Goal: Task Accomplishment & Management: Use online tool/utility

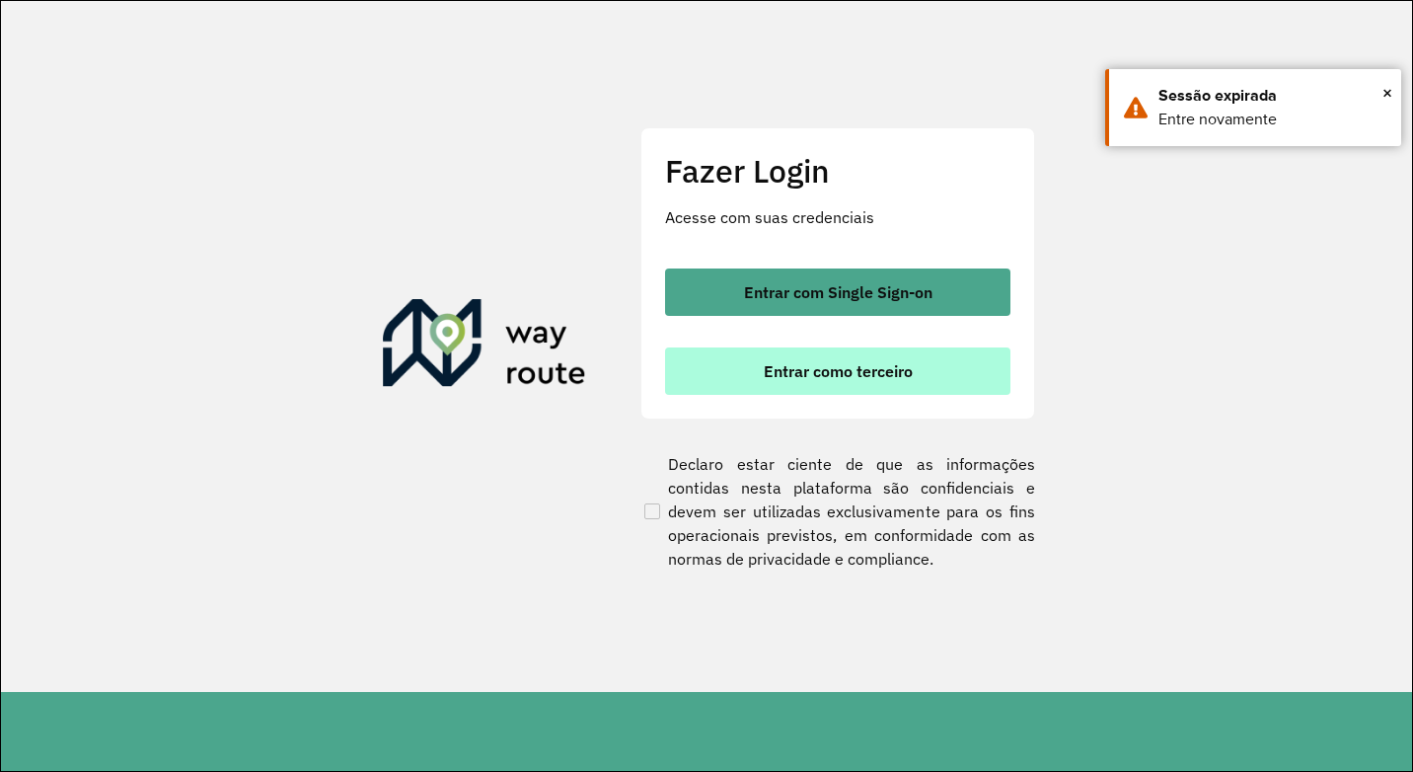
click at [849, 386] on button "Entrar como terceiro" at bounding box center [837, 370] width 345 height 47
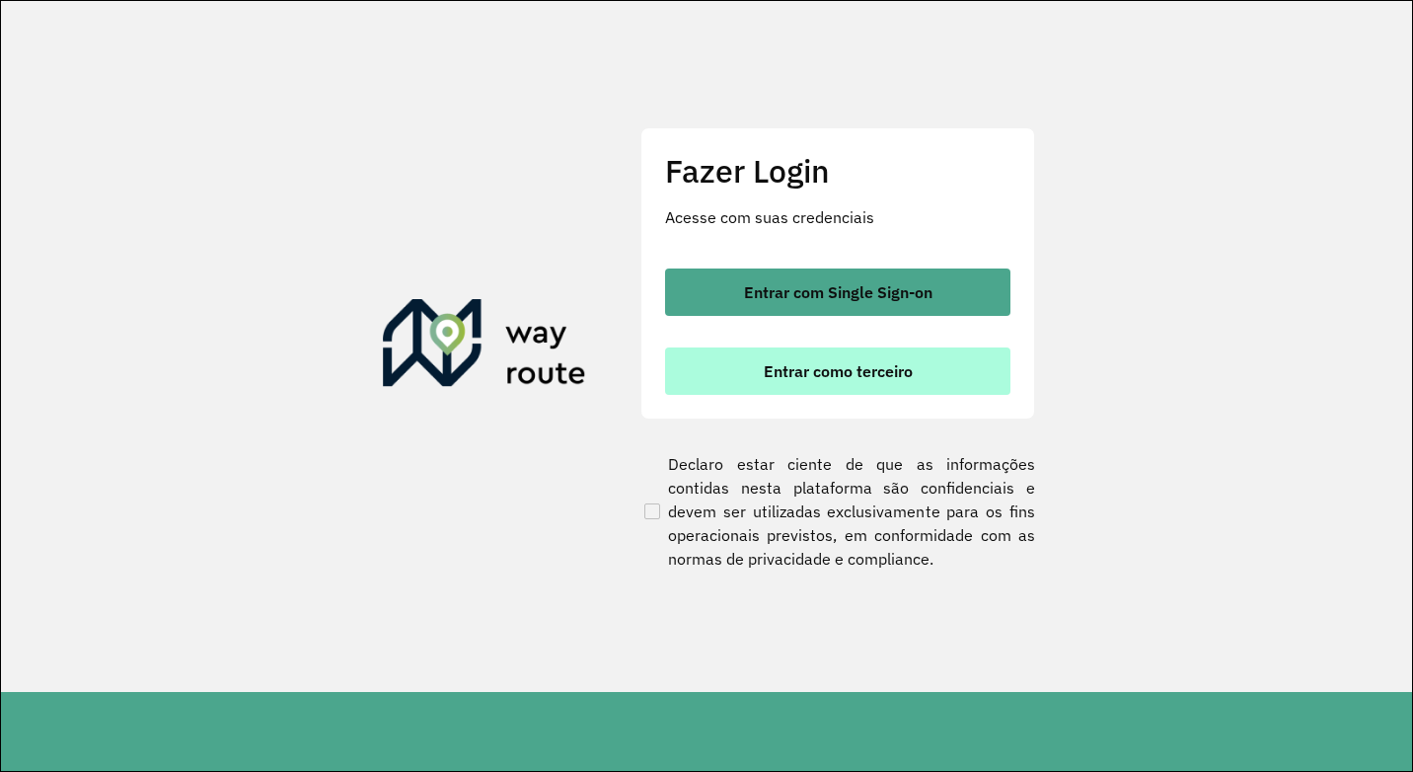
click at [853, 373] on span "Entrar como terceiro" at bounding box center [838, 371] width 149 height 16
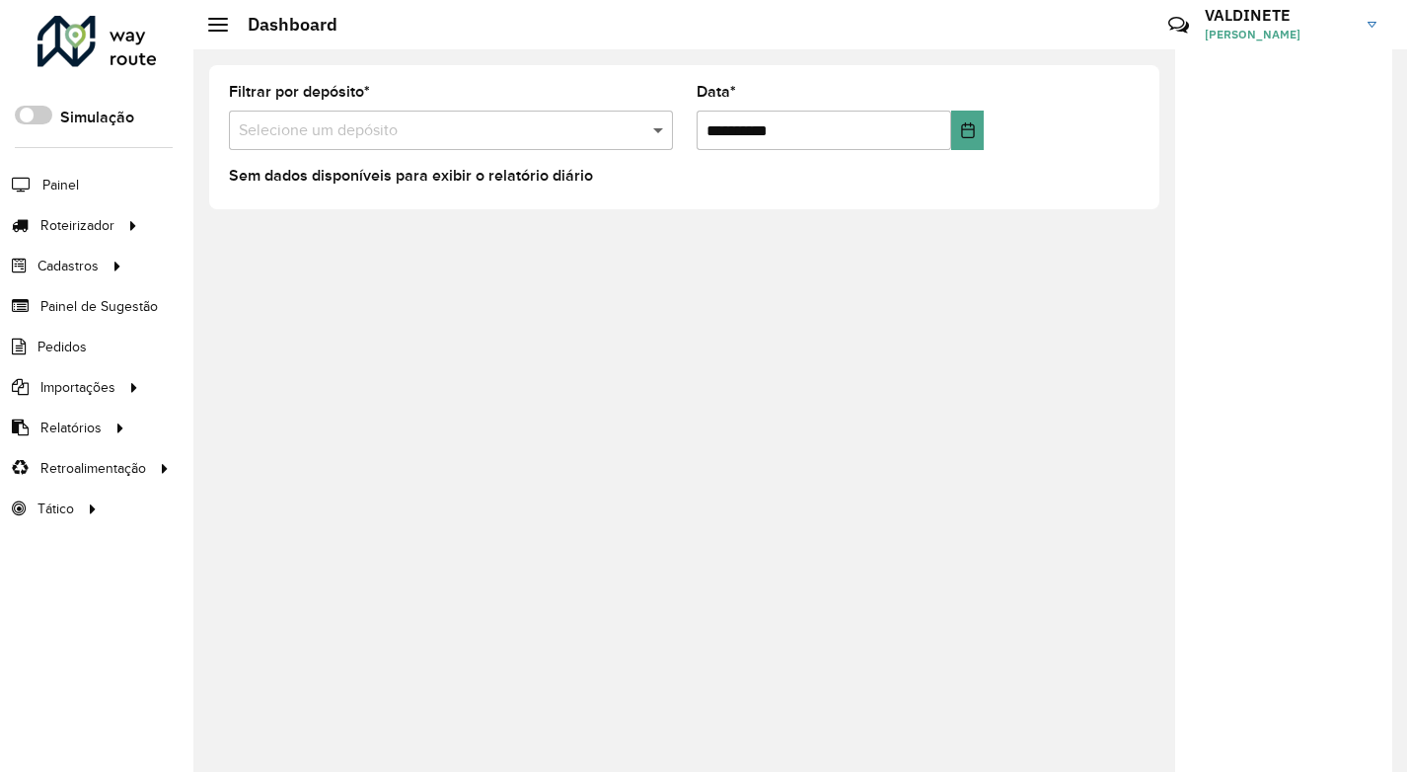
click at [662, 128] on span at bounding box center [660, 130] width 25 height 24
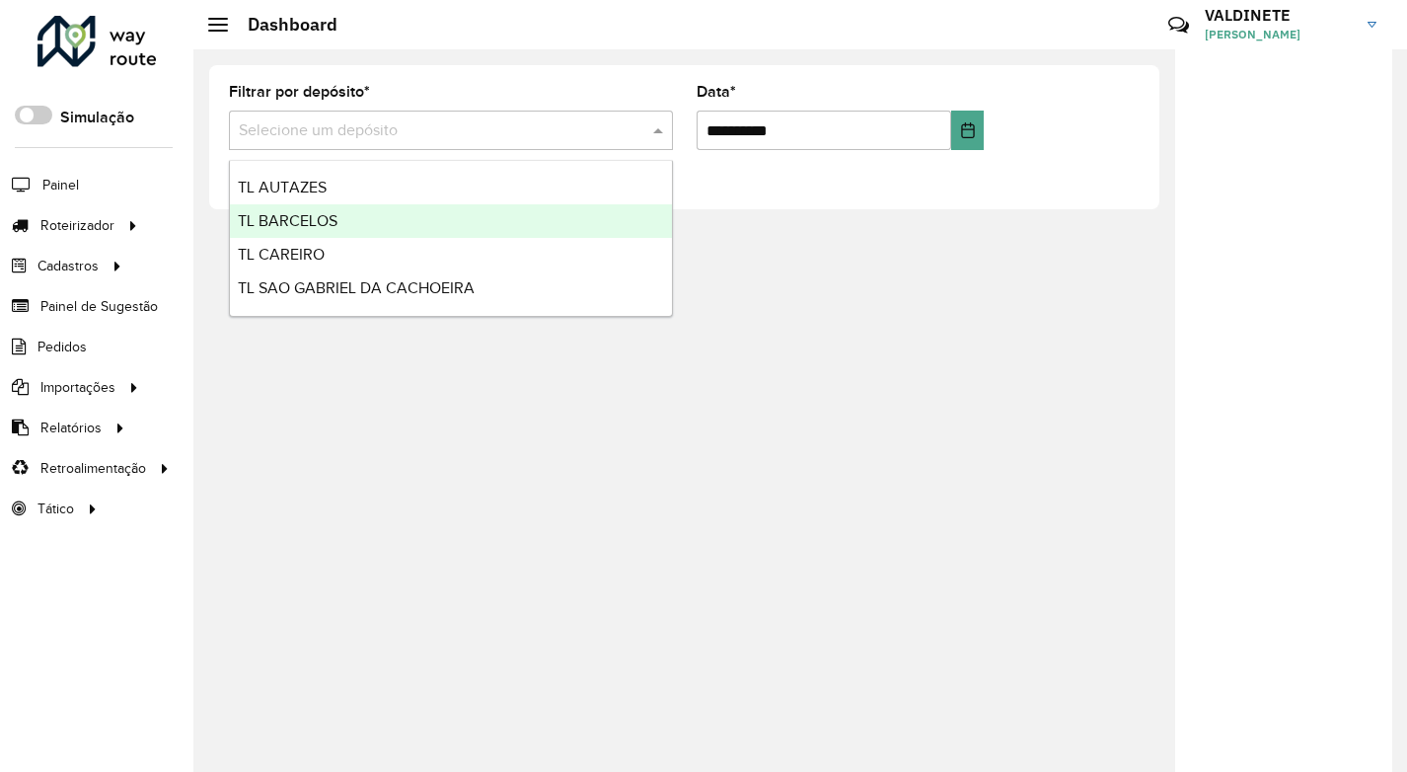
click at [333, 222] on span "TL BARCELOS" at bounding box center [288, 220] width 100 height 17
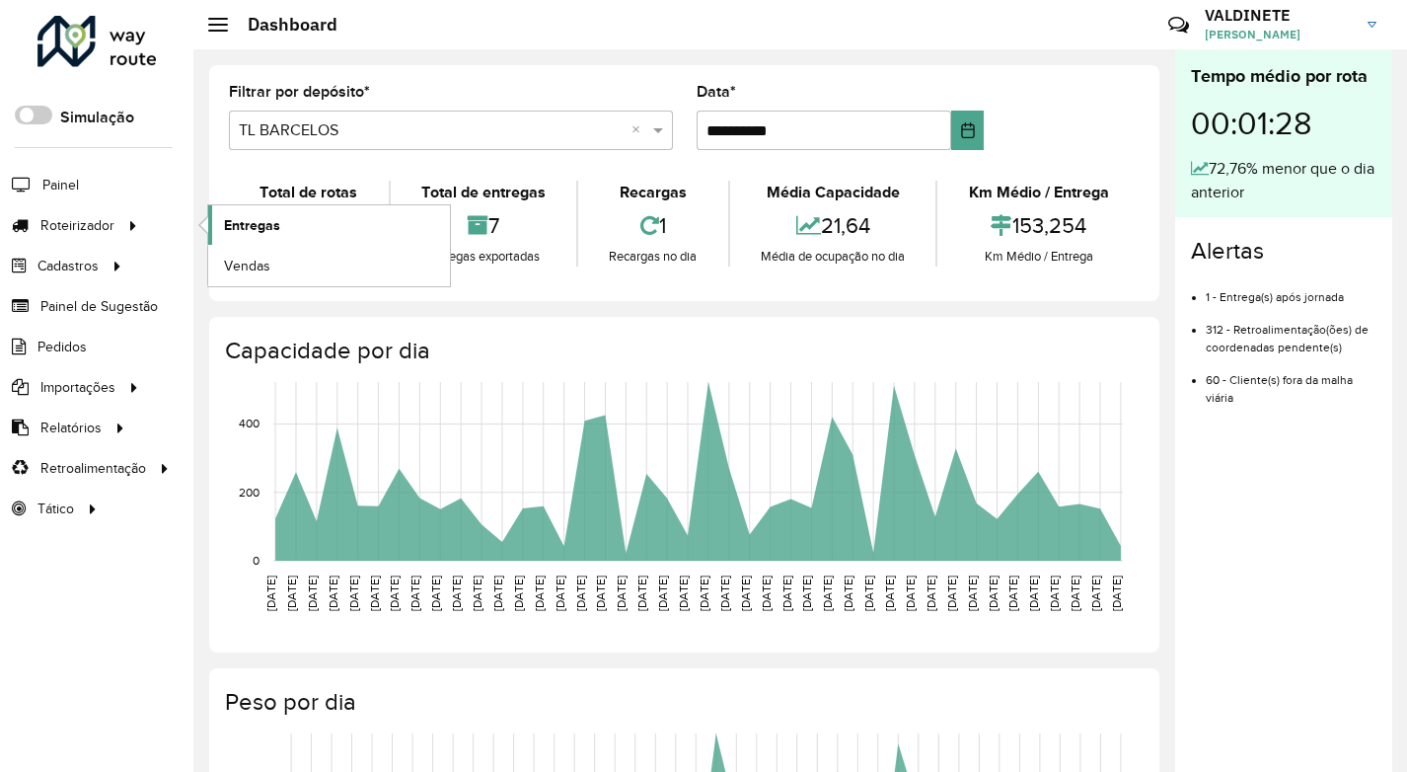
click at [249, 229] on span "Entregas" at bounding box center [252, 225] width 56 height 21
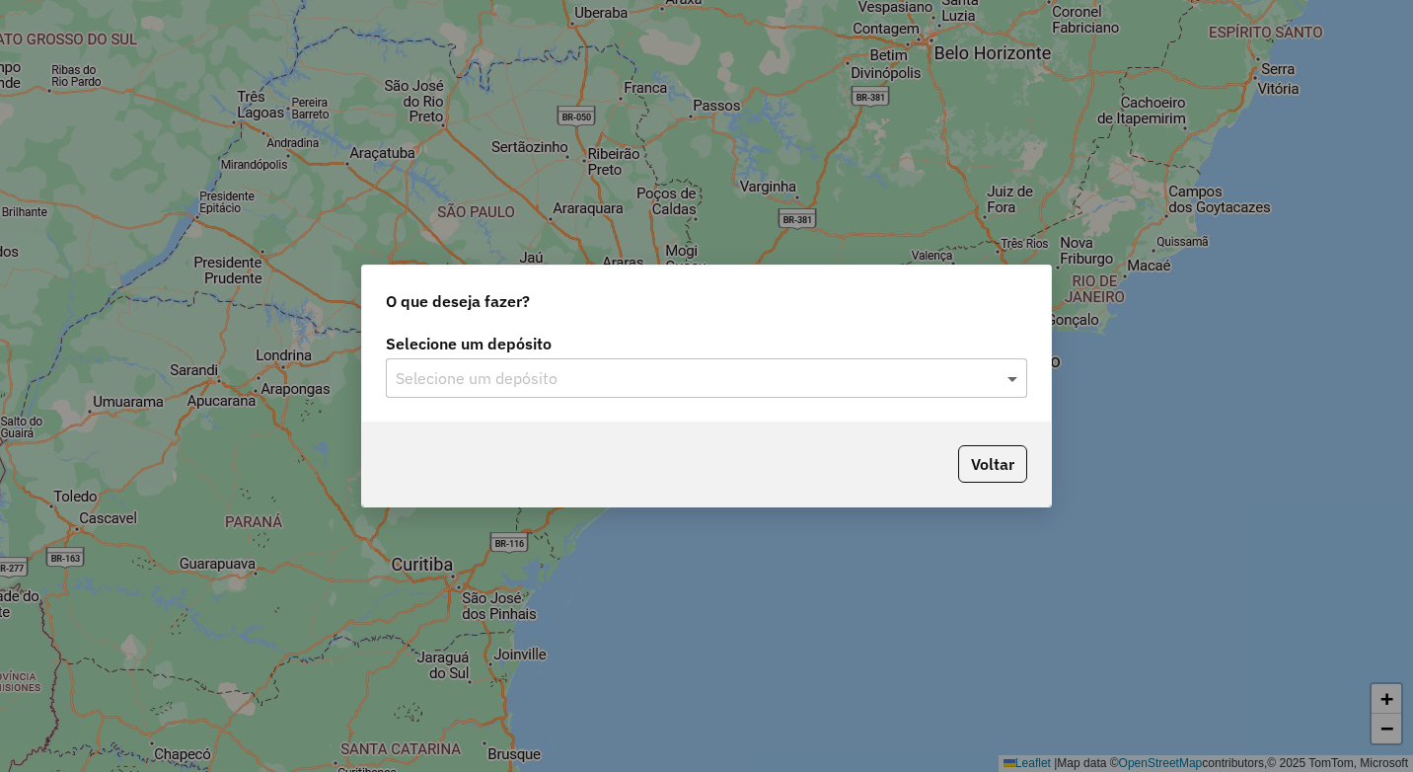
click at [1008, 379] on span at bounding box center [1014, 378] width 25 height 24
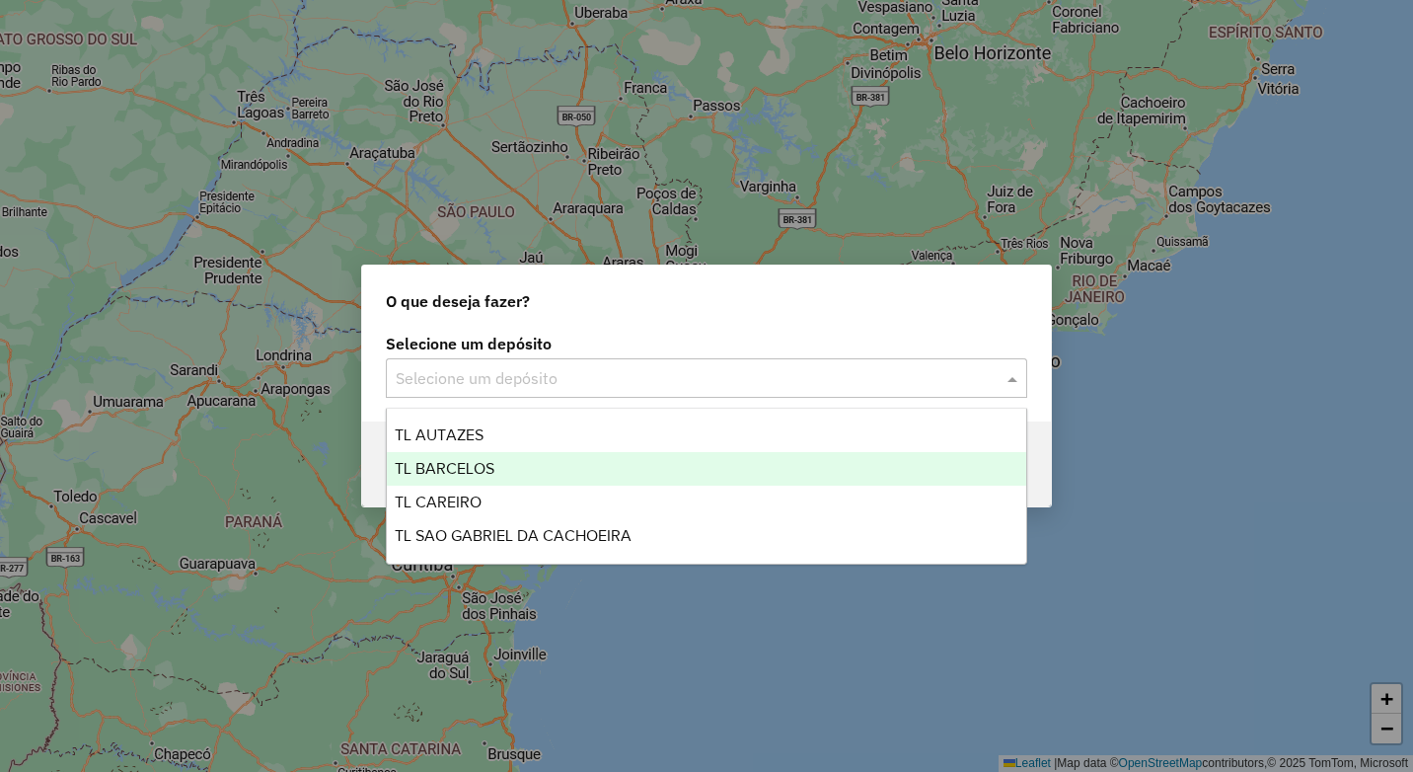
click at [497, 465] on div "TL BARCELOS" at bounding box center [706, 469] width 639 height 34
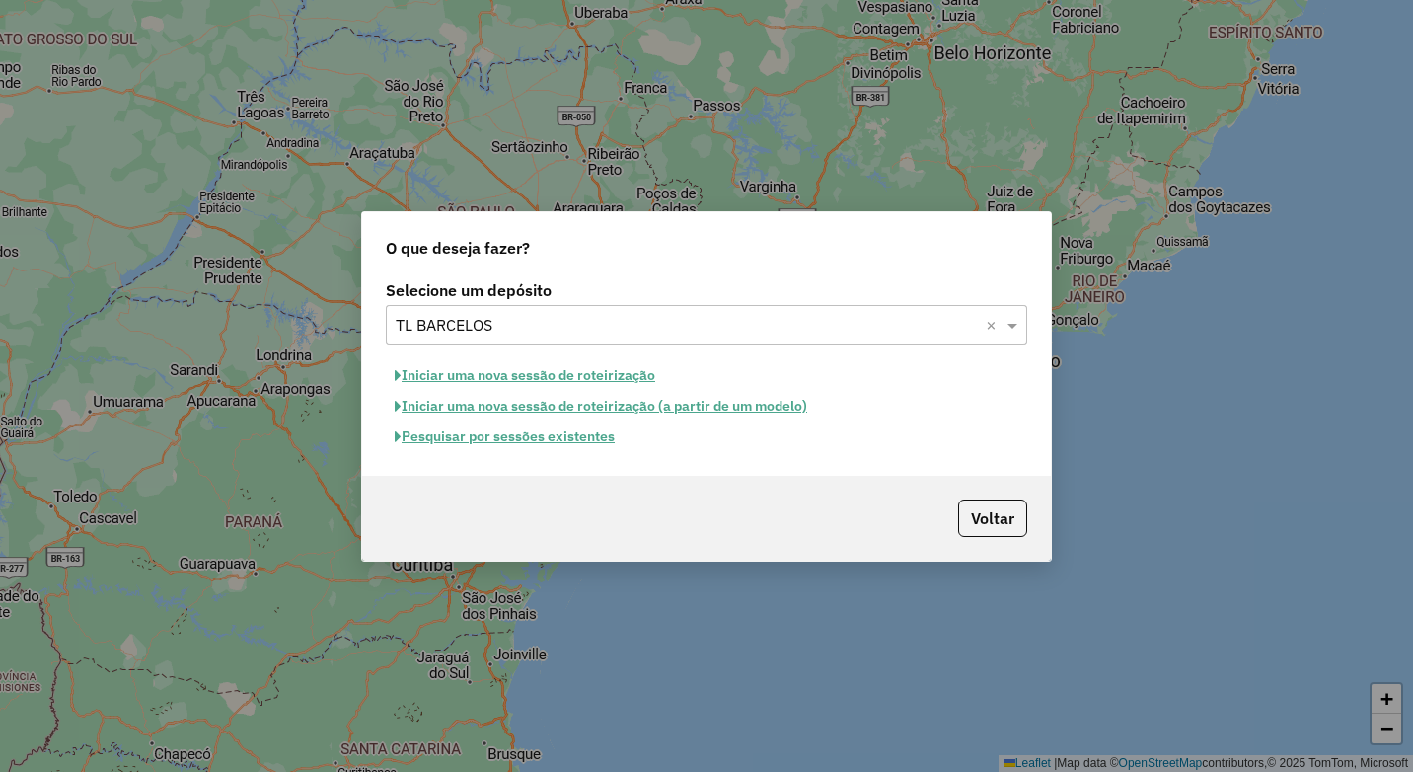
click at [610, 378] on button "Iniciar uma nova sessão de roteirização" at bounding box center [525, 375] width 278 height 31
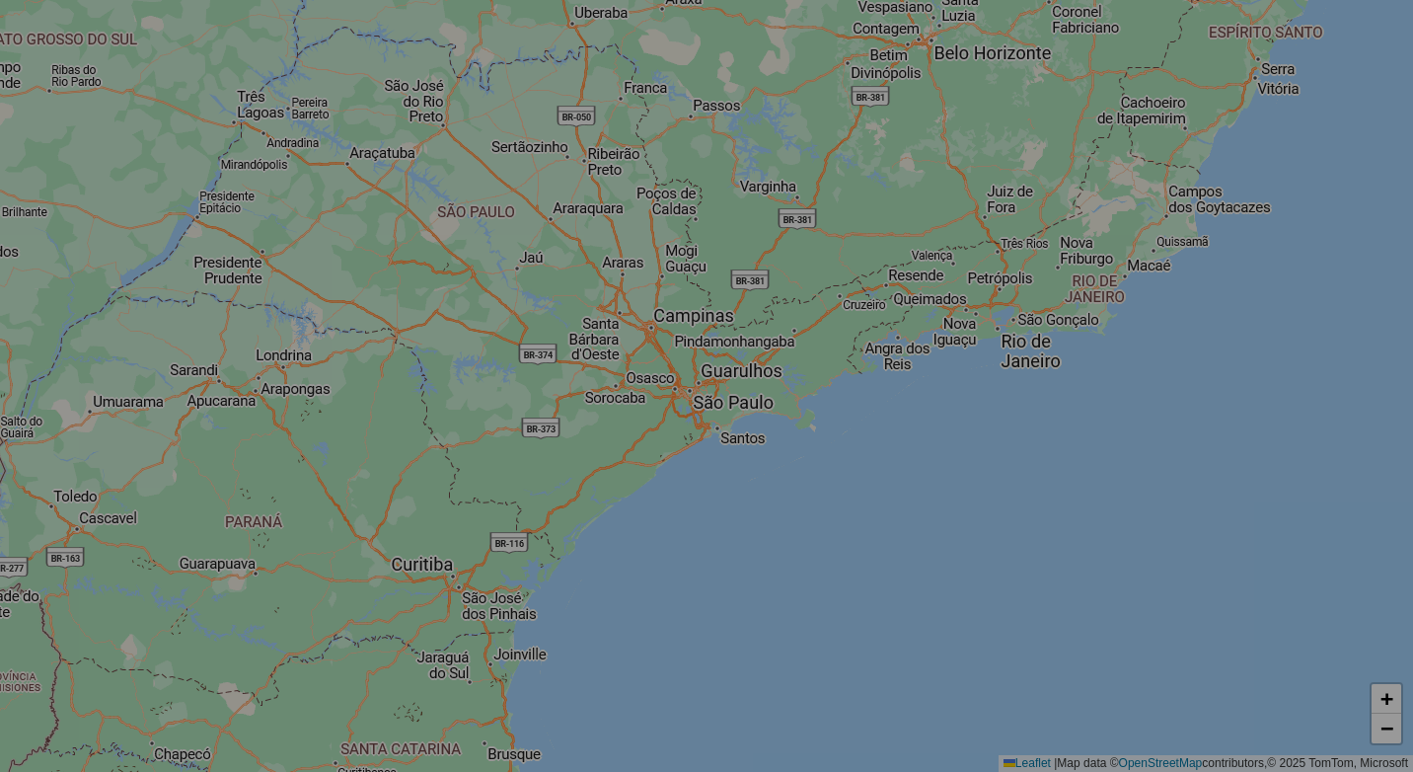
select select "*"
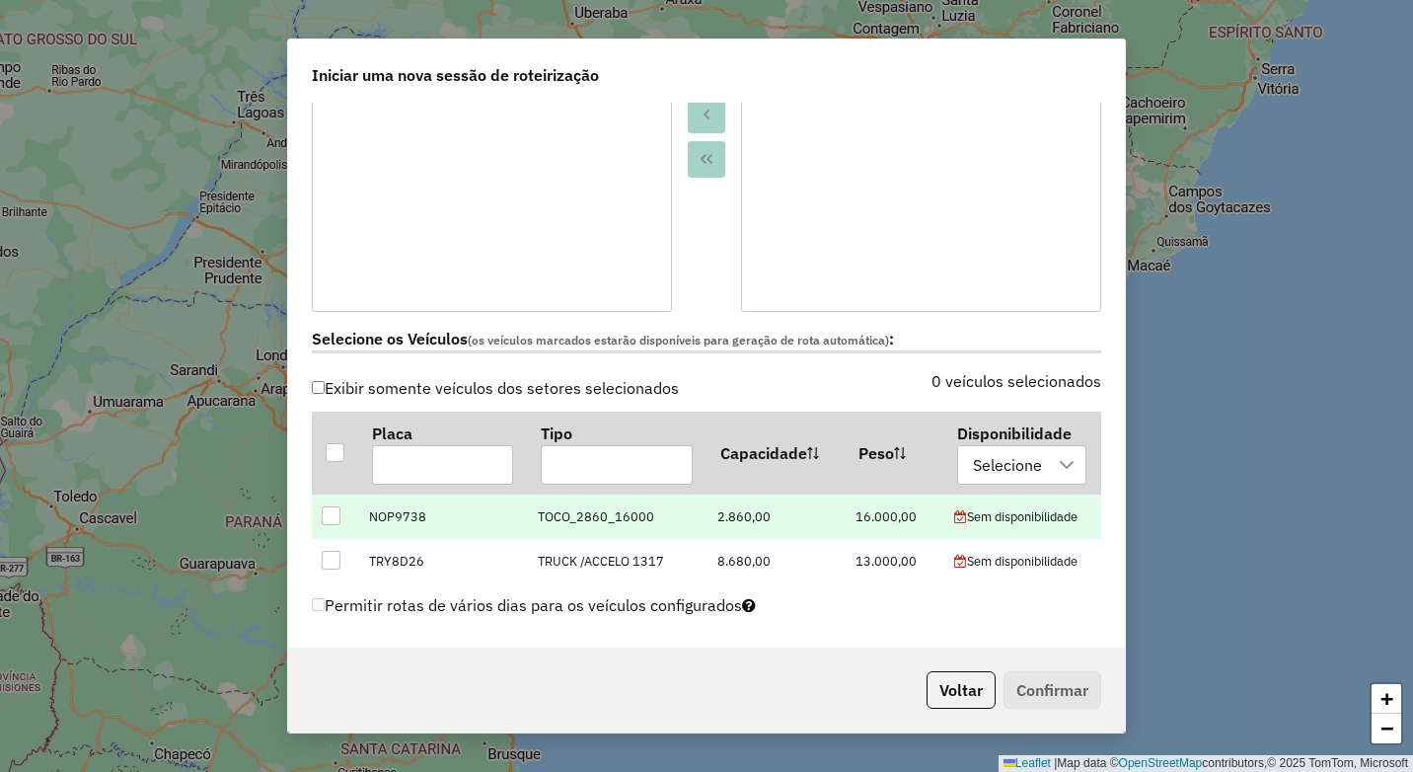
scroll to position [493, 0]
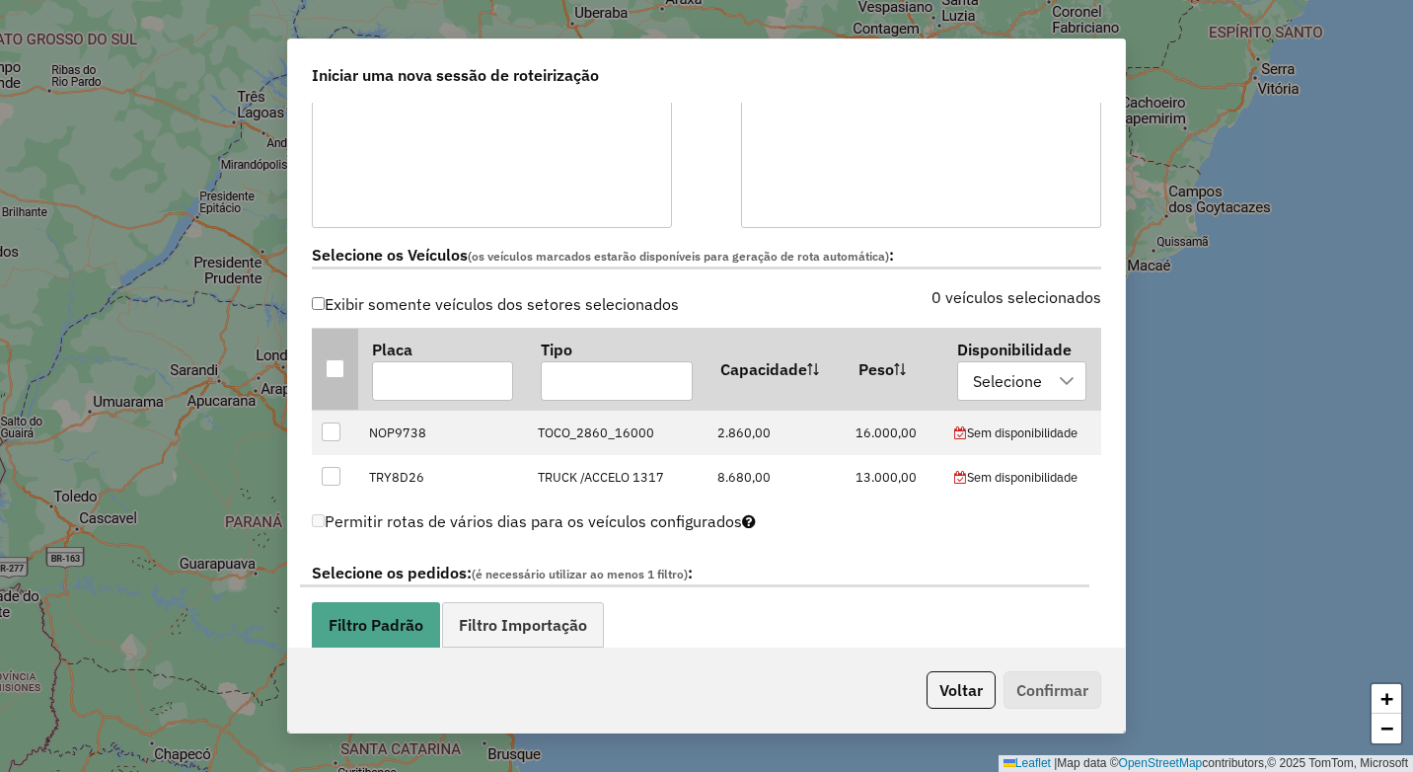
click at [335, 363] on div at bounding box center [335, 368] width 19 height 19
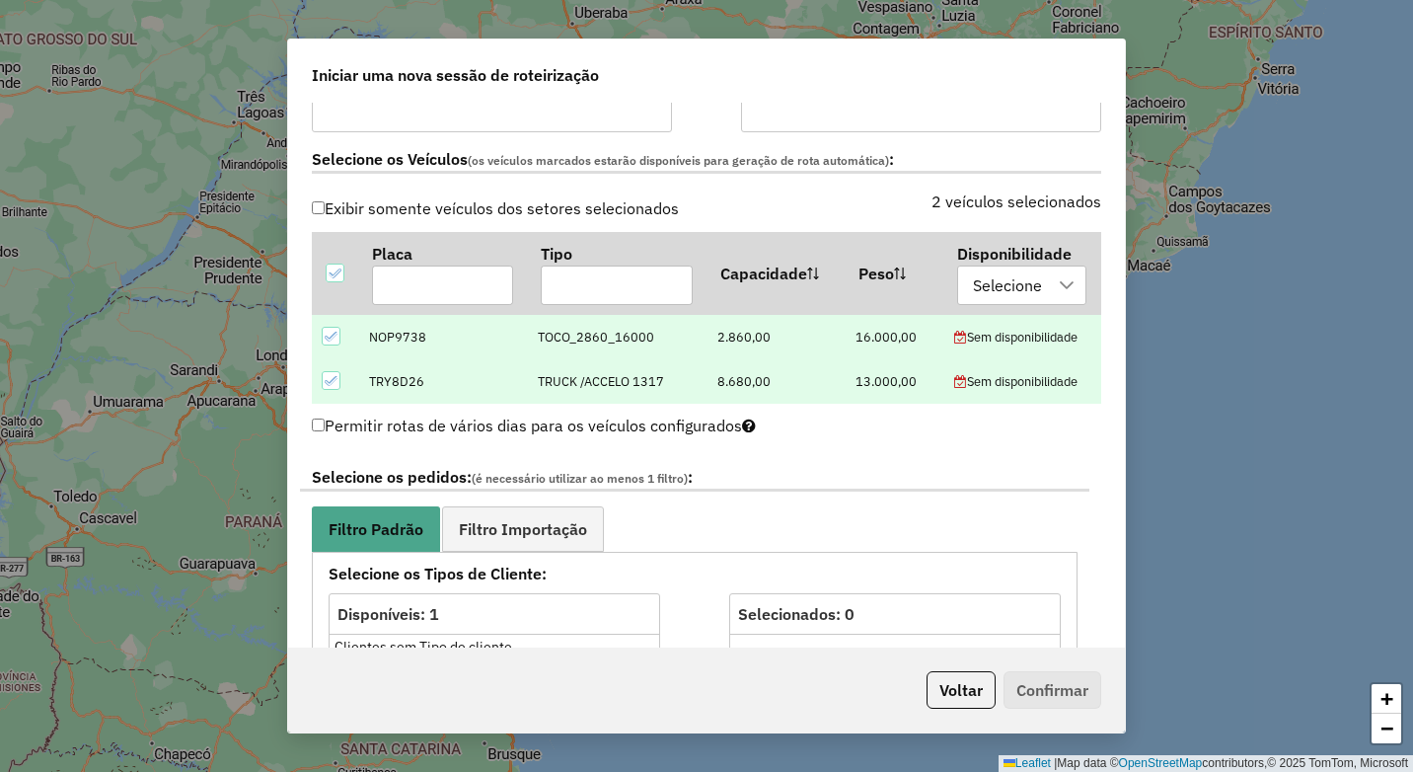
scroll to position [592, 0]
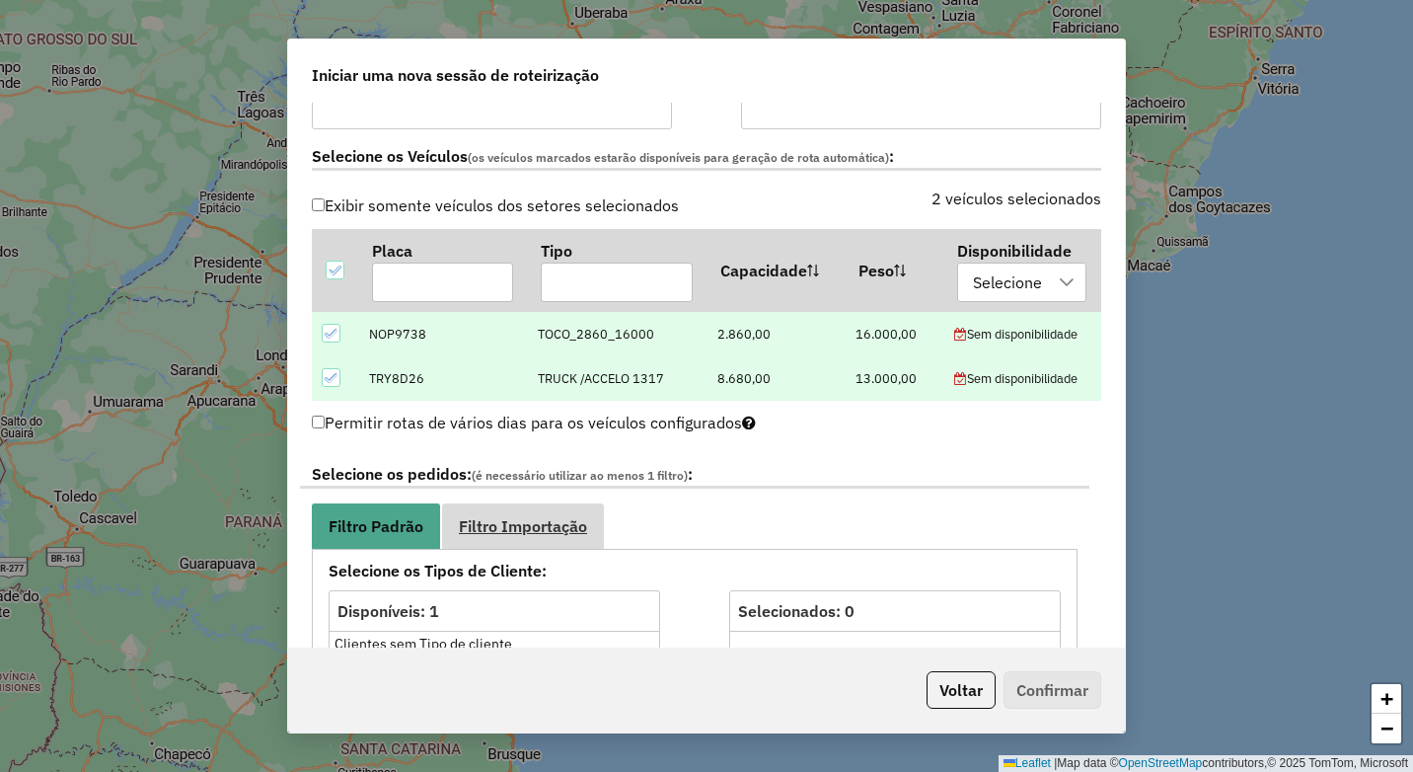
click at [538, 527] on span "Filtro Importação" at bounding box center [523, 526] width 128 height 16
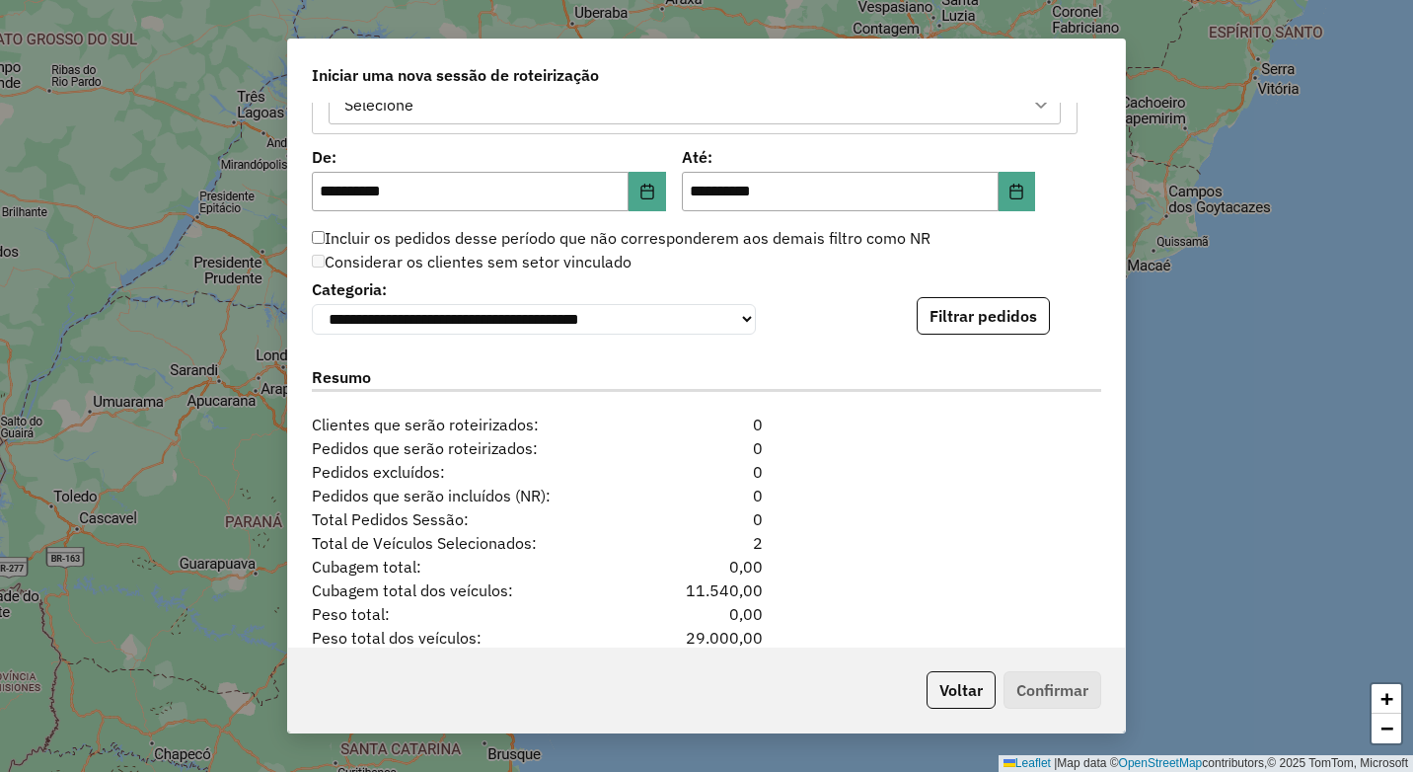
scroll to position [1184, 0]
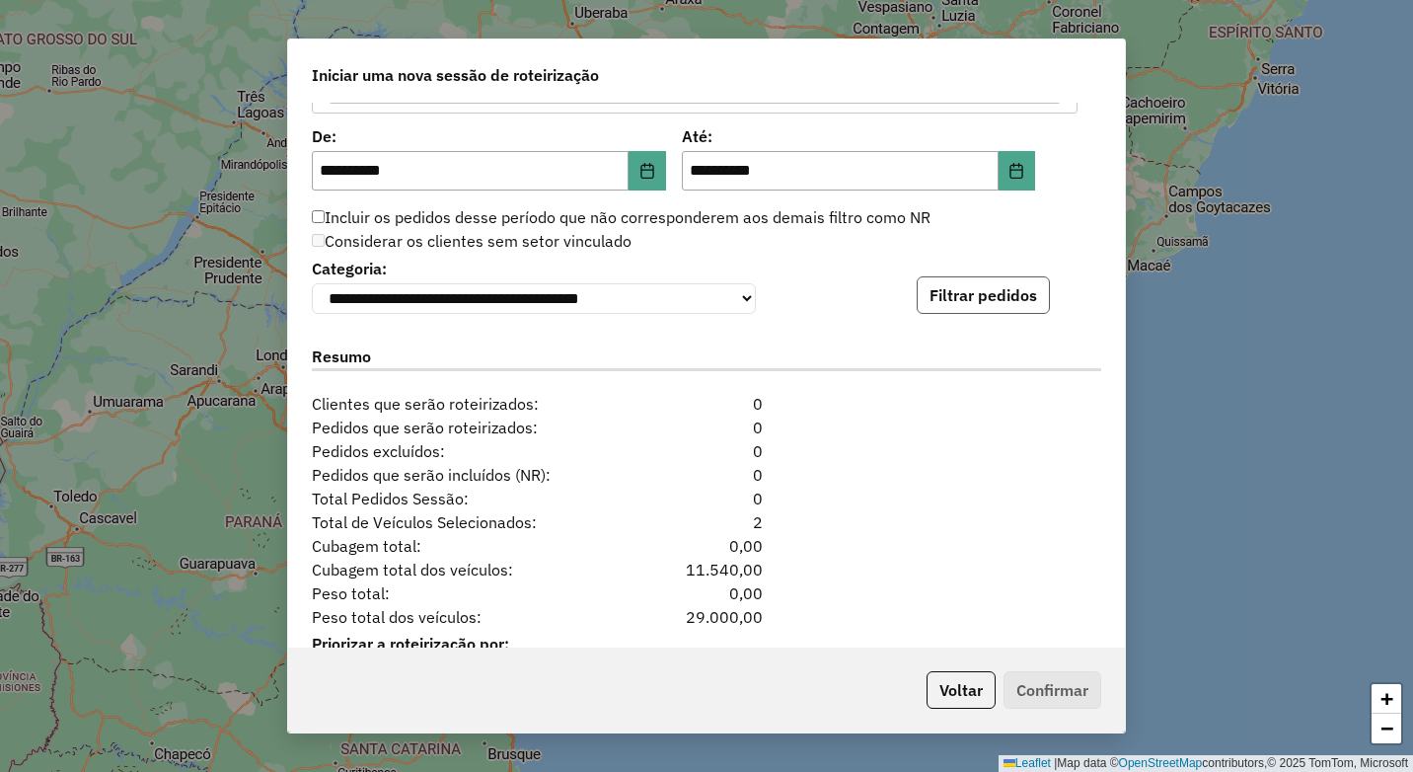
click at [971, 304] on button "Filtrar pedidos" at bounding box center [983, 294] width 133 height 37
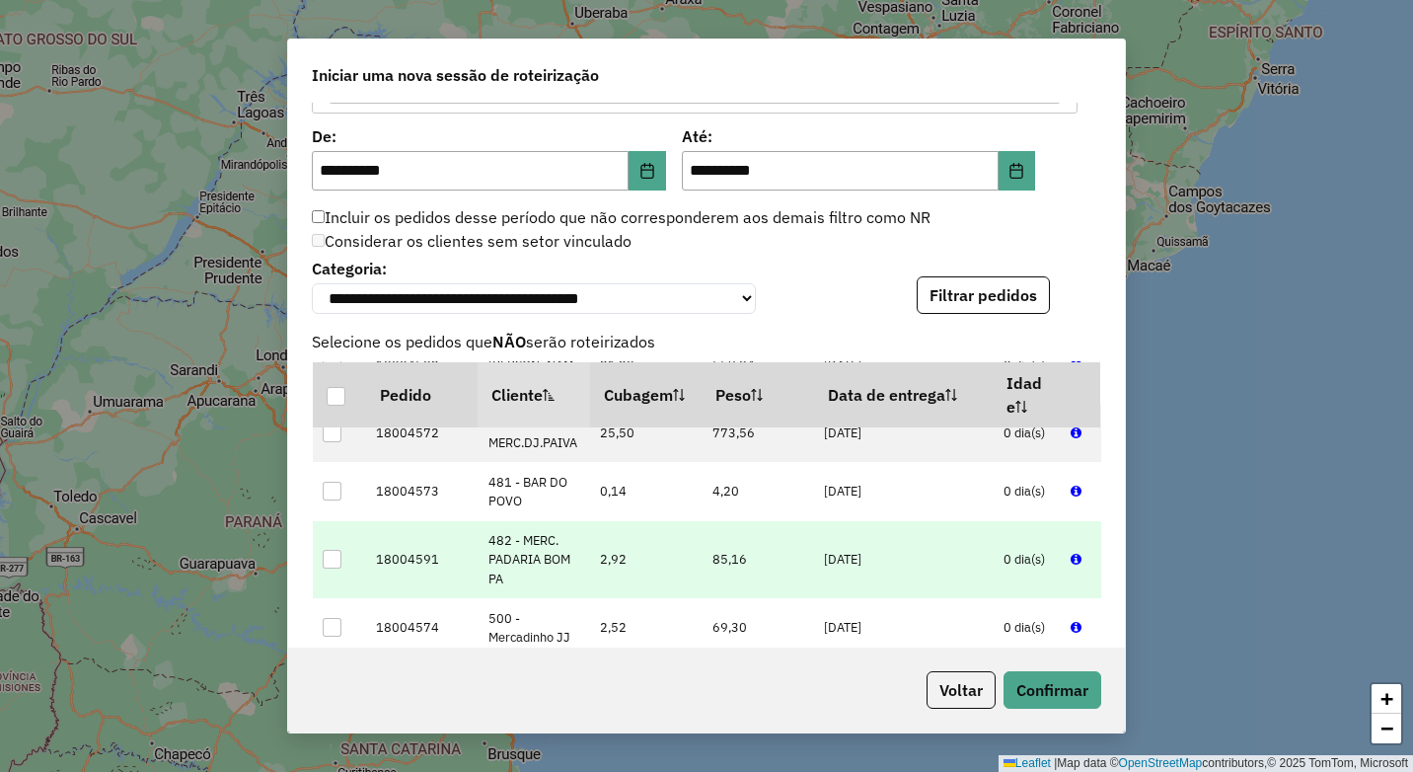
scroll to position [1934, 0]
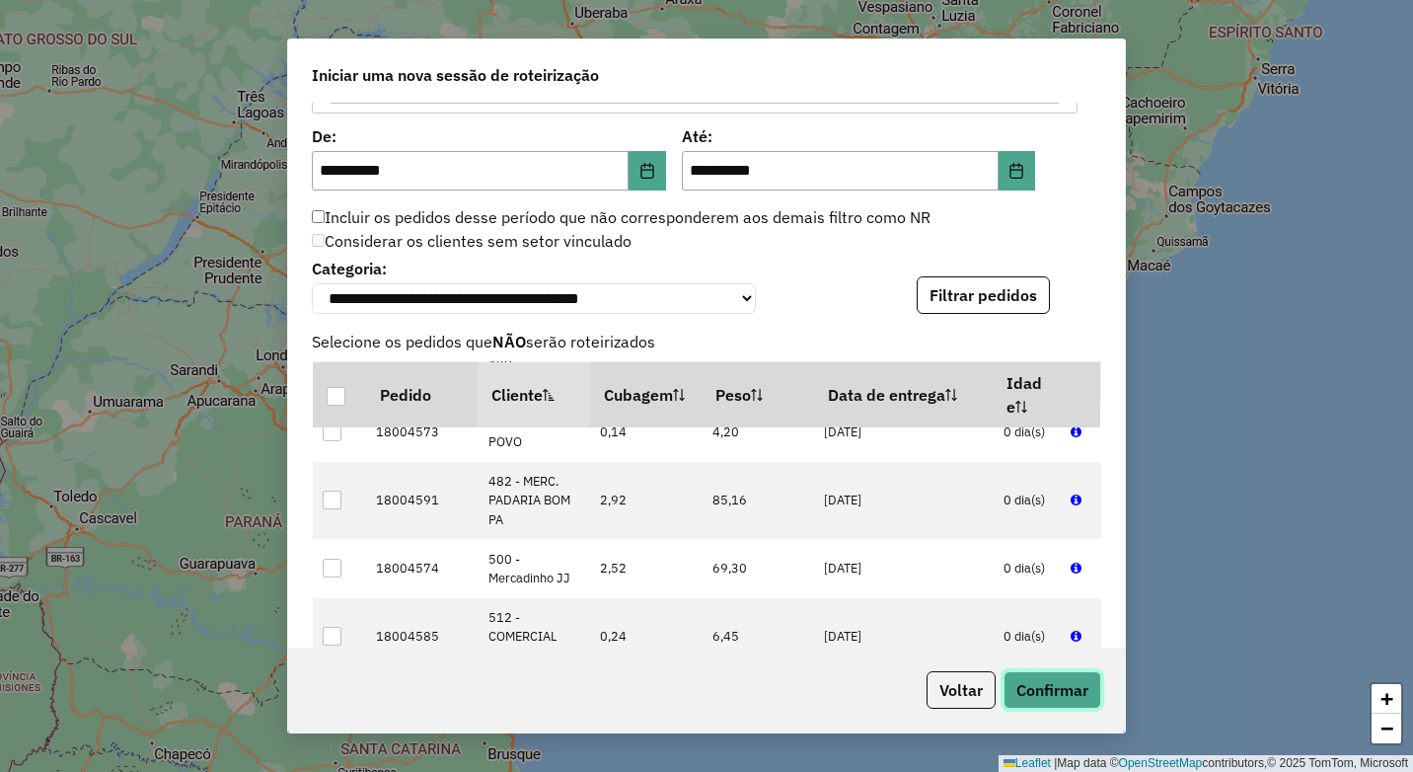
click at [1045, 681] on button "Confirmar" at bounding box center [1052, 689] width 98 height 37
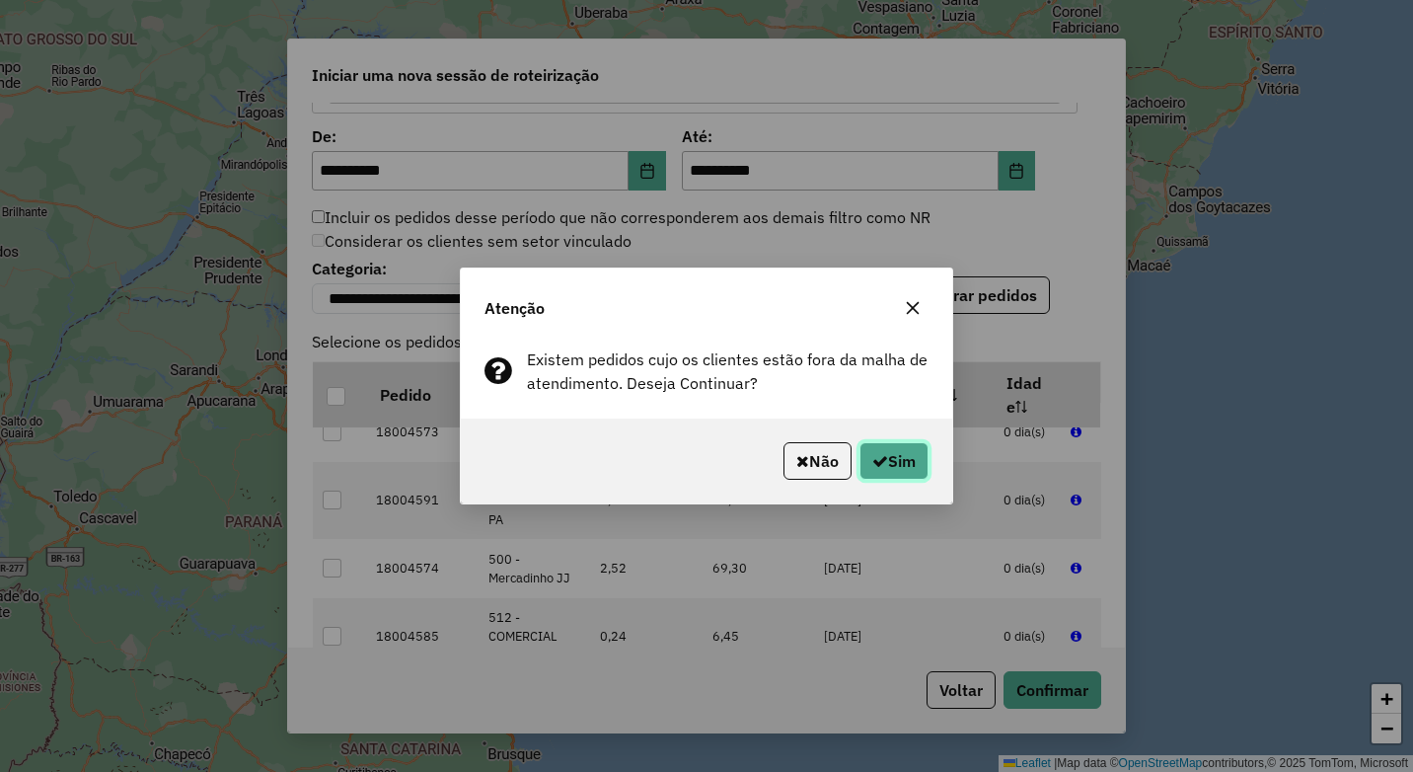
click at [889, 460] on button "Sim" at bounding box center [893, 460] width 69 height 37
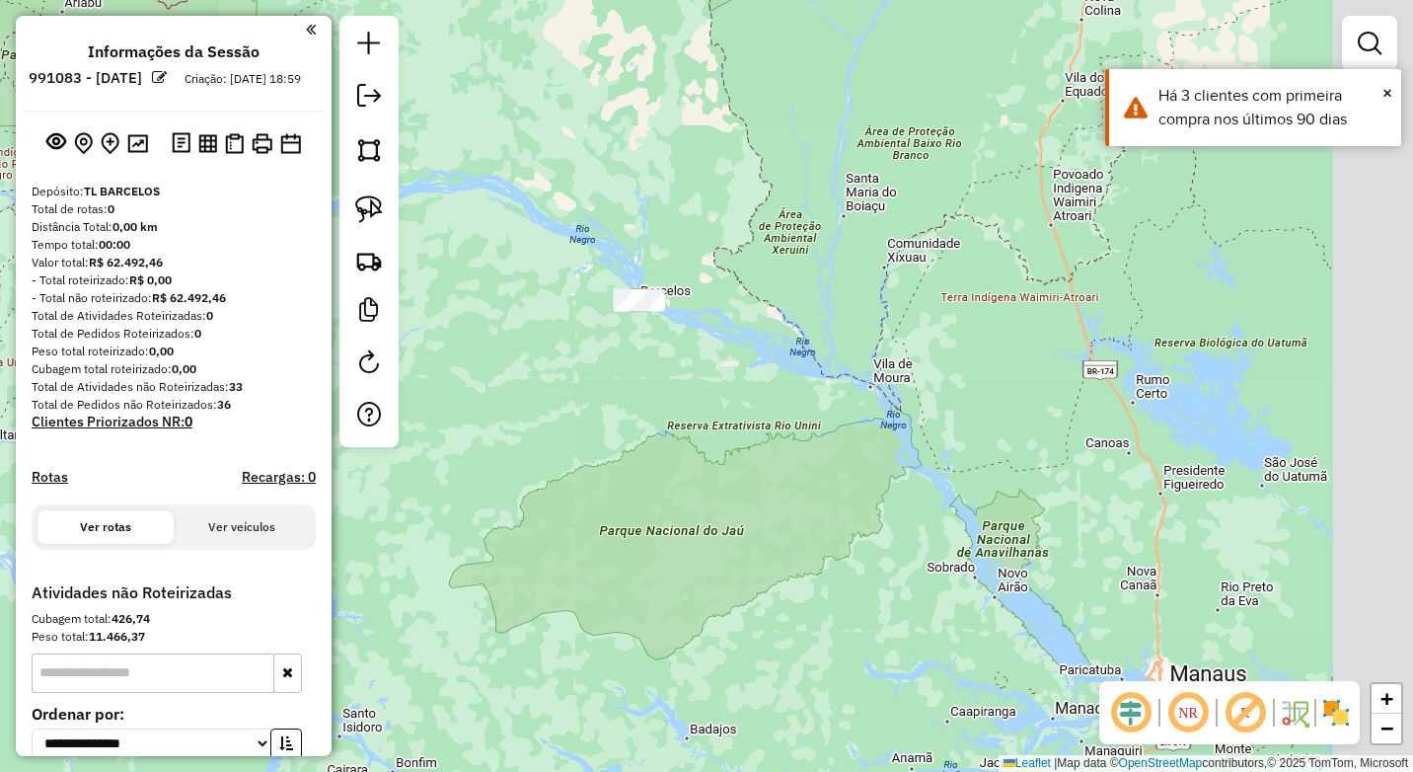
drag, startPoint x: 942, startPoint y: 513, endPoint x: 761, endPoint y: 390, distance: 219.5
click at [765, 399] on div "Janela de atendimento Grade de atendimento Capacidade Transportadoras Veículos …" at bounding box center [706, 386] width 1413 height 772
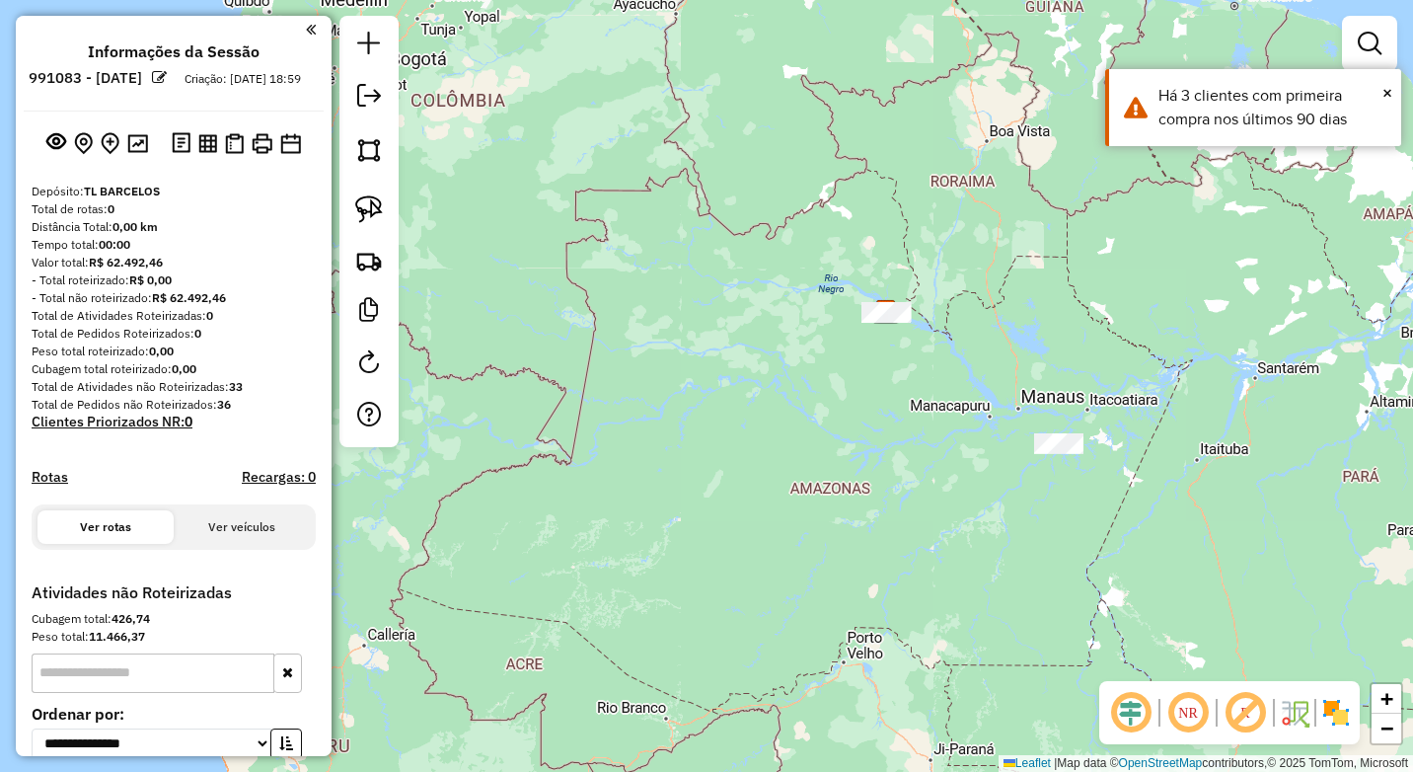
drag, startPoint x: 1147, startPoint y: 451, endPoint x: 794, endPoint y: 299, distance: 383.6
click at [871, 329] on div "Janela de atendimento Grade de atendimento Capacidade Transportadoras Veículos …" at bounding box center [706, 386] width 1413 height 772
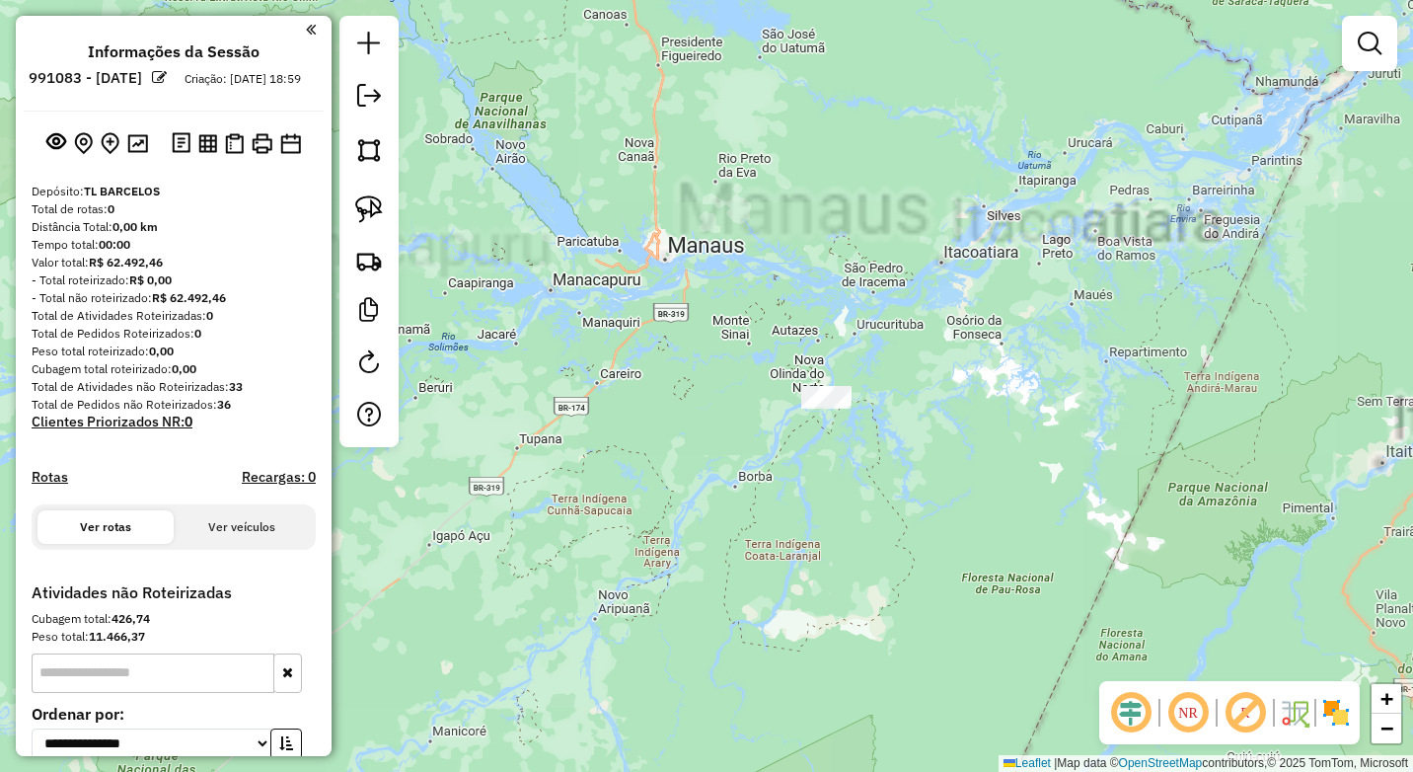
drag, startPoint x: 828, startPoint y: 365, endPoint x: 837, endPoint y: 462, distance: 97.1
click at [837, 462] on div "Janela de atendimento Grade de atendimento Capacidade Transportadoras Veículos …" at bounding box center [706, 386] width 1413 height 772
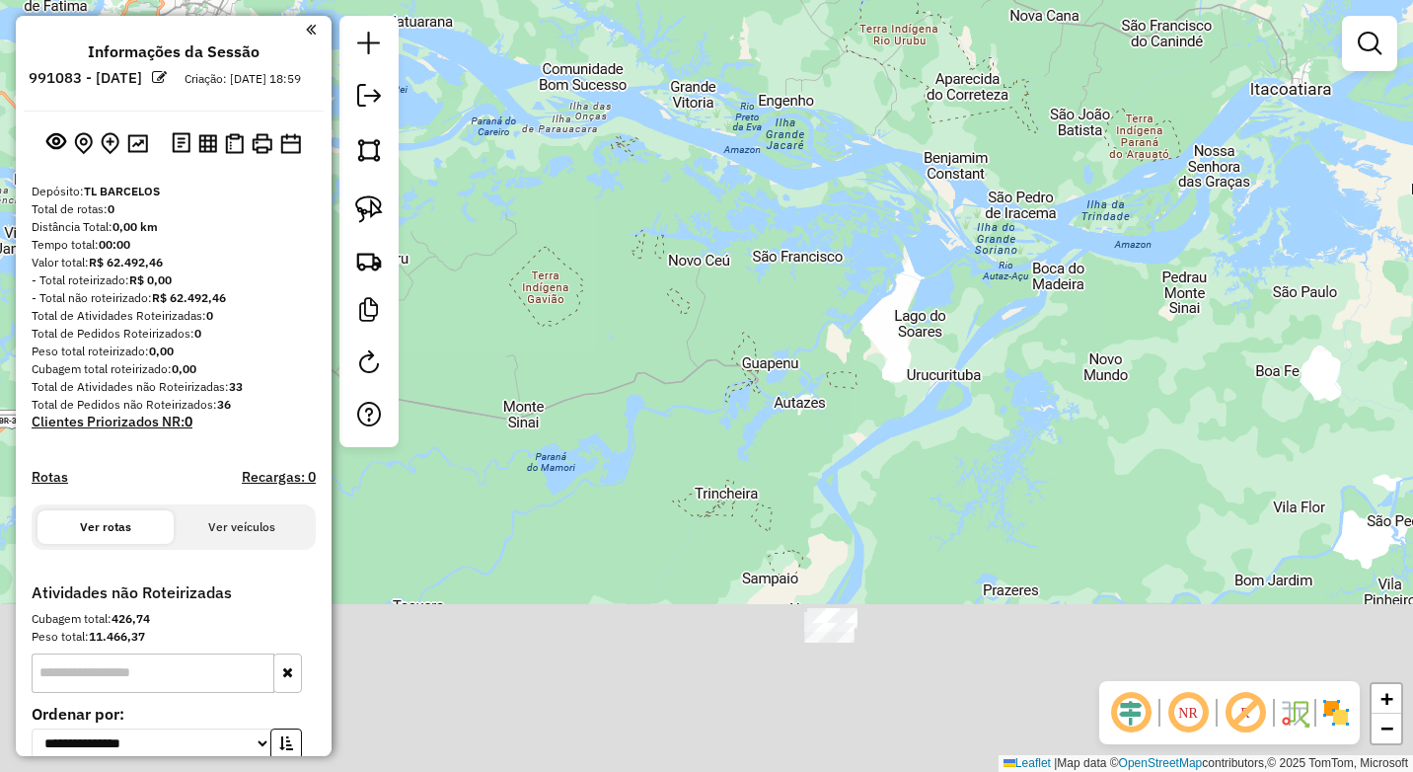
drag, startPoint x: 956, startPoint y: 643, endPoint x: 978, endPoint y: 359, distance: 285.0
click at [978, 359] on div "Janela de atendimento Grade de atendimento Capacidade Transportadoras Veículos …" at bounding box center [706, 386] width 1413 height 772
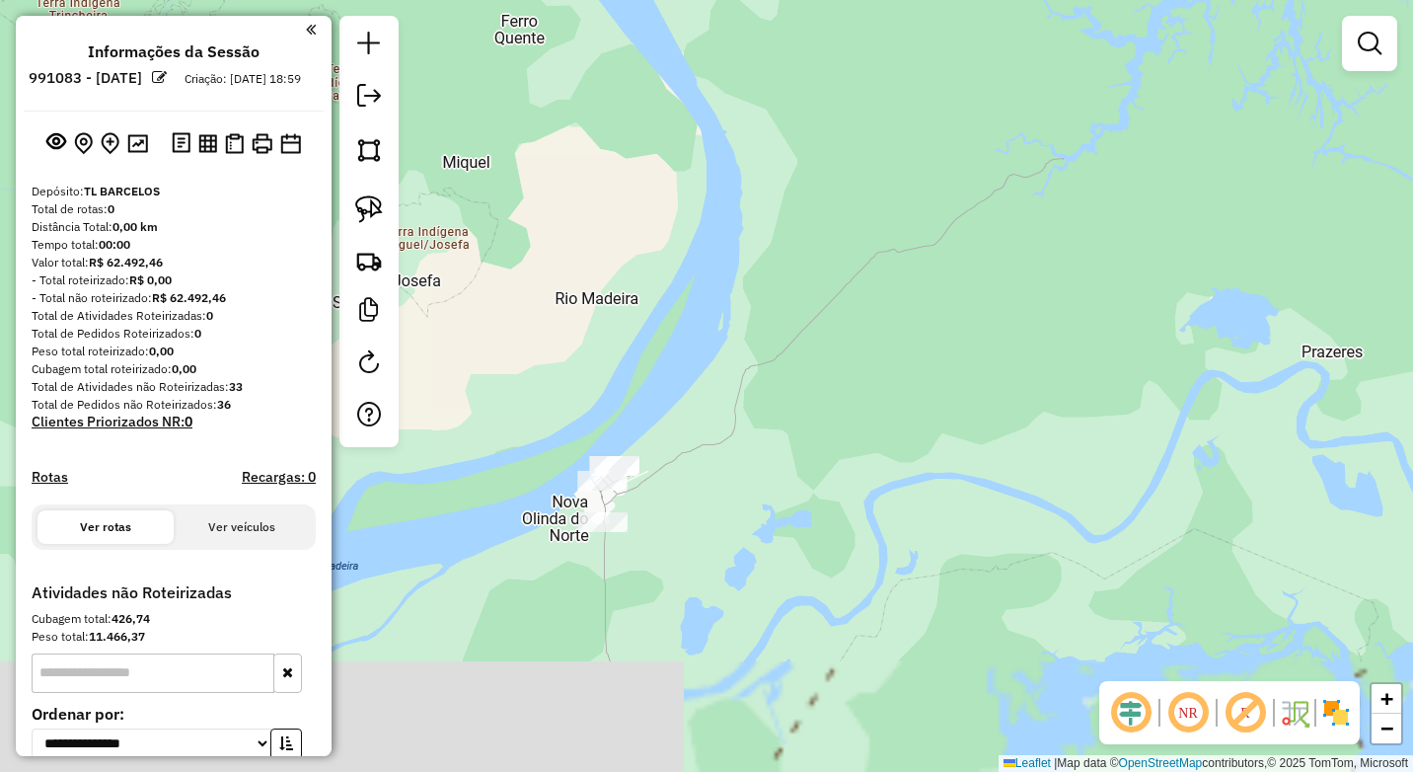
drag, startPoint x: 919, startPoint y: 434, endPoint x: 950, endPoint y: 380, distance: 62.8
click at [950, 380] on div "Janela de atendimento Grade de atendimento Capacidade Transportadoras Veículos …" at bounding box center [706, 386] width 1413 height 772
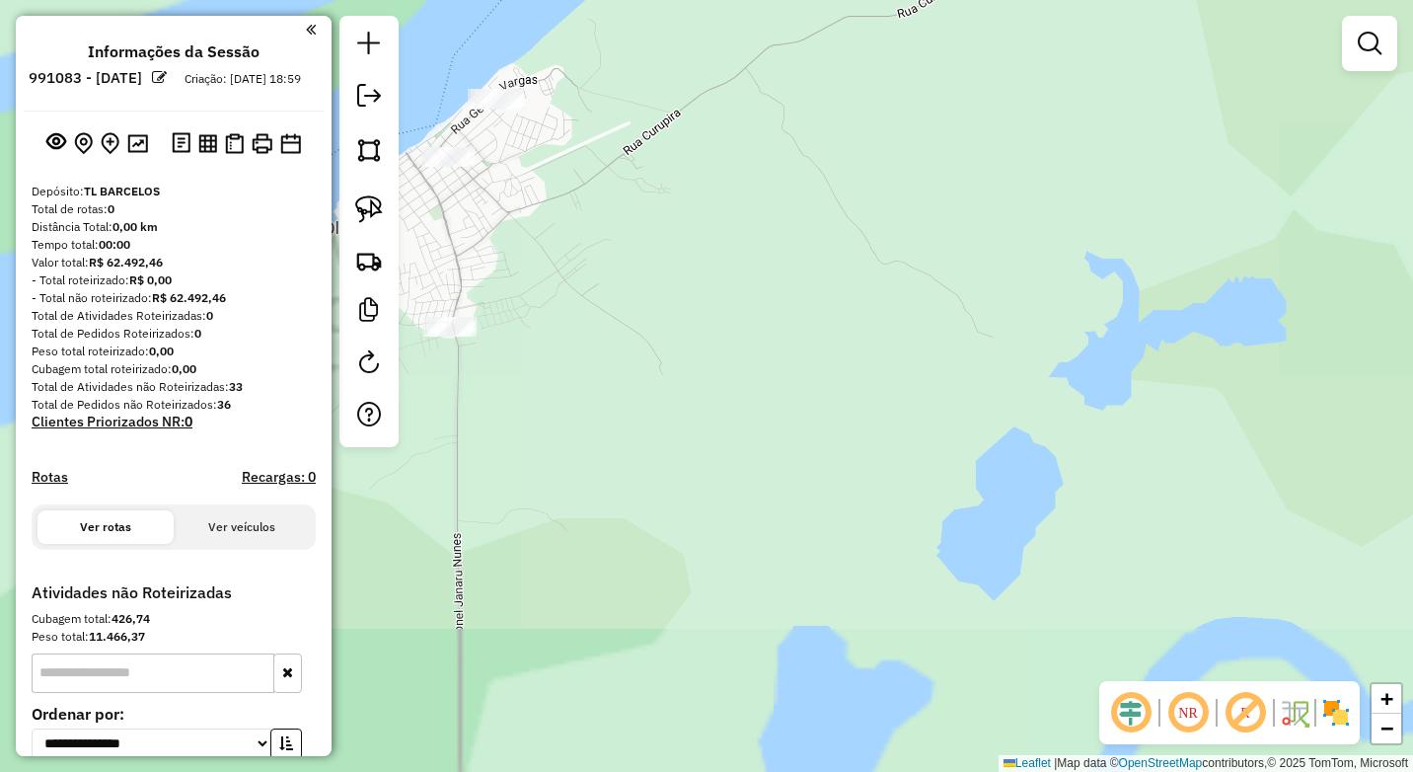
drag, startPoint x: 779, startPoint y: 394, endPoint x: 1174, endPoint y: 244, distance: 422.2
click at [1139, 255] on div "Janela de atendimento Grade de atendimento Capacidade Transportadoras Veículos …" at bounding box center [706, 386] width 1413 height 772
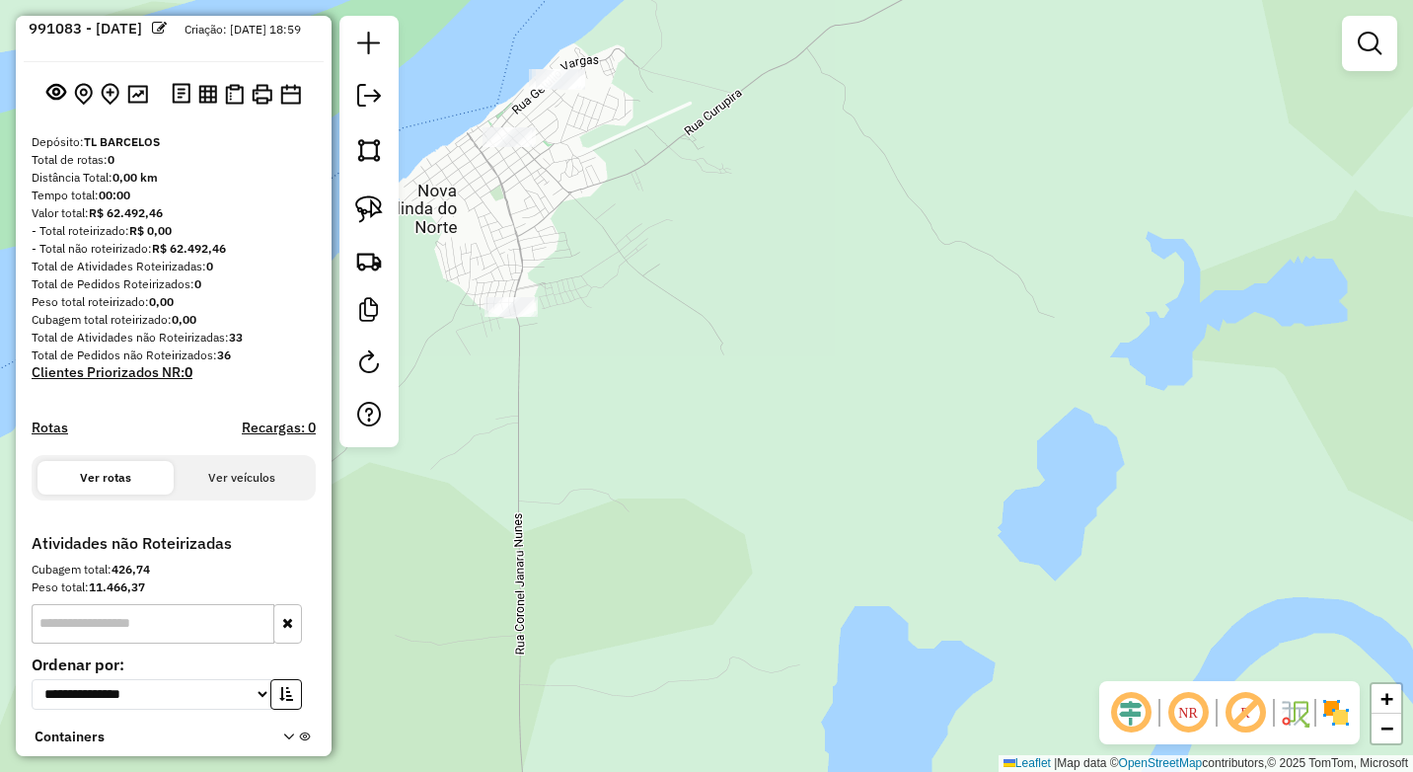
scroll to position [99, 0]
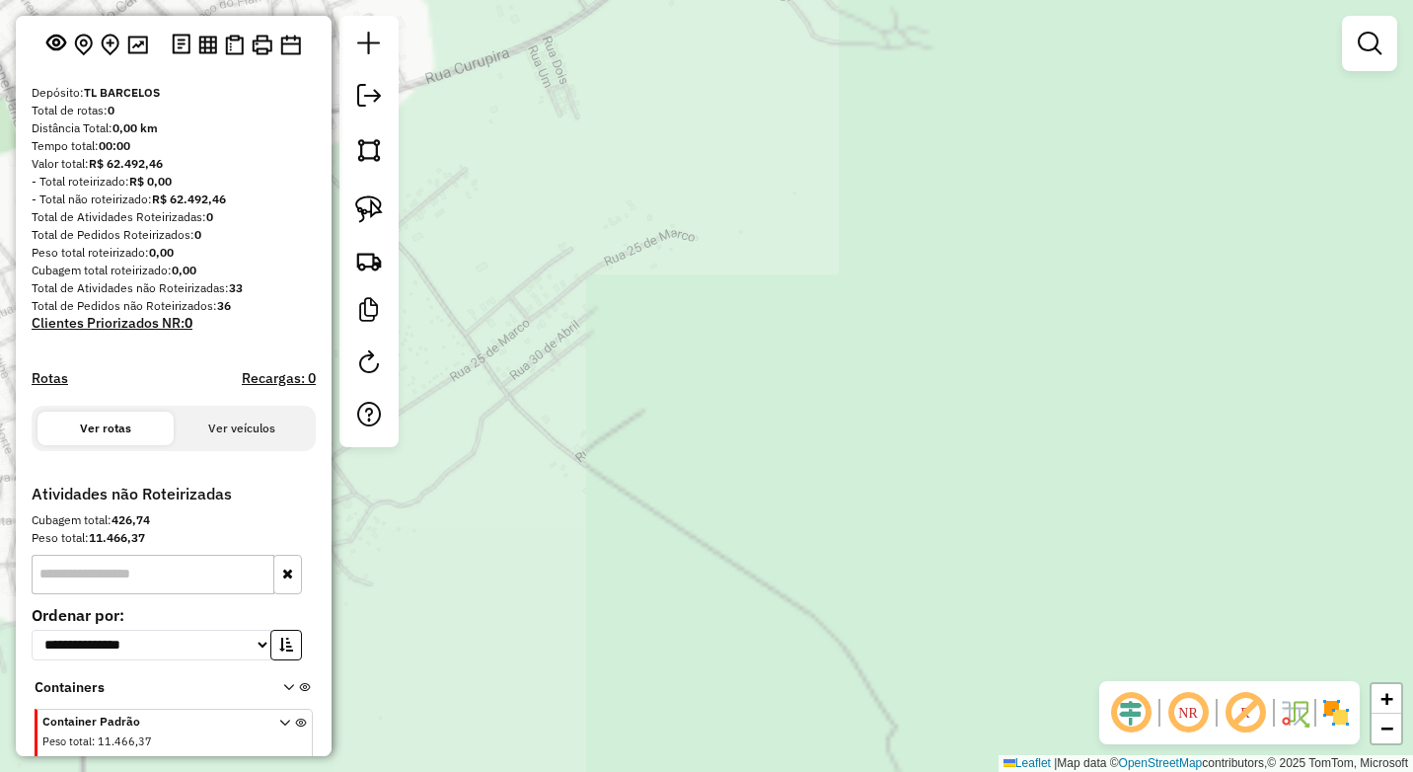
drag, startPoint x: 583, startPoint y: 208, endPoint x: 1043, endPoint y: 297, distance: 468.3
click at [1043, 297] on div "Janela de atendimento Grade de atendimento Capacidade Transportadoras Veículos …" at bounding box center [706, 386] width 1413 height 772
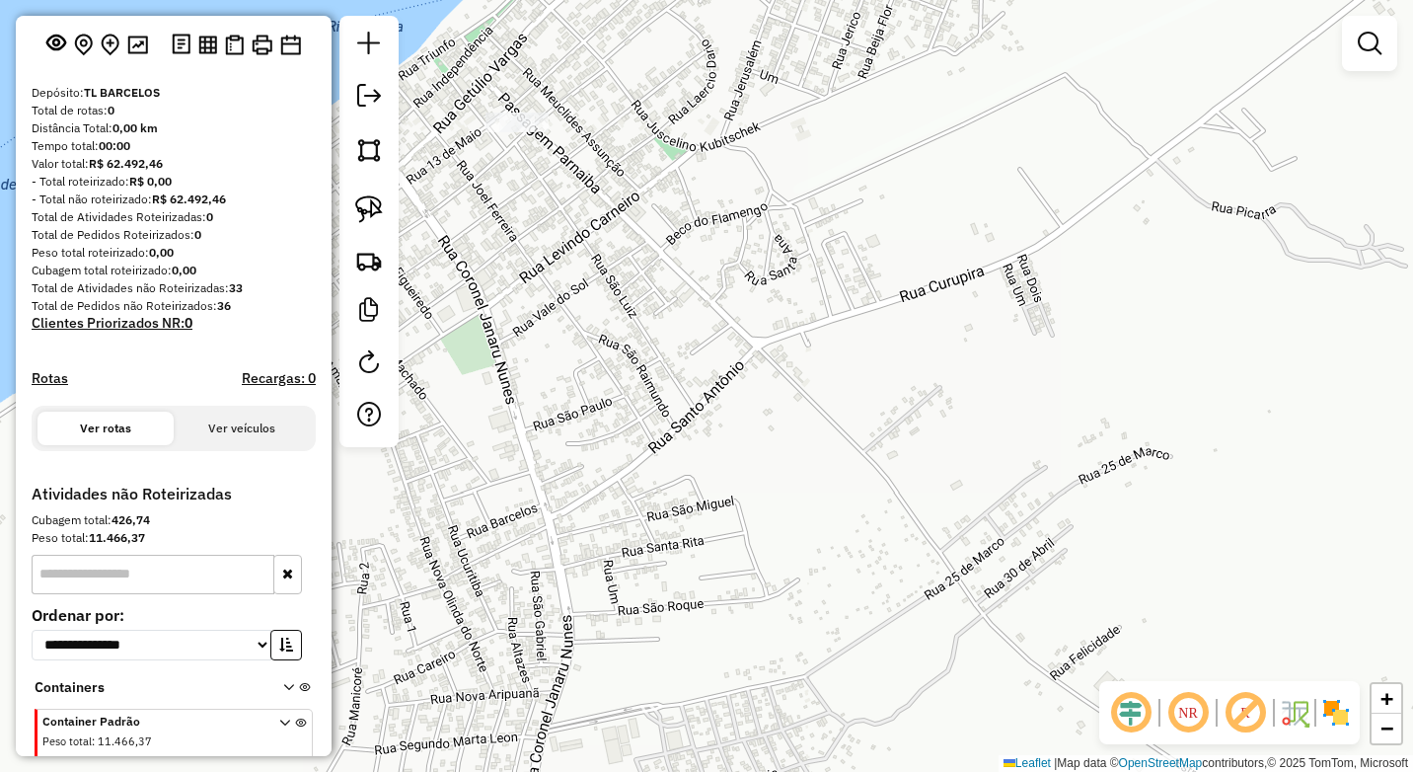
drag, startPoint x: 843, startPoint y: 400, endPoint x: 739, endPoint y: 324, distance: 128.5
click at [823, 391] on div "Janela de atendimento Grade de atendimento Capacidade Transportadoras Veículos …" at bounding box center [706, 386] width 1413 height 772
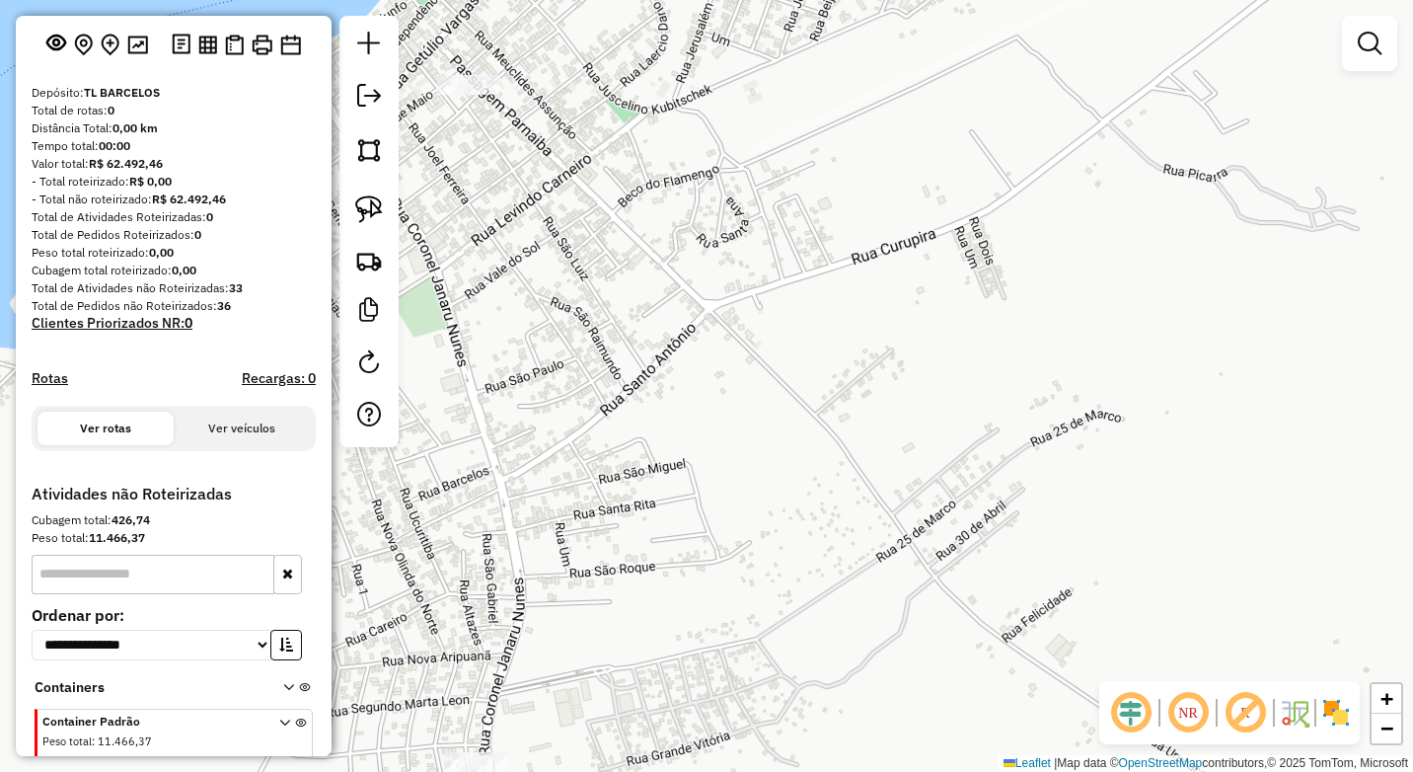
drag, startPoint x: 650, startPoint y: 195, endPoint x: 677, endPoint y: 566, distance: 371.9
click at [677, 566] on div "Janela de atendimento Grade de atendimento Capacidade Transportadoras Veículos …" at bounding box center [706, 386] width 1413 height 772
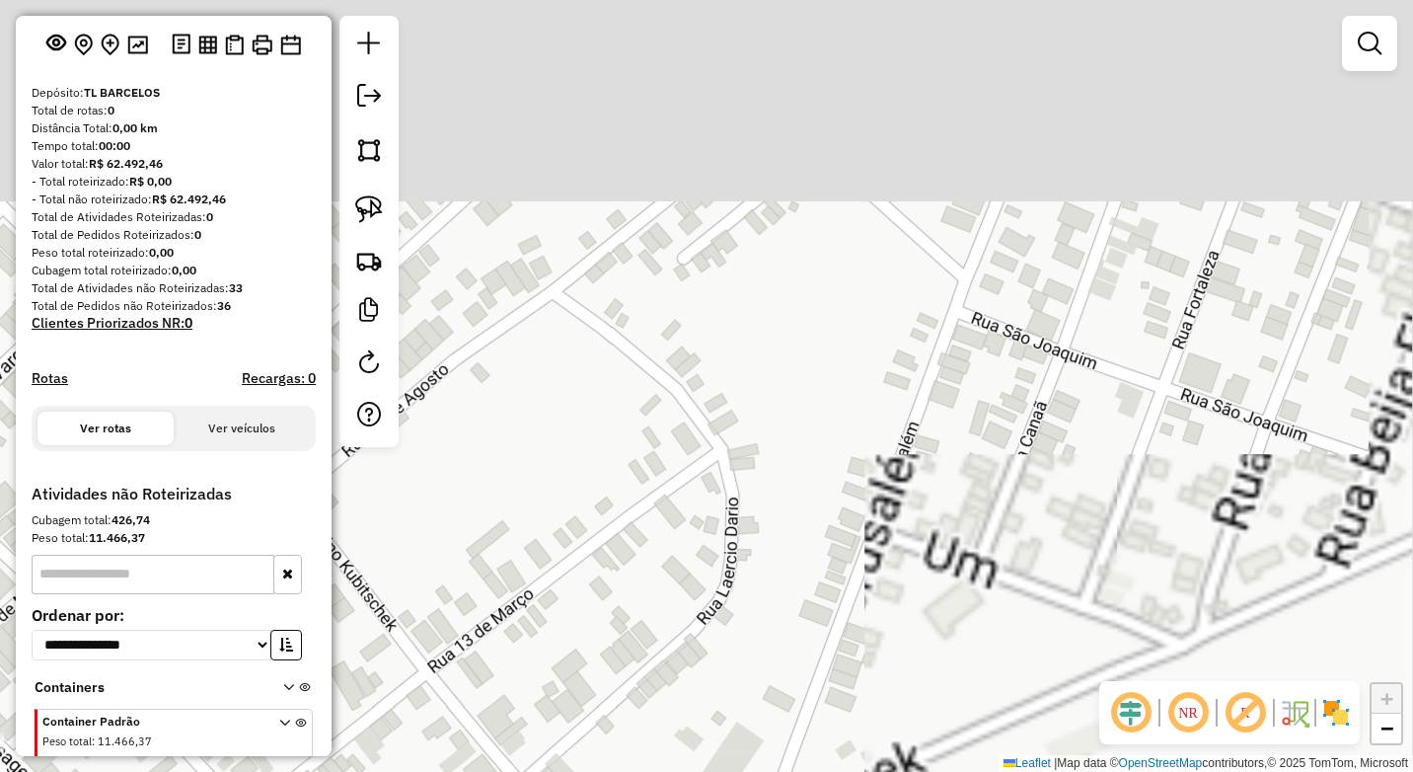
drag, startPoint x: 650, startPoint y: 457, endPoint x: 638, endPoint y: 254, distance: 203.6
click at [643, 461] on div "Janela de atendimento Grade de atendimento Capacidade Transportadoras Veículos …" at bounding box center [706, 386] width 1413 height 772
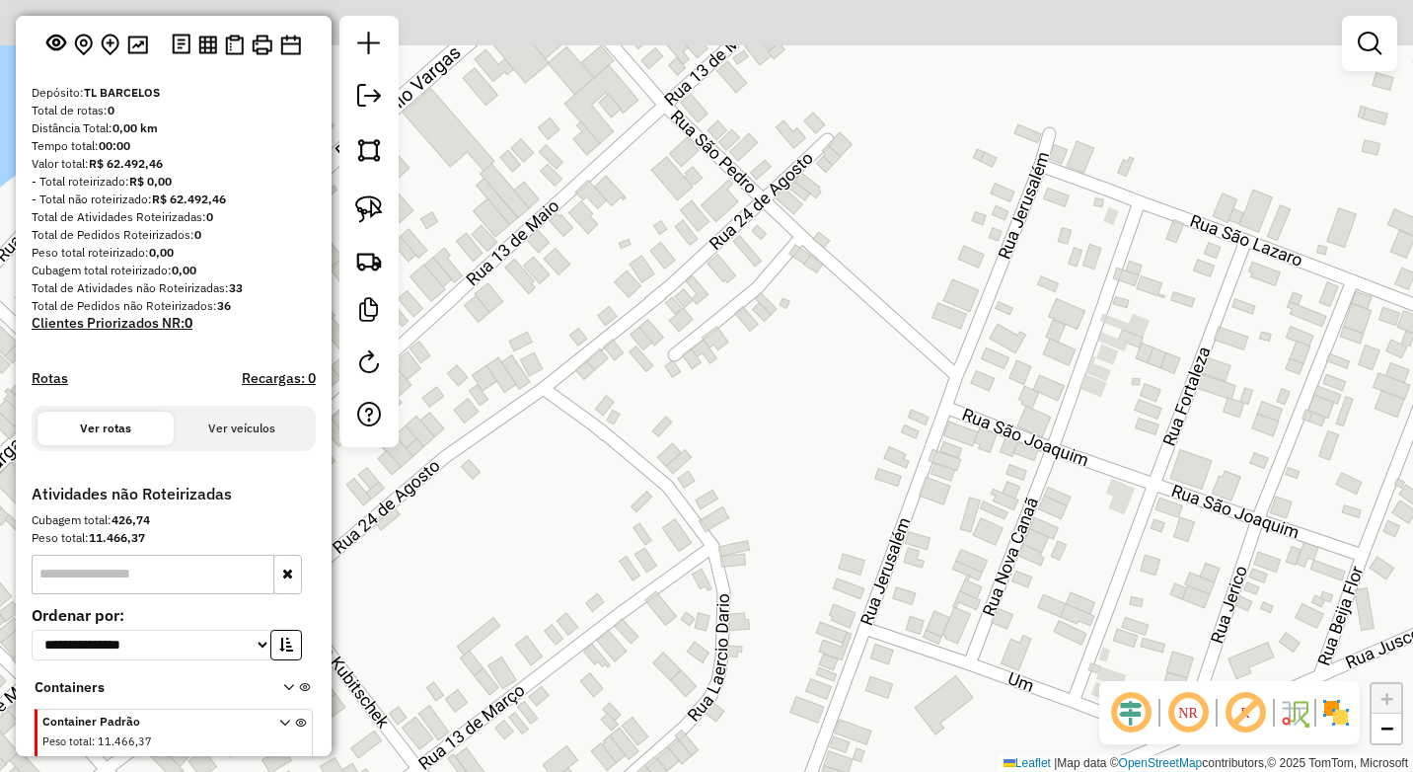
drag, startPoint x: 654, startPoint y: 291, endPoint x: 632, endPoint y: 538, distance: 247.6
click at [632, 565] on div "Janela de atendimento Grade de atendimento Capacidade Transportadoras Veículos …" at bounding box center [706, 386] width 1413 height 772
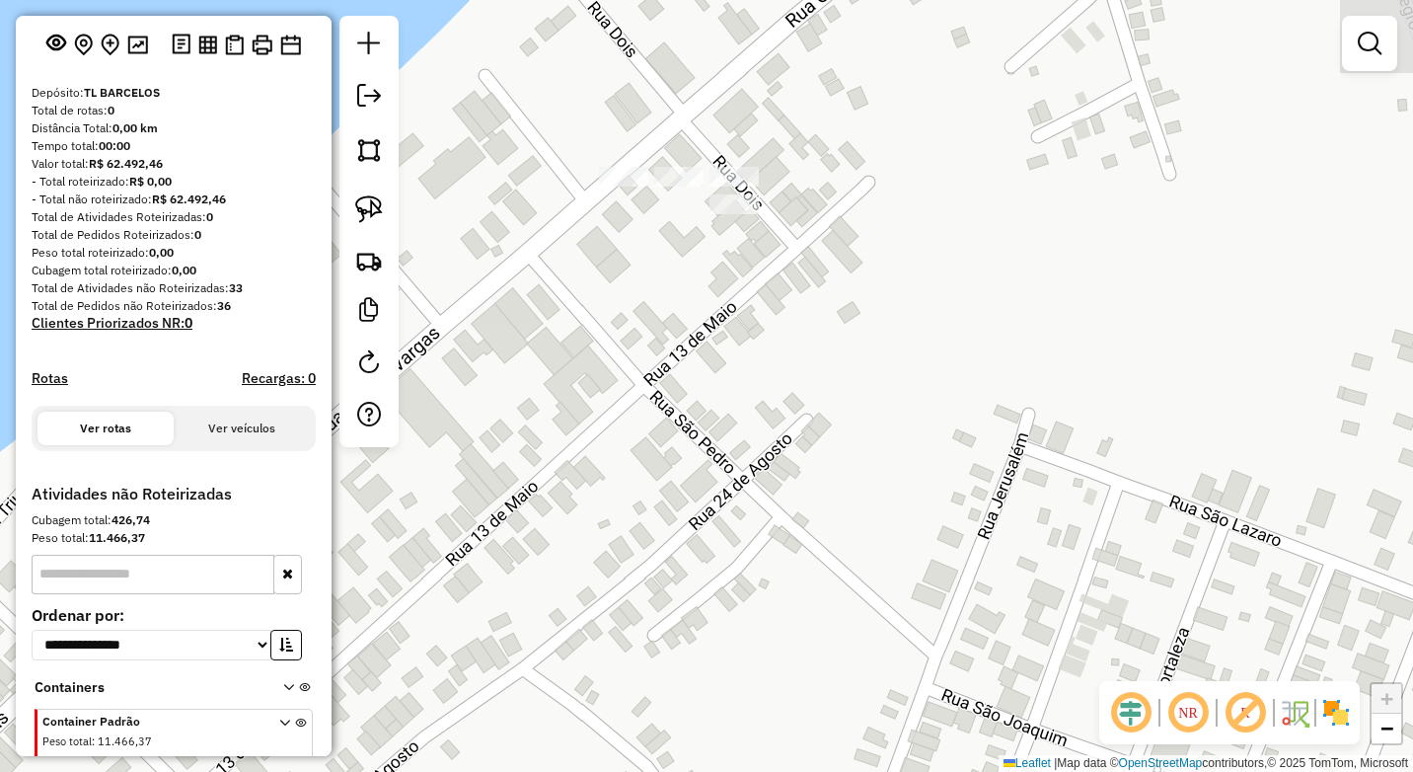
drag, startPoint x: 645, startPoint y: 396, endPoint x: 634, endPoint y: 529, distance: 133.6
click at [647, 540] on div "Janela de atendimento Grade de atendimento Capacidade Transportadoras Veículos …" at bounding box center [706, 386] width 1413 height 772
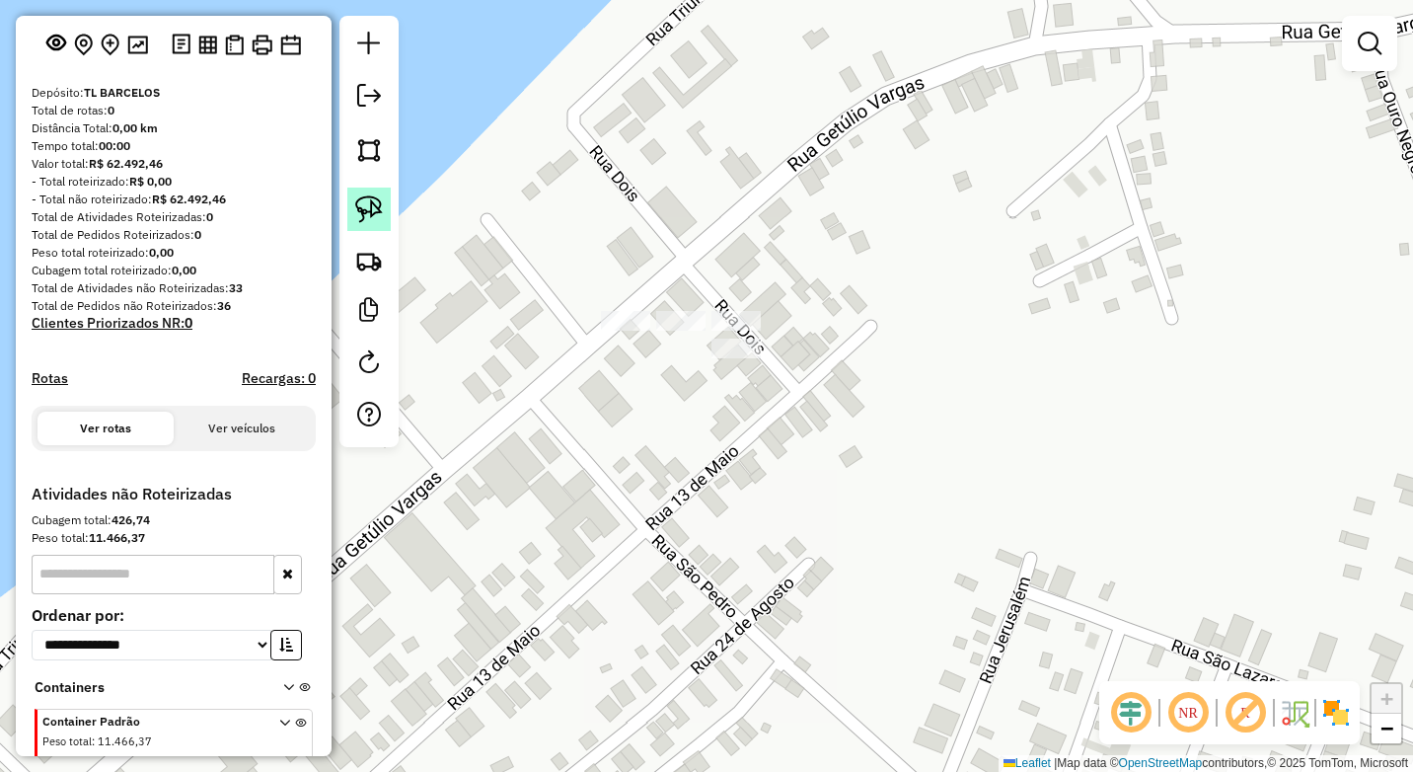
click at [369, 208] on img at bounding box center [369, 209] width 28 height 28
drag, startPoint x: 656, startPoint y: 282, endPoint x: 779, endPoint y: 298, distance: 124.3
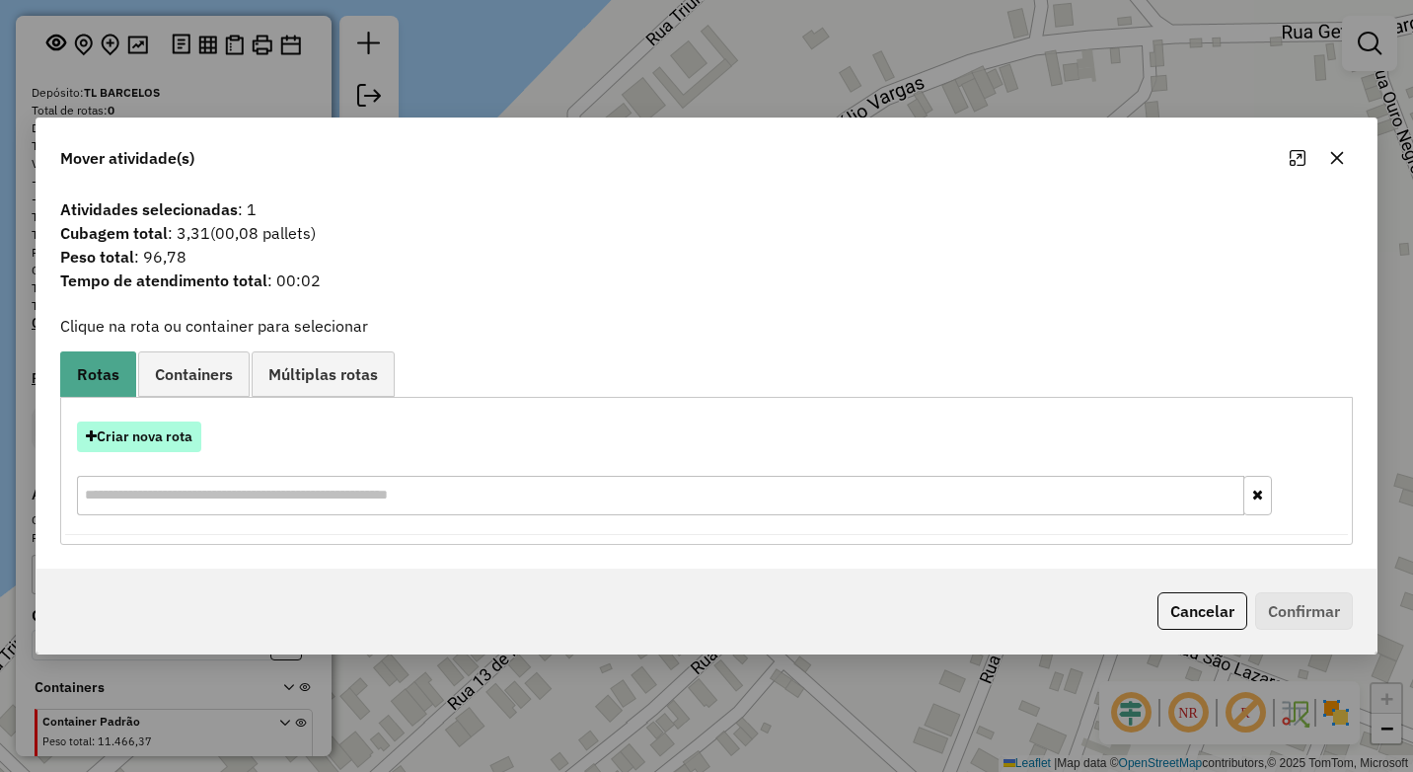
click at [177, 433] on button "Criar nova rota" at bounding box center [139, 436] width 124 height 31
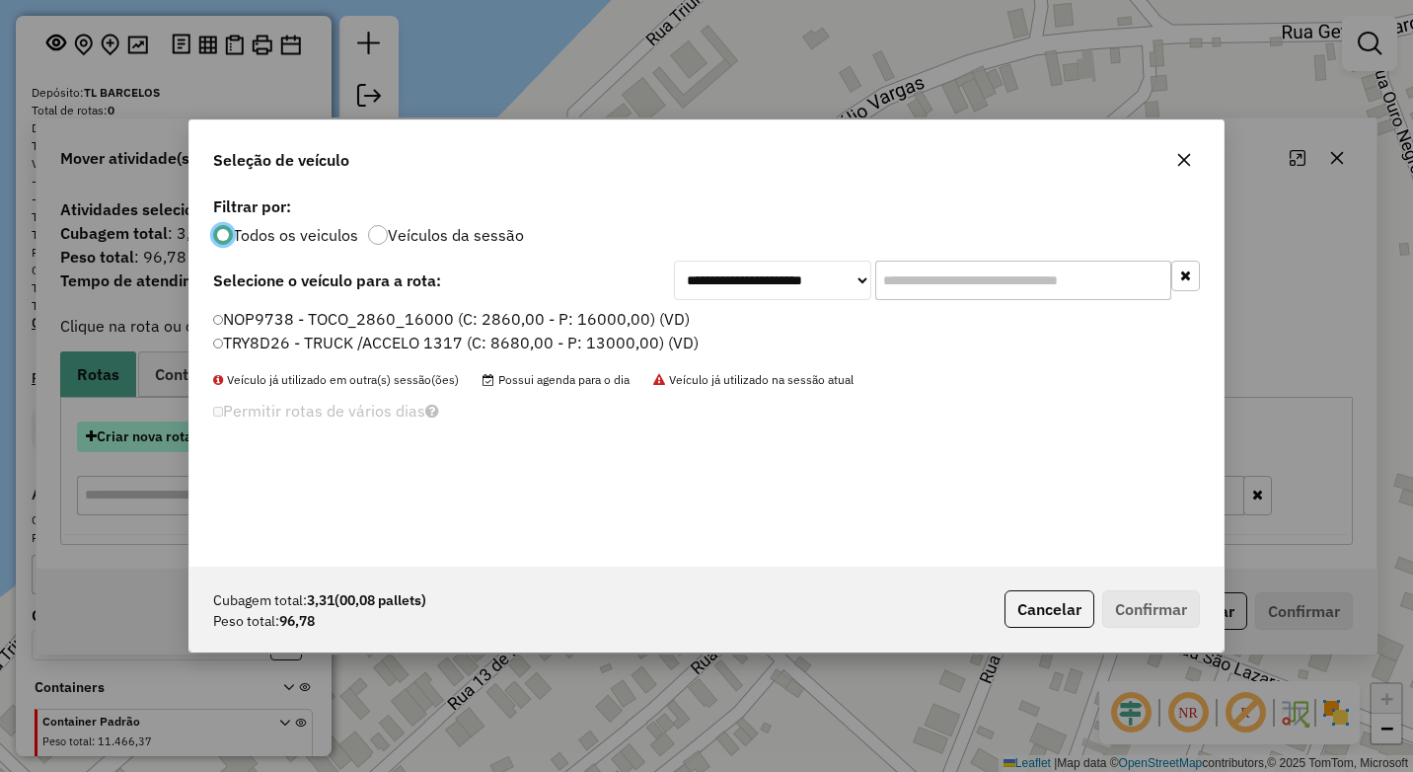
scroll to position [11, 6]
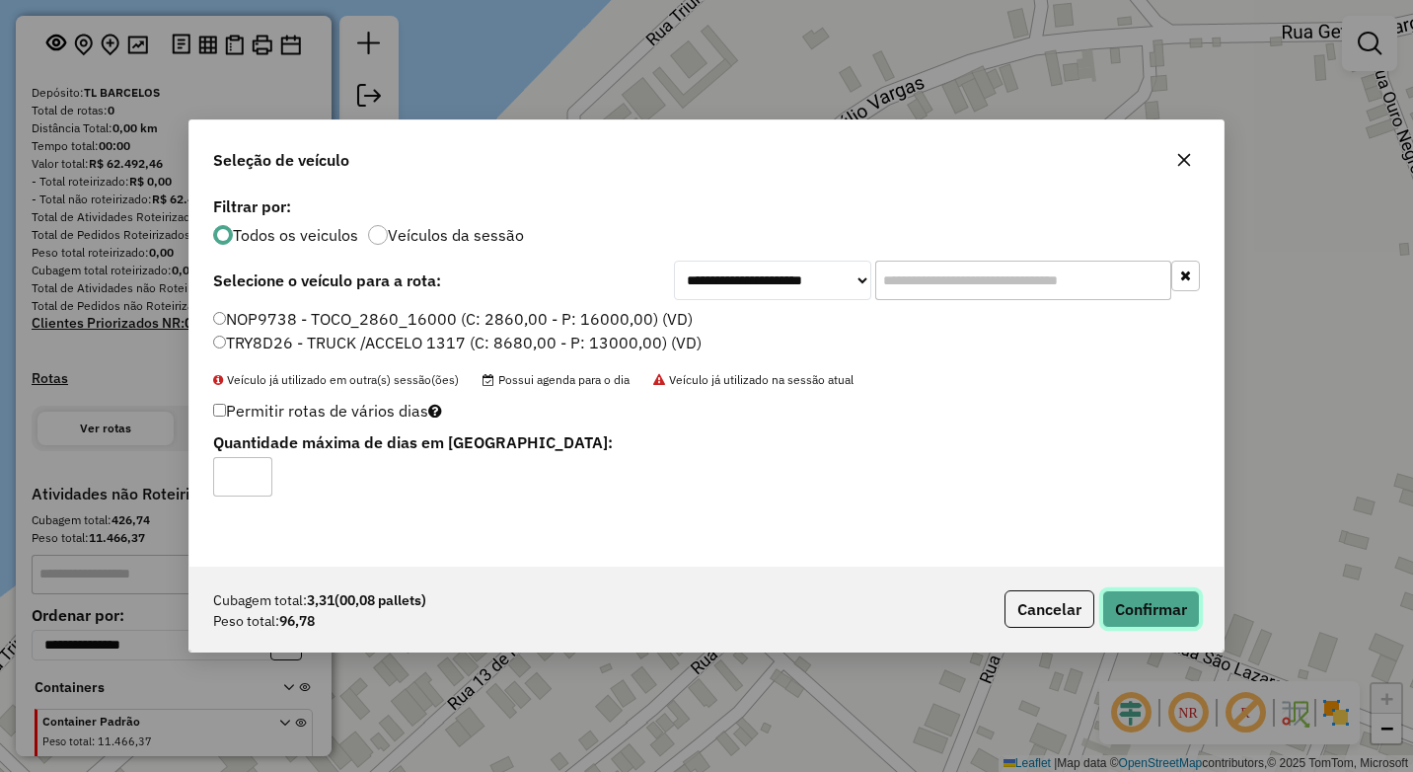
click at [1133, 593] on button "Confirmar" at bounding box center [1151, 608] width 98 height 37
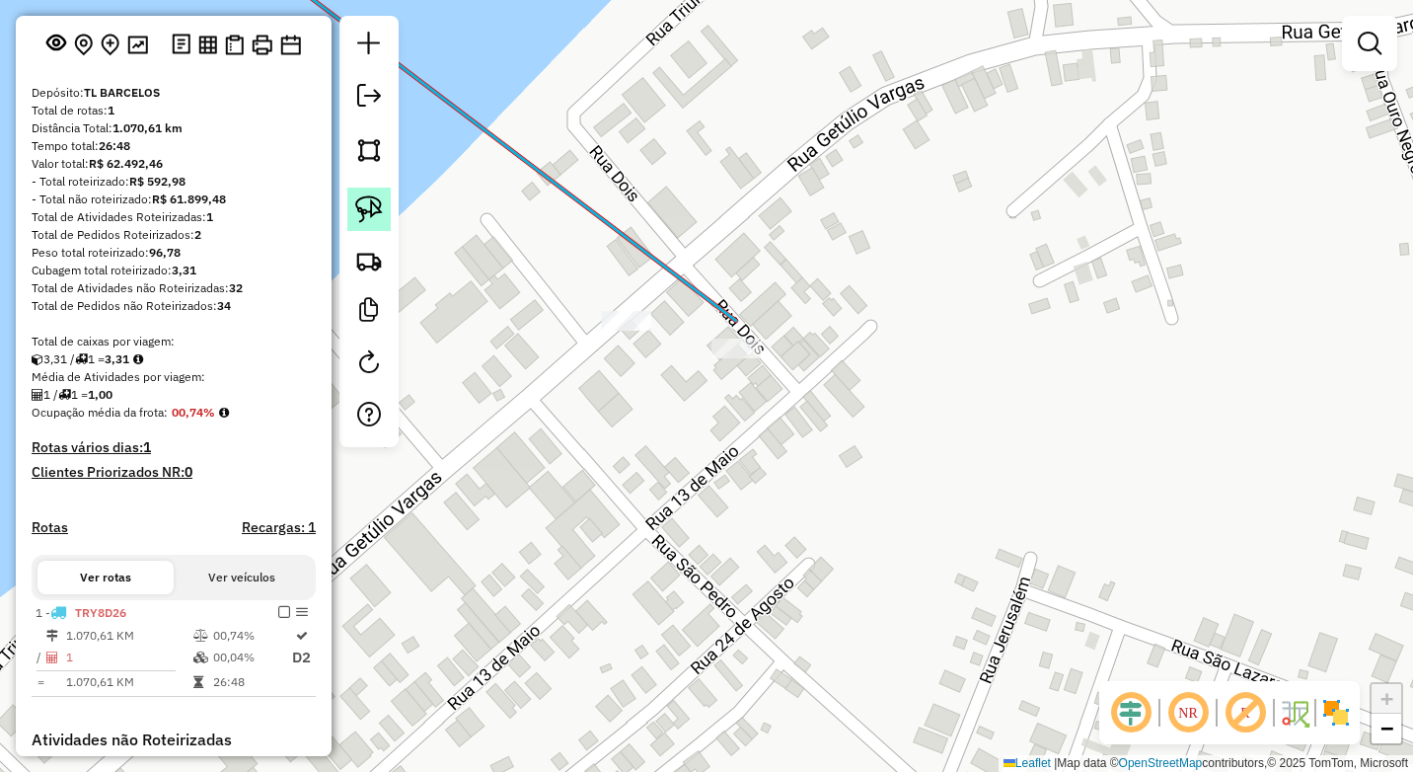
click at [361, 202] on img at bounding box center [369, 209] width 28 height 28
drag, startPoint x: 606, startPoint y: 305, endPoint x: 584, endPoint y: 326, distance: 30.0
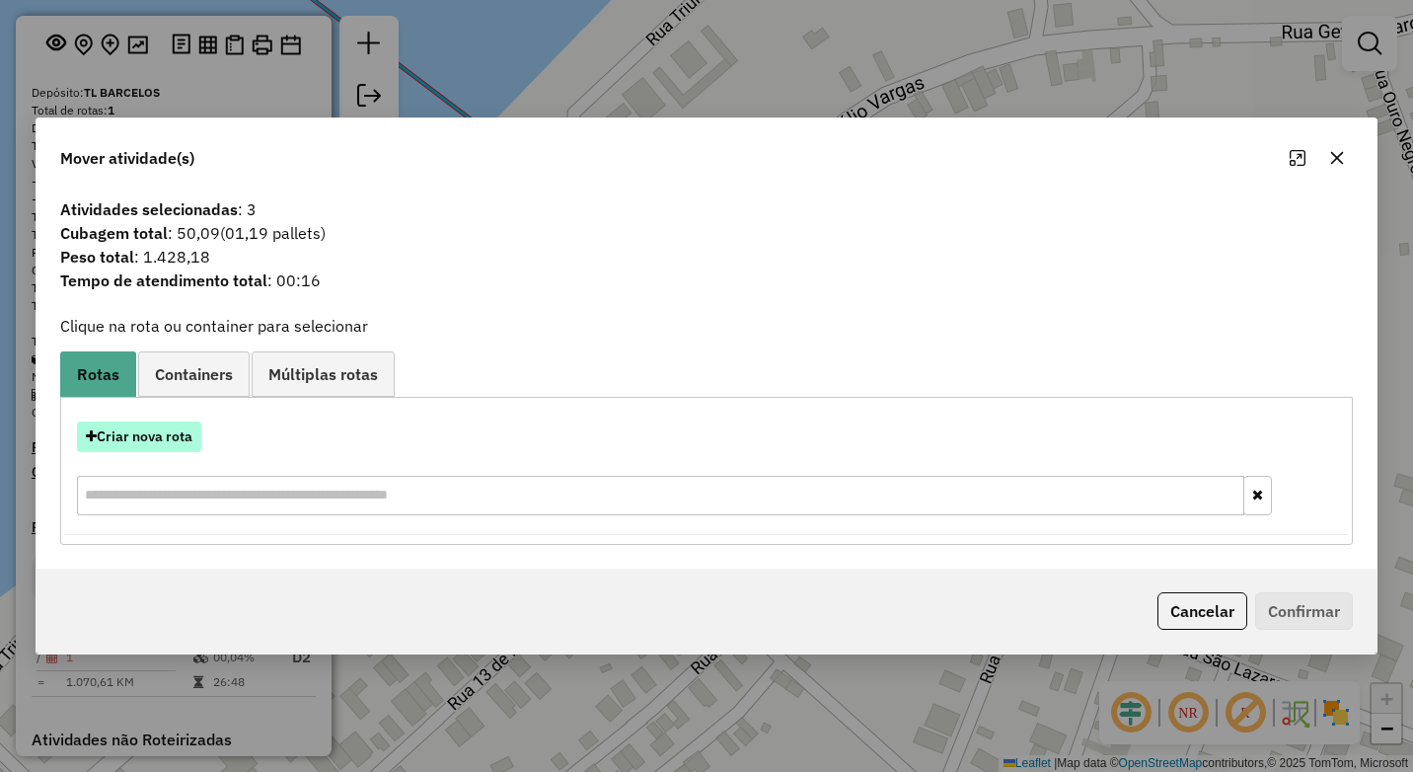
click at [172, 431] on button "Criar nova rota" at bounding box center [139, 436] width 124 height 31
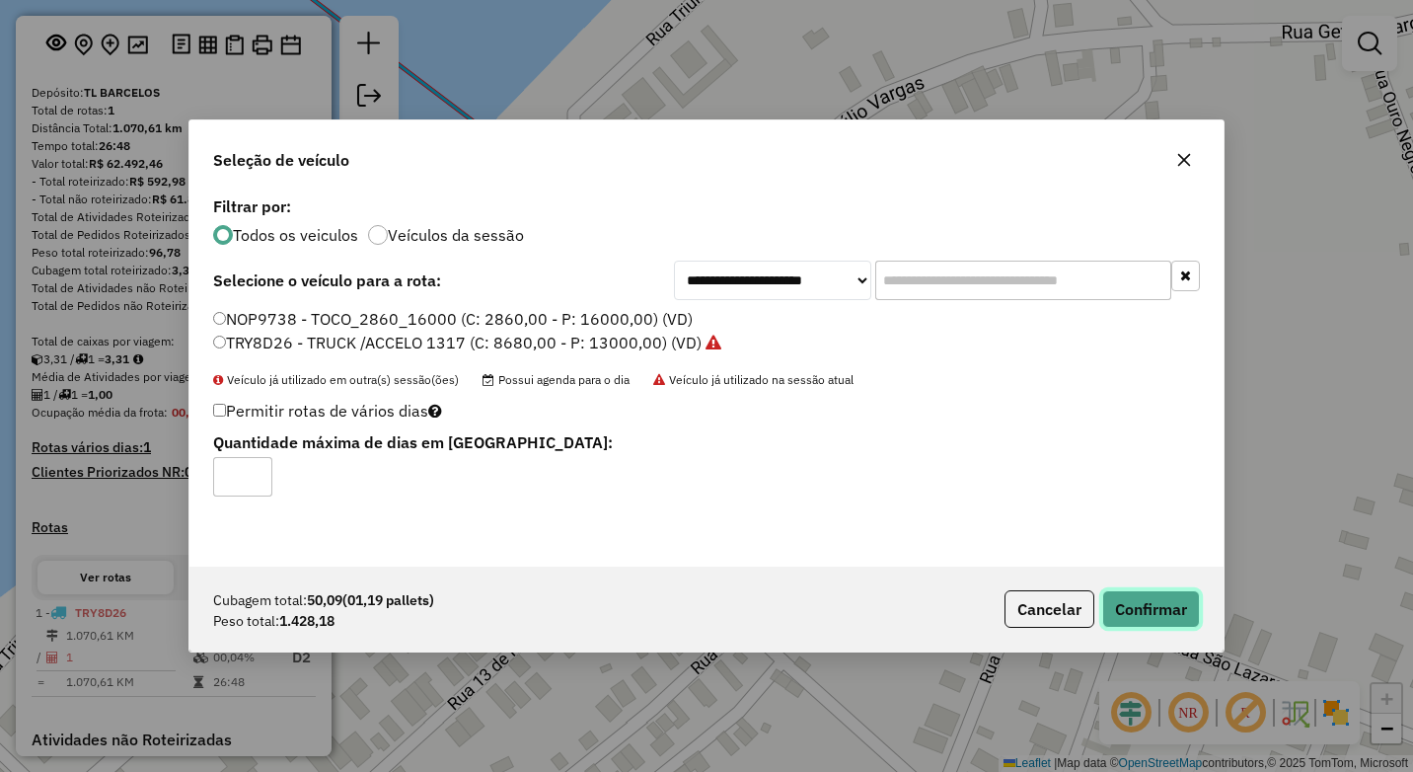
click at [1143, 597] on button "Confirmar" at bounding box center [1151, 608] width 98 height 37
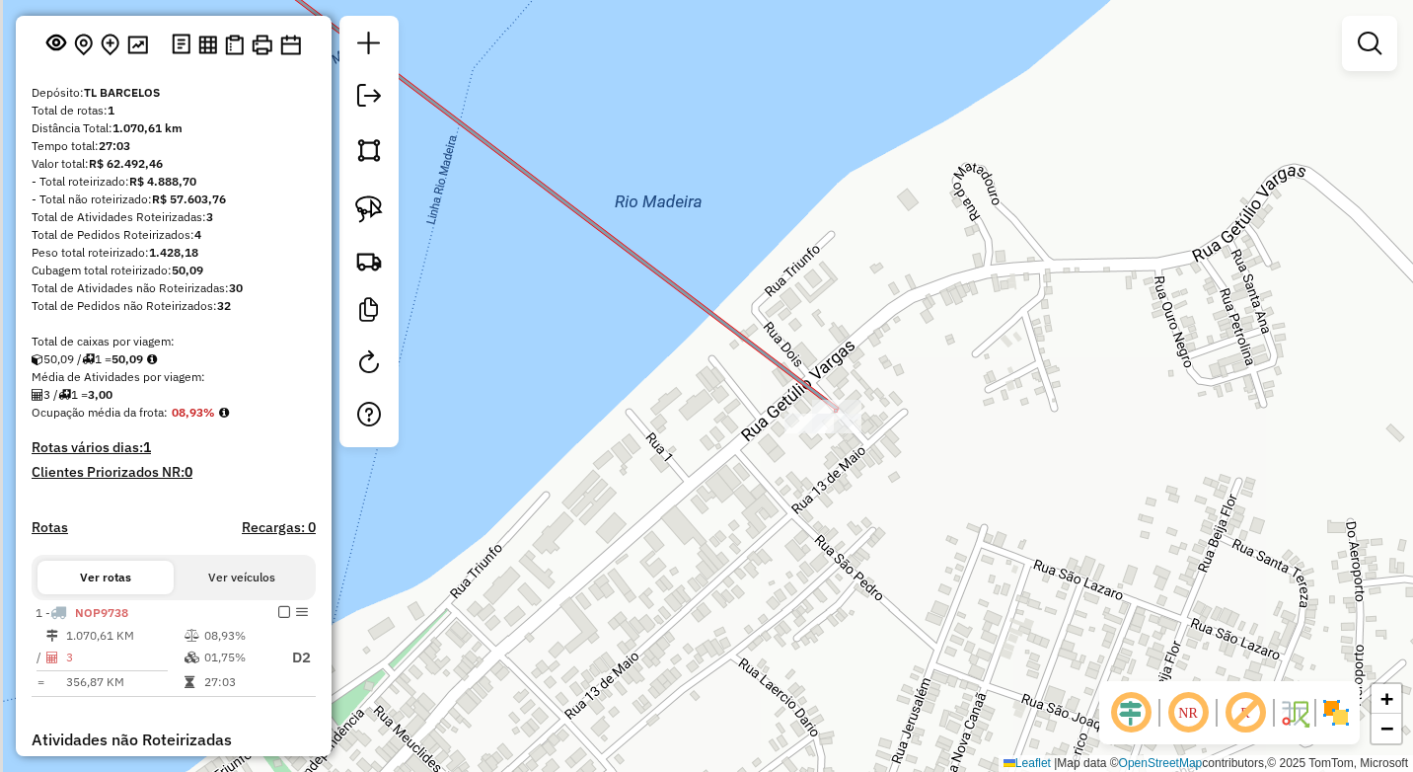
drag, startPoint x: 891, startPoint y: 580, endPoint x: 957, endPoint y: 348, distance: 241.1
click at [957, 349] on div "Janela de atendimento Grade de atendimento Capacidade Transportadoras Veículos …" at bounding box center [706, 386] width 1413 height 772
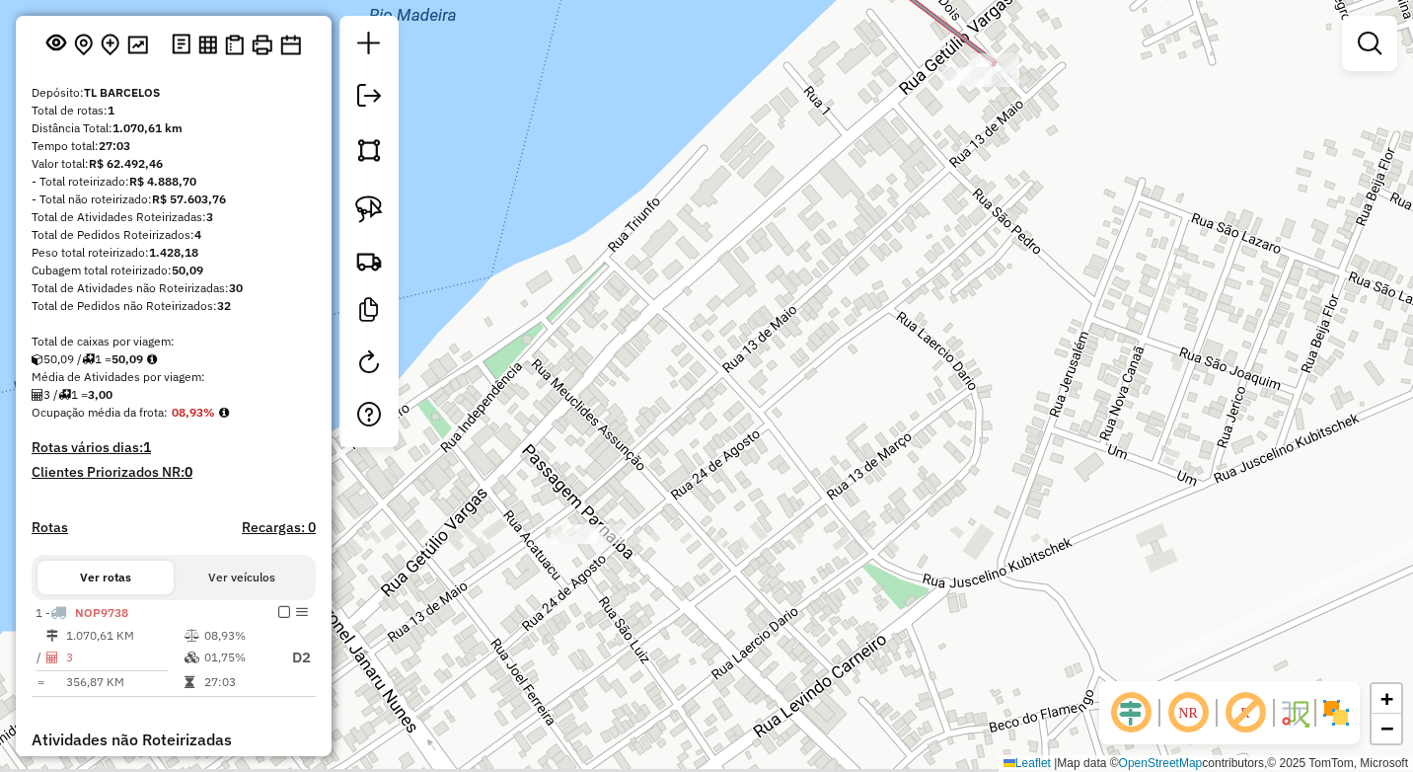
drag, startPoint x: 825, startPoint y: 402, endPoint x: 932, endPoint y: 278, distance: 163.6
click at [932, 278] on div "Janela de atendimento Grade de atendimento Capacidade Transportadoras Veículos …" at bounding box center [706, 386] width 1413 height 772
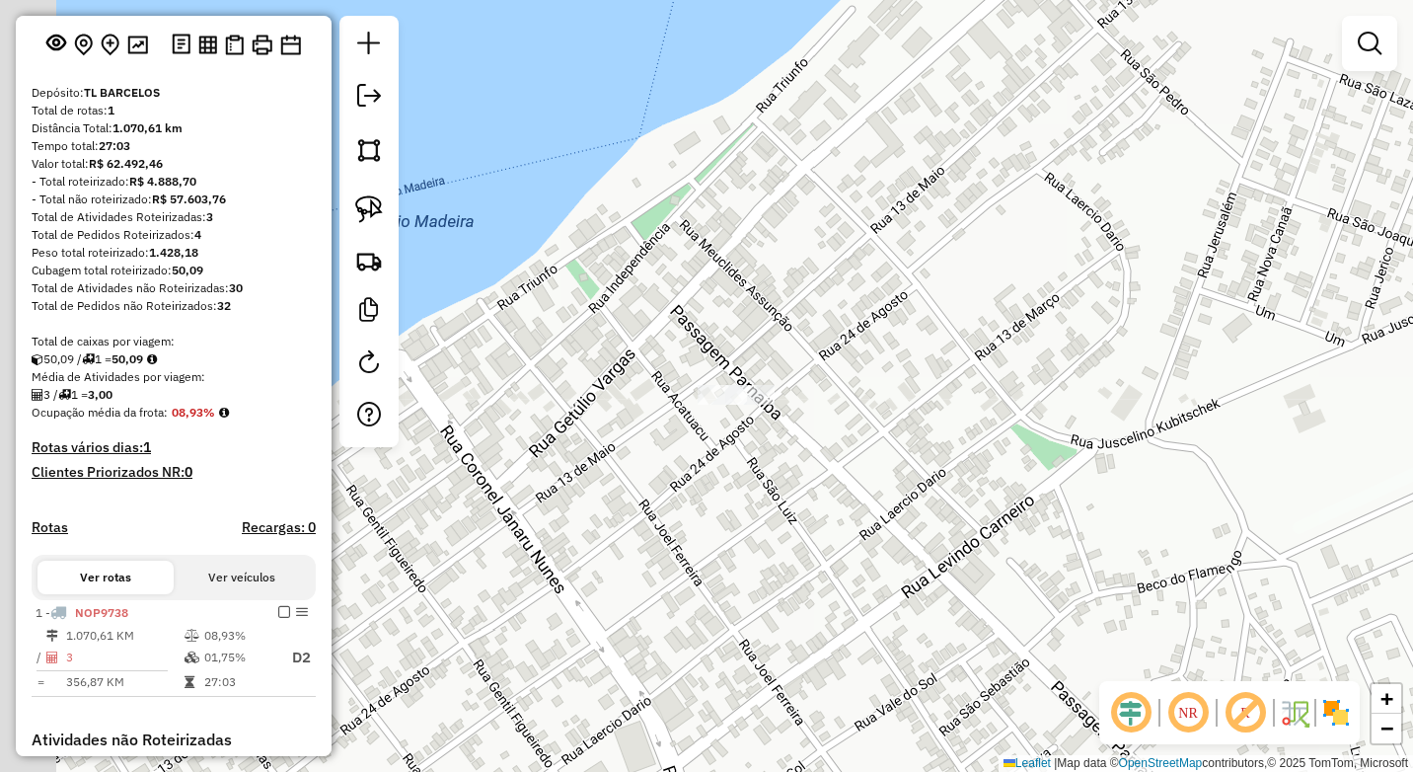
drag, startPoint x: 718, startPoint y: 512, endPoint x: 949, endPoint y: 298, distance: 314.9
click at [947, 300] on div "Janela de atendimento Grade de atendimento Capacidade Transportadoras Veículos …" at bounding box center [706, 386] width 1413 height 772
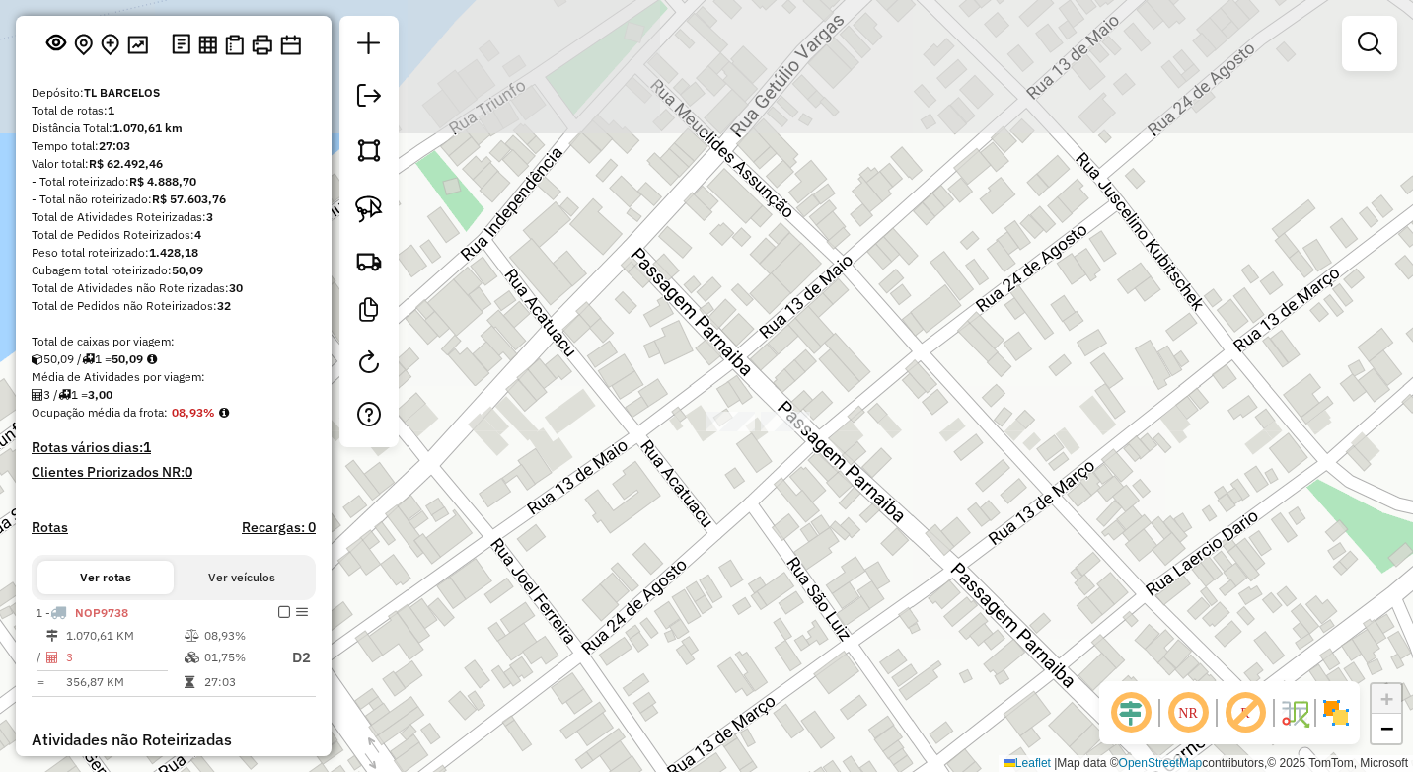
drag, startPoint x: 985, startPoint y: 296, endPoint x: 832, endPoint y: 550, distance: 296.1
click at [832, 550] on div "Janela de atendimento Grade de atendimento Capacidade Transportadoras Veículos …" at bounding box center [706, 386] width 1413 height 772
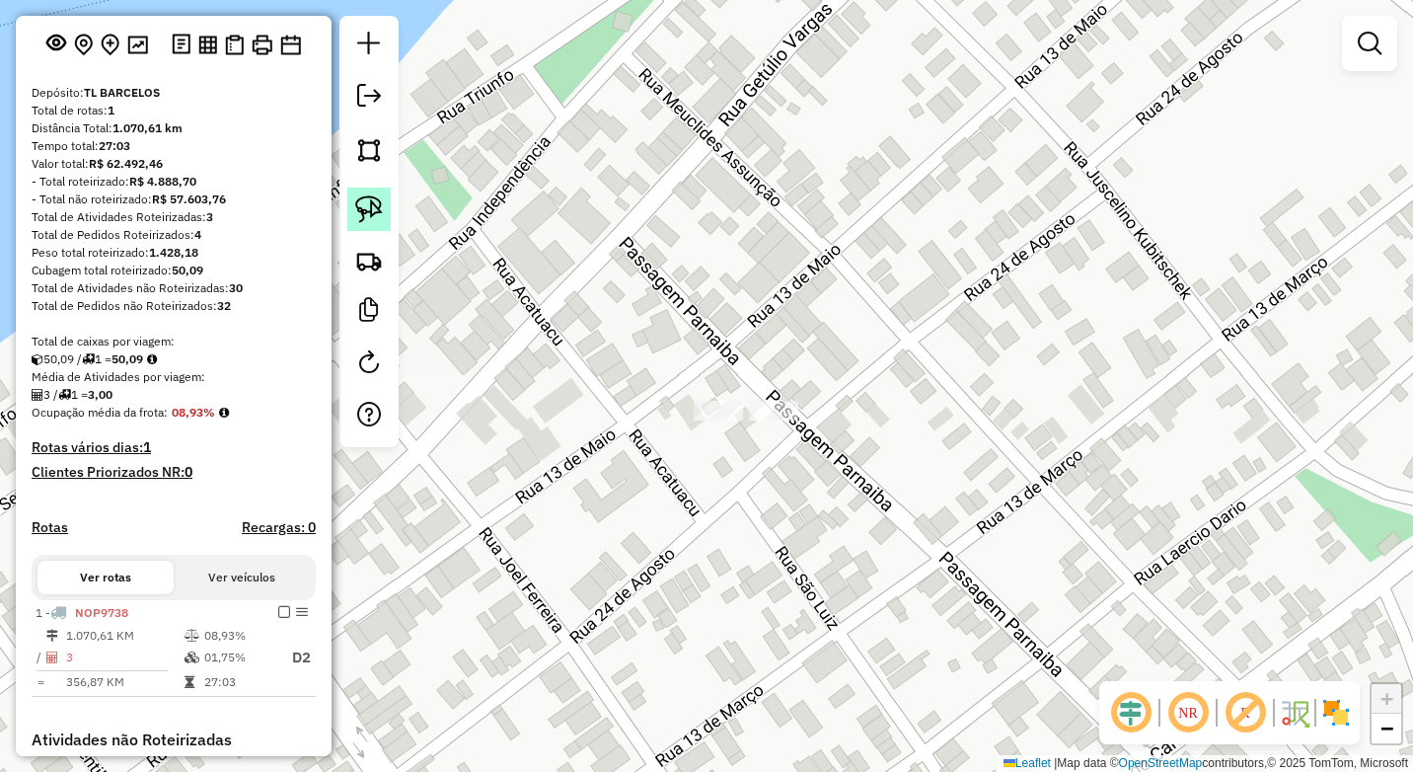
click at [374, 207] on img at bounding box center [369, 209] width 28 height 28
drag, startPoint x: 726, startPoint y: 381, endPoint x: 682, endPoint y: 387, distance: 44.8
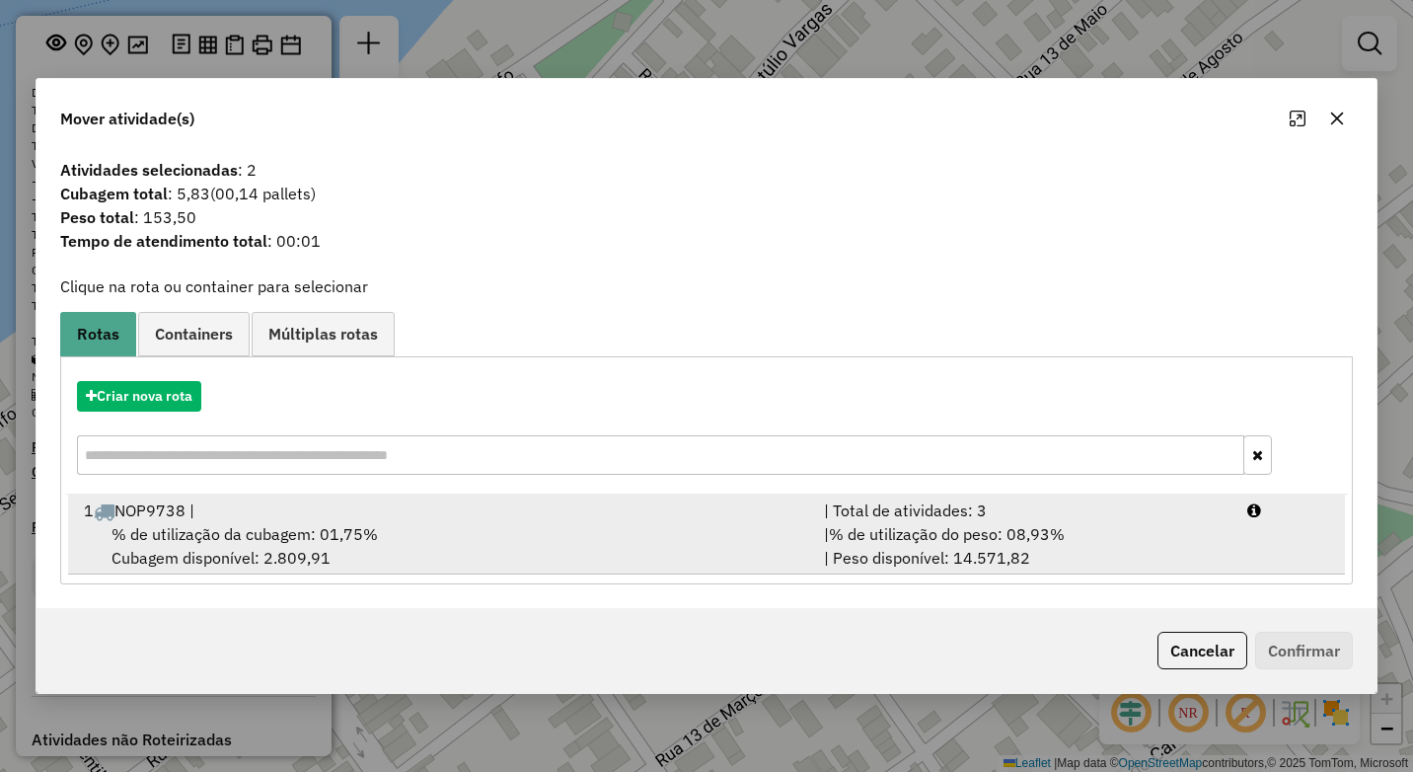
click at [513, 547] on div "% de utilização da cubagem: 01,75% Cubagem disponível: 2.809,91" at bounding box center [442, 545] width 740 height 47
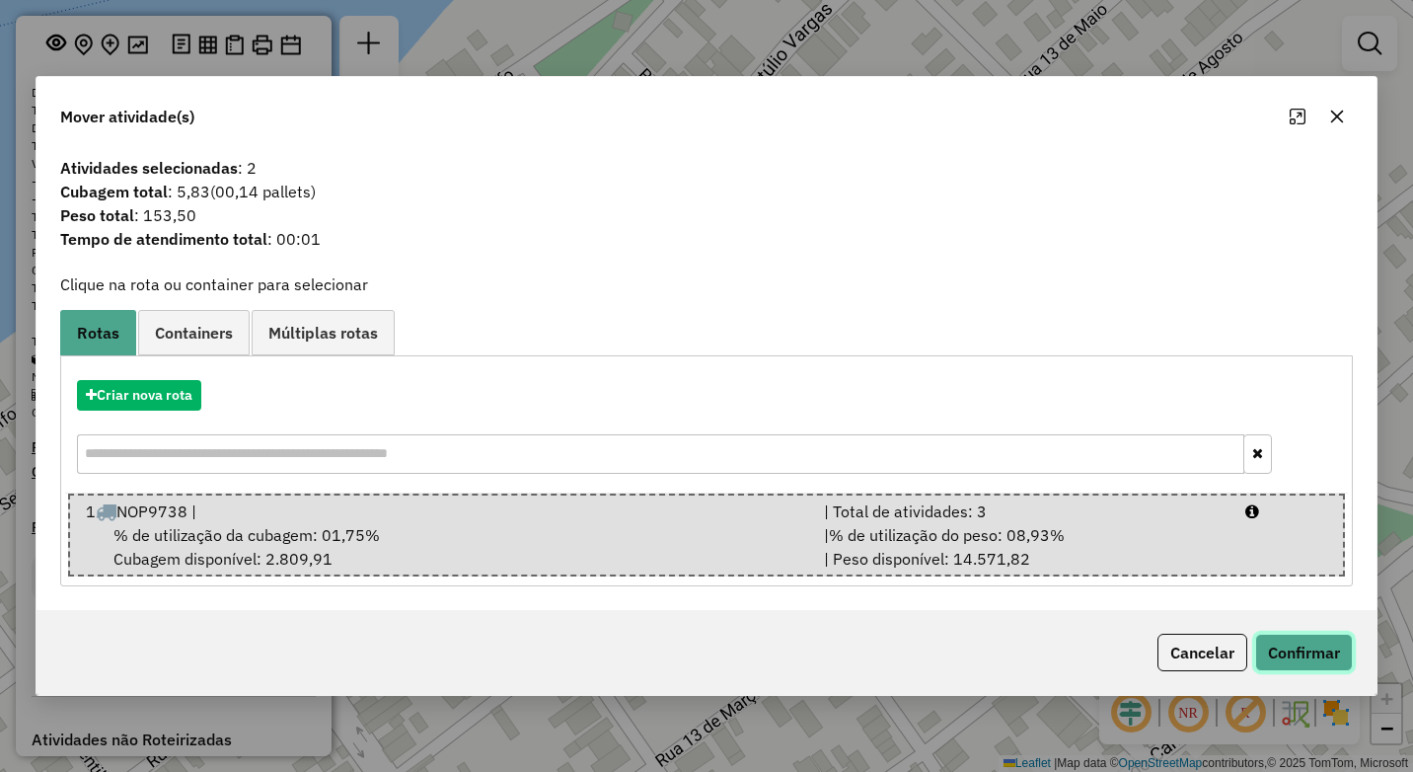
click at [1290, 646] on button "Confirmar" at bounding box center [1304, 651] width 98 height 37
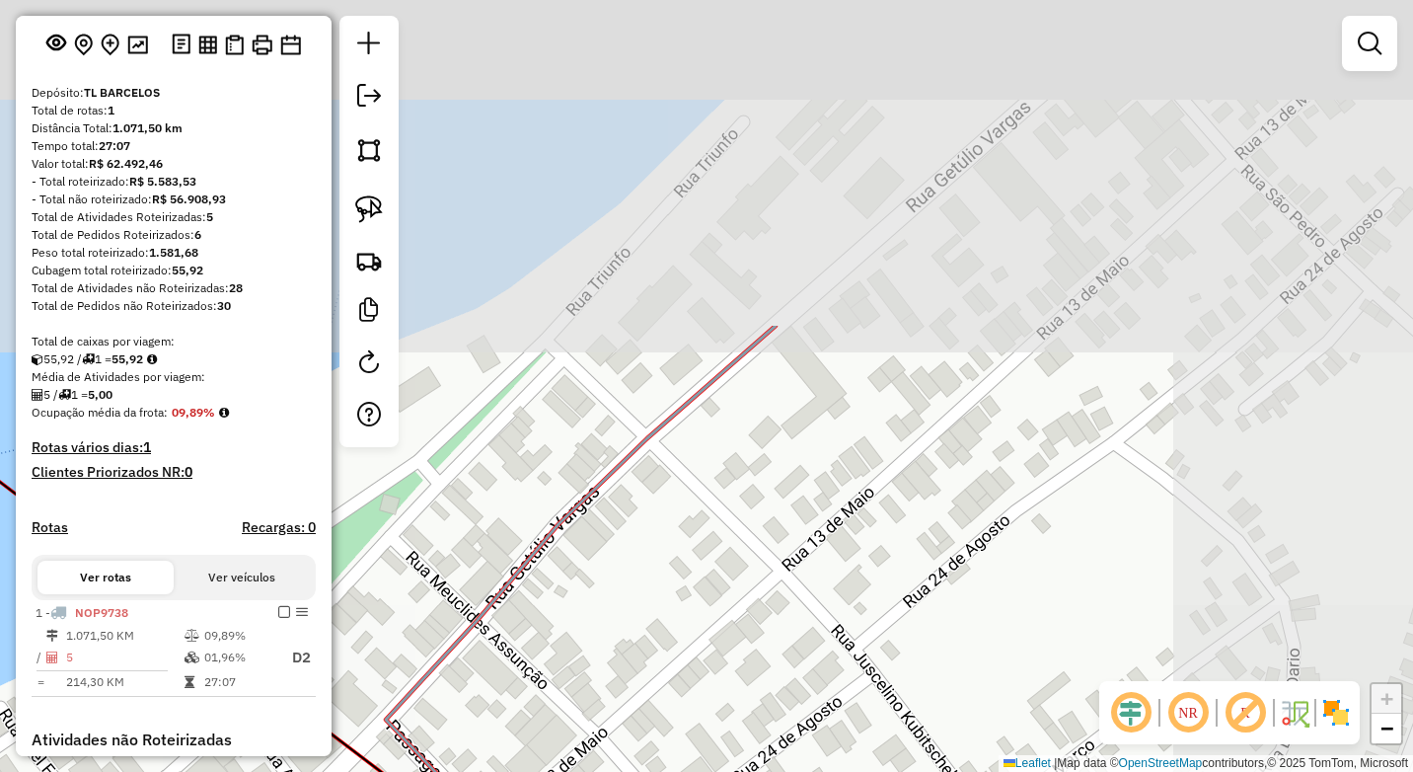
drag, startPoint x: 957, startPoint y: 450, endPoint x: 827, endPoint y: 403, distance: 138.6
click at [712, 645] on div "Janela de atendimento Grade de atendimento Capacidade Transportadoras Veículos …" at bounding box center [706, 386] width 1413 height 772
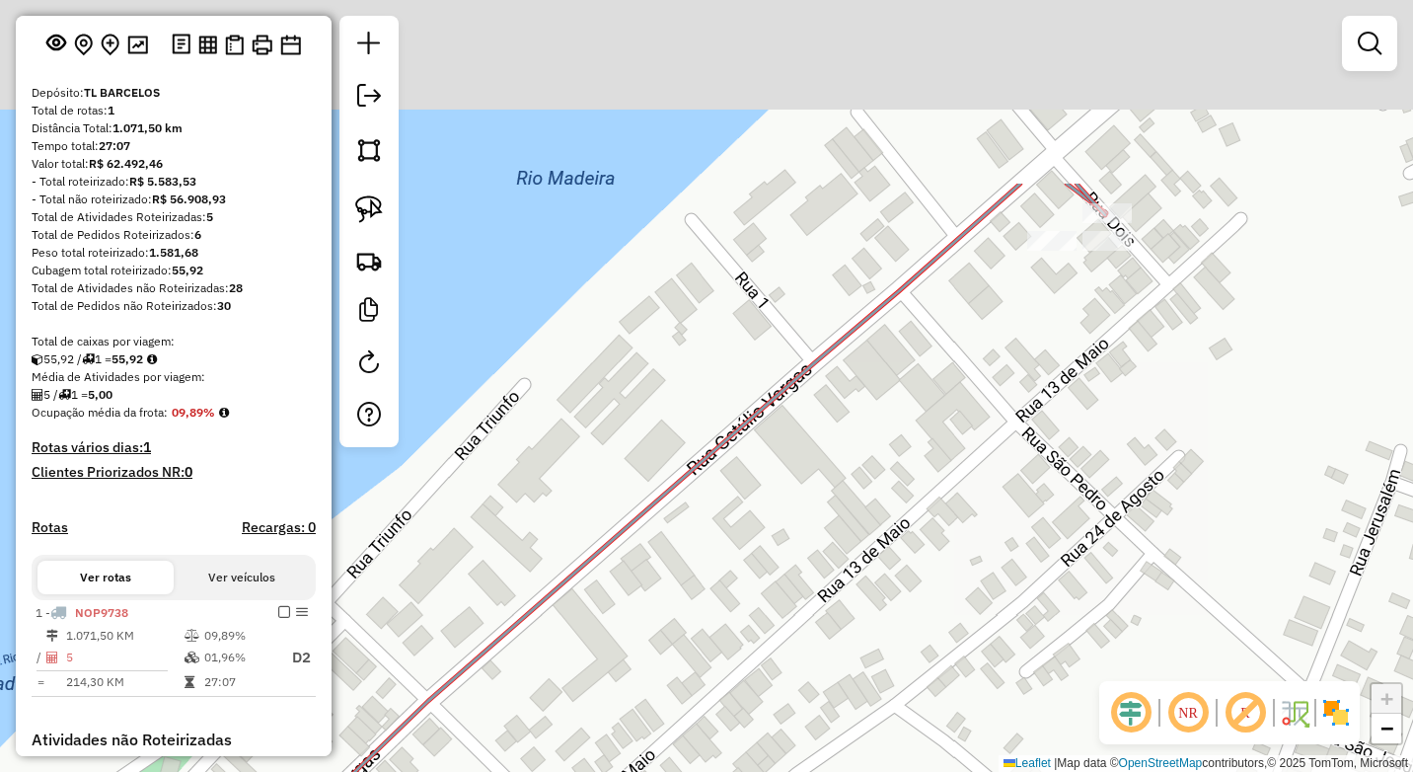
drag, startPoint x: 808, startPoint y: 584, endPoint x: 764, endPoint y: 593, distance: 45.3
click at [784, 596] on div "Janela de atendimento Grade de atendimento Capacidade Transportadoras Veículos …" at bounding box center [706, 386] width 1413 height 772
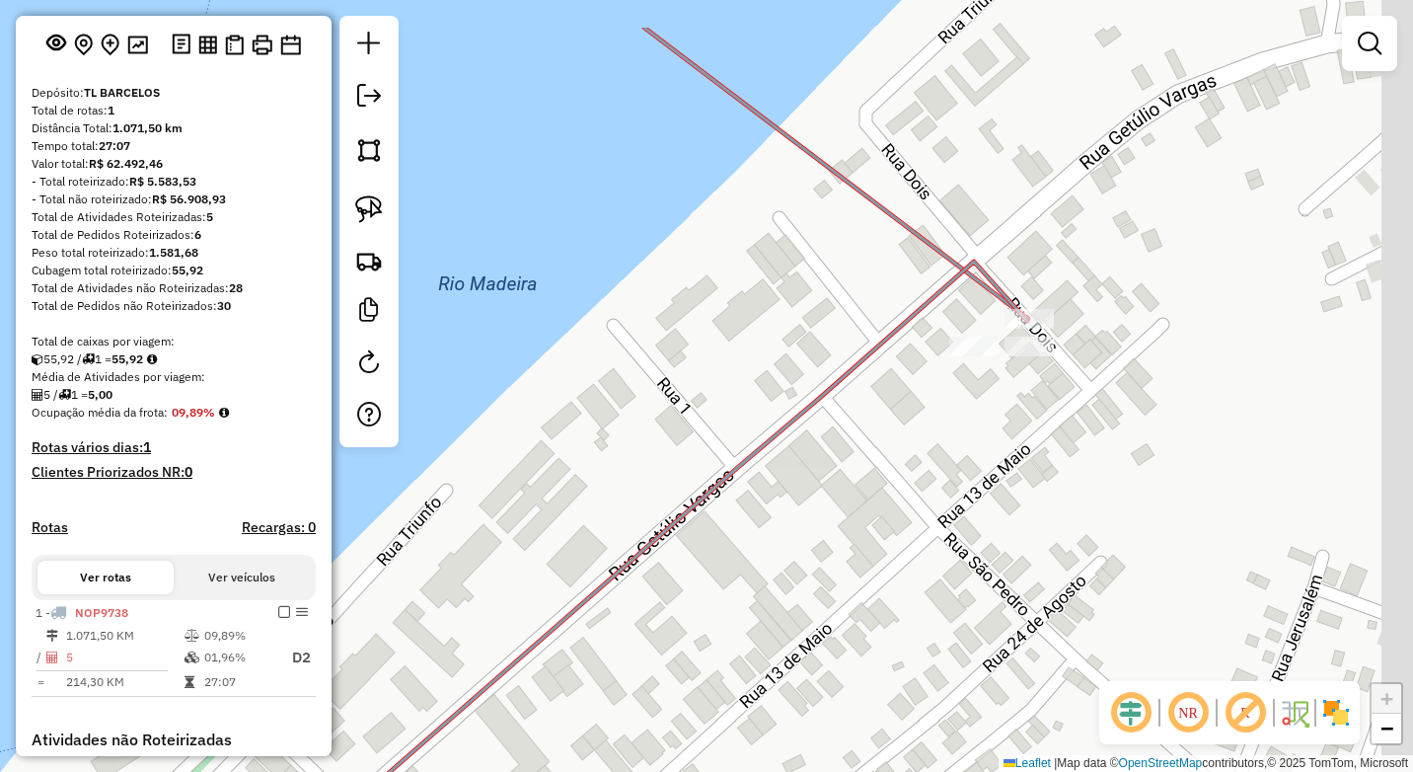
drag, startPoint x: 1099, startPoint y: 338, endPoint x: 963, endPoint y: 435, distance: 167.0
click at [972, 486] on div "Janela de atendimento Grade de atendimento Capacidade Transportadoras Veículos …" at bounding box center [706, 386] width 1413 height 772
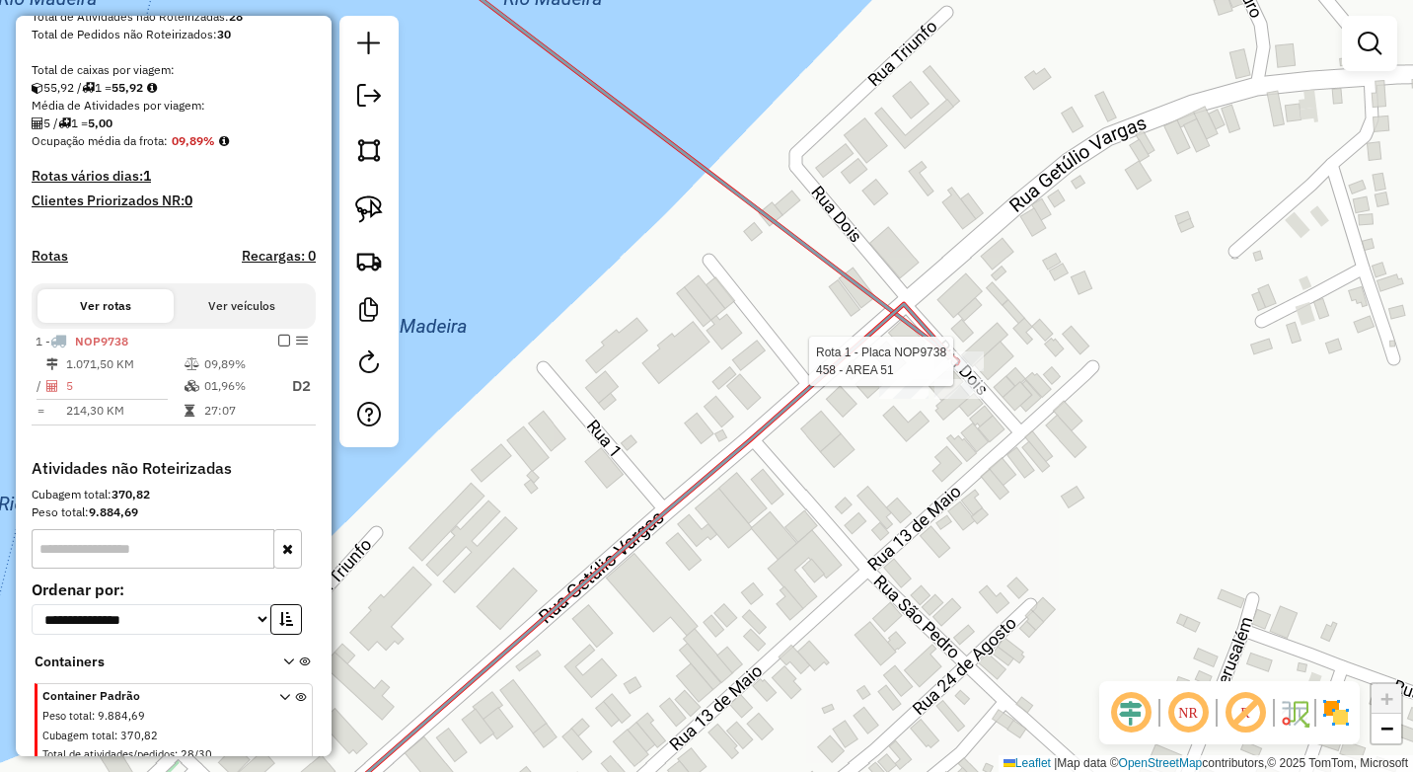
select select "**********"
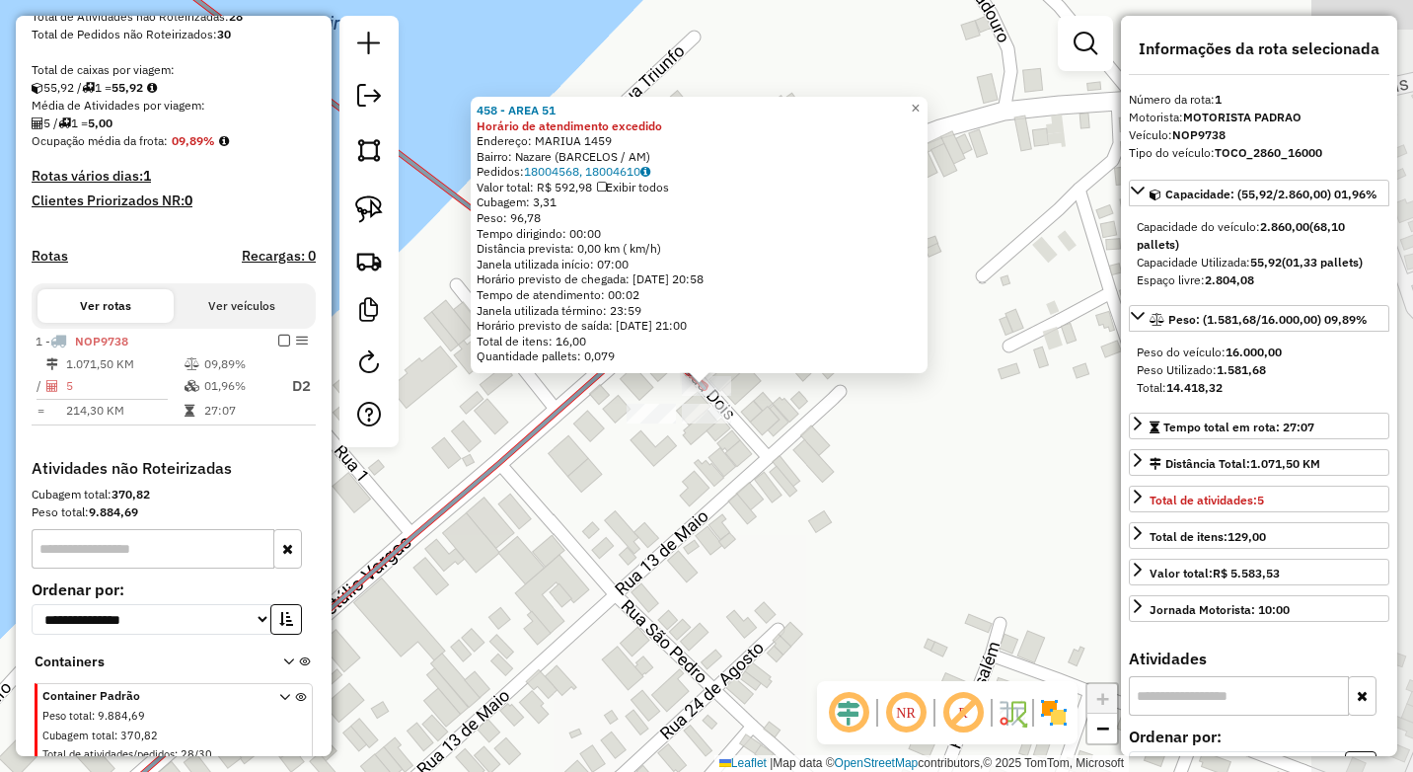
scroll to position [446, 0]
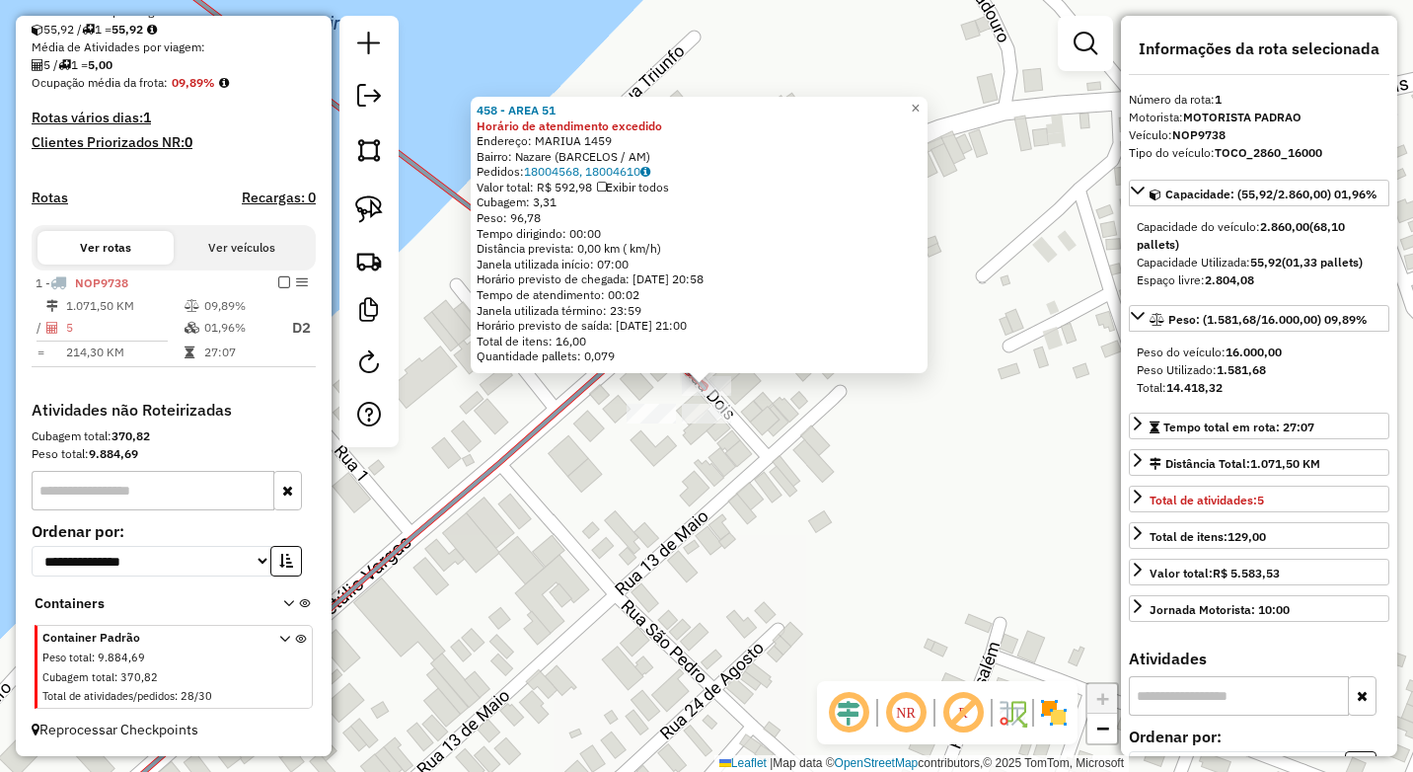
click at [845, 474] on div "458 - AREA 51 Horário de atendimento excedido Endereço: MARIUA 1459 Bairro: Naz…" at bounding box center [706, 386] width 1413 height 772
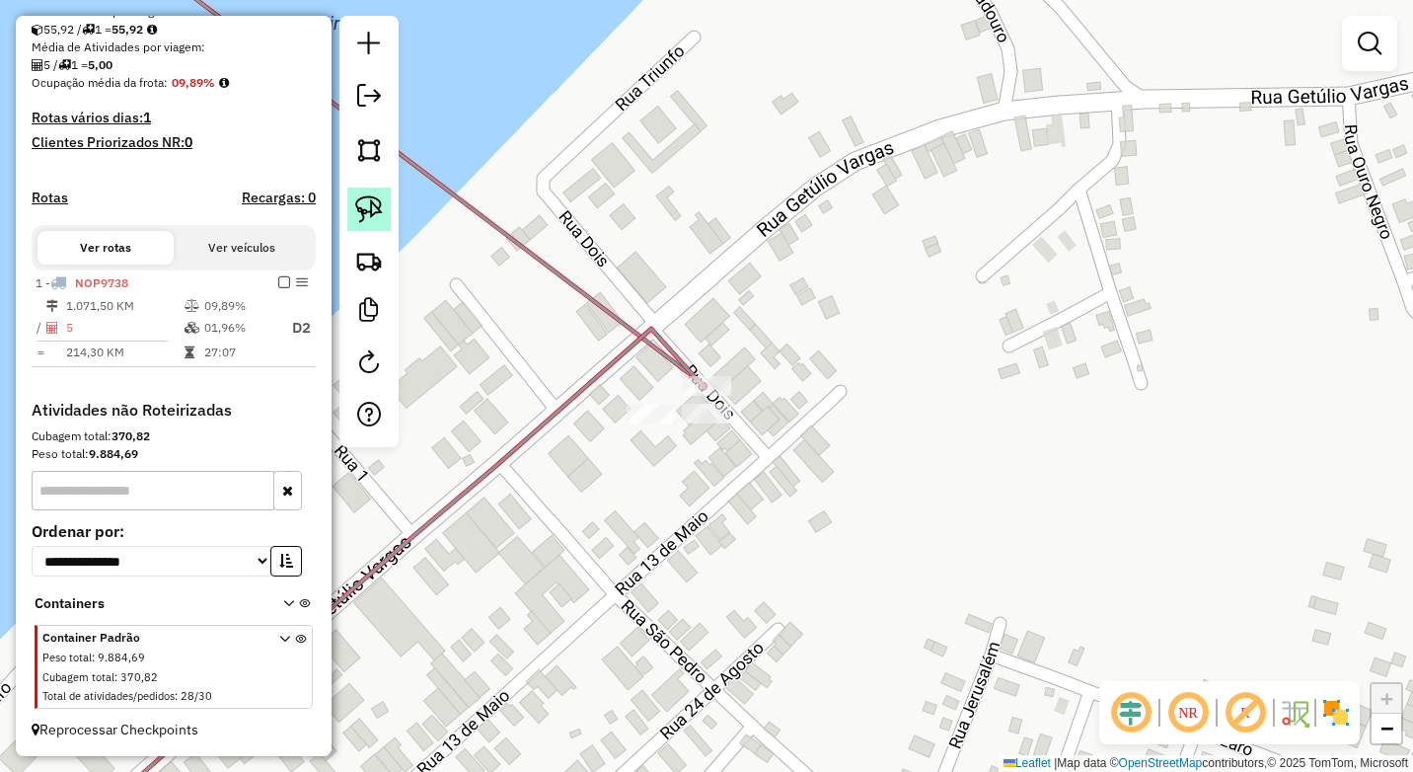
click at [363, 214] on img at bounding box center [369, 209] width 28 height 28
drag, startPoint x: 677, startPoint y: 340, endPoint x: 743, endPoint y: 381, distance: 77.5
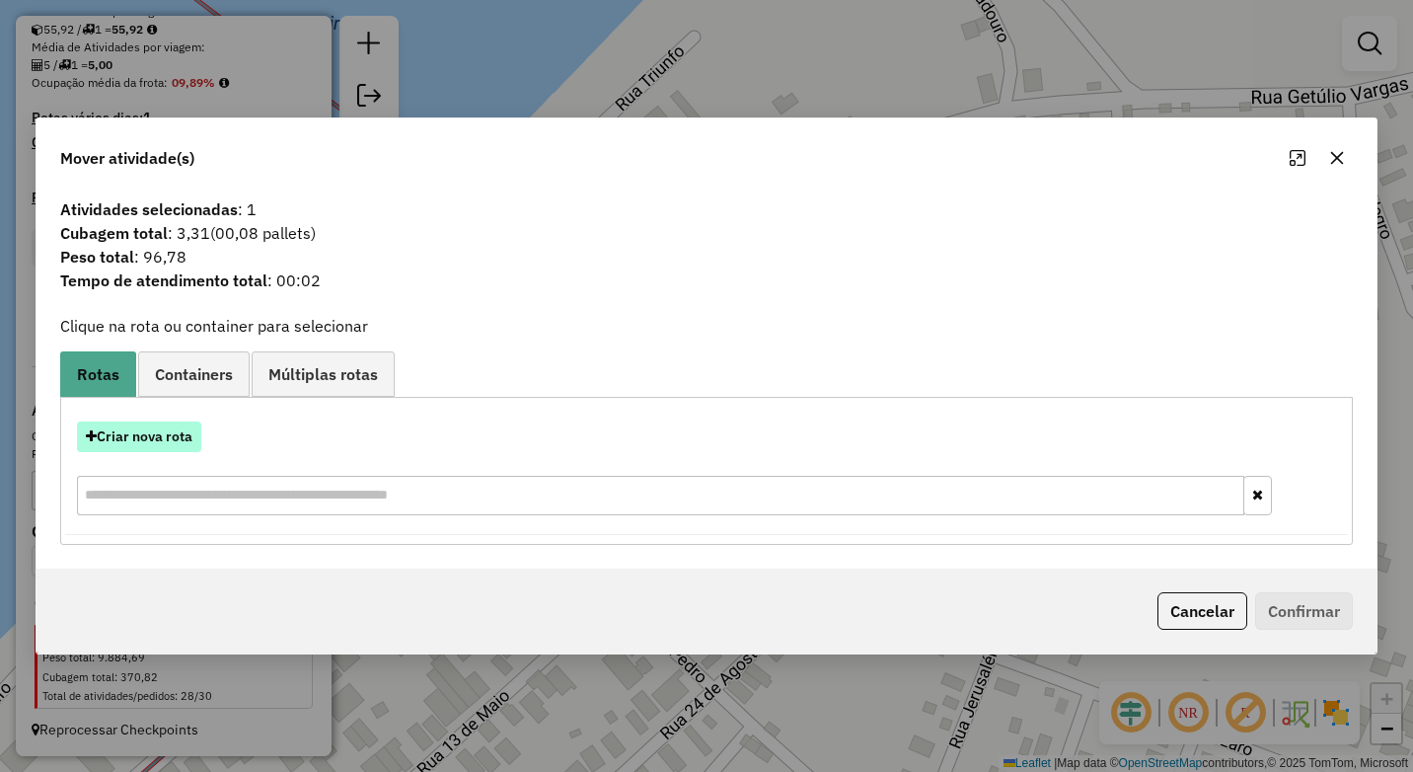
click at [181, 435] on button "Criar nova rota" at bounding box center [139, 436] width 124 height 31
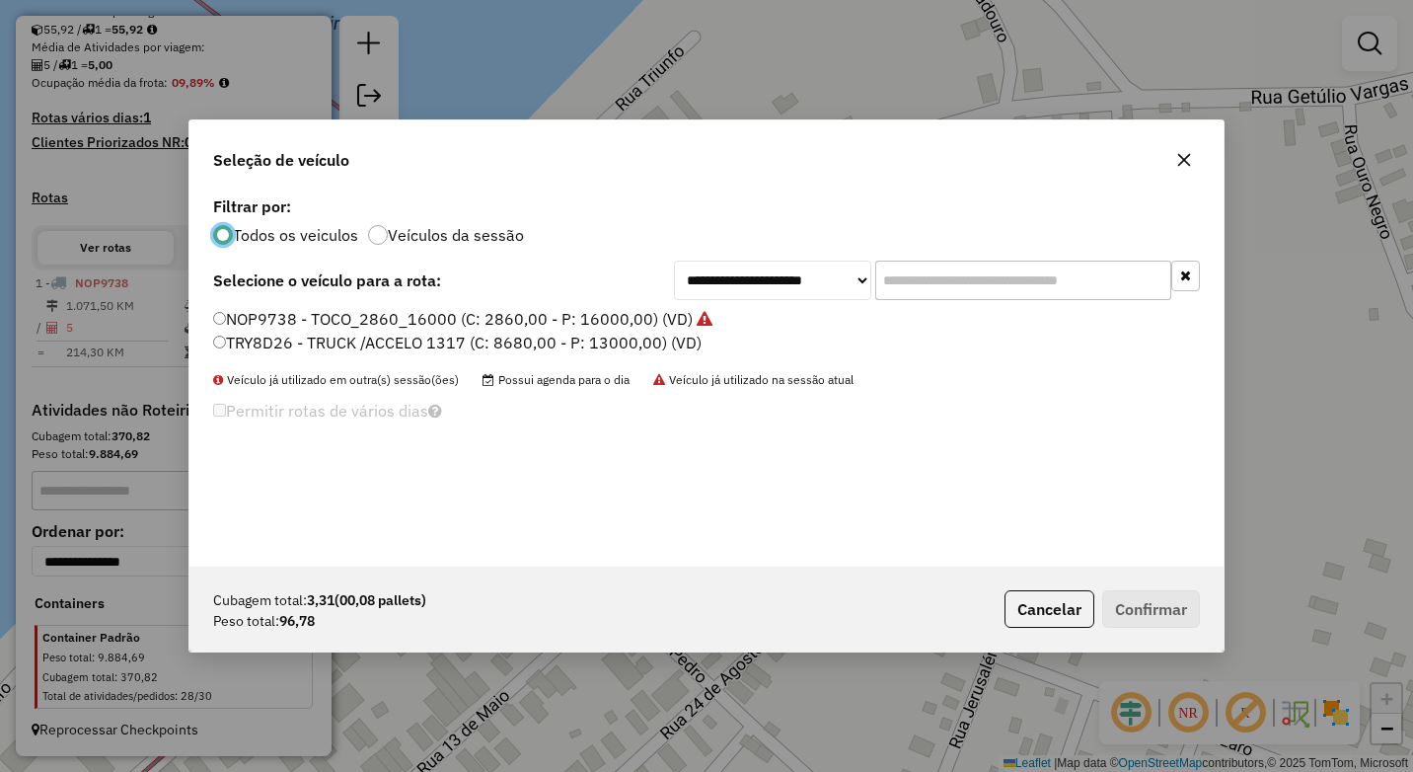
scroll to position [11, 6]
click at [225, 349] on label "TRY8D26 - TRUCK /ACCELO 1317 (C: 8680,00 - P: 13000,00) (VD)" at bounding box center [457, 343] width 488 height 24
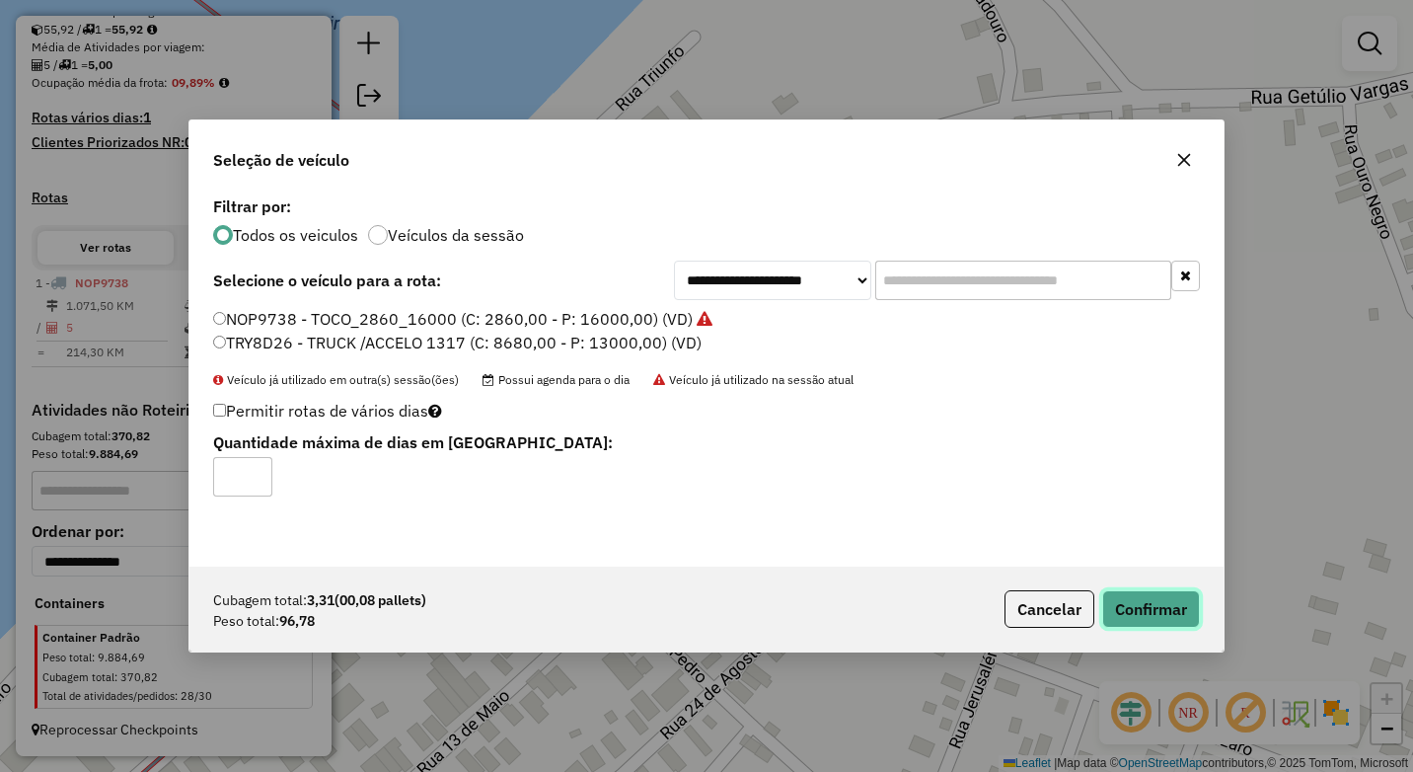
click at [1150, 605] on button "Confirmar" at bounding box center [1151, 608] width 98 height 37
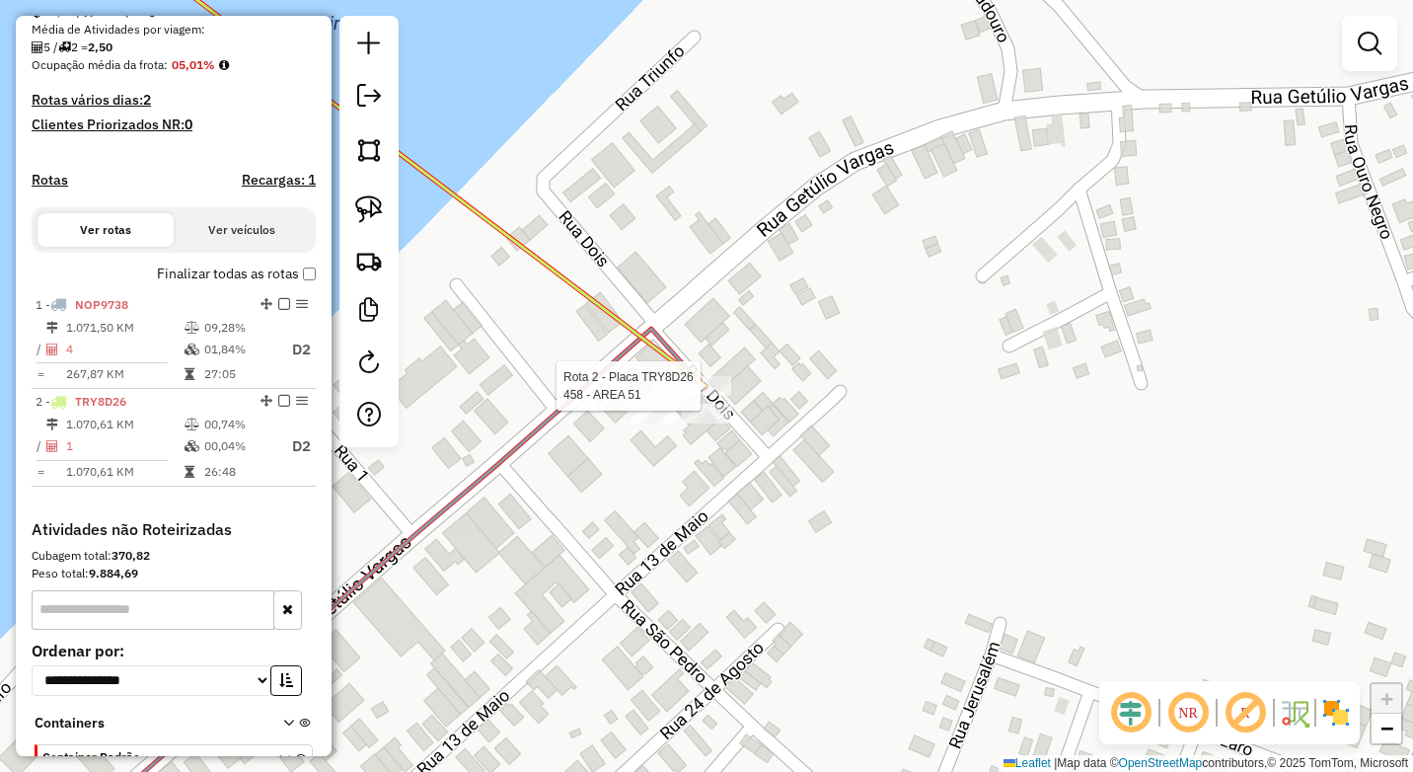
scroll to position [582, 0]
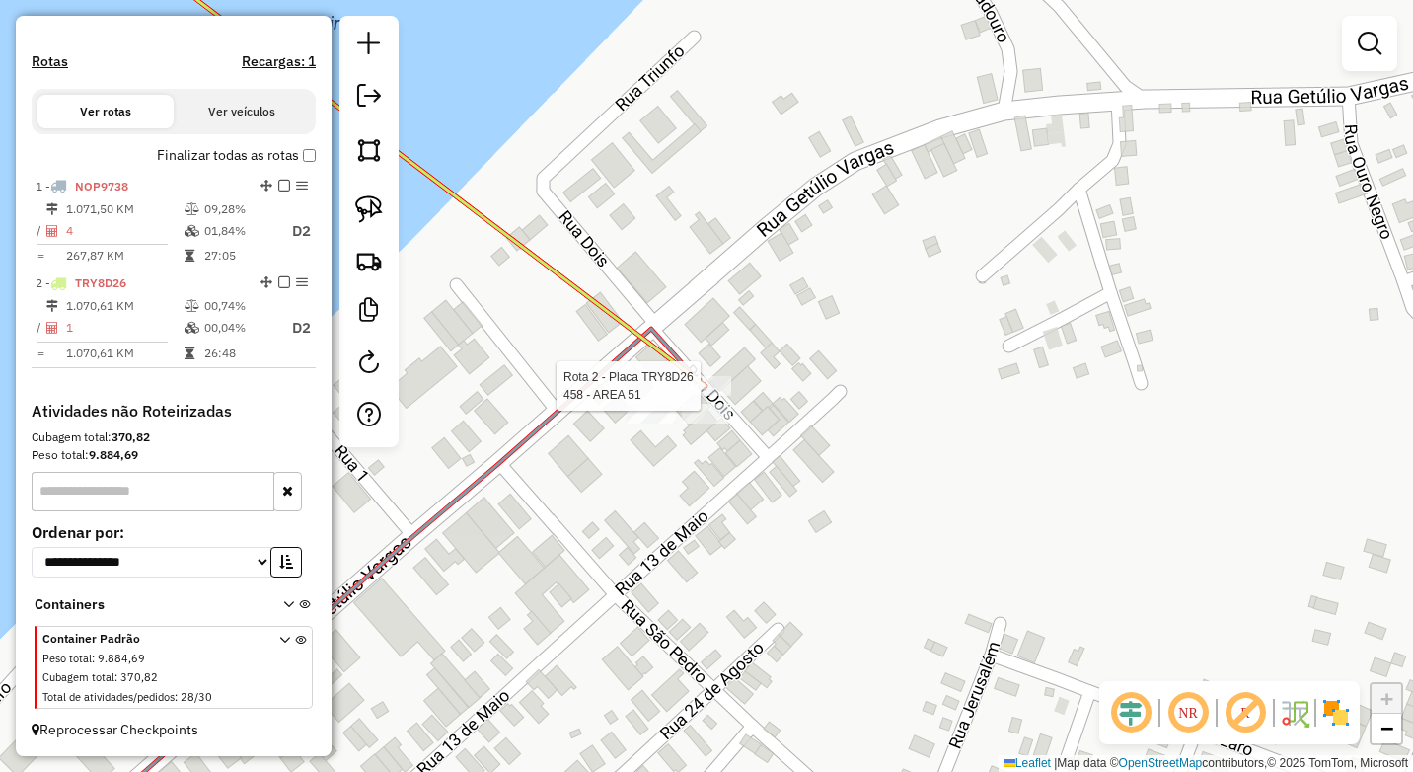
select select "**********"
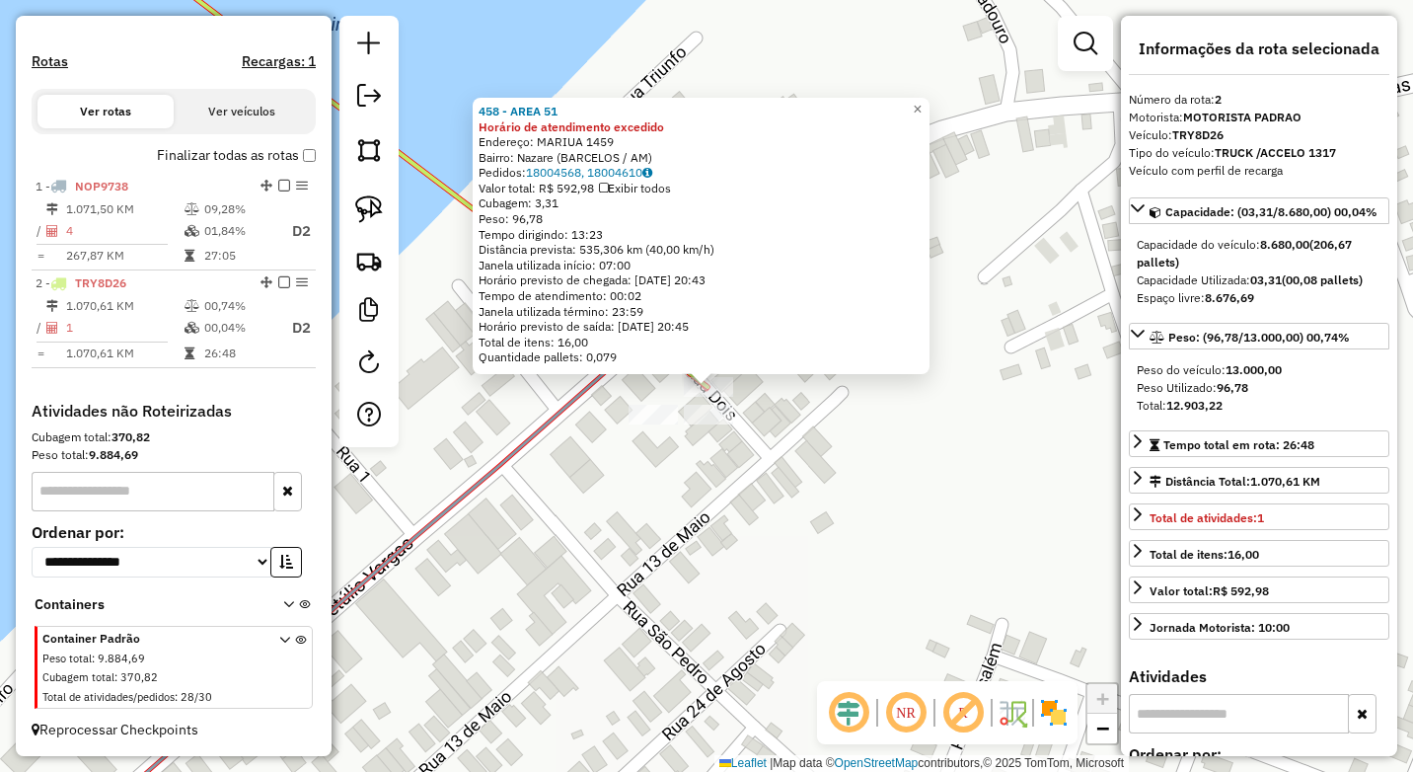
click at [775, 404] on div "458 - AREA 51 Horário de atendimento excedido Endereço: MARIUA 1459 Bairro: Naz…" at bounding box center [706, 386] width 1413 height 772
drag, startPoint x: 778, startPoint y: 429, endPoint x: 773, endPoint y: 415, distance: 15.0
click at [779, 429] on div "458 - AREA 51 Horário de atendimento excedido Endereço: MARIUA 1459 Bairro: Naz…" at bounding box center [706, 386] width 1413 height 772
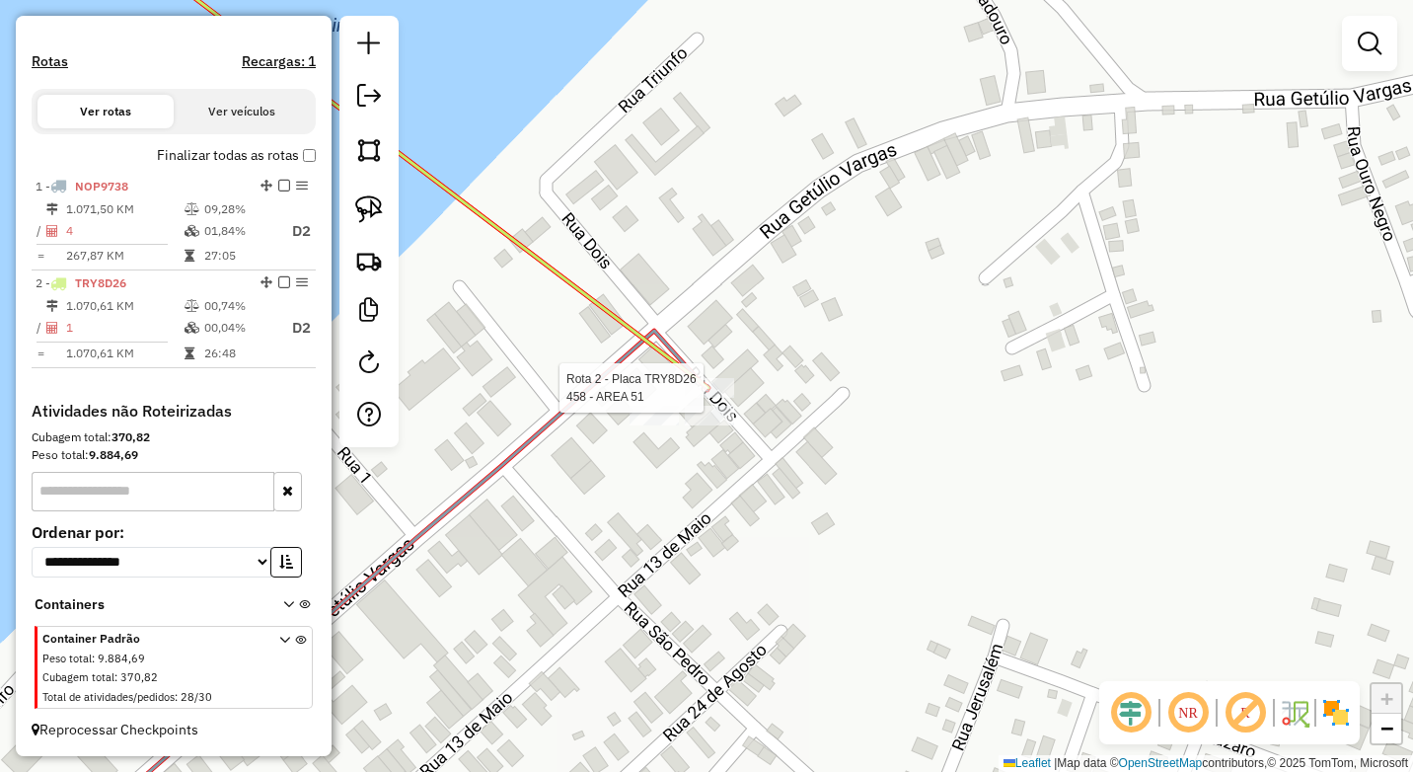
select select "**********"
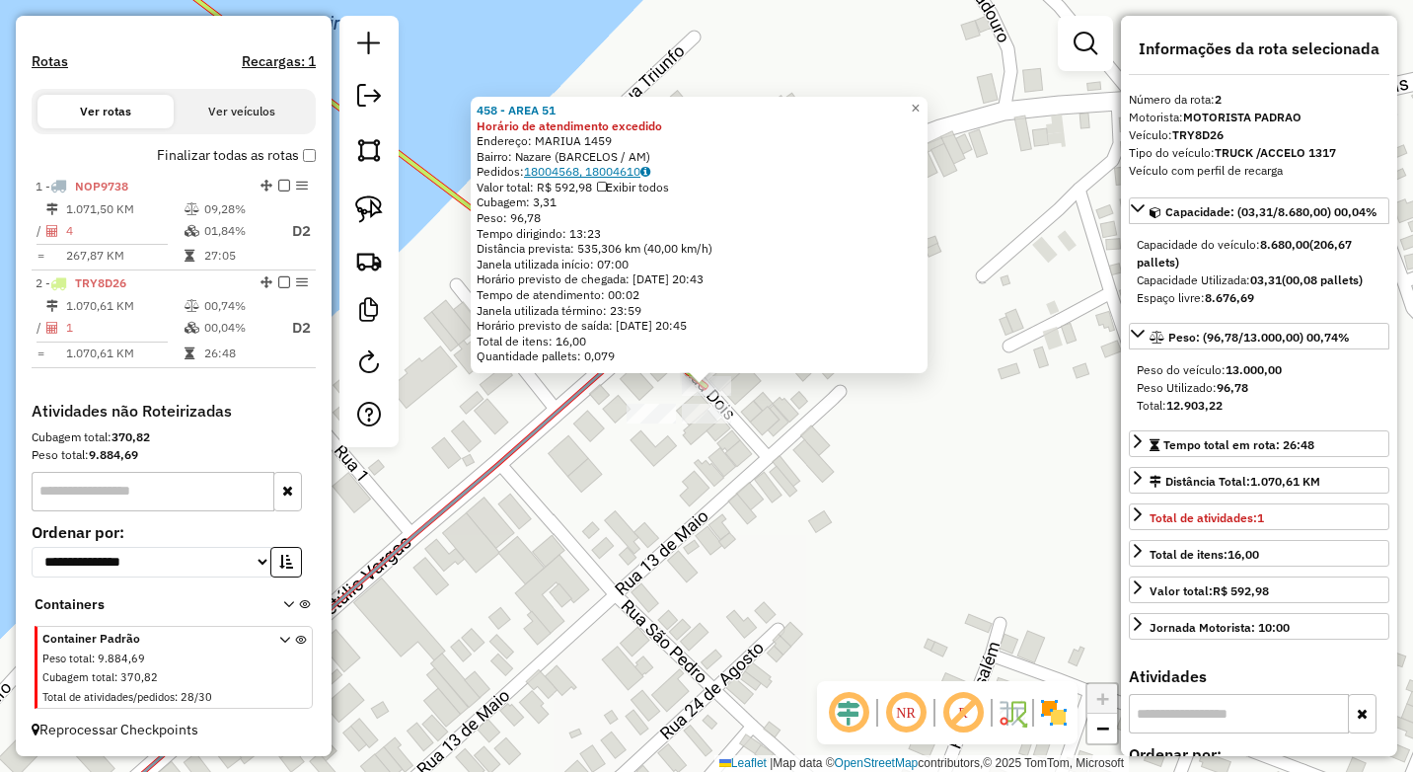
click at [616, 171] on link "18004568, 18004610" at bounding box center [587, 171] width 126 height 15
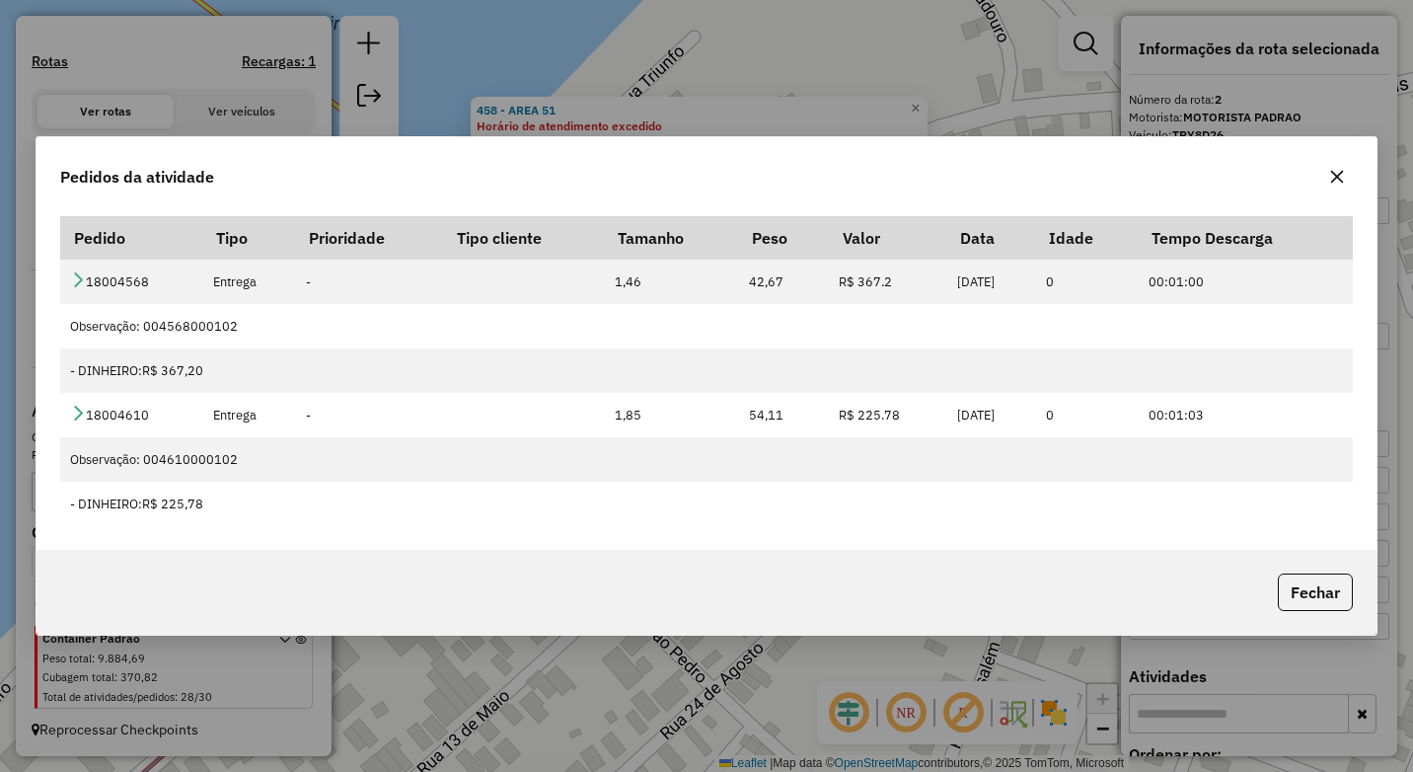
drag, startPoint x: 629, startPoint y: 66, endPoint x: 664, endPoint y: 99, distance: 48.2
click at [629, 66] on div "Pedidos da atividade Pedido Tipo Prioridade Tipo cliente Tamanho Peso Valor Dat…" at bounding box center [706, 386] width 1413 height 772
drag, startPoint x: 1300, startPoint y: 584, endPoint x: 1177, endPoint y: 578, distance: 123.5
click at [1300, 583] on button "Fechar" at bounding box center [1315, 591] width 75 height 37
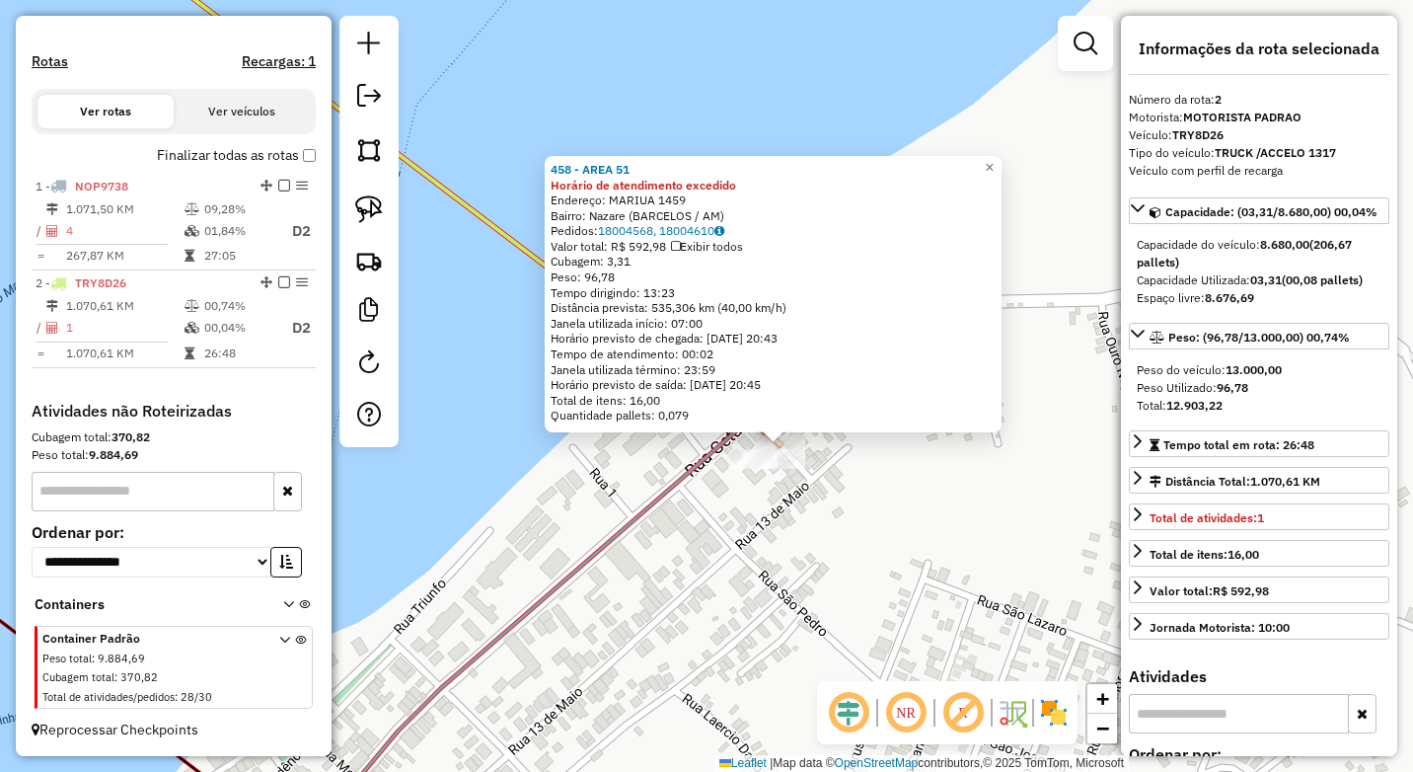
click at [813, 525] on div "458 - AREA 51 Horário de atendimento excedido Endereço: MARIUA 1459 Bairro: Naz…" at bounding box center [706, 386] width 1413 height 772
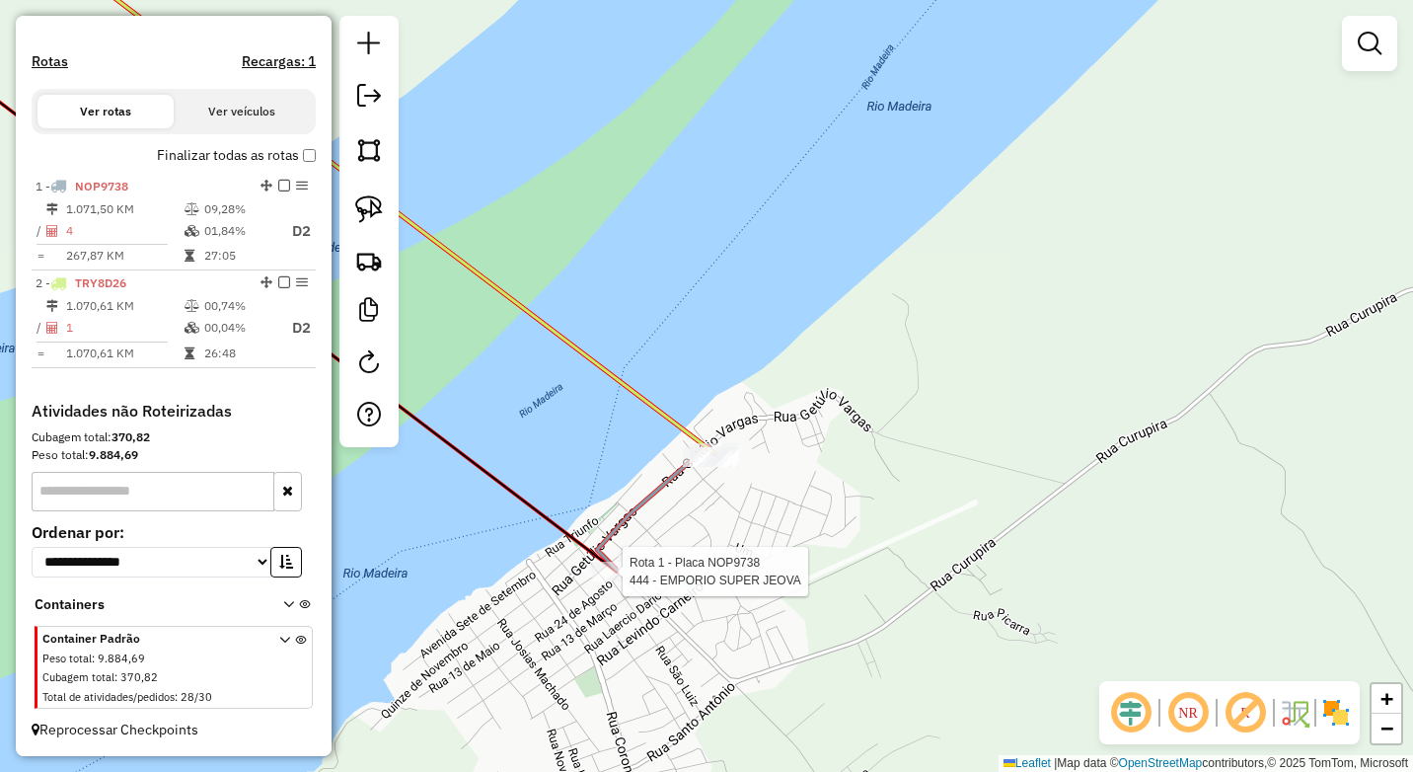
click at [665, 555] on div at bounding box center [642, 561] width 49 height 20
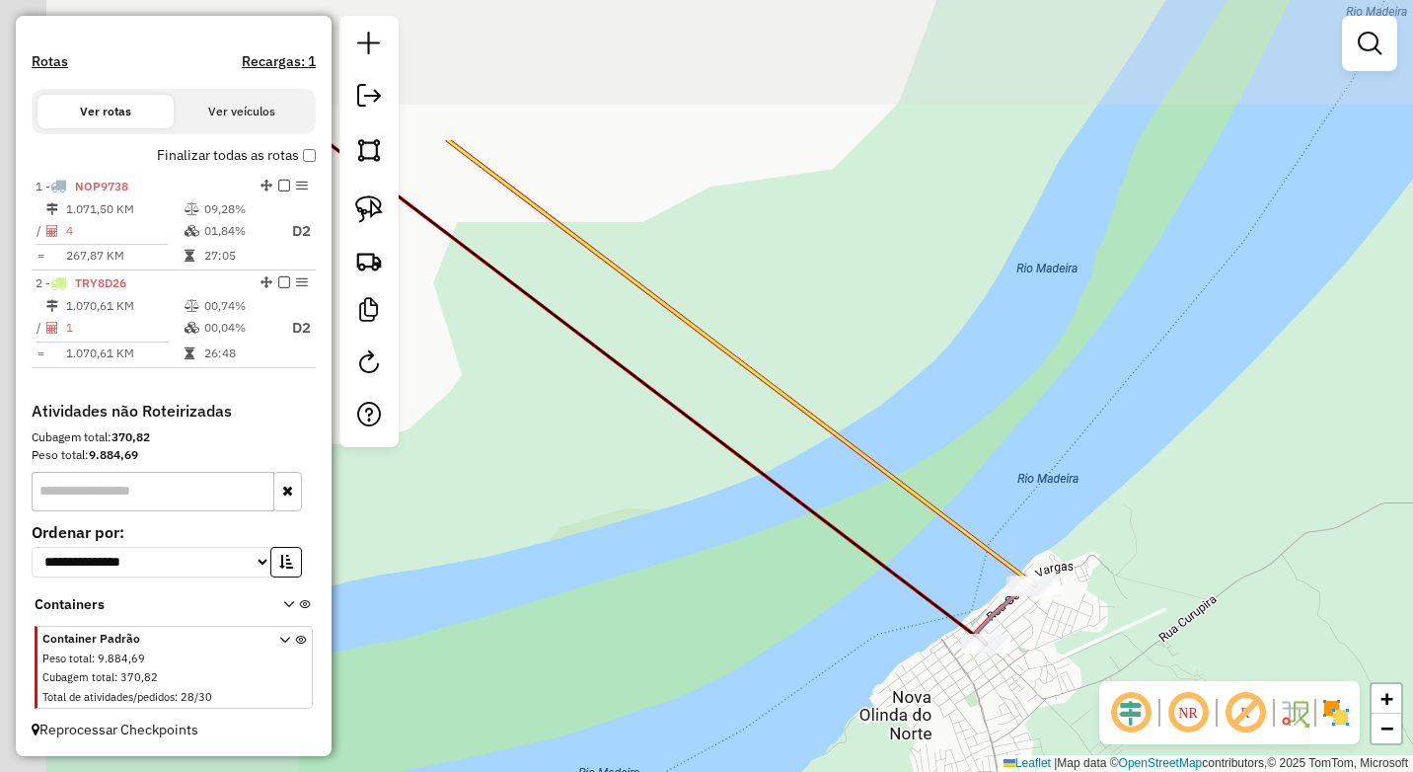
drag, startPoint x: 581, startPoint y: 285, endPoint x: 992, endPoint y: 484, distance: 456.3
click at [992, 484] on div "Janela de atendimento Grade de atendimento Capacidade Transportadoras Veículos …" at bounding box center [706, 386] width 1413 height 772
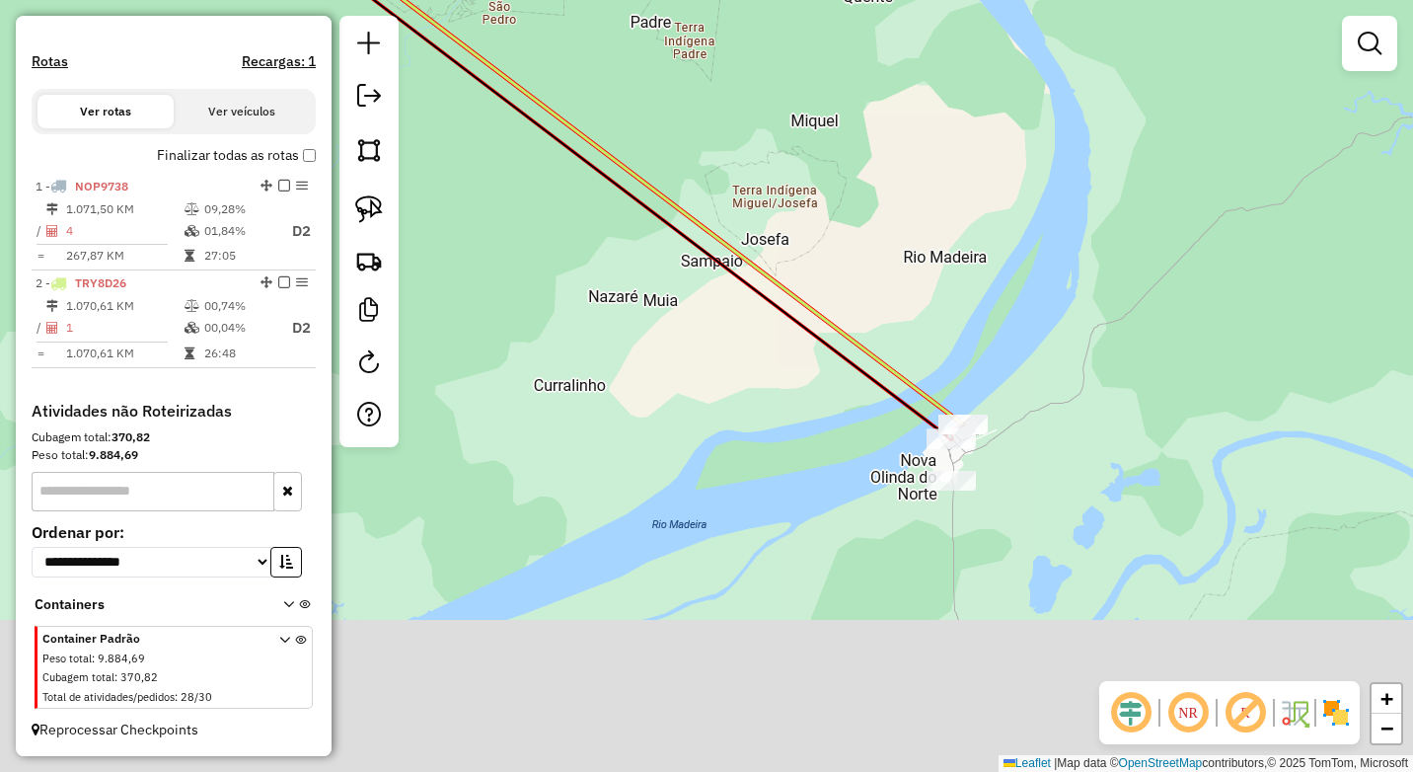
drag, startPoint x: 1016, startPoint y: 509, endPoint x: 978, endPoint y: 310, distance: 203.0
click at [978, 310] on div "Janela de atendimento Grade de atendimento Capacidade Transportadoras Veículos …" at bounding box center [706, 386] width 1413 height 772
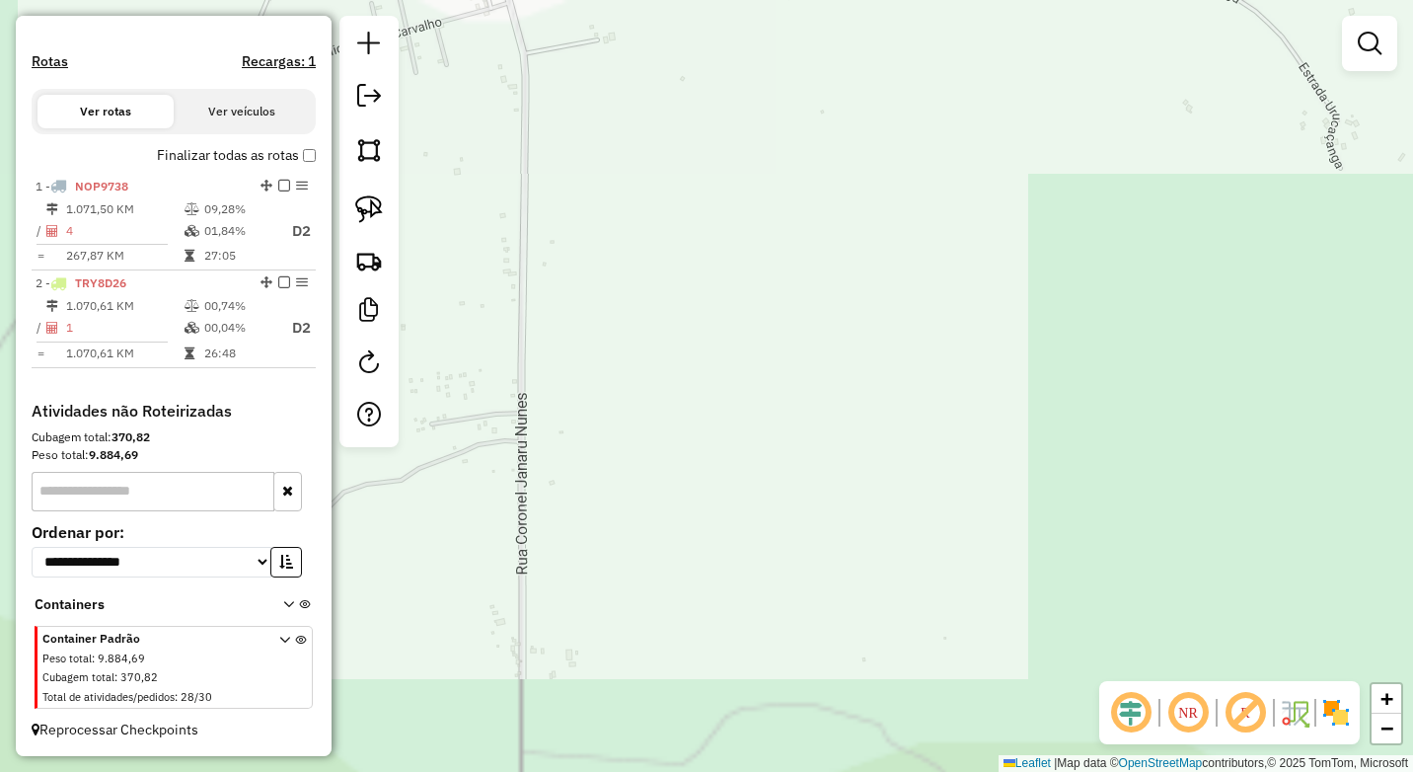
drag, startPoint x: 803, startPoint y: 342, endPoint x: 875, endPoint y: 453, distance: 131.9
click at [962, 573] on div "Janela de atendimento Grade de atendimento Capacidade Transportadoras Veículos …" at bounding box center [706, 386] width 1413 height 772
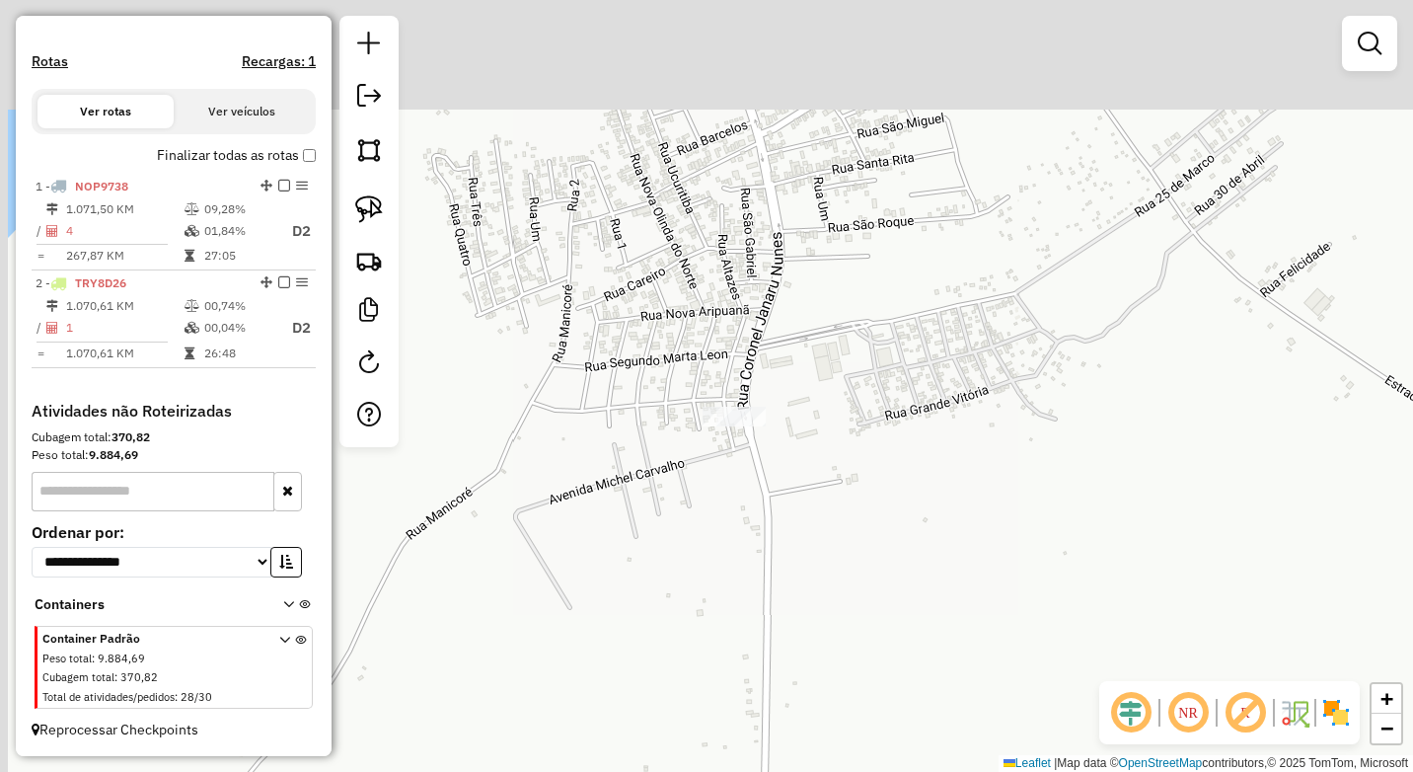
drag, startPoint x: 869, startPoint y: 603, endPoint x: 823, endPoint y: 509, distance: 104.6
click at [873, 613] on div "Janela de atendimento Grade de atendimento Capacidade Transportadoras Veículos …" at bounding box center [706, 386] width 1413 height 772
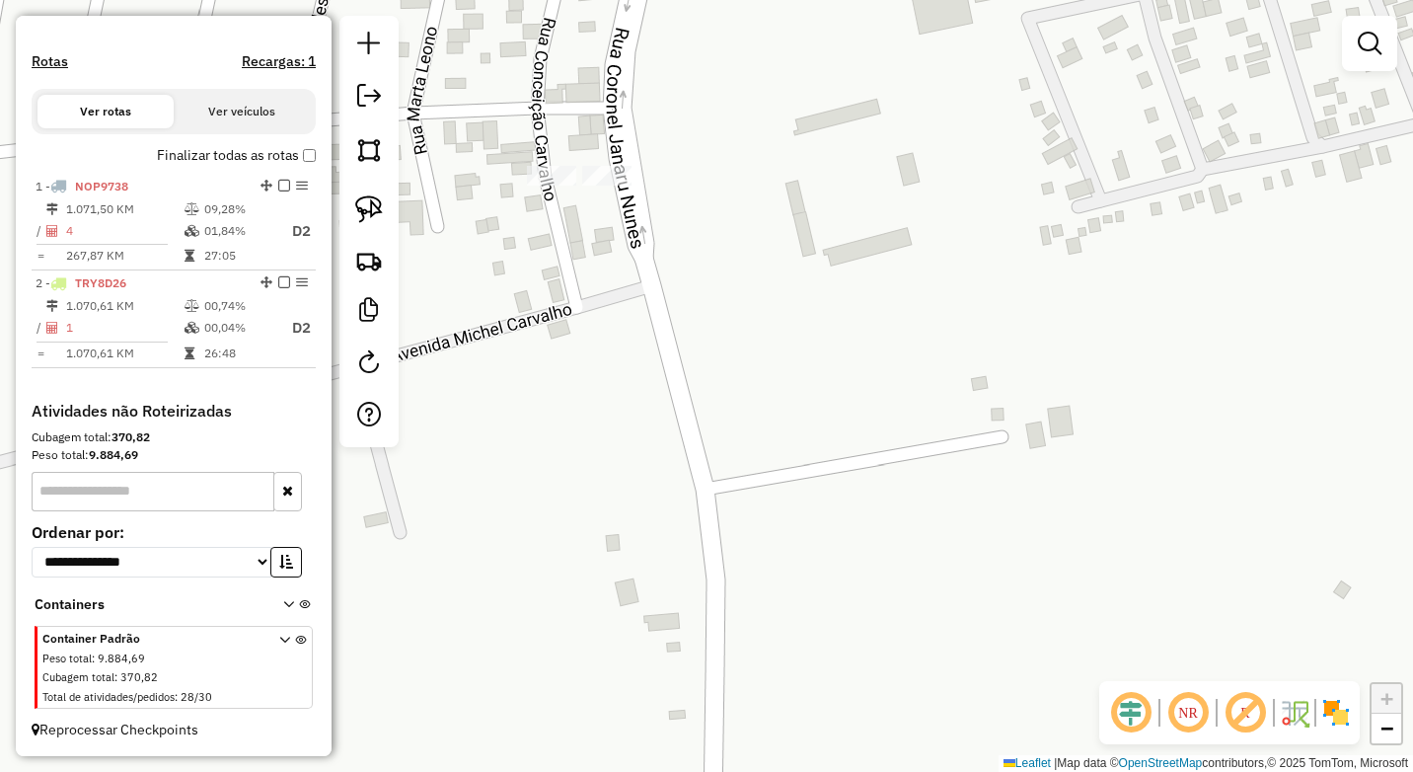
drag, startPoint x: 676, startPoint y: 208, endPoint x: 970, endPoint y: 314, distance: 312.4
click at [989, 314] on div "Janela de atendimento Grade de atendimento Capacidade Transportadoras Veículos …" at bounding box center [706, 386] width 1413 height 772
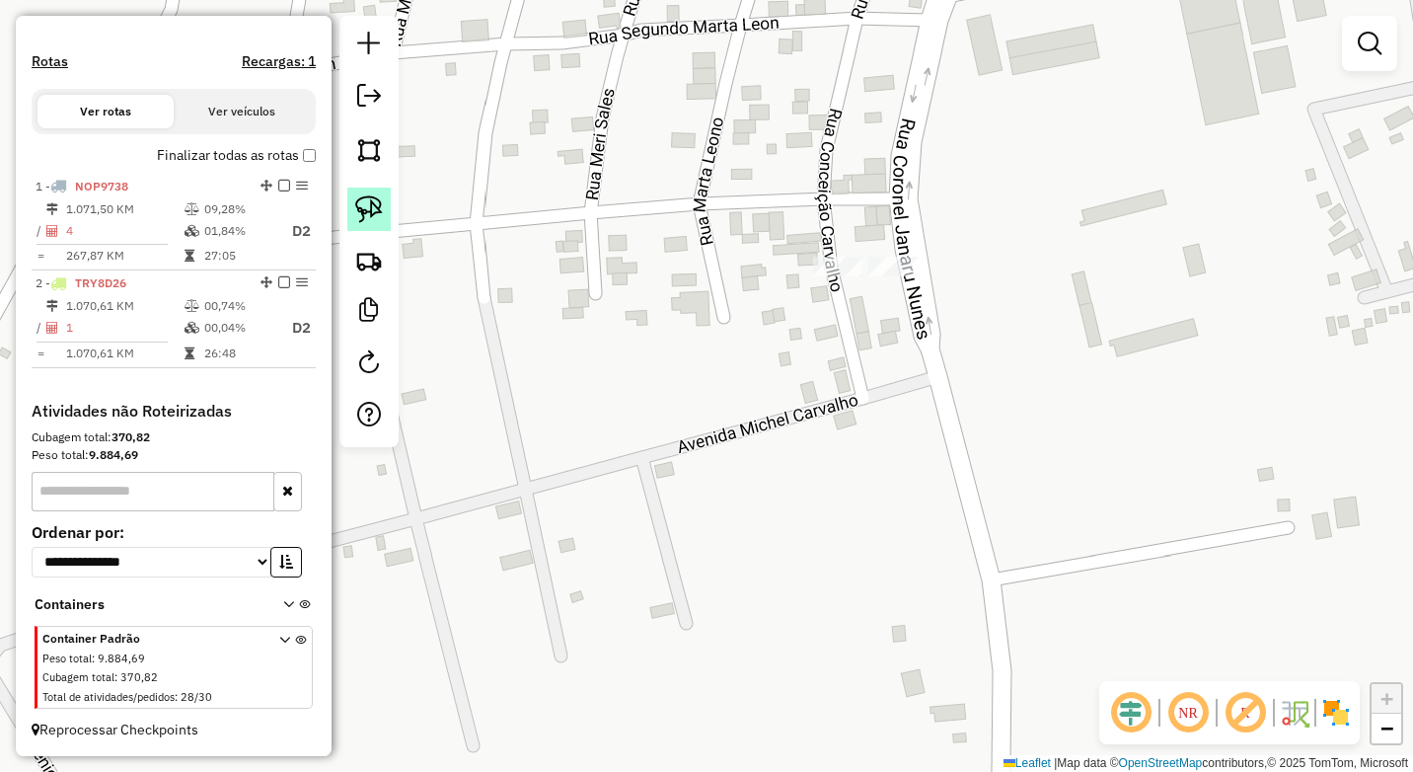
click at [358, 207] on img at bounding box center [369, 209] width 28 height 28
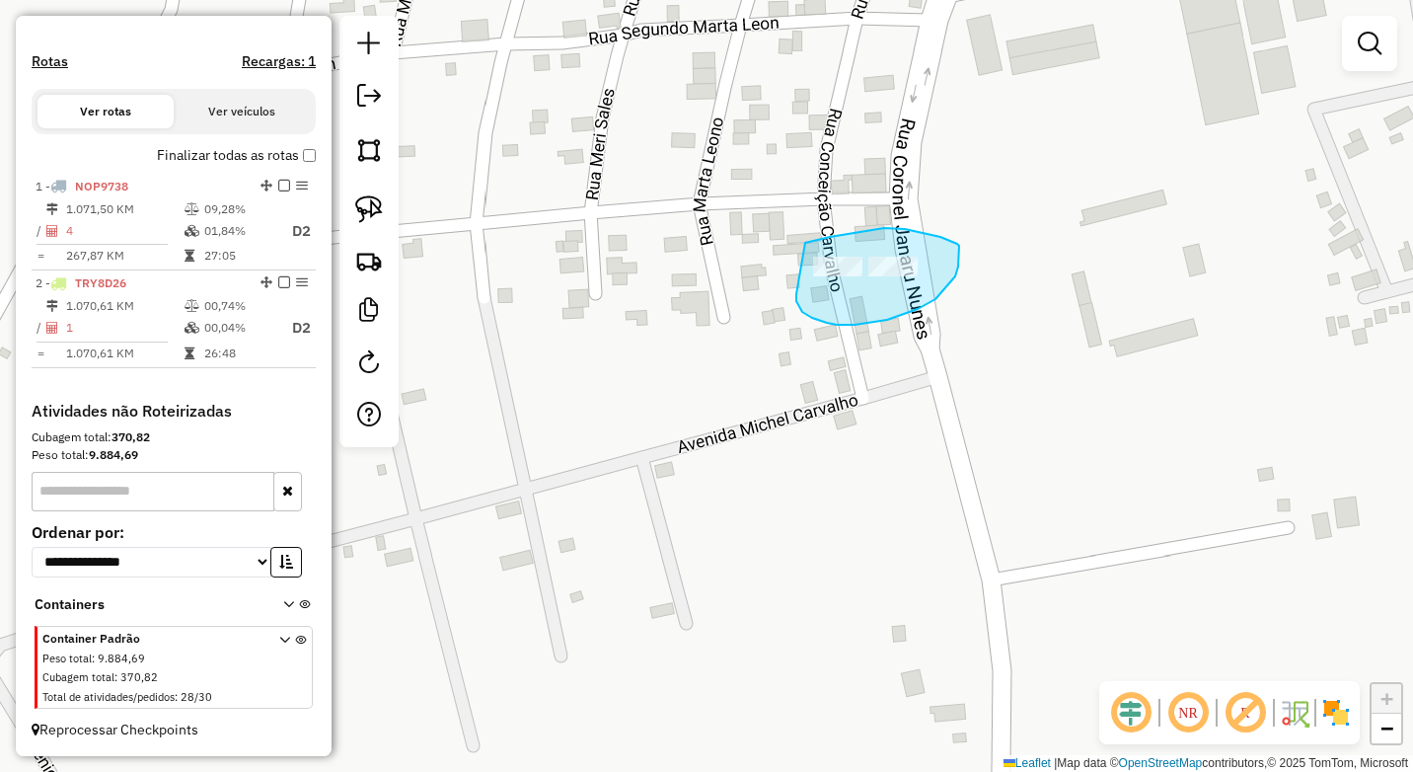
drag, startPoint x: 869, startPoint y: 231, endPoint x: 796, endPoint y: 284, distance: 90.4
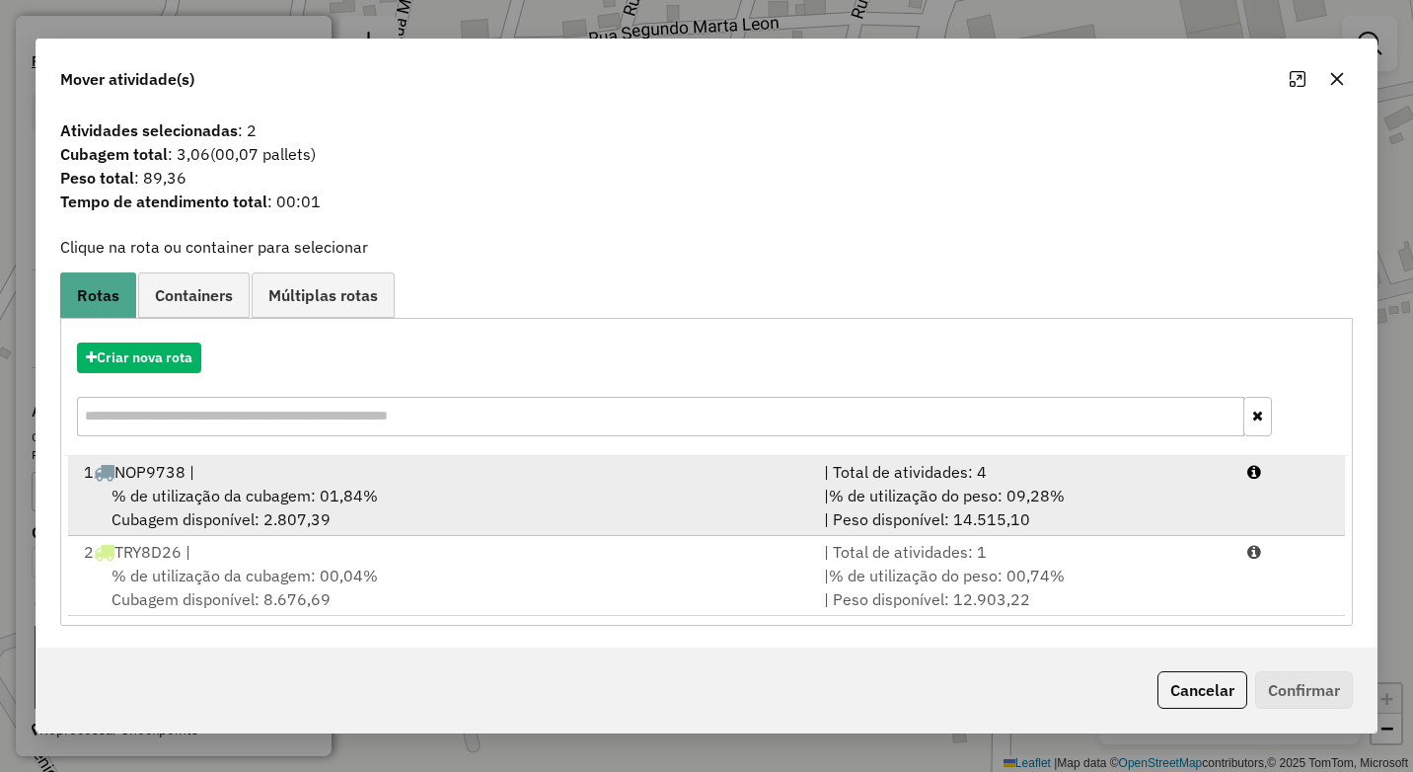
click at [512, 481] on div "1 NOP9738 |" at bounding box center [442, 472] width 740 height 24
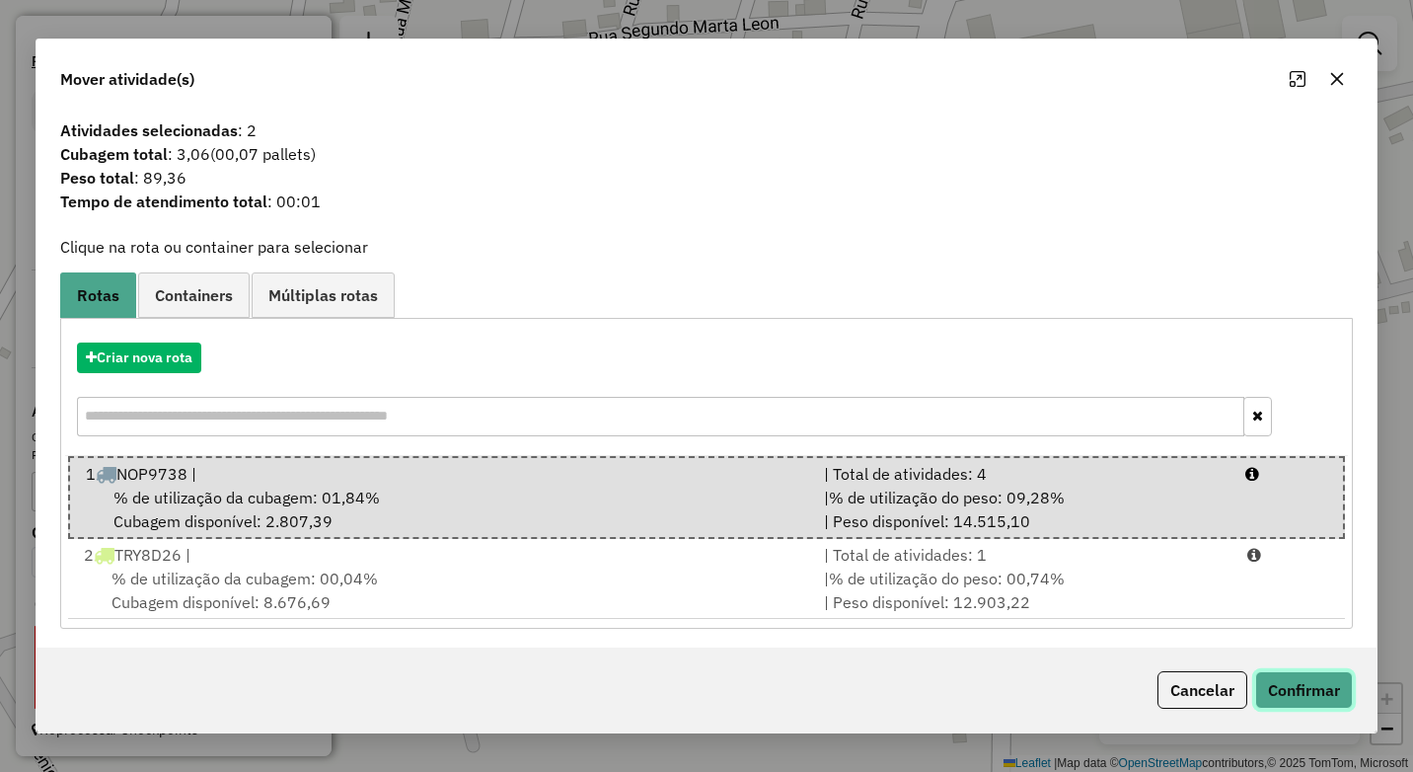
click at [1322, 690] on button "Confirmar" at bounding box center [1304, 689] width 98 height 37
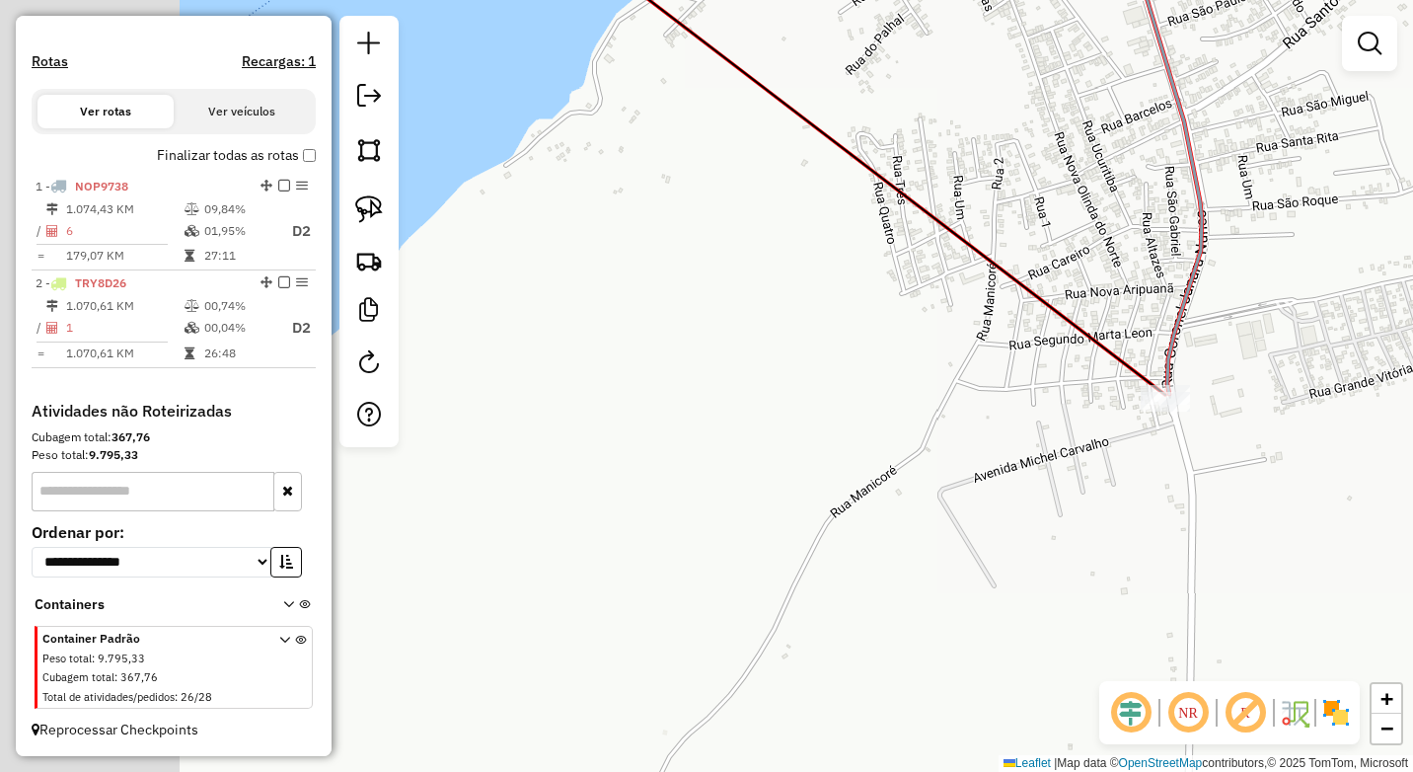
drag, startPoint x: 1159, startPoint y: 436, endPoint x: 1166, endPoint y: 396, distance: 41.0
click at [1244, 412] on div "Janela de atendimento Grade de atendimento Capacidade Transportadoras Veículos …" at bounding box center [706, 386] width 1413 height 772
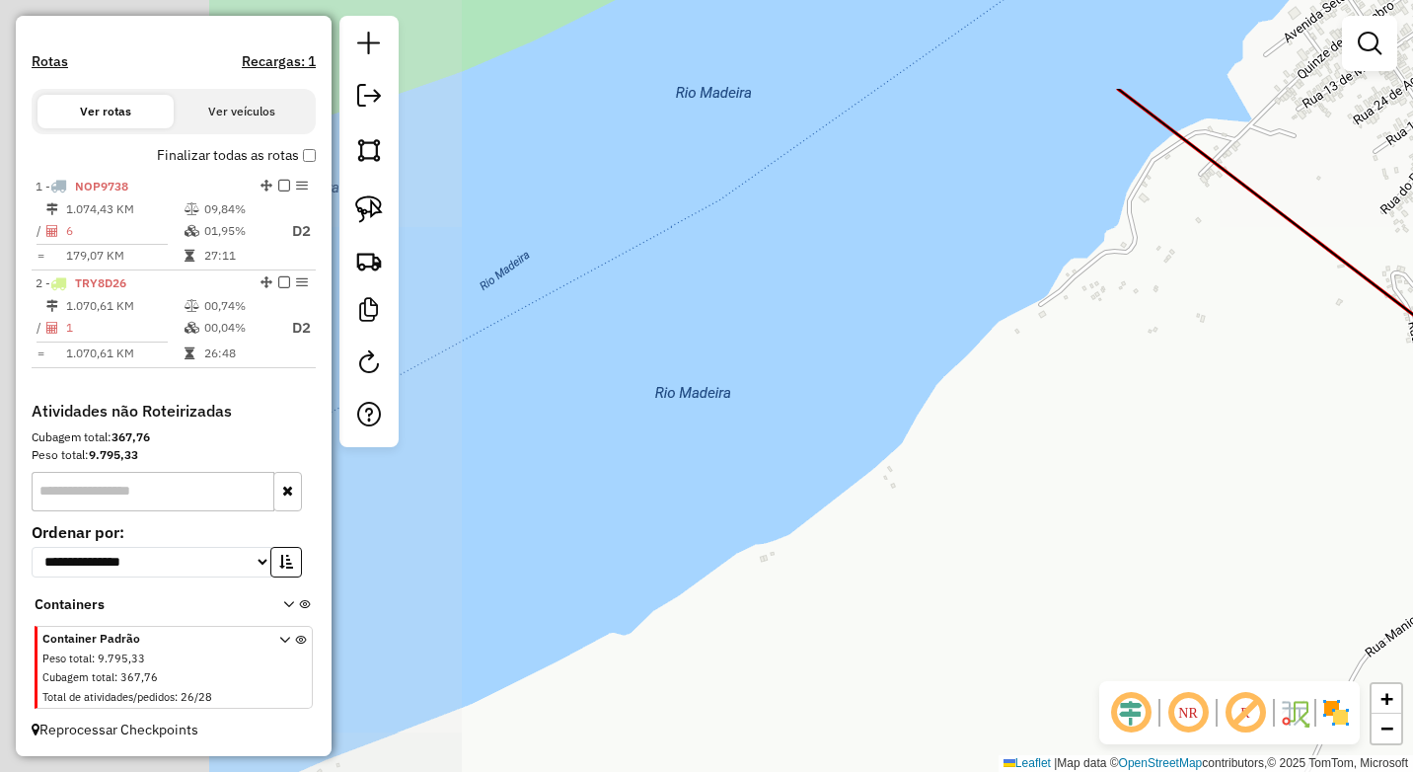
drag, startPoint x: 1189, startPoint y: 476, endPoint x: 1163, endPoint y: 450, distance: 36.3
click at [1214, 483] on div "Janela de atendimento Grade de atendimento Capacidade Transportadoras Veículos …" at bounding box center [706, 386] width 1413 height 772
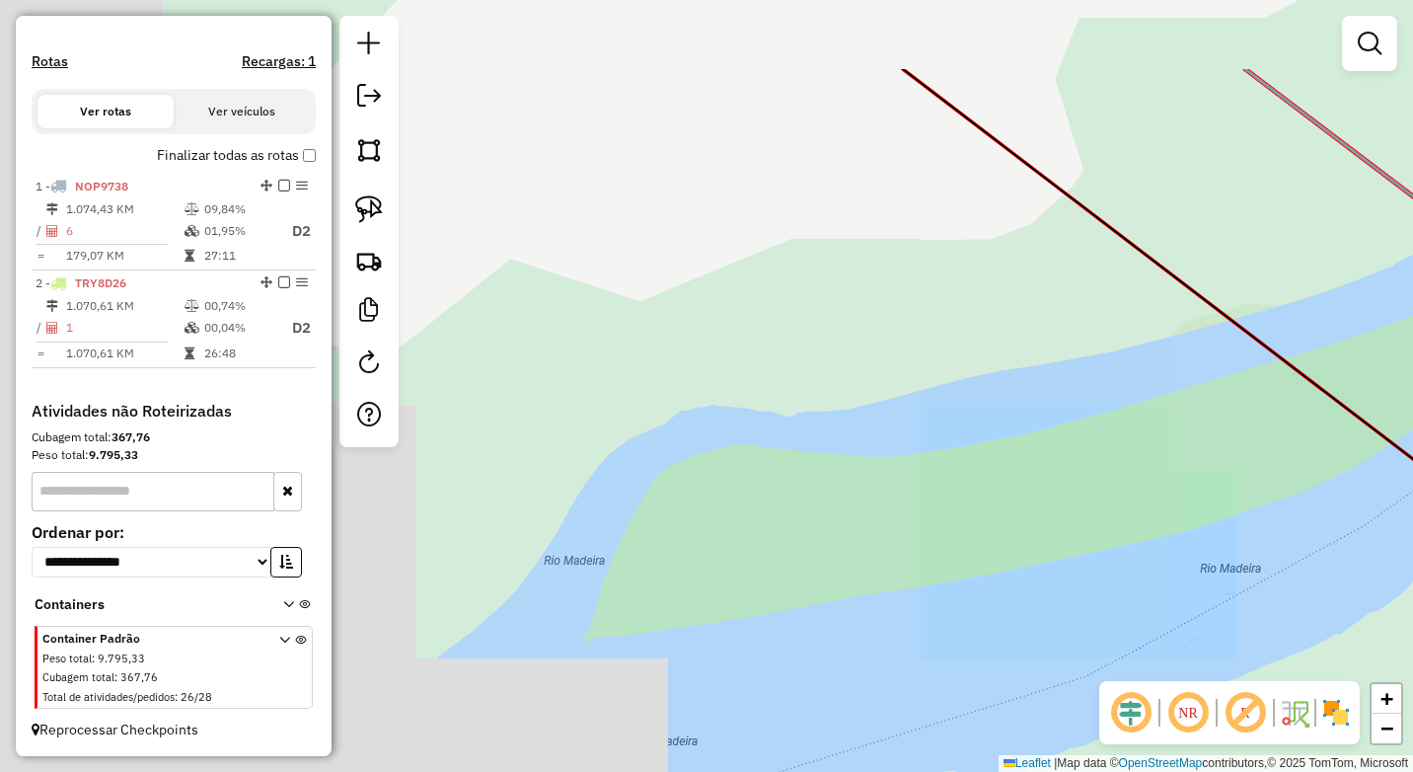
drag, startPoint x: 1134, startPoint y: 452, endPoint x: 1336, endPoint y: 555, distance: 227.3
click at [1410, 602] on div "Janela de atendimento Grade de atendimento Capacidade Transportadoras Veículos …" at bounding box center [706, 386] width 1413 height 772
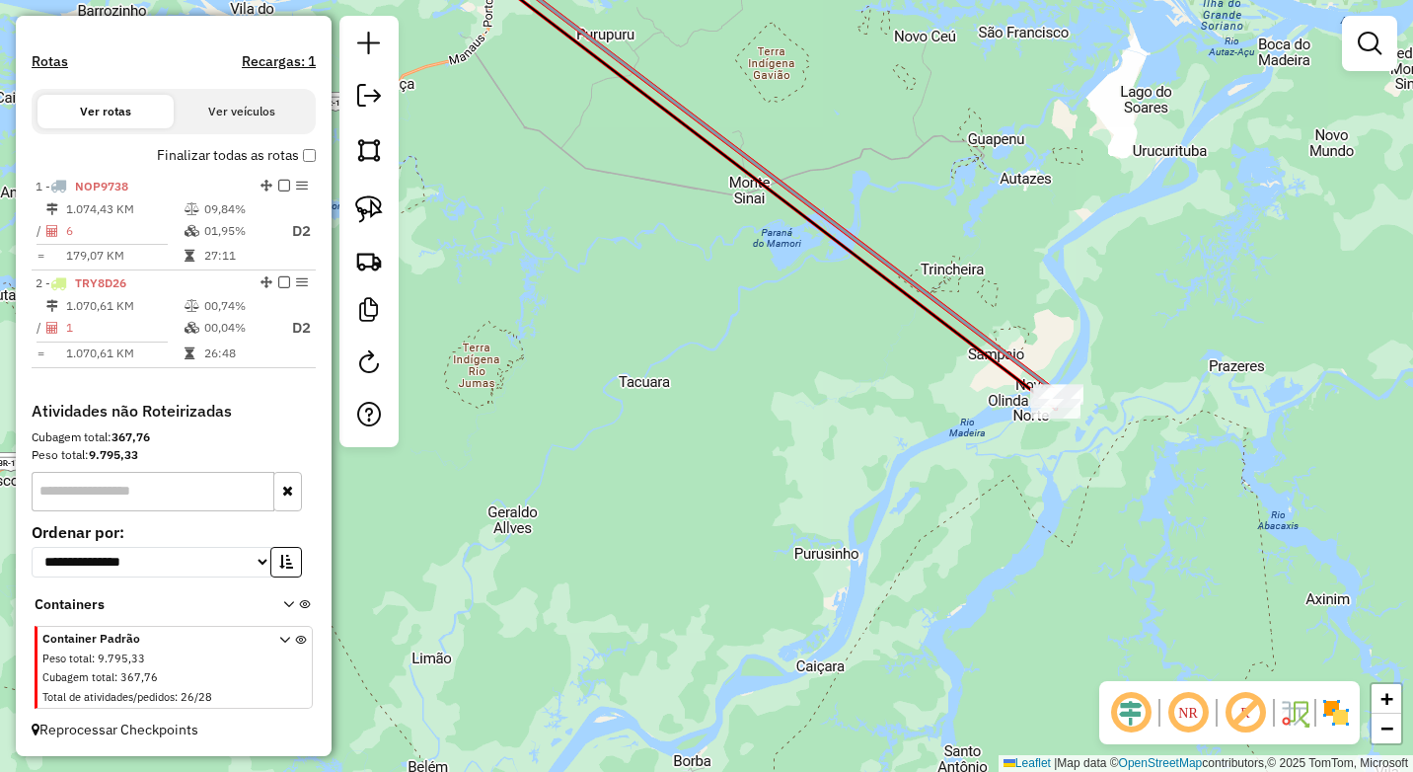
drag, startPoint x: 656, startPoint y: 284, endPoint x: 1138, endPoint y: 556, distance: 553.2
click at [1152, 581] on div "Janela de atendimento Grade de atendimento Capacidade Transportadoras Veículos …" at bounding box center [706, 386] width 1413 height 772
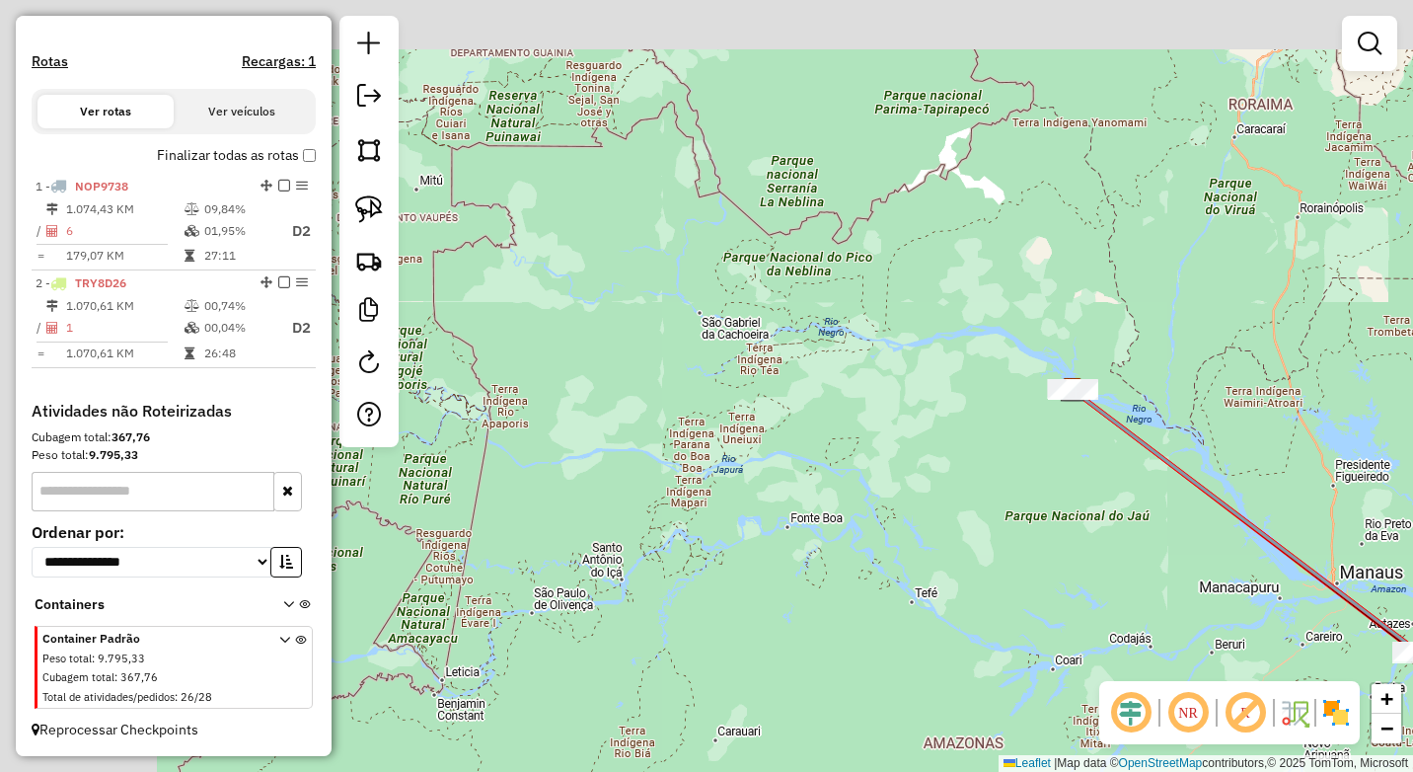
drag, startPoint x: 785, startPoint y: 375, endPoint x: 1049, endPoint y: 465, distance: 278.3
click at [1028, 474] on div "Janela de atendimento Grade de atendimento Capacidade Transportadoras Veículos …" at bounding box center [706, 386] width 1413 height 772
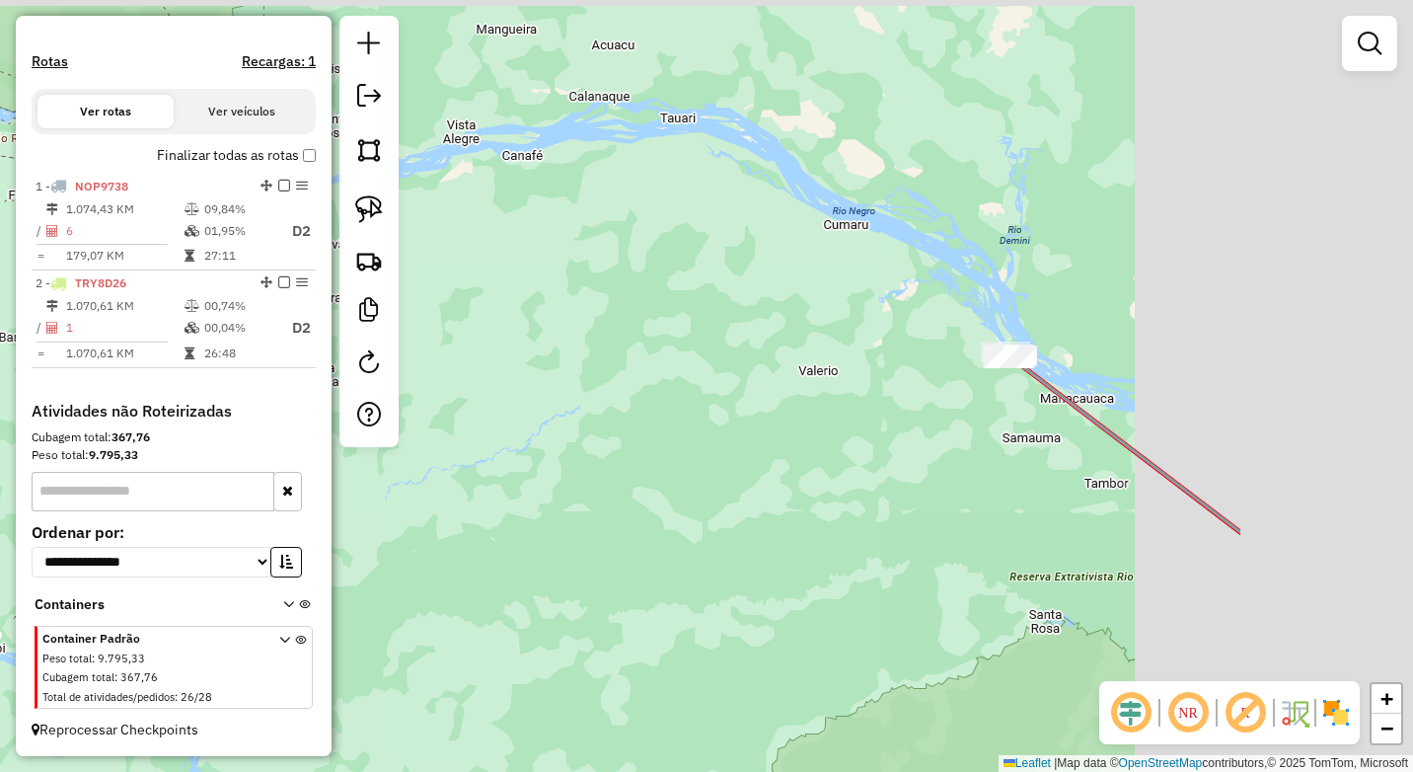
drag, startPoint x: 1117, startPoint y: 407, endPoint x: 748, endPoint y: 477, distance: 375.4
click at [731, 514] on div "Janela de atendimento Grade de atendimento Capacidade Transportadoras Veículos …" at bounding box center [706, 386] width 1413 height 772
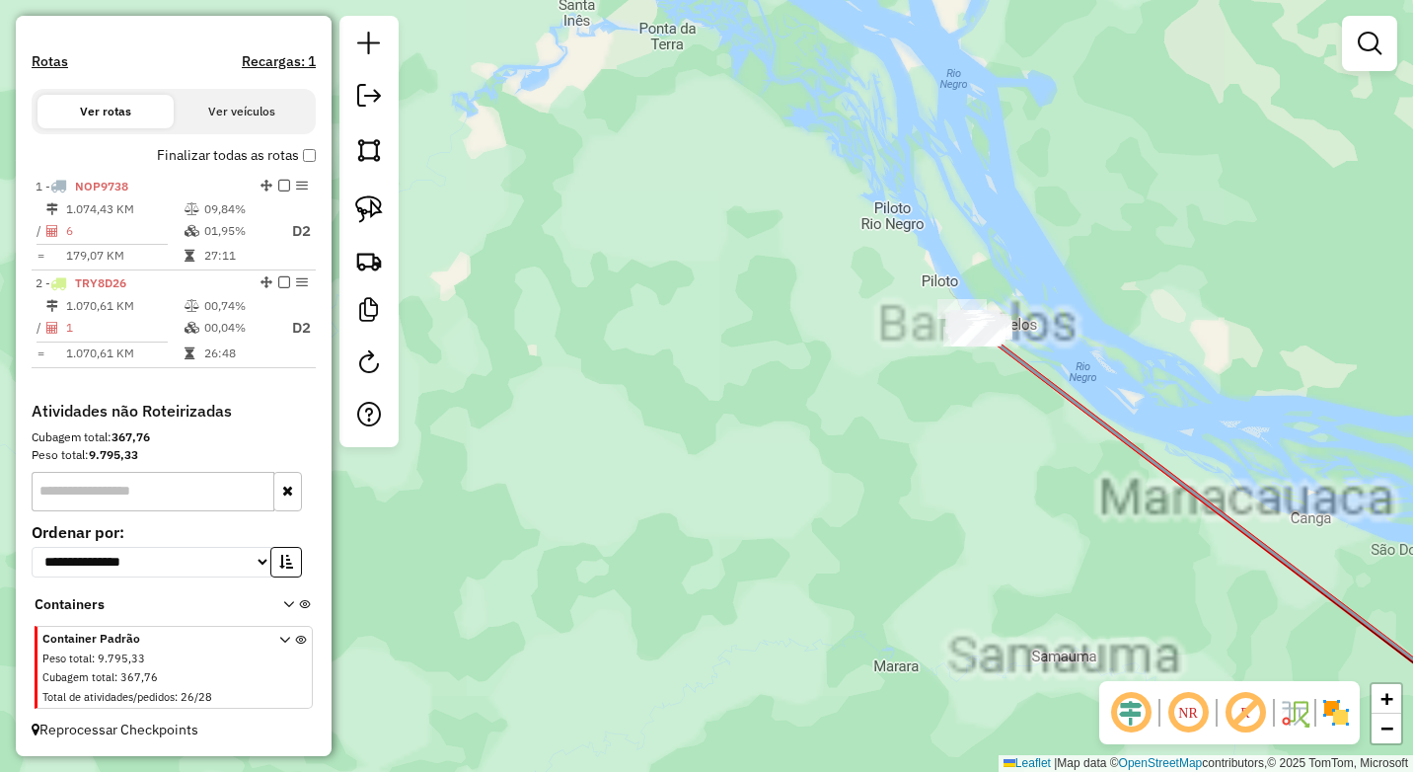
drag, startPoint x: 761, startPoint y: 493, endPoint x: 841, endPoint y: 474, distance: 82.3
click at [626, 552] on div "Janela de atendimento Grade de atendimento Capacidade Transportadoras Veículos …" at bounding box center [706, 386] width 1413 height 772
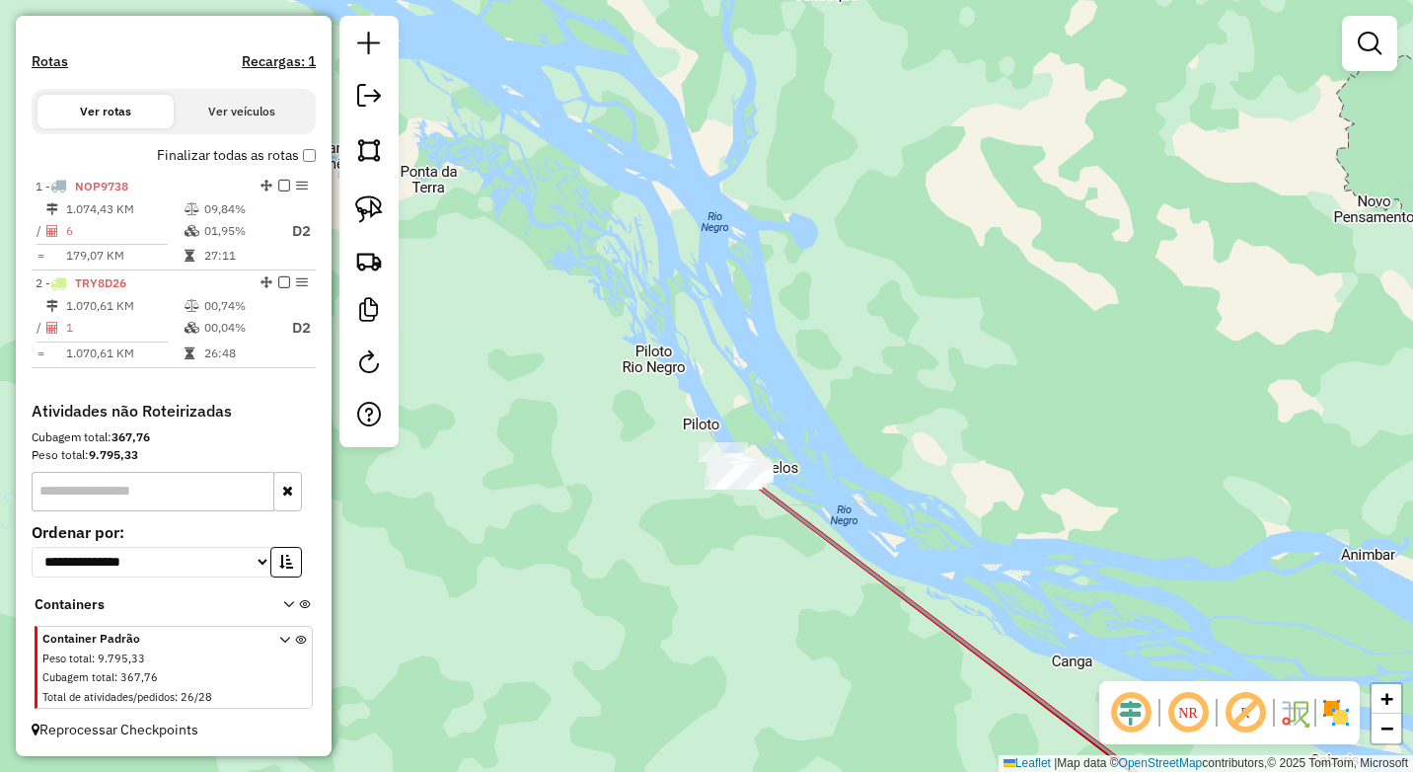
drag, startPoint x: 950, startPoint y: 469, endPoint x: 735, endPoint y: 571, distance: 238.3
click at [762, 588] on div "Janela de atendimento Grade de atendimento Capacidade Transportadoras Veículos …" at bounding box center [706, 386] width 1413 height 772
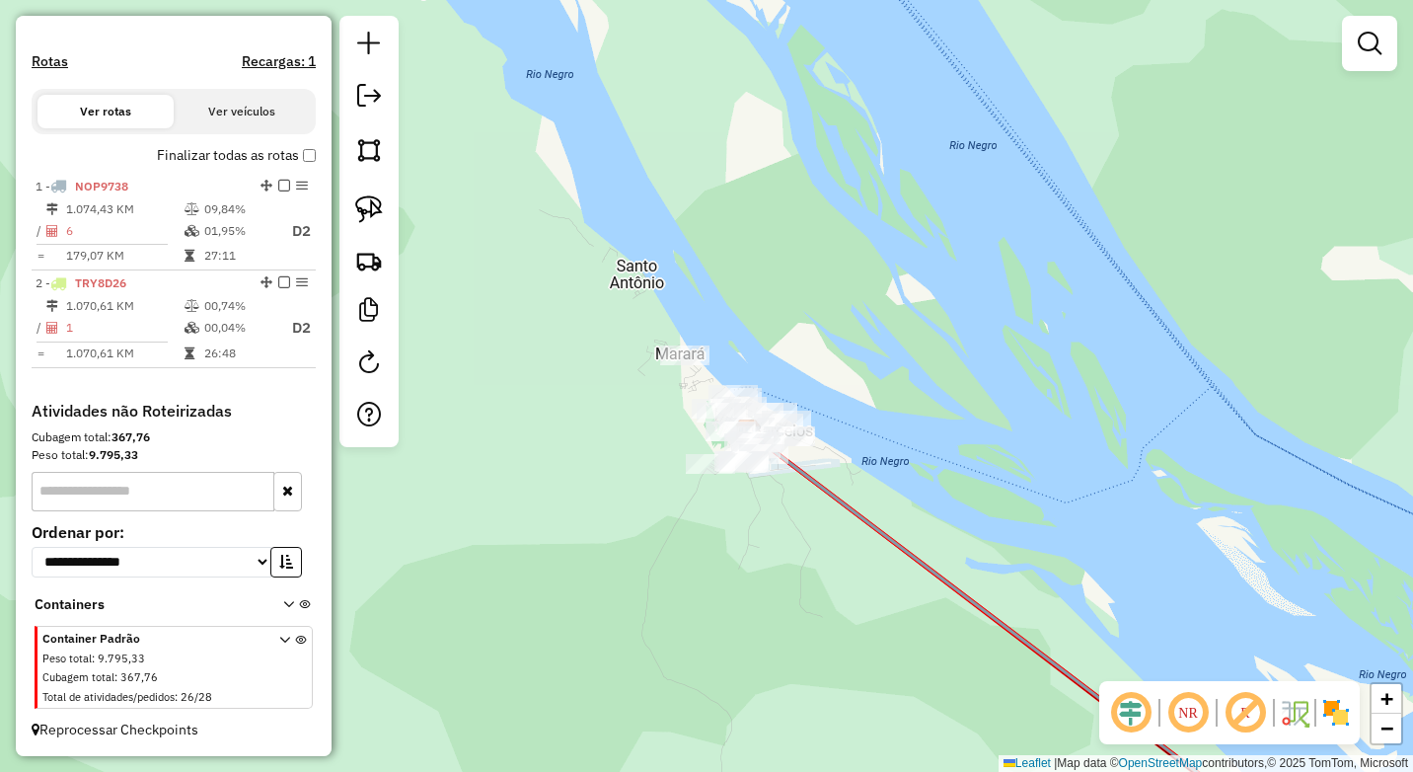
click at [810, 499] on div "Janela de atendimento Grade de atendimento Capacidade Transportadoras Veículos …" at bounding box center [706, 386] width 1413 height 772
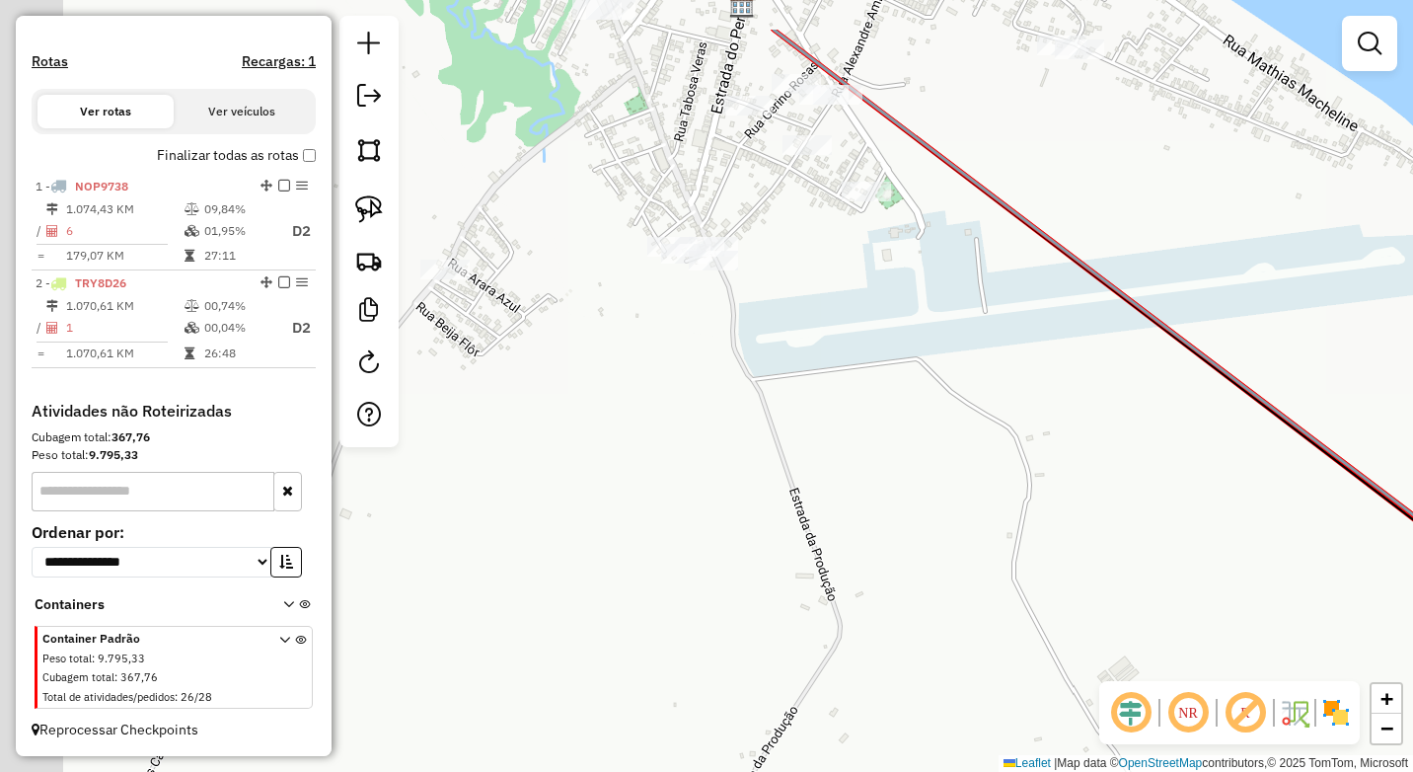
drag, startPoint x: 813, startPoint y: 502, endPoint x: 916, endPoint y: 423, distance: 129.5
click at [1149, 651] on div "Janela de atendimento Grade de atendimento Capacidade Transportadoras Veículos …" at bounding box center [706, 386] width 1413 height 772
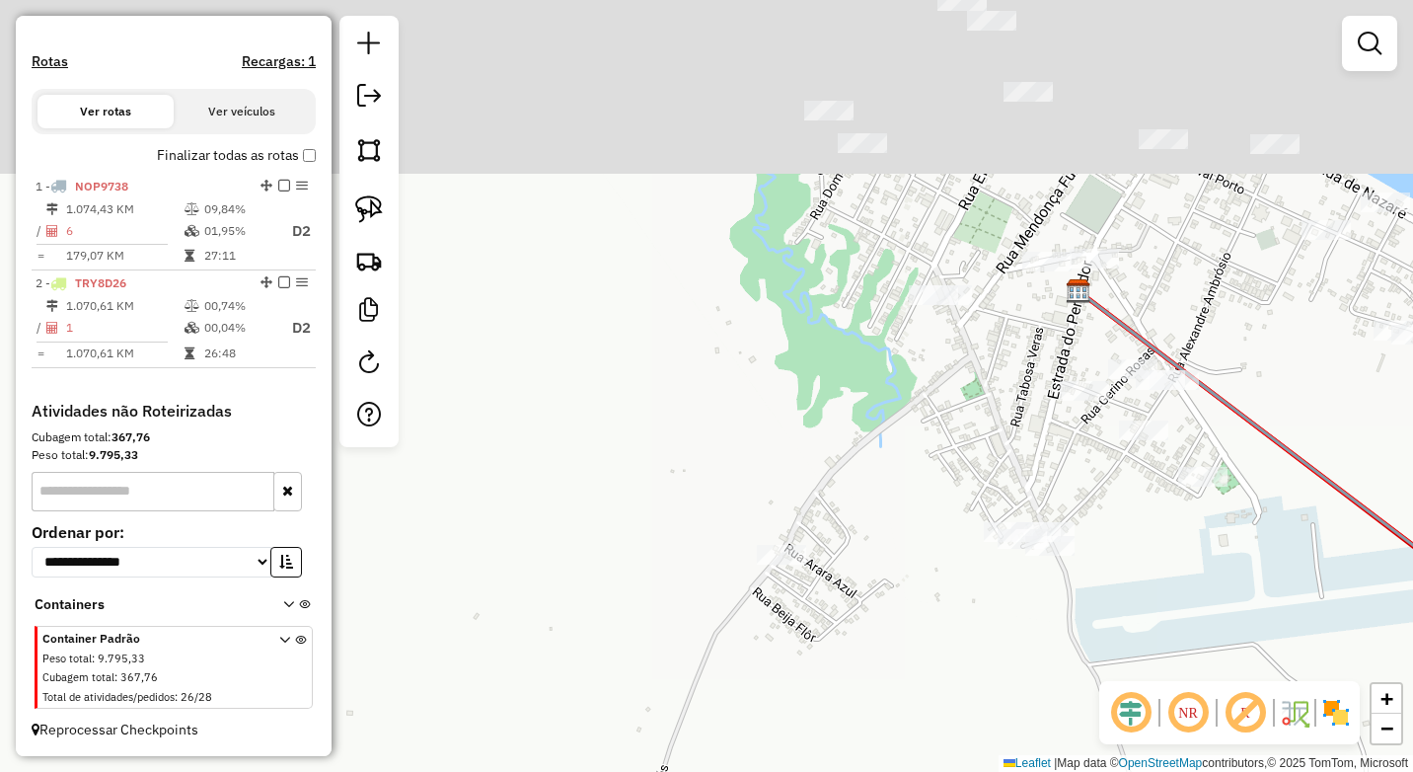
drag, startPoint x: 906, startPoint y: 392, endPoint x: 934, endPoint y: 476, distance: 88.6
click at [979, 620] on div "Janela de atendimento Grade de atendimento Capacidade Transportadoras Veículos …" at bounding box center [706, 386] width 1413 height 772
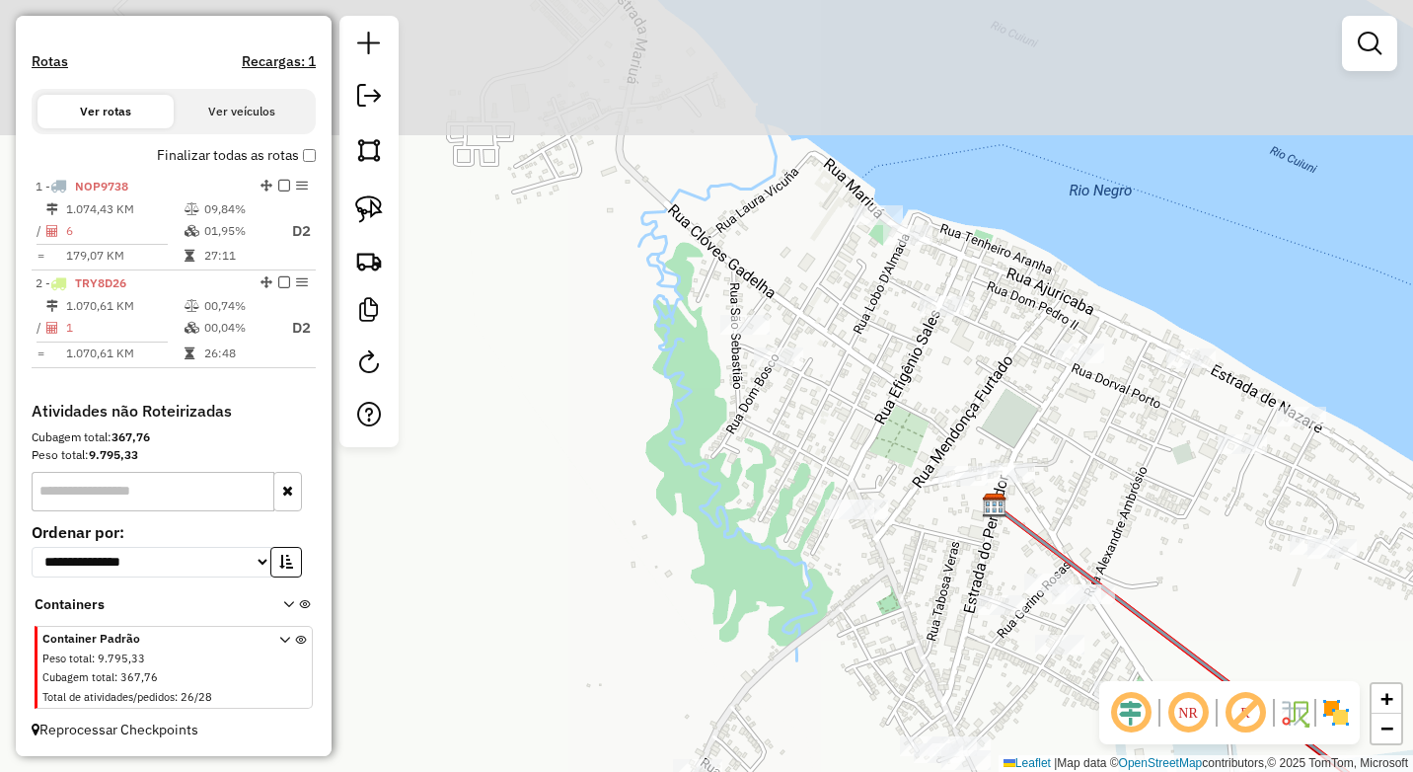
drag, startPoint x: 916, startPoint y: 438, endPoint x: 841, endPoint y: 648, distance: 223.1
click at [849, 653] on div "Janela de atendimento Grade de atendimento Capacidade Transportadoras Veículos …" at bounding box center [706, 386] width 1413 height 772
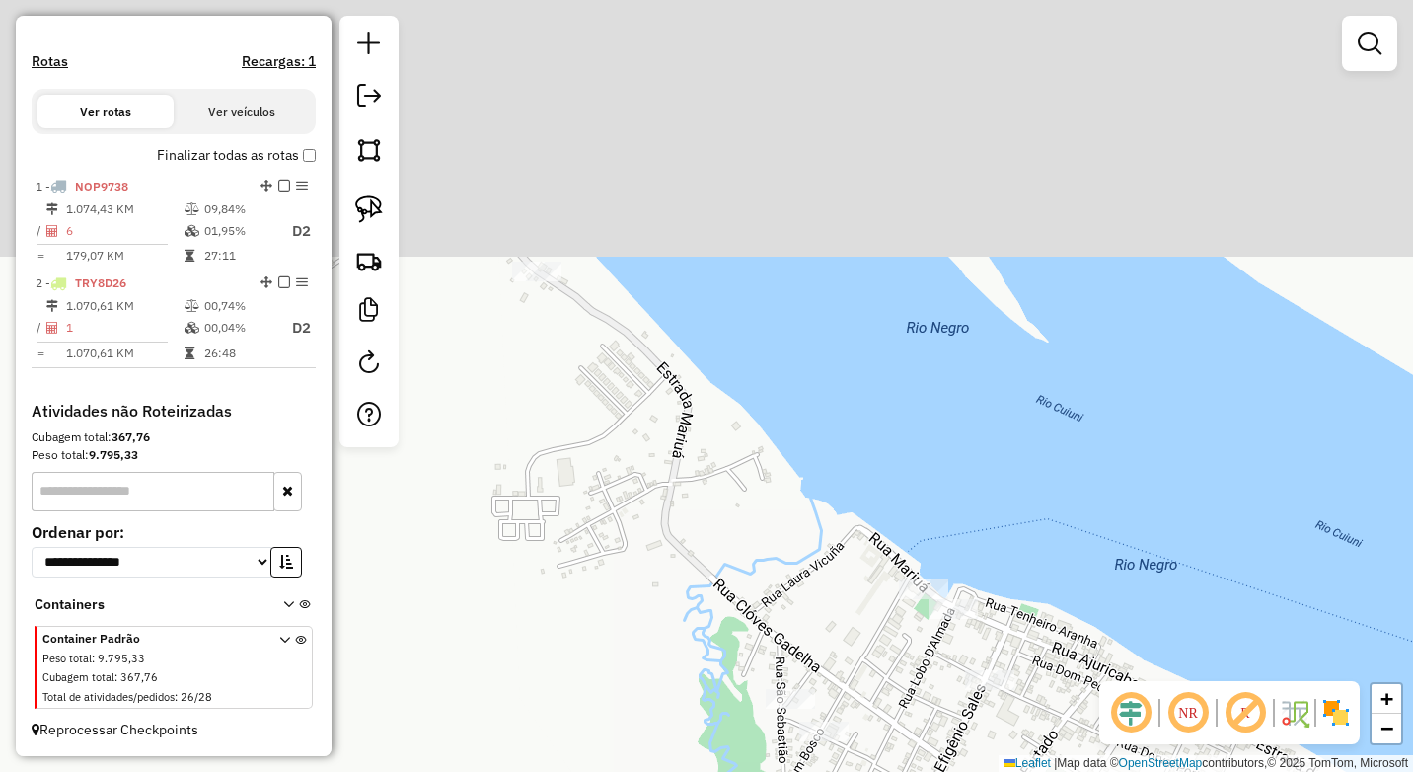
click at [911, 679] on div "Janela de atendimento Grade de atendimento Capacidade Transportadoras Veículos …" at bounding box center [706, 386] width 1413 height 772
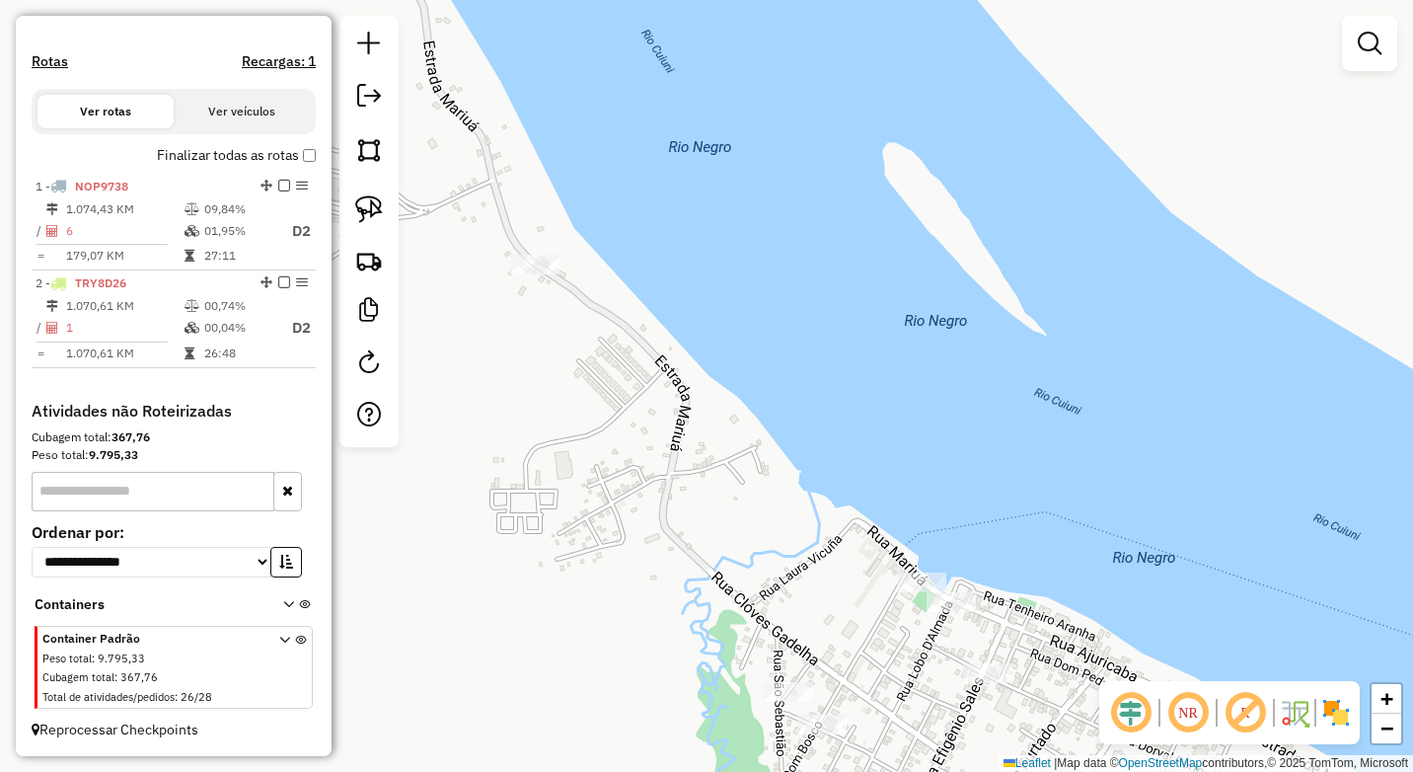
drag, startPoint x: 369, startPoint y: 207, endPoint x: 473, endPoint y: 218, distance: 104.2
click at [370, 206] on img at bounding box center [369, 209] width 28 height 28
drag, startPoint x: 537, startPoint y: 241, endPoint x: 494, endPoint y: 262, distance: 47.7
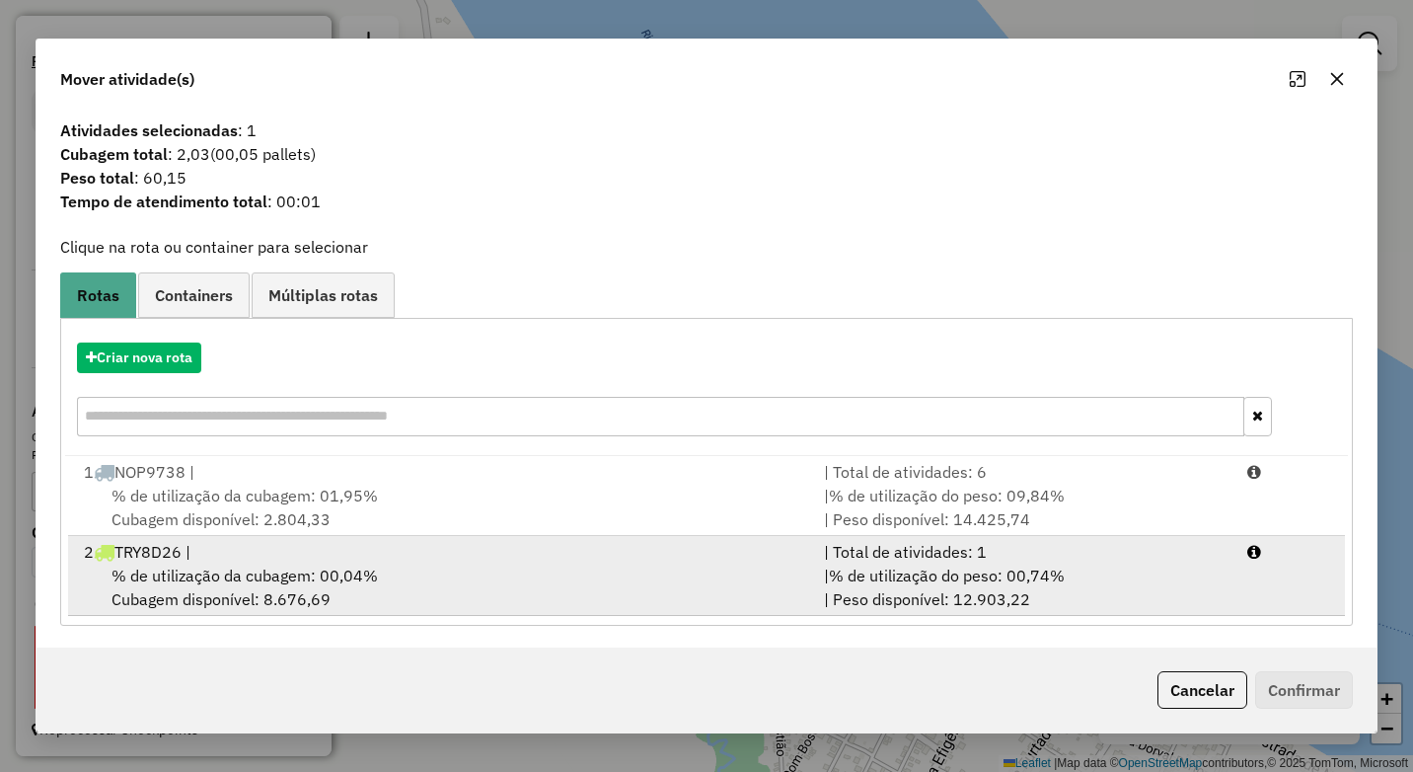
drag, startPoint x: 318, startPoint y: 576, endPoint x: 415, endPoint y: 585, distance: 98.1
click at [321, 575] on span "% de utilização da cubagem: 00,04%" at bounding box center [244, 575] width 266 height 20
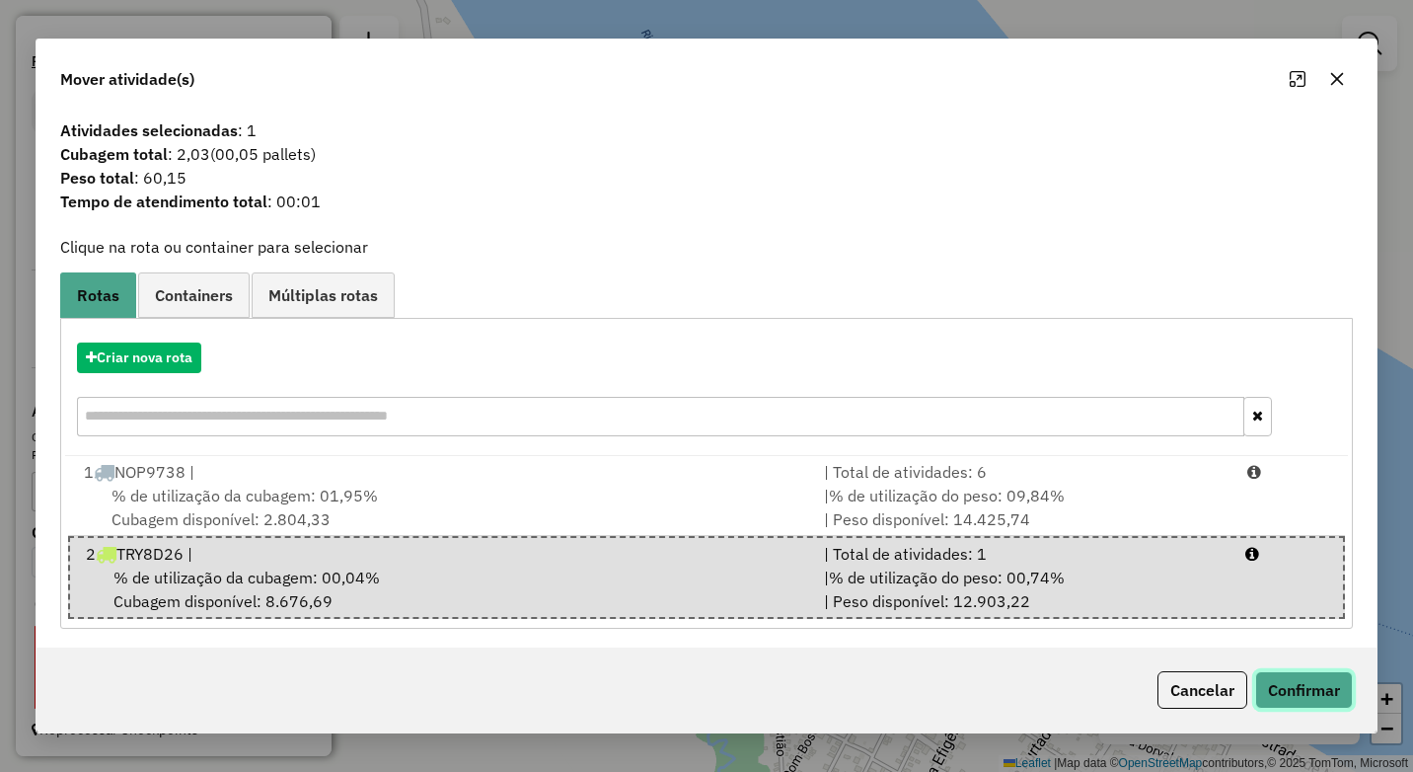
click at [1302, 687] on button "Confirmar" at bounding box center [1304, 689] width 98 height 37
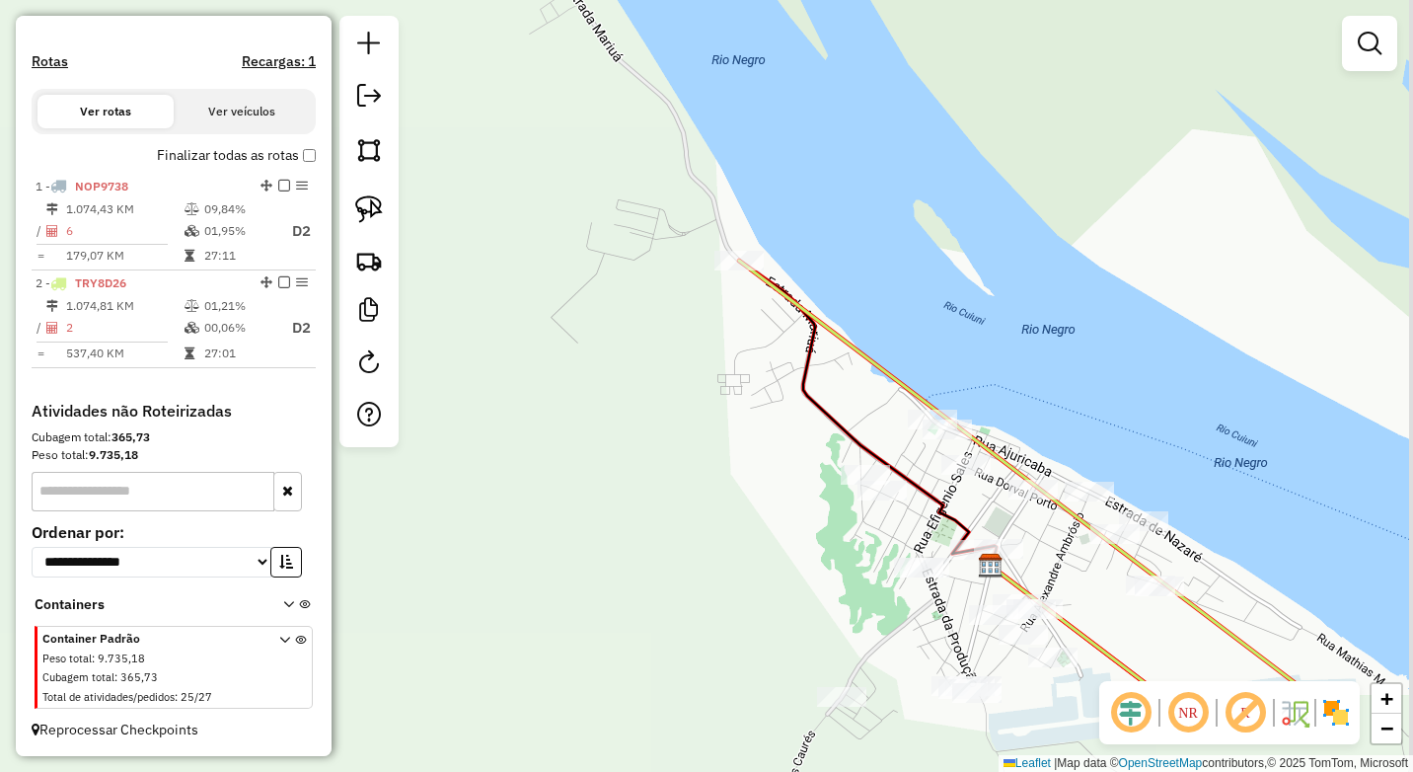
drag, startPoint x: 1002, startPoint y: 630, endPoint x: 967, endPoint y: 470, distance: 164.7
click at [983, 487] on div "Janela de atendimento Grade de atendimento Capacidade Transportadoras Veículos …" at bounding box center [706, 386] width 1413 height 772
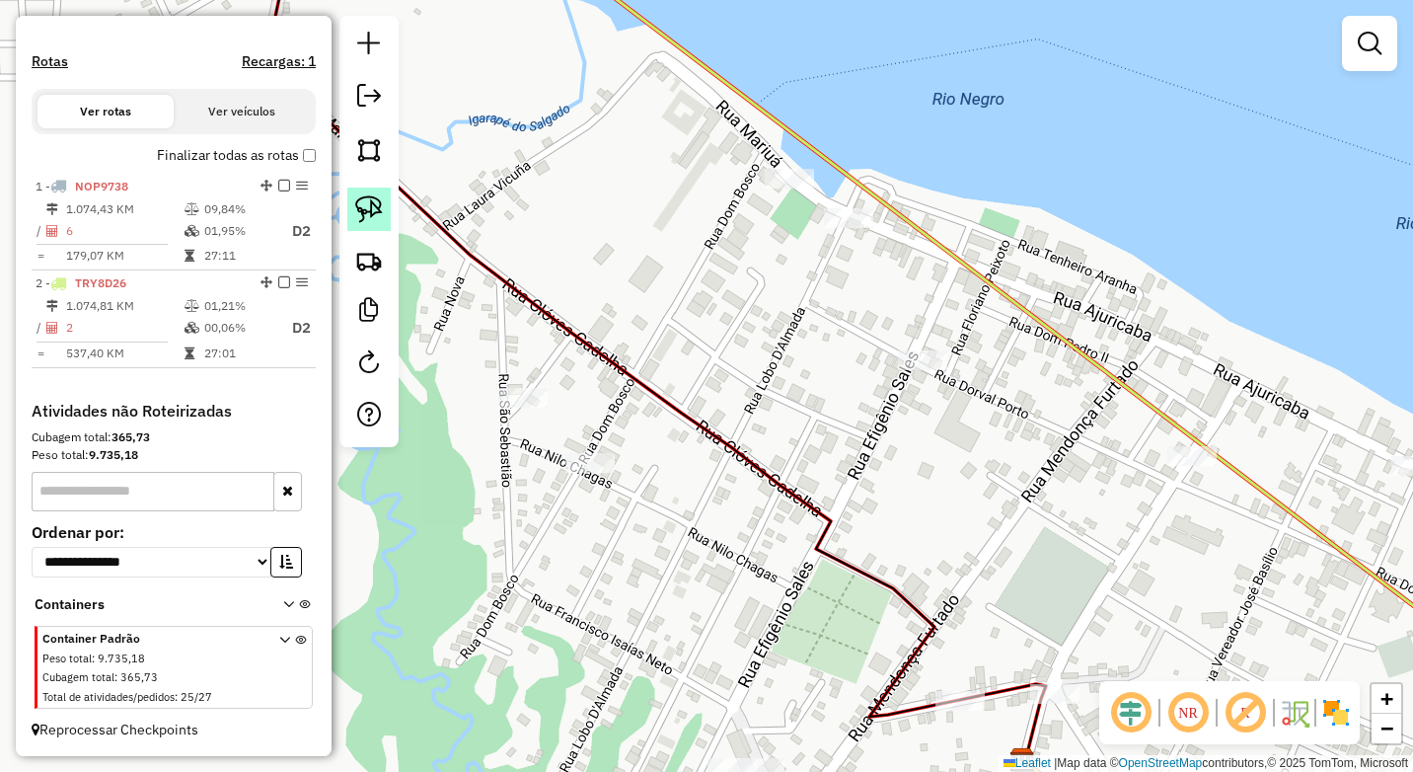
click at [366, 213] on img at bounding box center [369, 209] width 28 height 28
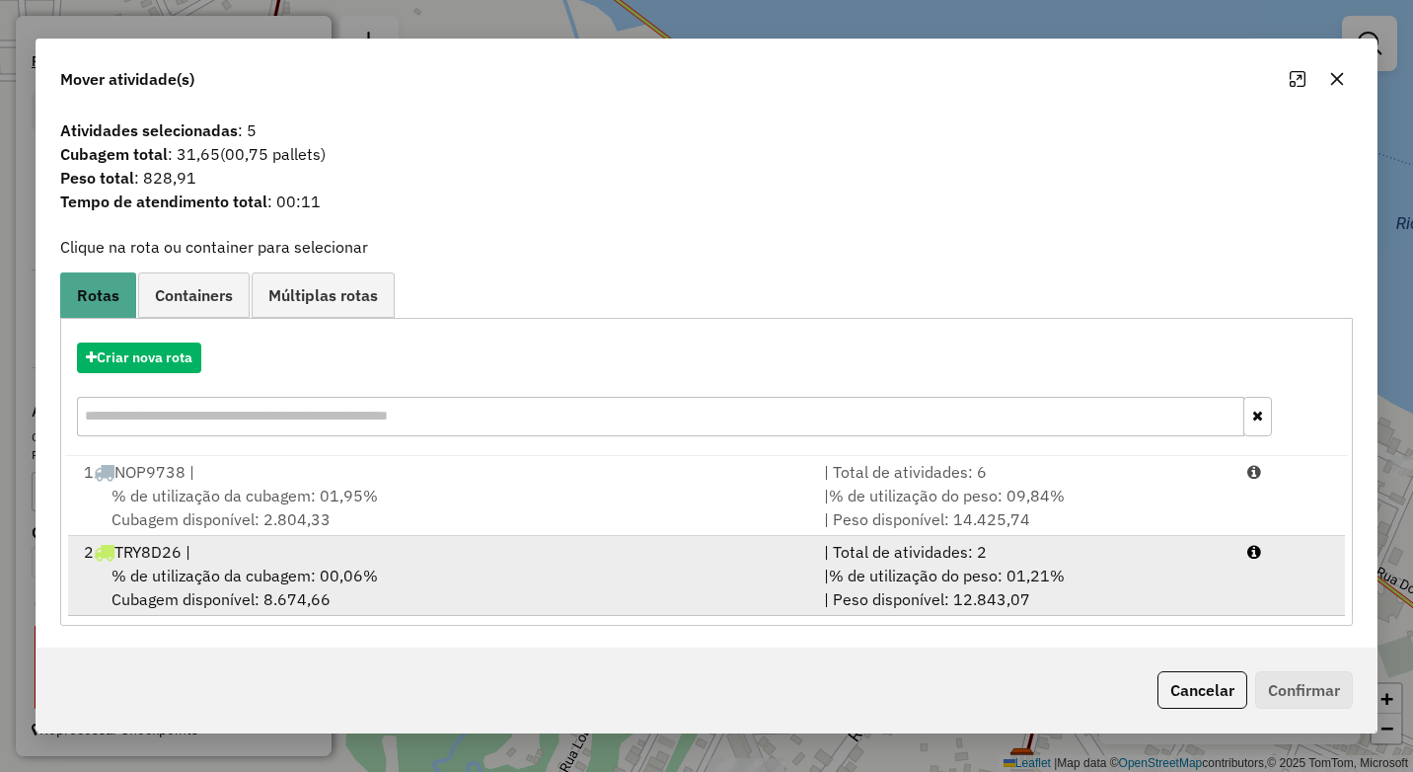
click at [468, 583] on div "% de utilização da cubagem: 00,06% Cubagem disponível: 8.674,66" at bounding box center [442, 586] width 740 height 47
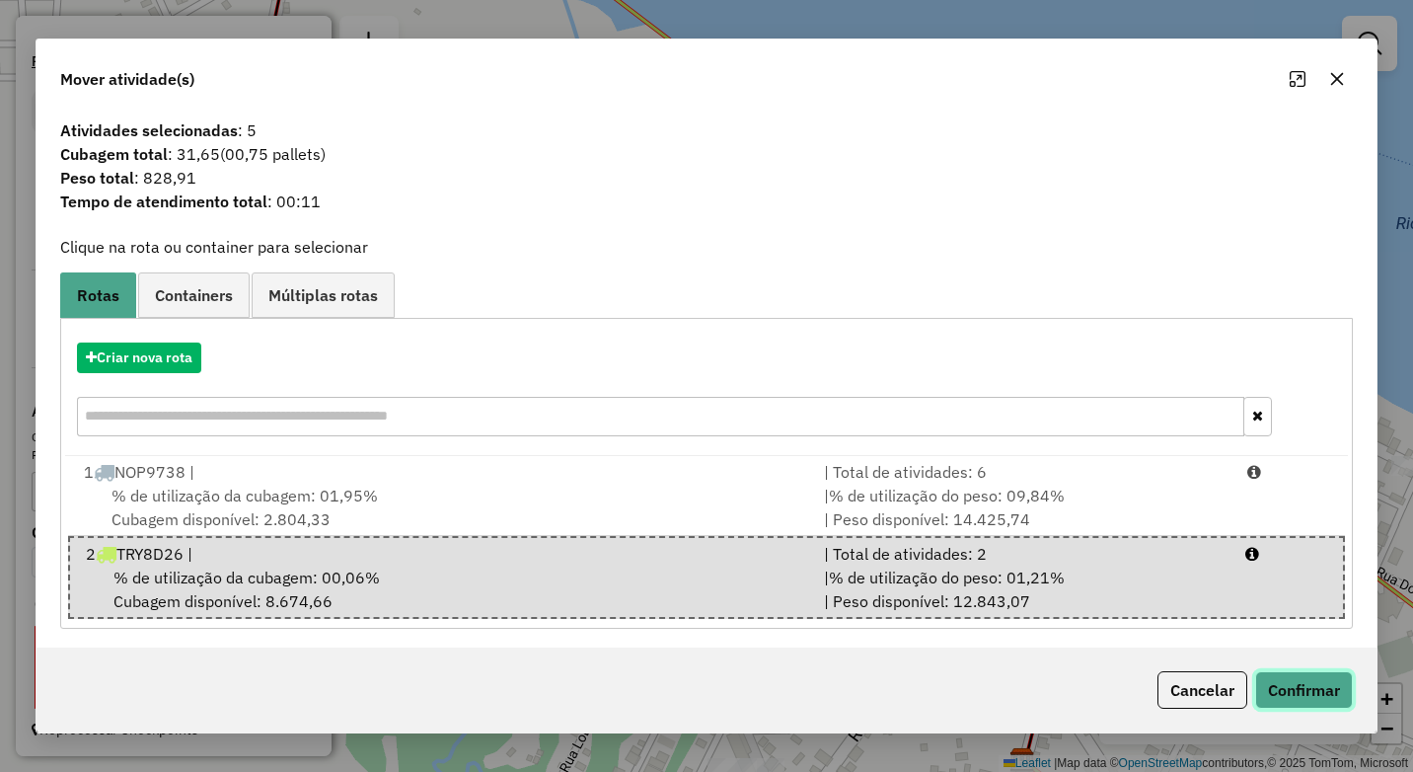
click at [1321, 682] on button "Confirmar" at bounding box center [1304, 689] width 98 height 37
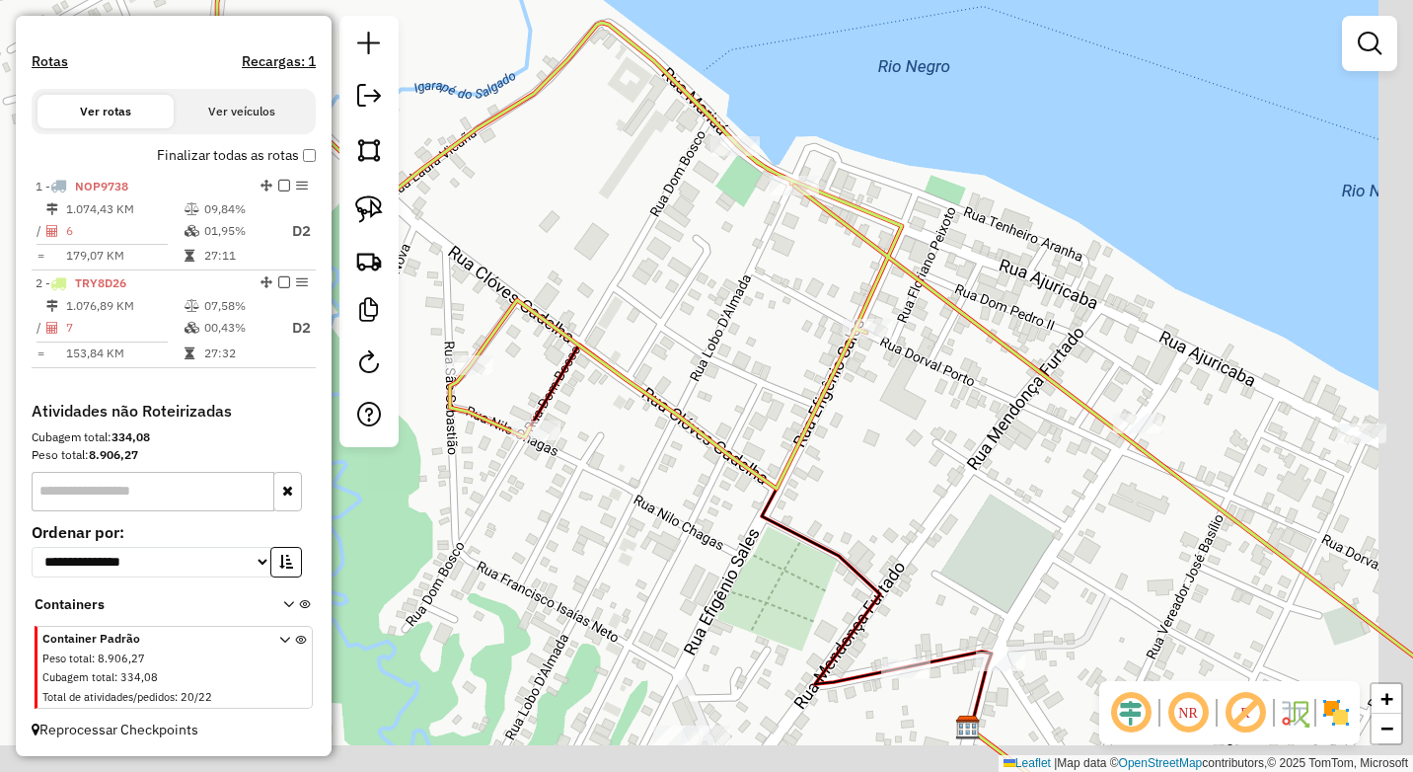
drag, startPoint x: 1087, startPoint y: 519, endPoint x: 880, endPoint y: 372, distance: 254.1
click at [880, 373] on div "Janela de atendimento Grade de atendimento Capacidade Transportadoras Veículos …" at bounding box center [706, 386] width 1413 height 772
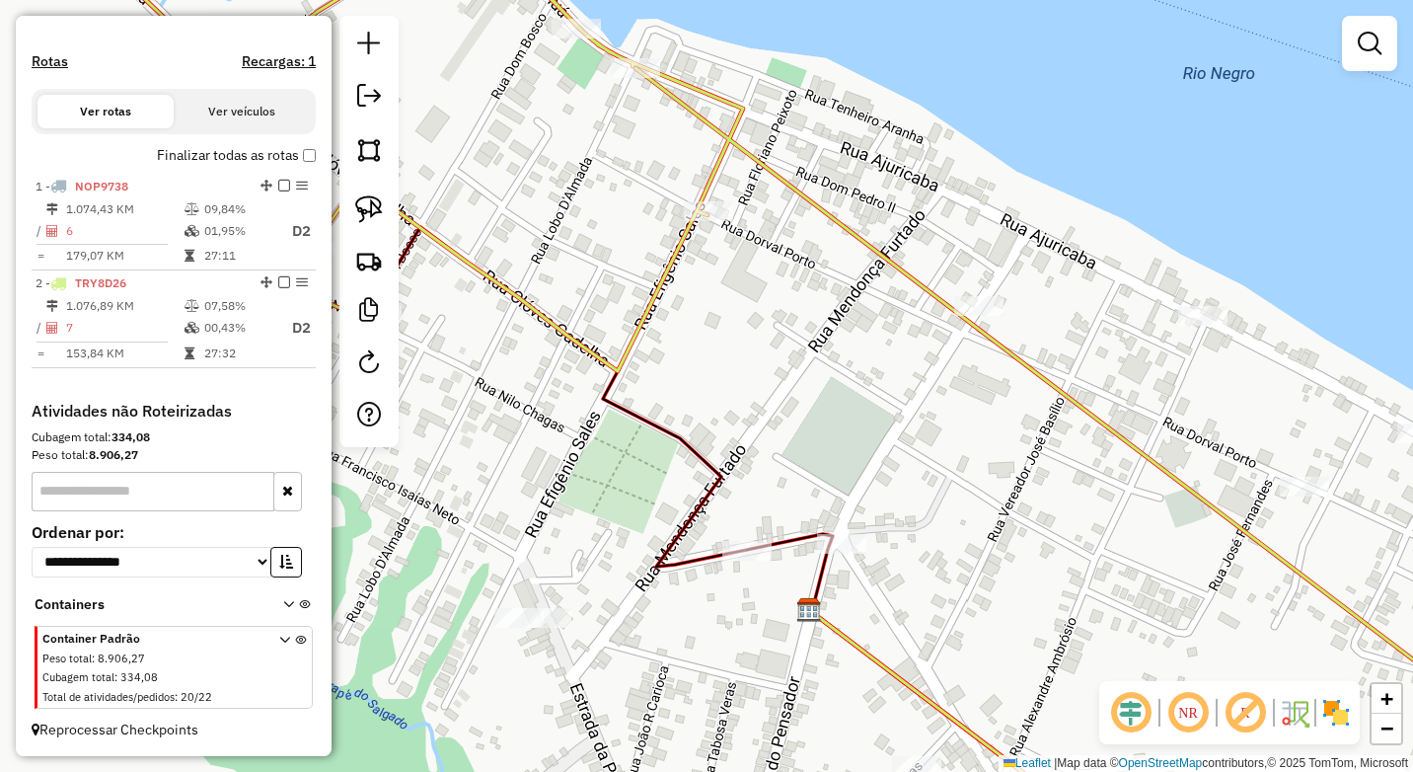
drag, startPoint x: 1177, startPoint y: 545, endPoint x: 1035, endPoint y: 449, distance: 171.3
click at [1035, 453] on div "Janela de atendimento Grade de atendimento Capacidade Transportadoras Veículos …" at bounding box center [706, 386] width 1413 height 772
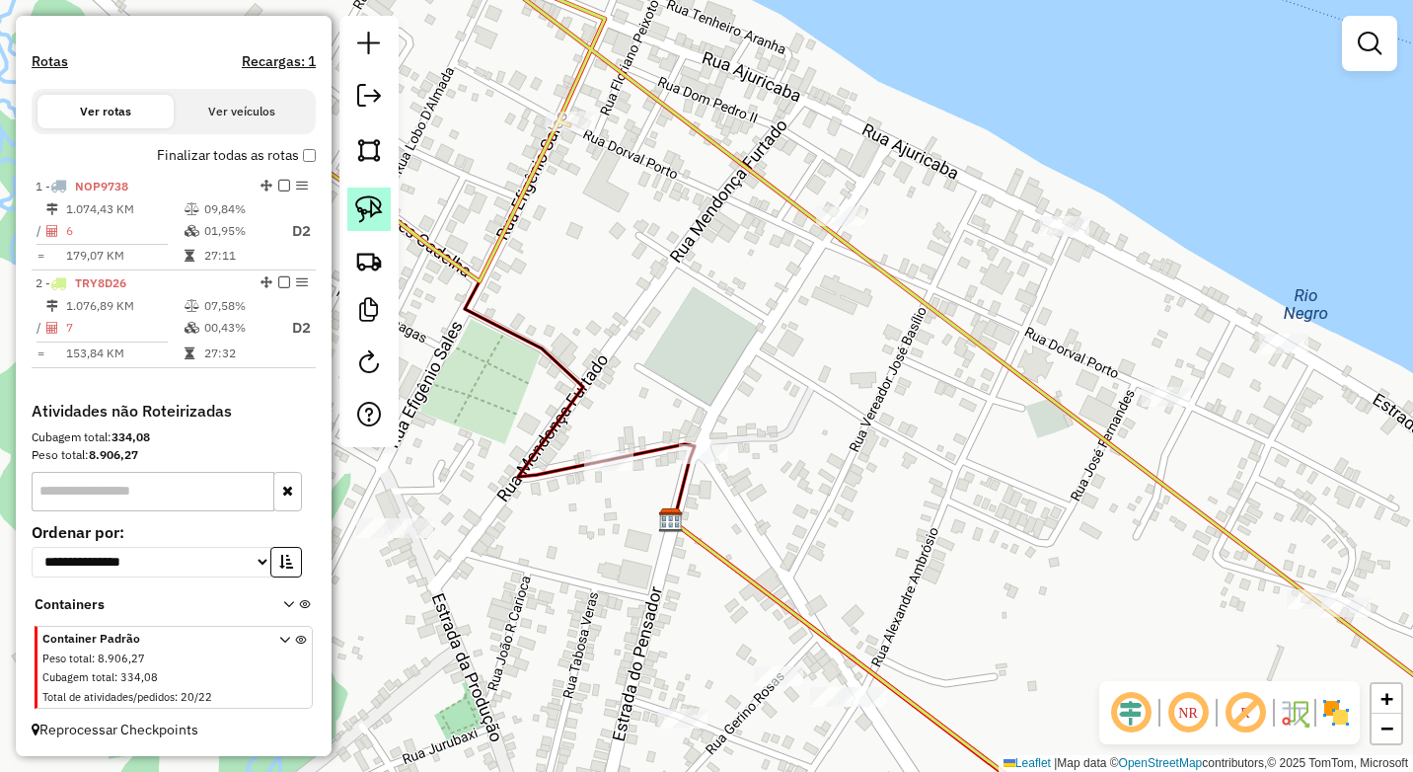
click at [377, 209] on img at bounding box center [369, 209] width 28 height 28
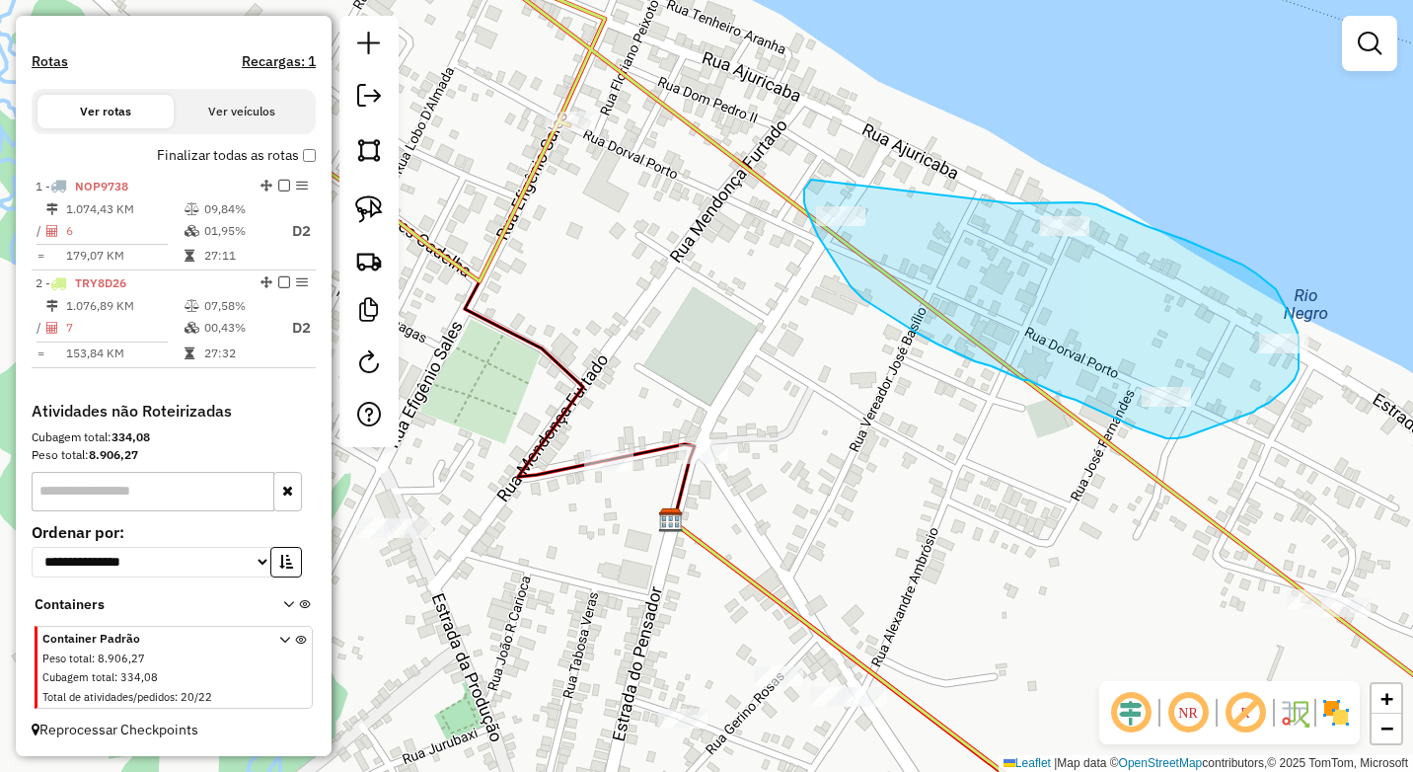
drag, startPoint x: 1027, startPoint y: 202, endPoint x: 811, endPoint y: 180, distance: 217.3
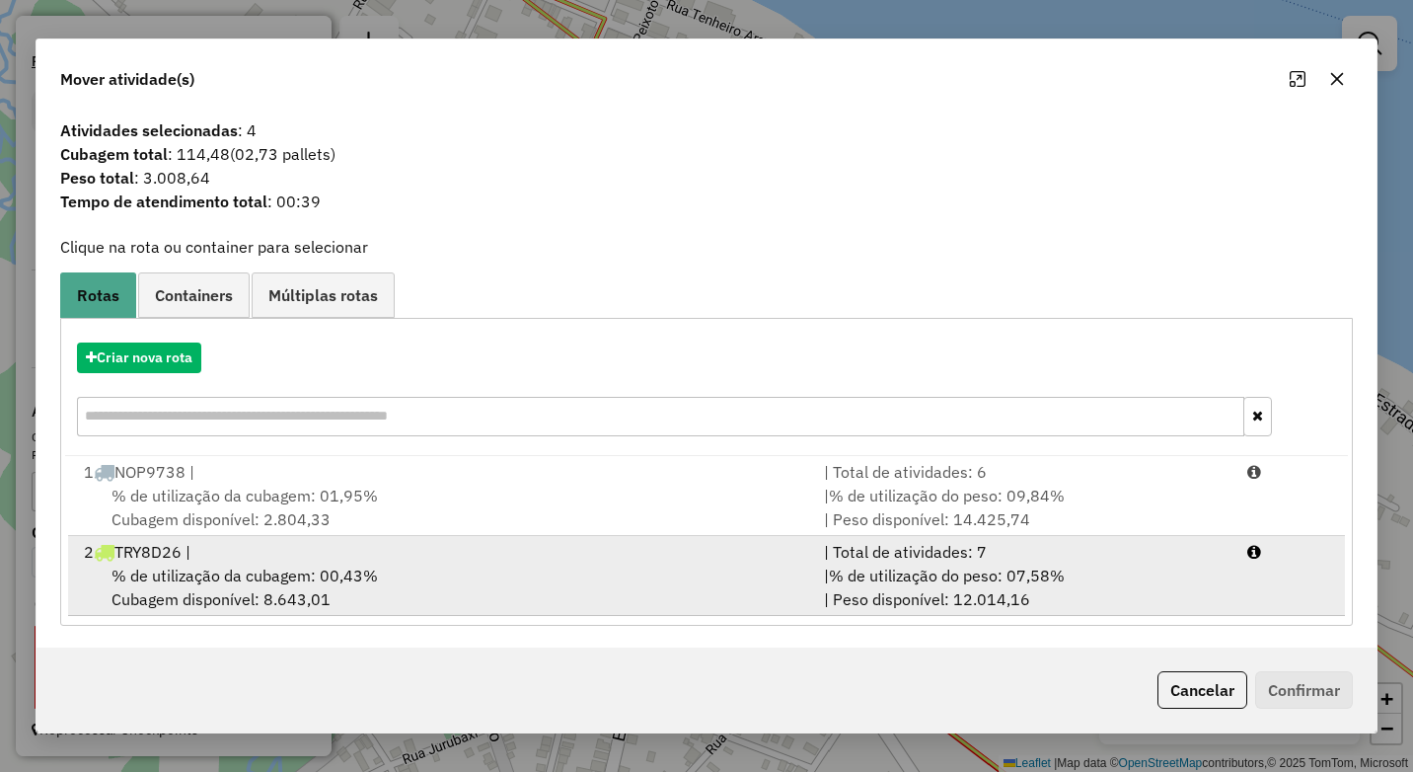
click at [537, 557] on div "2 TRY8D26 |" at bounding box center [442, 552] width 740 height 24
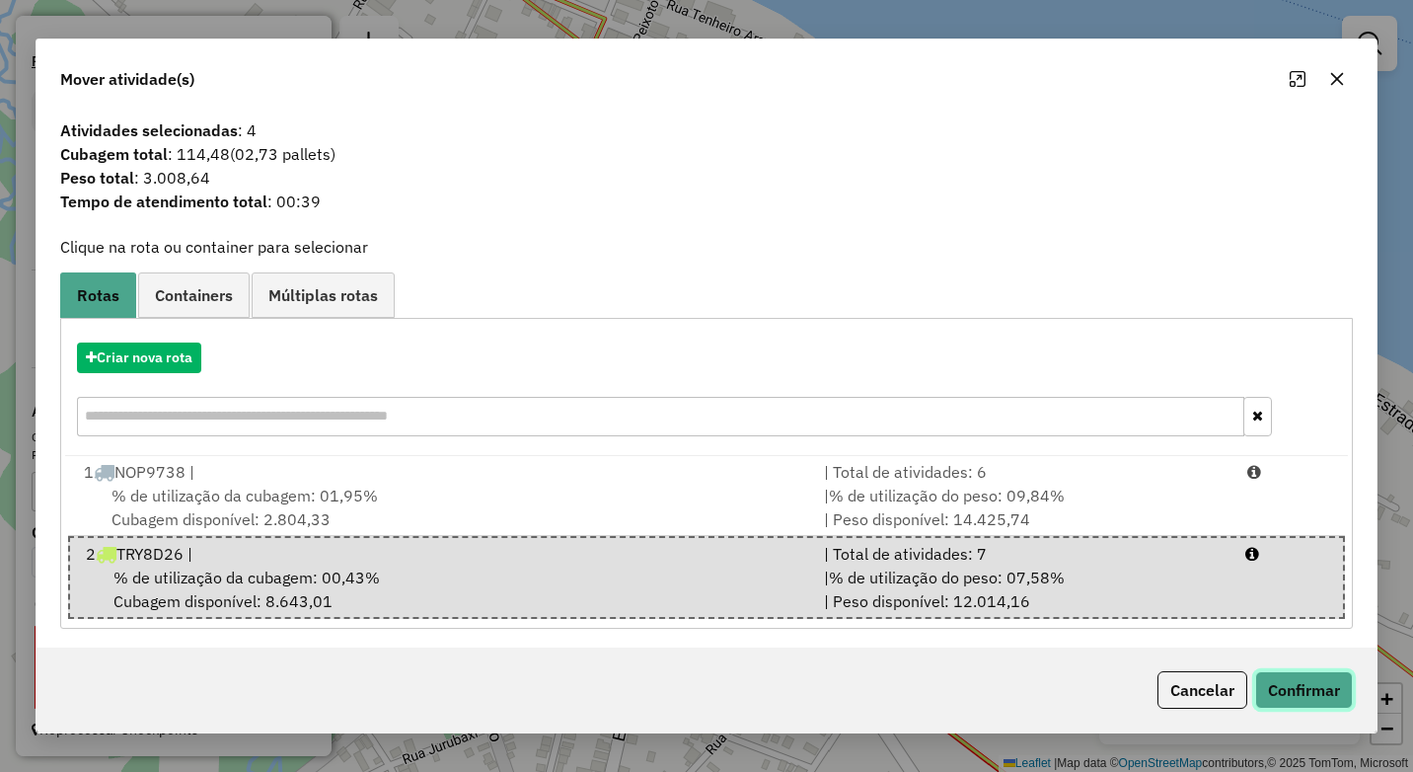
click at [1320, 696] on button "Confirmar" at bounding box center [1304, 689] width 98 height 37
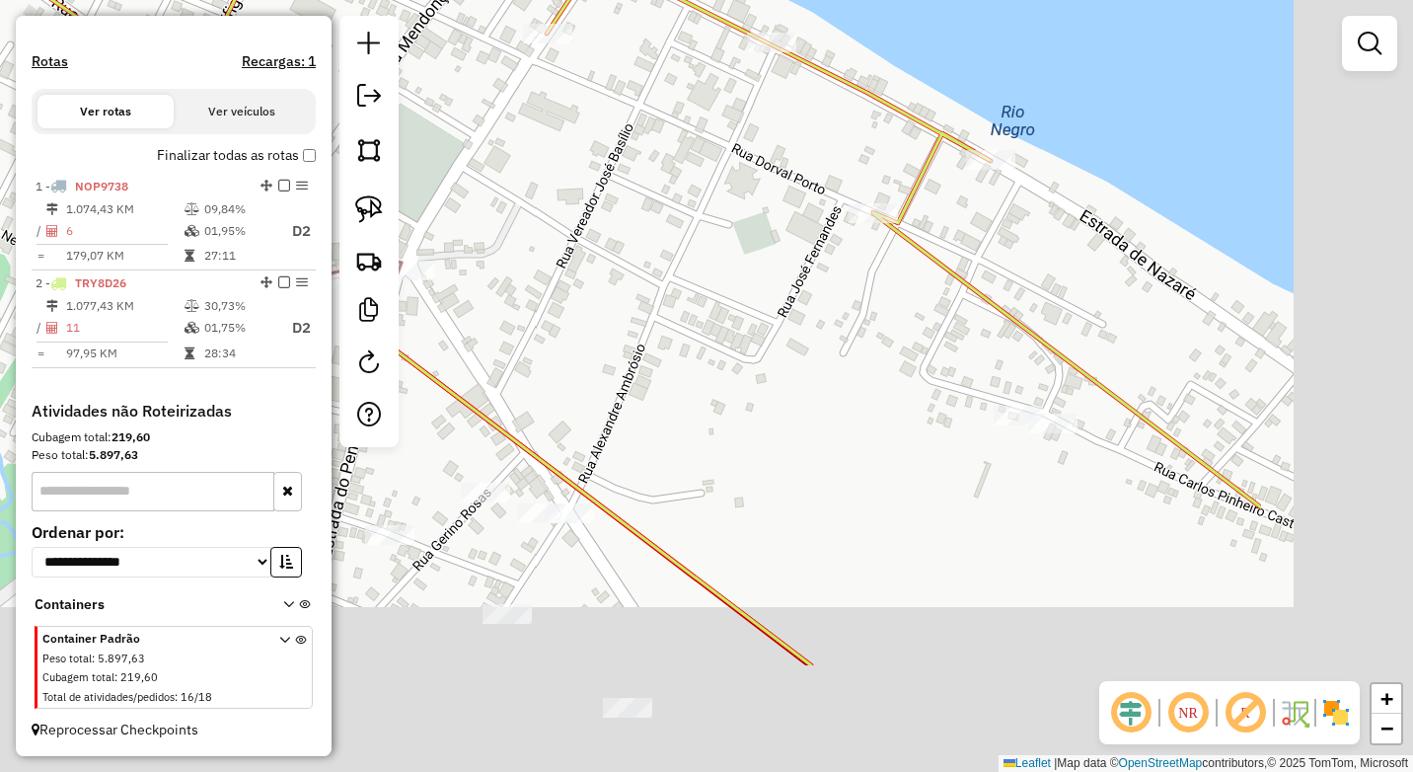
drag, startPoint x: 1206, startPoint y: 622, endPoint x: 851, endPoint y: 396, distance: 421.0
click at [851, 397] on div "Janela de atendimento Grade de atendimento Capacidade Transportadoras Veículos …" at bounding box center [706, 386] width 1413 height 772
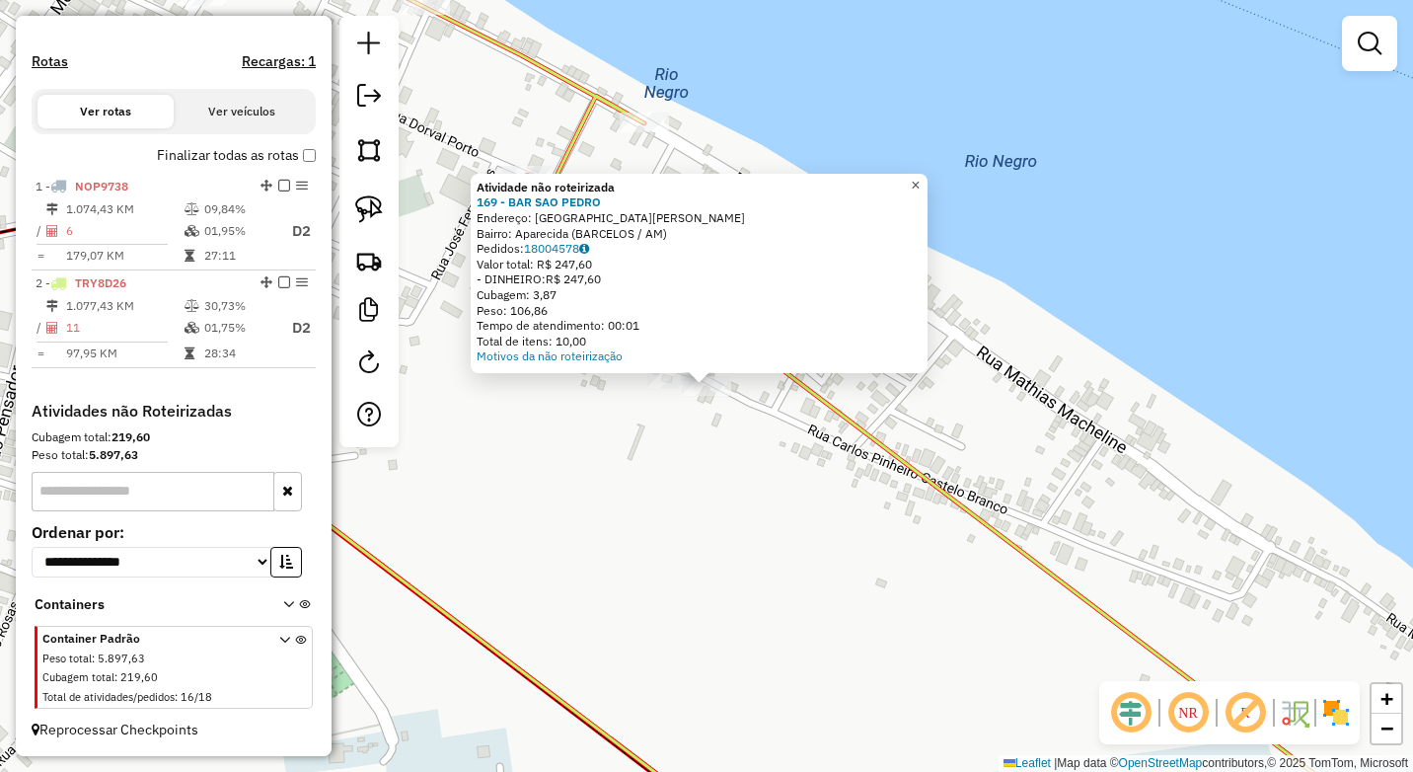
click at [920, 179] on span "×" at bounding box center [915, 185] width 9 height 17
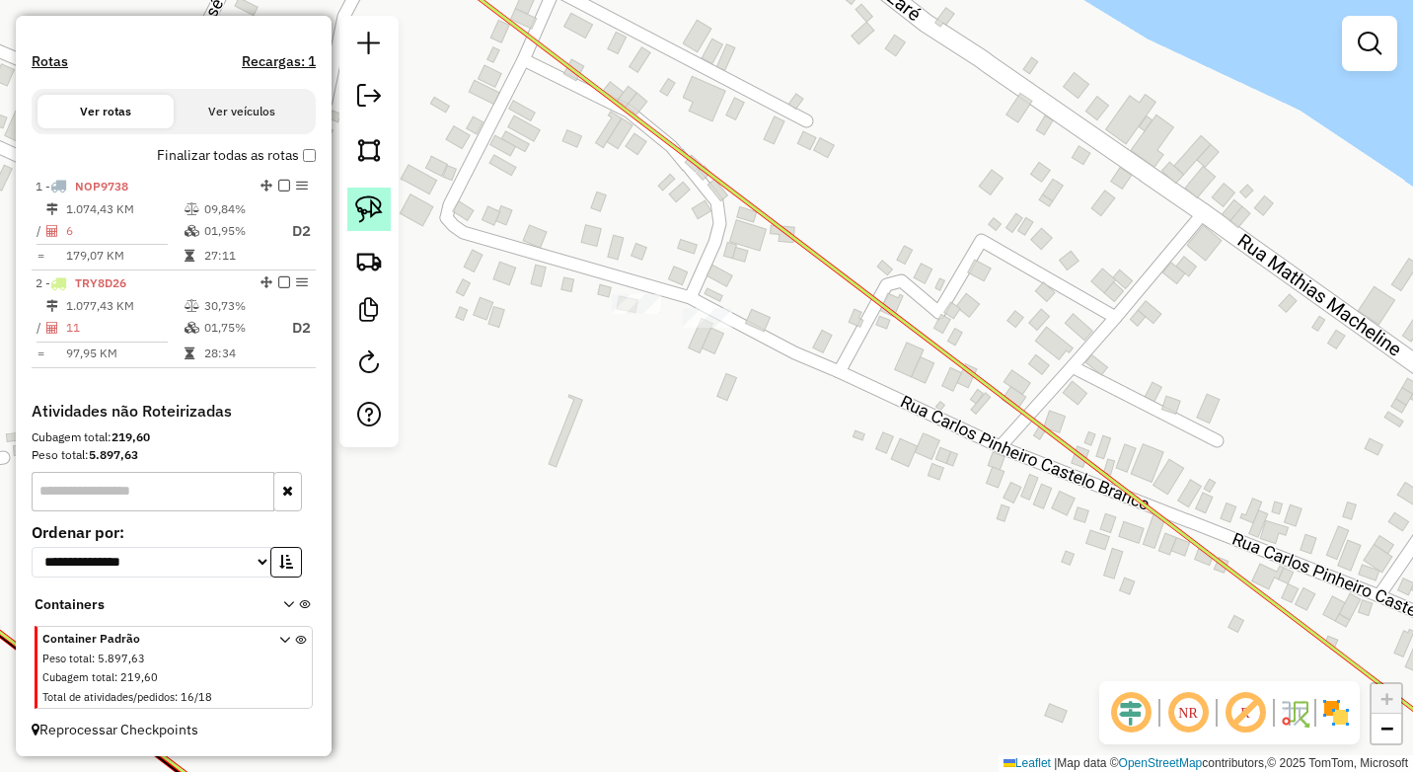
click at [361, 191] on link at bounding box center [368, 208] width 43 height 43
click at [646, 308] on div "Janela de atendimento Grade de atendimento Capacidade Transportadoras Veículos …" at bounding box center [706, 386] width 1413 height 772
click at [383, 207] on link at bounding box center [368, 208] width 43 height 43
drag, startPoint x: 601, startPoint y: 268, endPoint x: 597, endPoint y: 338, distance: 70.2
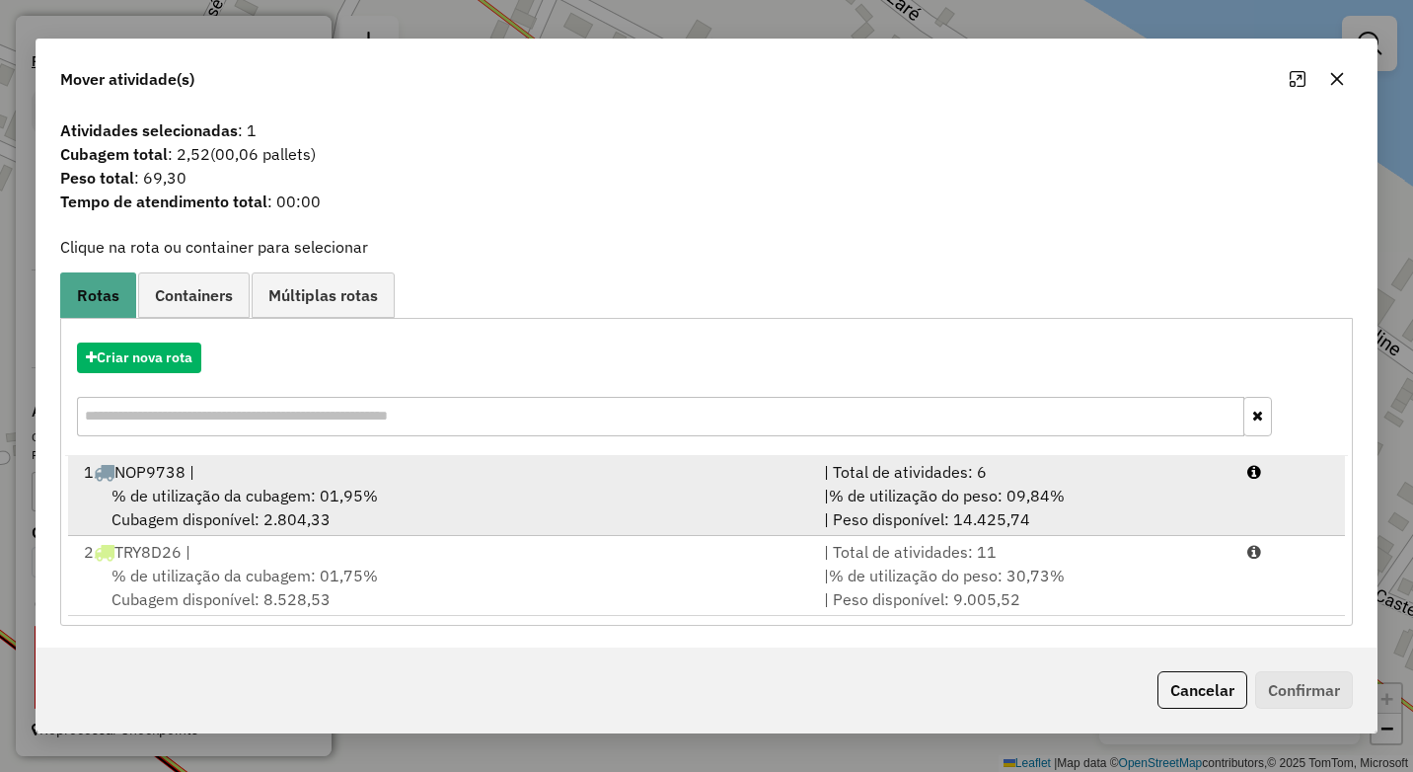
click at [494, 490] on div "% de utilização da cubagem: 01,95% Cubagem disponível: 2.804,33" at bounding box center [442, 506] width 740 height 47
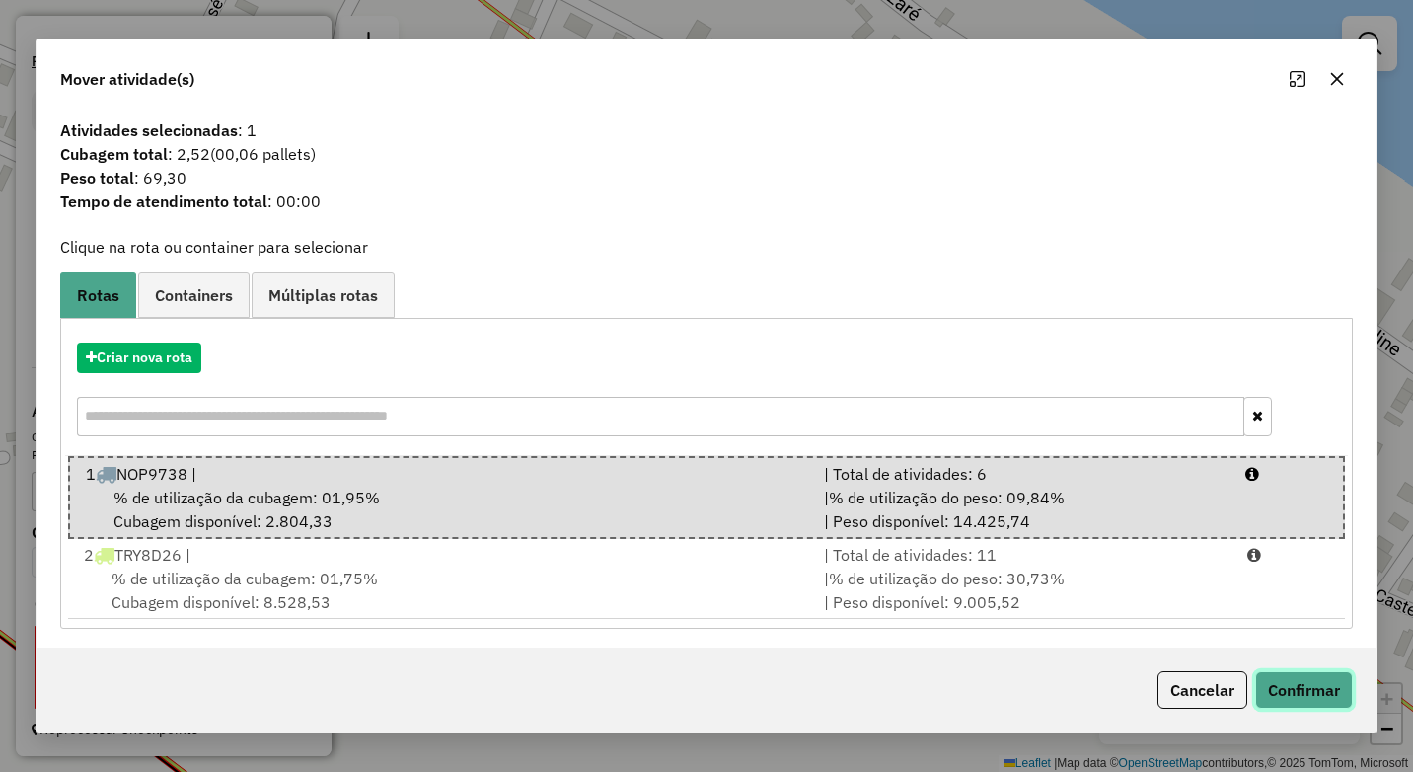
click at [1311, 685] on button "Confirmar" at bounding box center [1304, 689] width 98 height 37
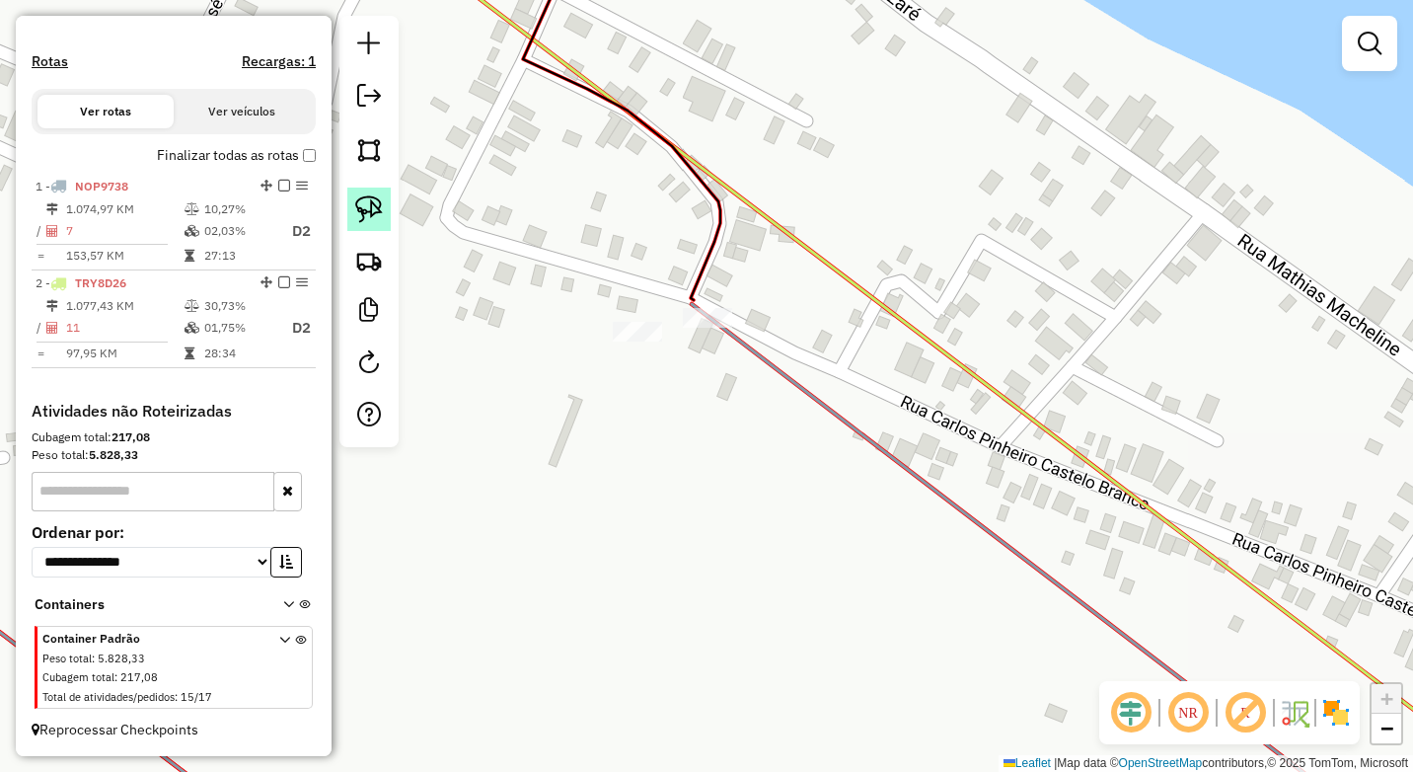
click at [363, 197] on img at bounding box center [369, 209] width 28 height 28
drag, startPoint x: 669, startPoint y: 299, endPoint x: 746, endPoint y: 274, distance: 80.8
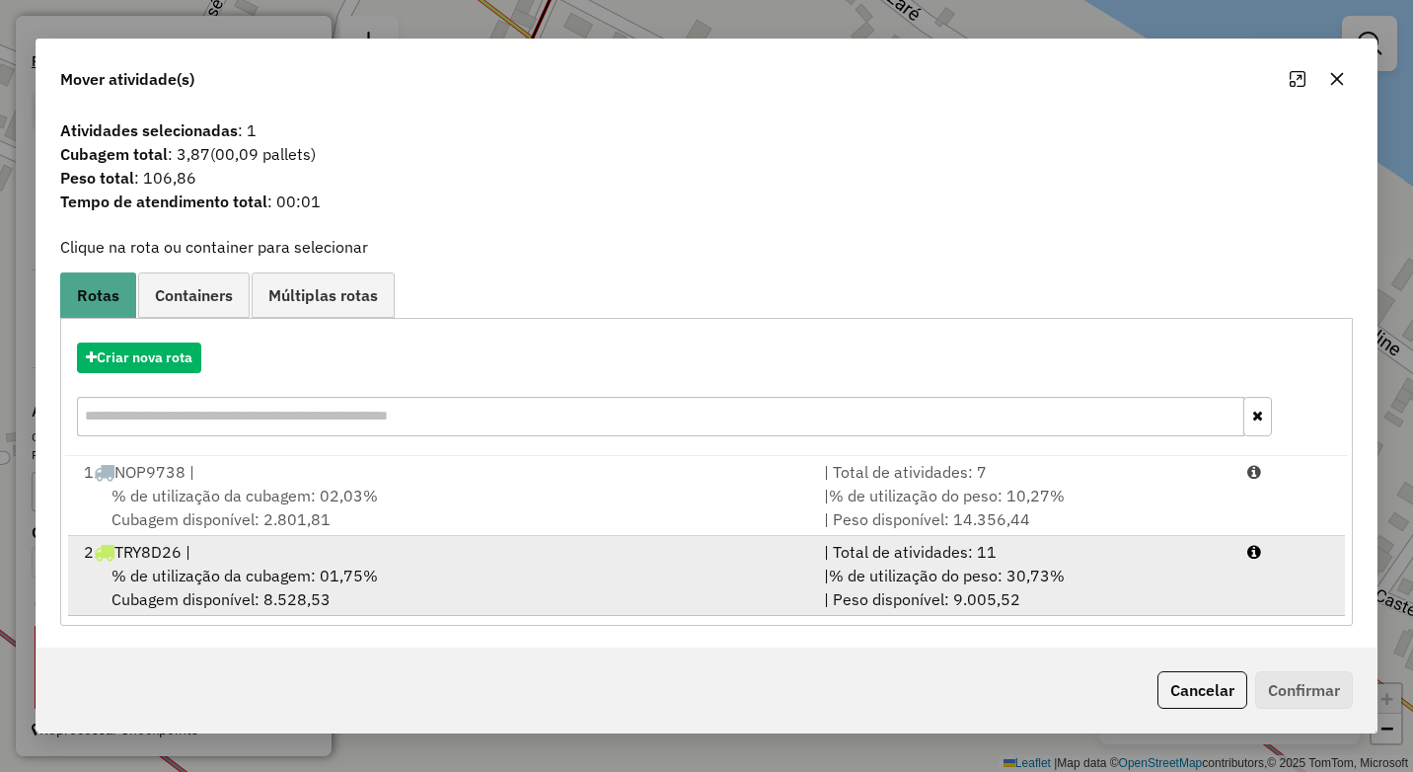
click at [456, 583] on div "% de utilização da cubagem: 01,75% Cubagem disponível: 8.528,53" at bounding box center [442, 586] width 740 height 47
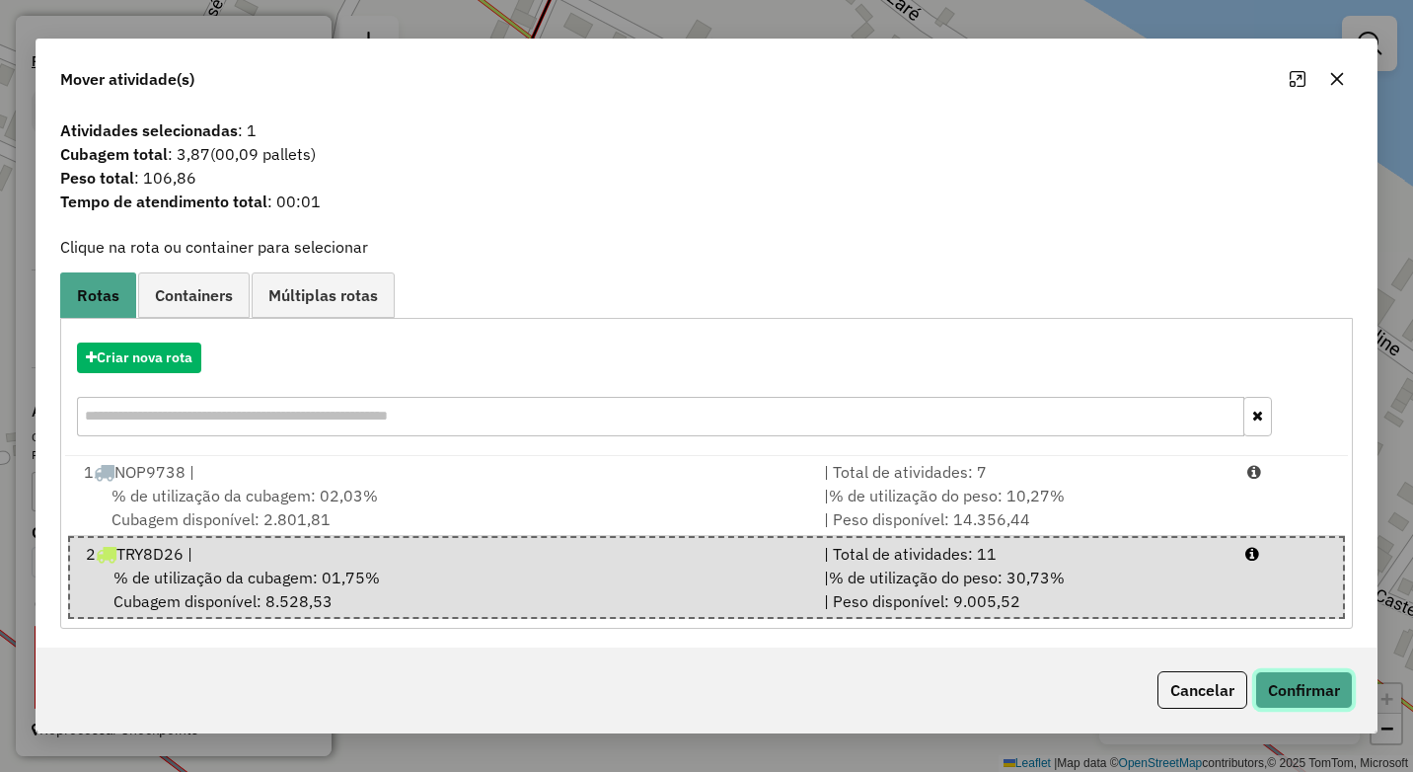
click at [1269, 674] on button "Confirmar" at bounding box center [1304, 689] width 98 height 37
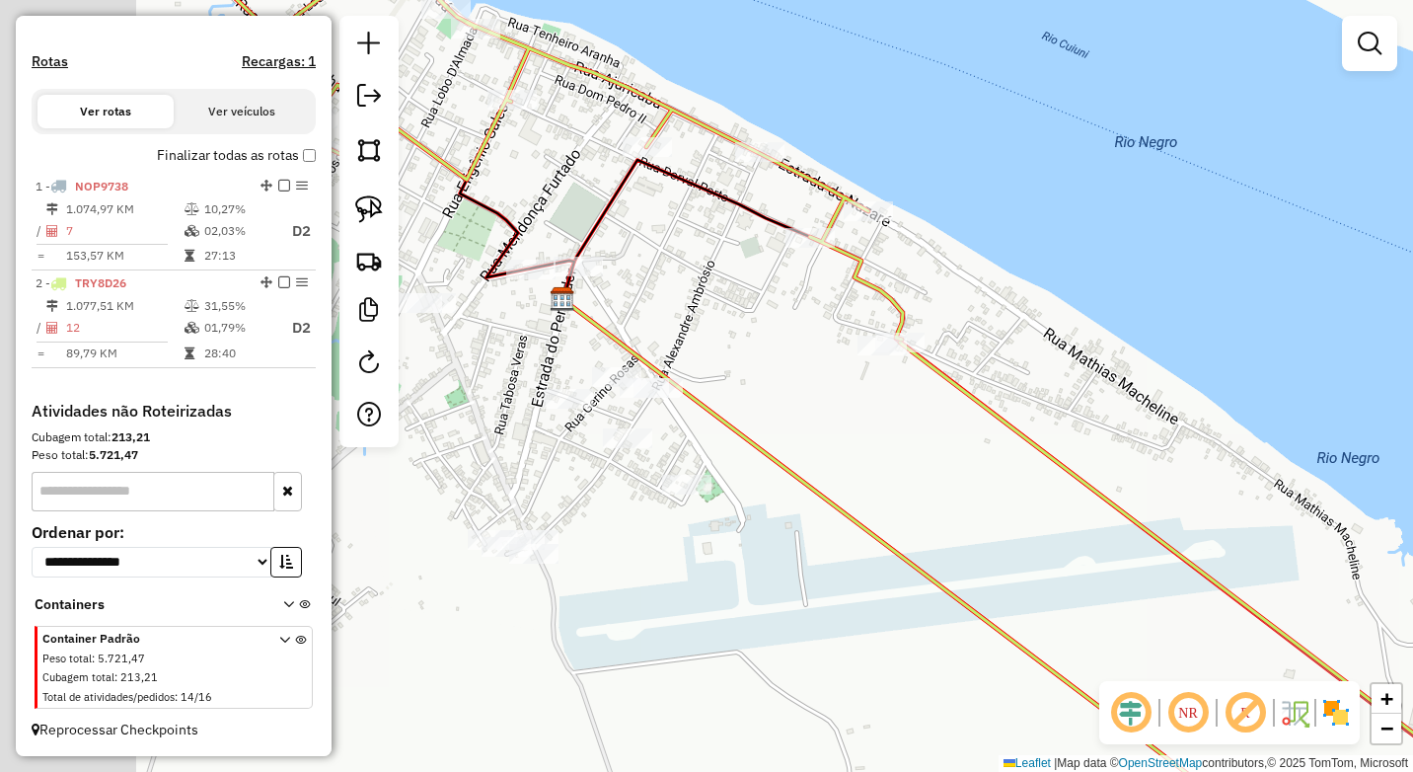
drag, startPoint x: 897, startPoint y: 467, endPoint x: 1112, endPoint y: 470, distance: 215.1
click at [1112, 470] on div "Janela de atendimento Grade de atendimento Capacidade Transportadoras Veículos …" at bounding box center [706, 386] width 1413 height 772
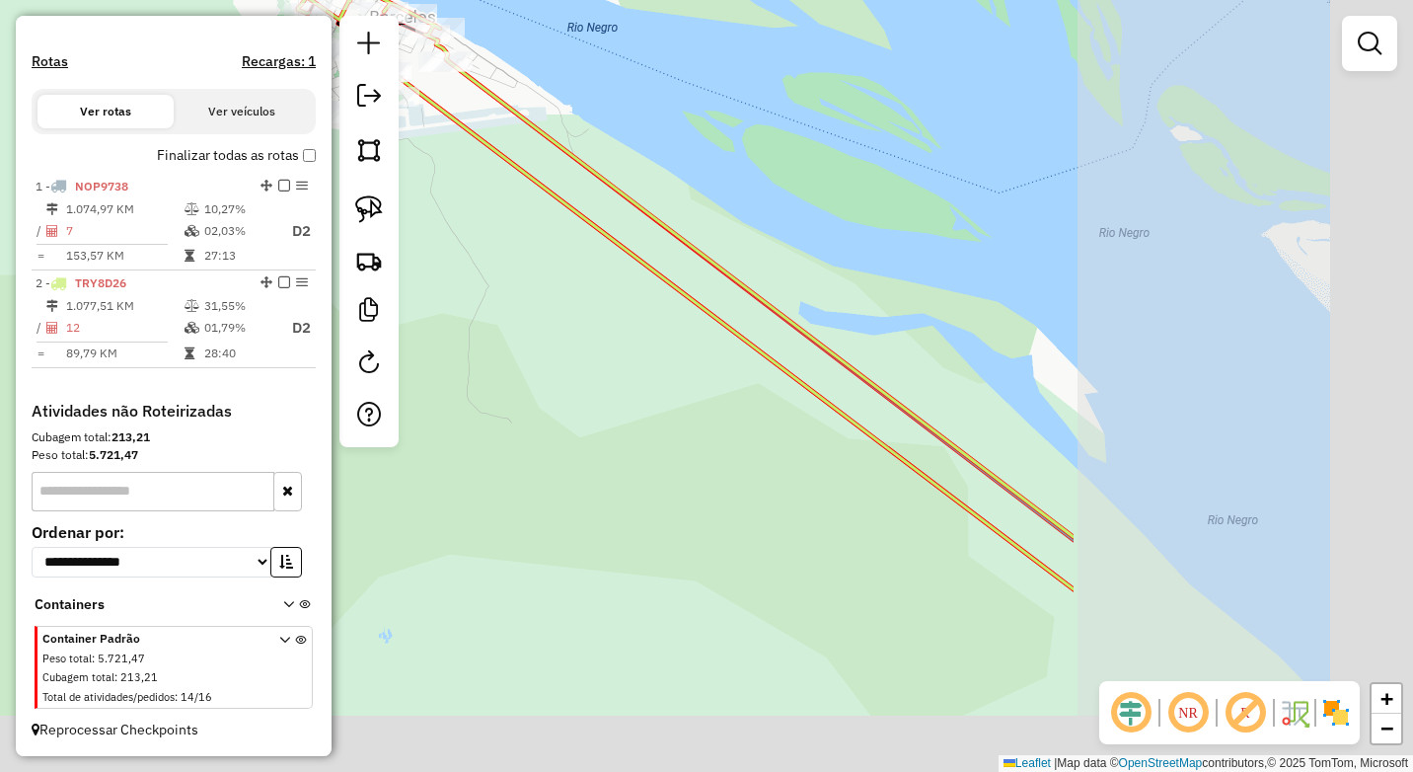
drag, startPoint x: 997, startPoint y: 454, endPoint x: 516, endPoint y: 254, distance: 520.6
click at [505, 217] on div "Janela de atendimento Grade de atendimento Capacidade Transportadoras Veículos …" at bounding box center [706, 386] width 1413 height 772
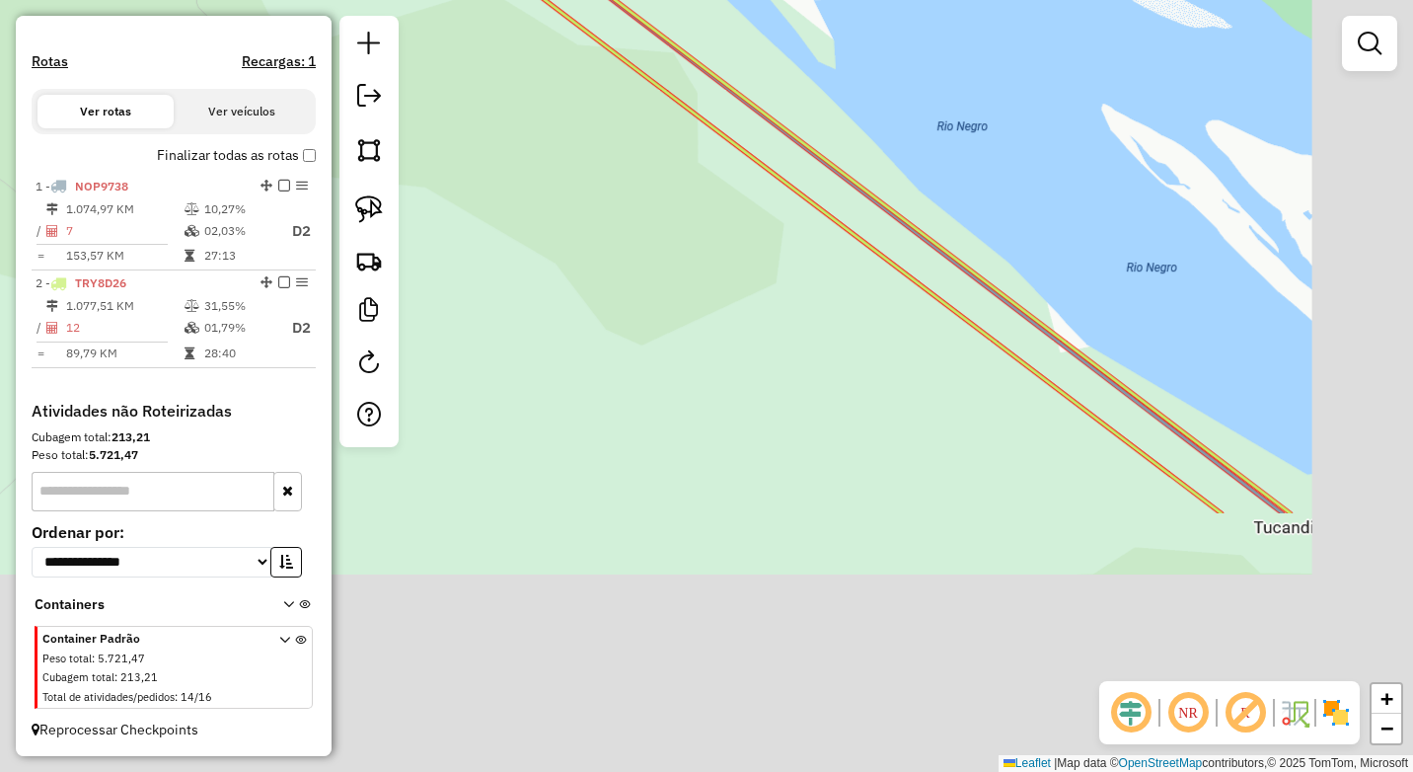
drag, startPoint x: 891, startPoint y: 606, endPoint x: 682, endPoint y: 249, distance: 413.9
click at [682, 249] on div "Janela de atendimento Grade de atendimento Capacidade Transportadoras Veículos …" at bounding box center [706, 386] width 1413 height 772
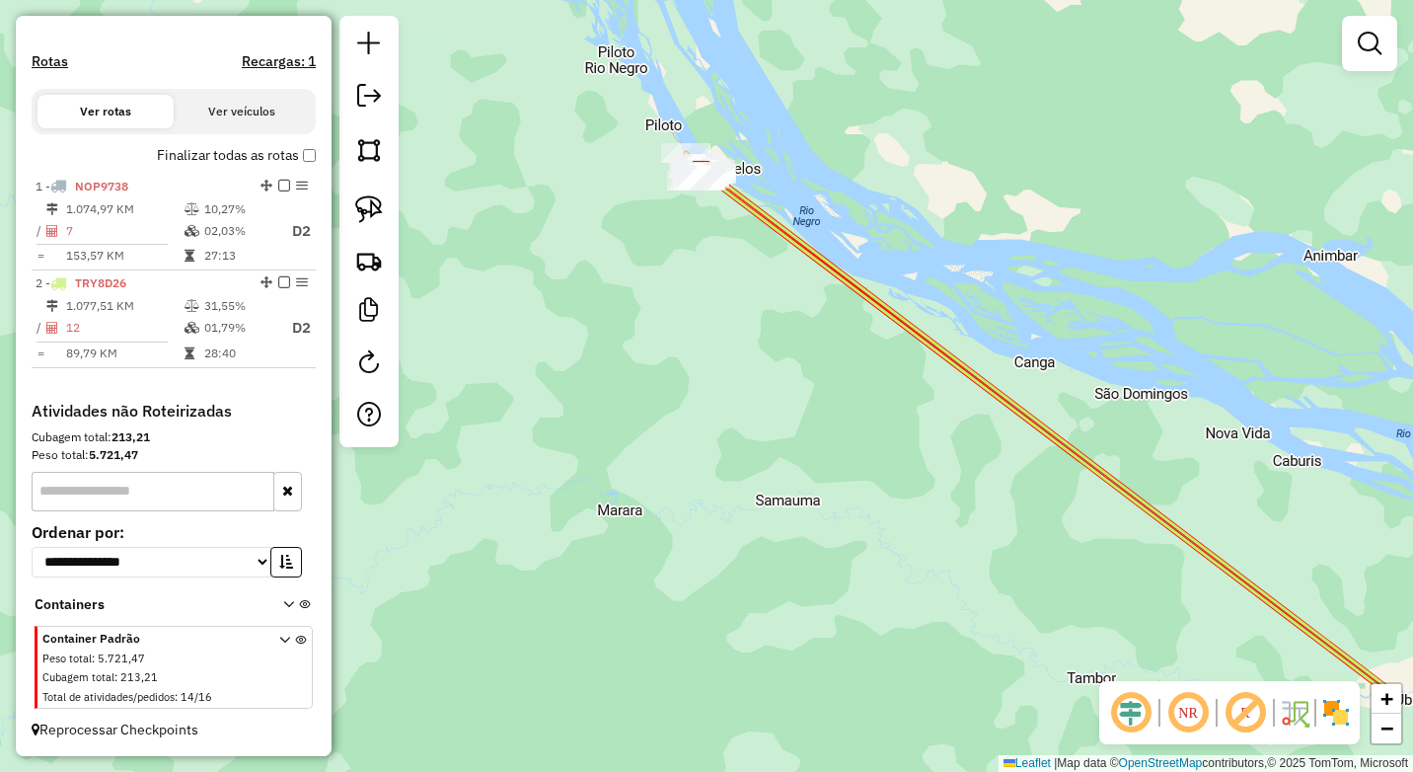
drag, startPoint x: 948, startPoint y: 375, endPoint x: 654, endPoint y: 271, distance: 311.7
click at [702, 244] on icon at bounding box center [1045, 433] width 687 height 521
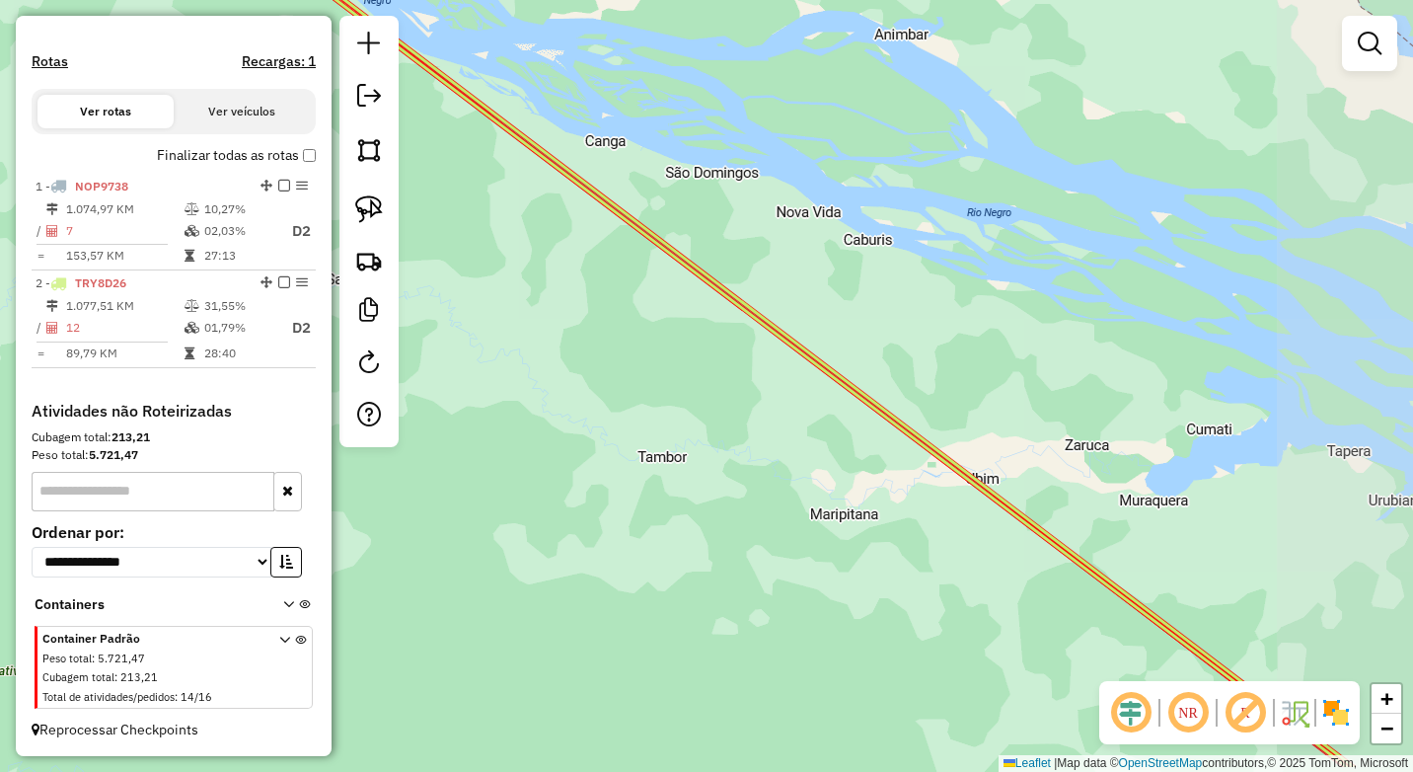
drag, startPoint x: 772, startPoint y: 411, endPoint x: 543, endPoint y: 261, distance: 273.7
click at [549, 263] on div "Janela de atendimento Grade de atendimento Capacidade Transportadoras Veículos …" at bounding box center [706, 386] width 1413 height 772
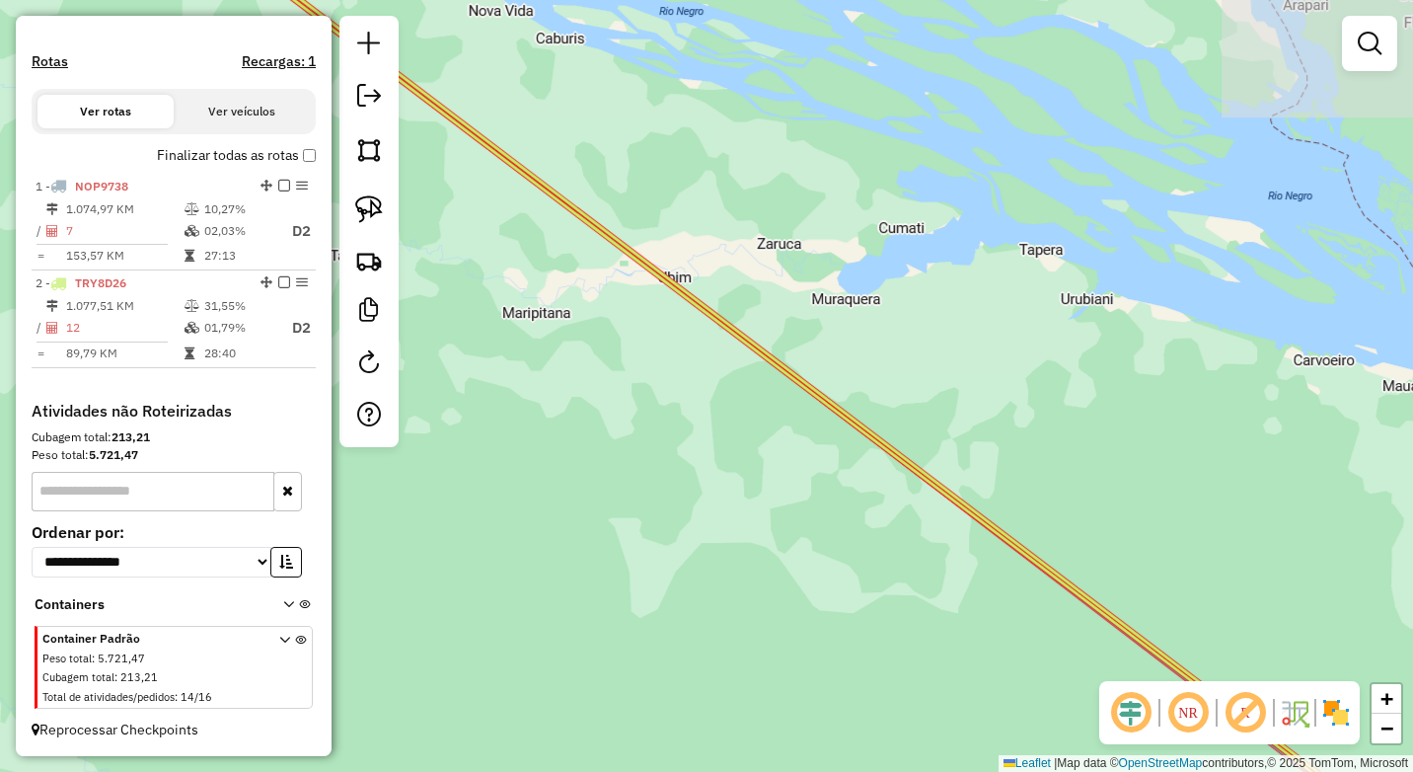
drag, startPoint x: 1170, startPoint y: 605, endPoint x: 830, endPoint y: 395, distance: 400.0
click at [830, 395] on div "Janela de atendimento Grade de atendimento Capacidade Transportadoras Veículos …" at bounding box center [706, 386] width 1413 height 772
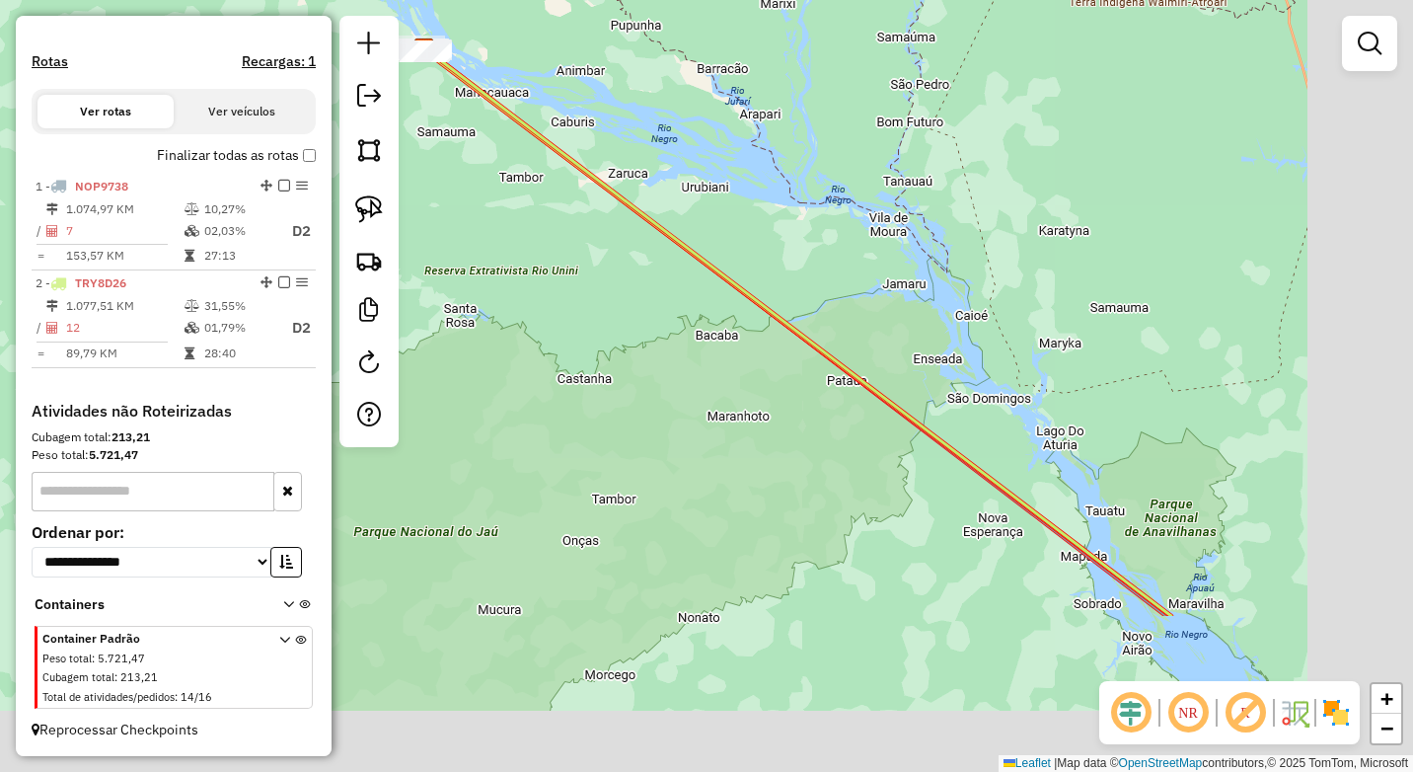
drag, startPoint x: 1059, startPoint y: 648, endPoint x: 960, endPoint y: 476, distance: 198.9
click at [844, 435] on div "Janela de atendimento Grade de atendimento Capacidade Transportadoras Veículos …" at bounding box center [706, 386] width 1413 height 772
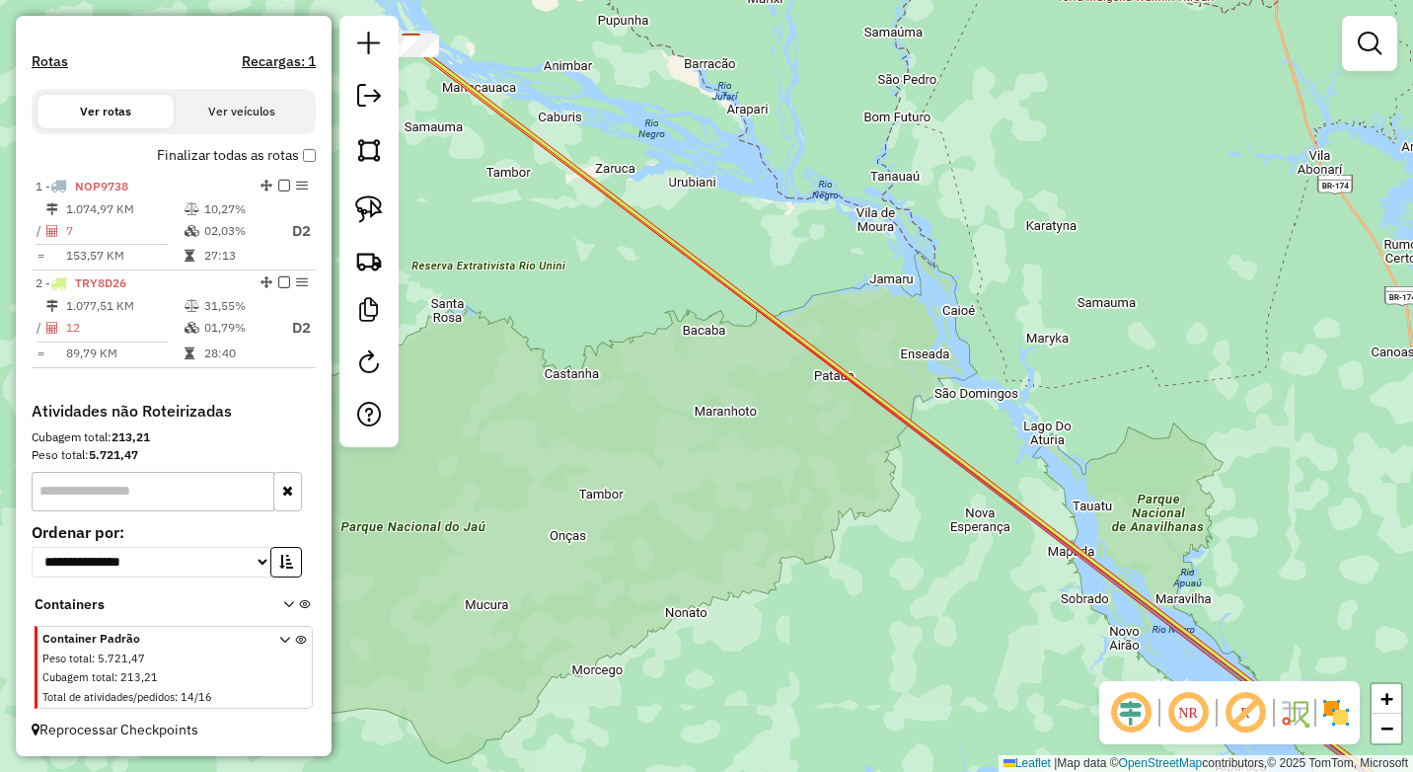
drag, startPoint x: 1170, startPoint y: 523, endPoint x: 892, endPoint y: 252, distance: 388.6
click at [901, 251] on div "Janela de atendimento Grade de atendimento Capacidade Transportadoras Veículos …" at bounding box center [706, 386] width 1413 height 772
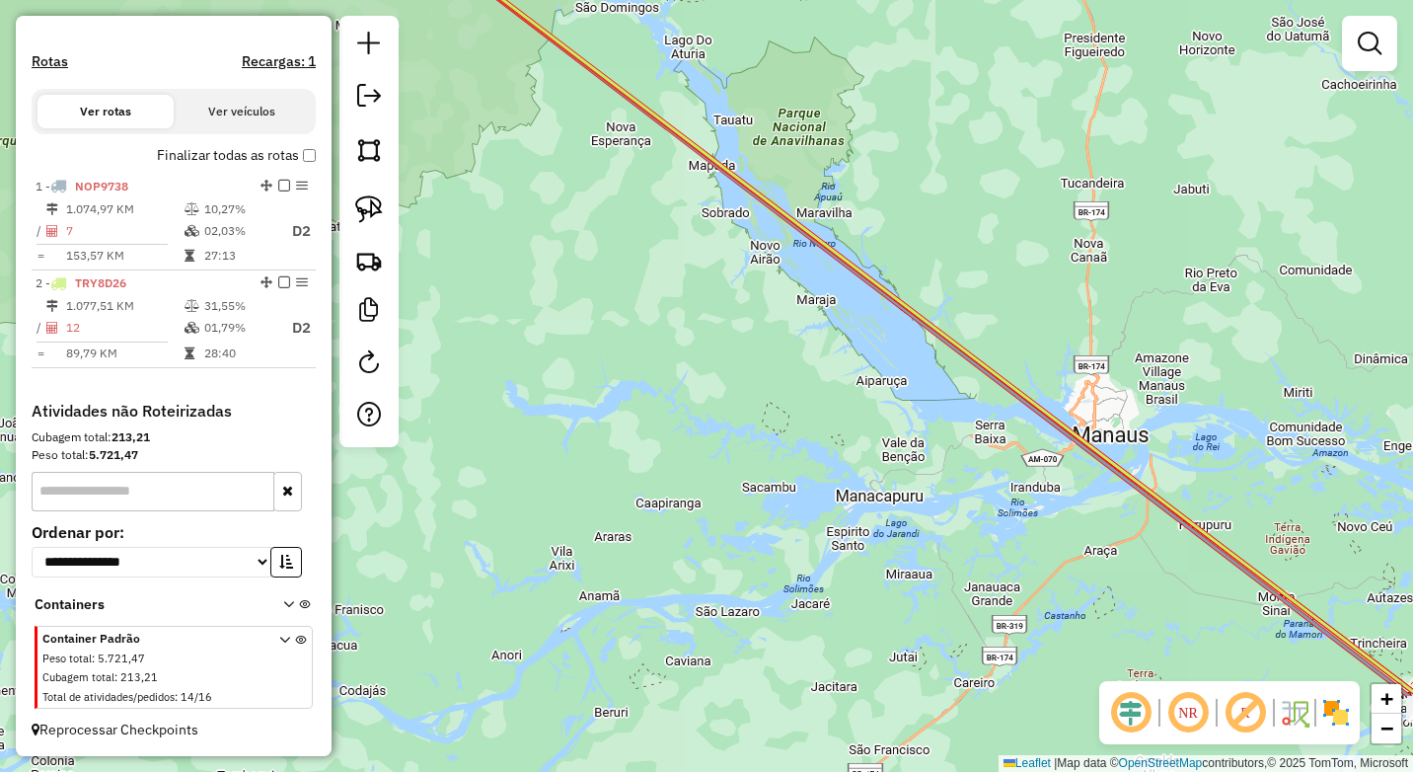
drag, startPoint x: 865, startPoint y: 212, endPoint x: 646, endPoint y: -11, distance: 312.6
click at [646, 0] on html "Aguarde... Pop-up bloqueado! Seu navegador bloqueou automáticamente a abertura …" at bounding box center [706, 386] width 1413 height 772
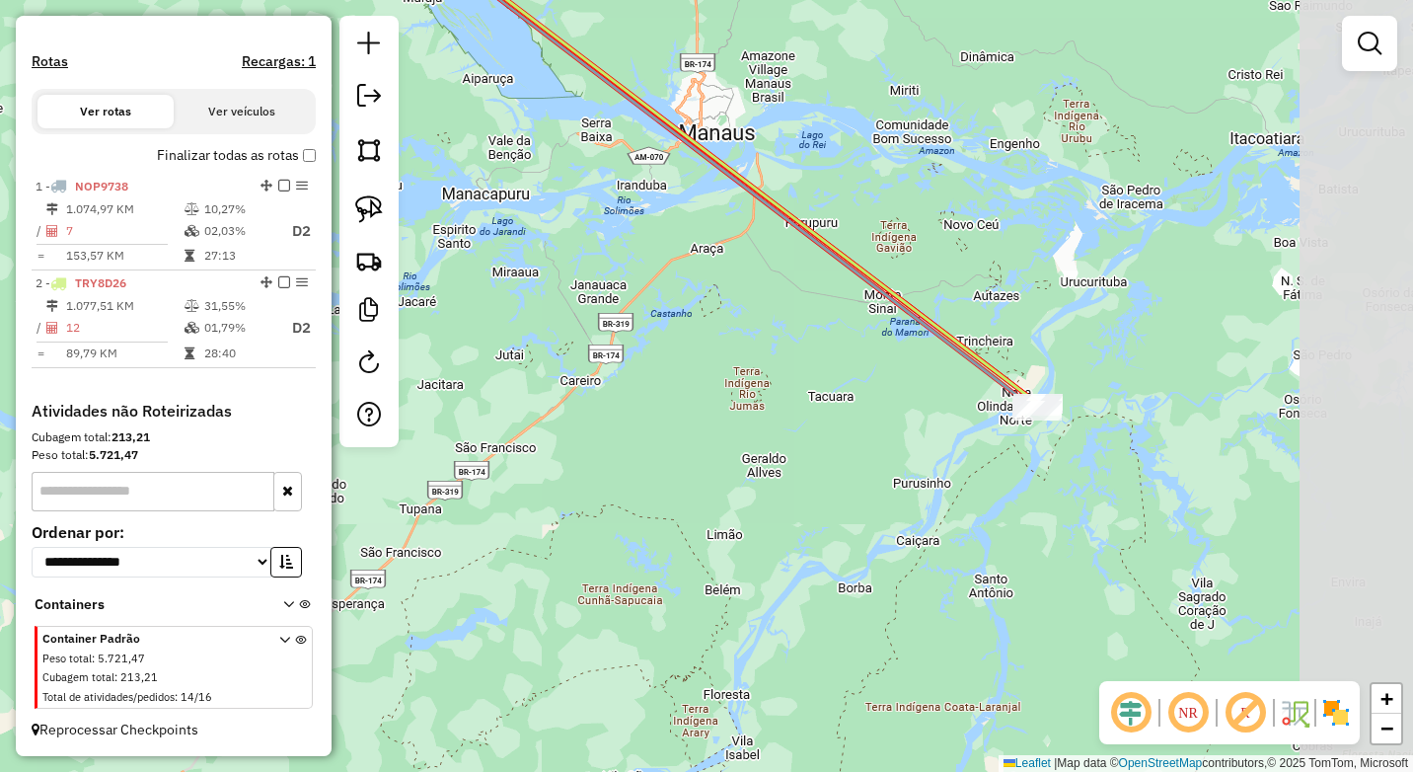
drag, startPoint x: 889, startPoint y: 216, endPoint x: 847, endPoint y: 199, distance: 45.6
click at [847, 199] on div "Janela de atendimento Grade de atendimento Capacidade Transportadoras Veículos …" at bounding box center [706, 386] width 1413 height 772
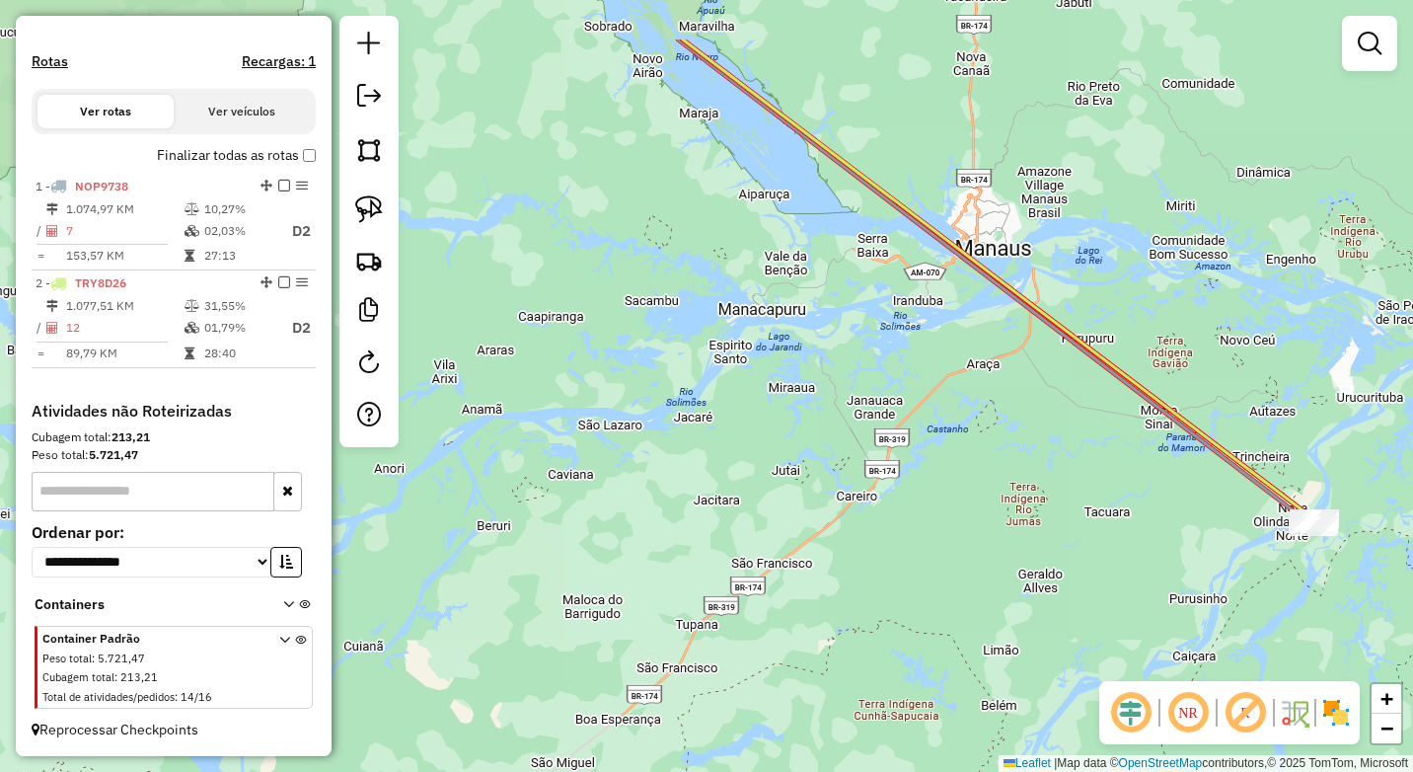
drag, startPoint x: 1019, startPoint y: 296, endPoint x: 1239, endPoint y: 291, distance: 220.1
click at [1412, 462] on html "Aguarde... Pop-up bloqueado! Seu navegador bloqueou automáticamente a abertura …" at bounding box center [706, 386] width 1413 height 772
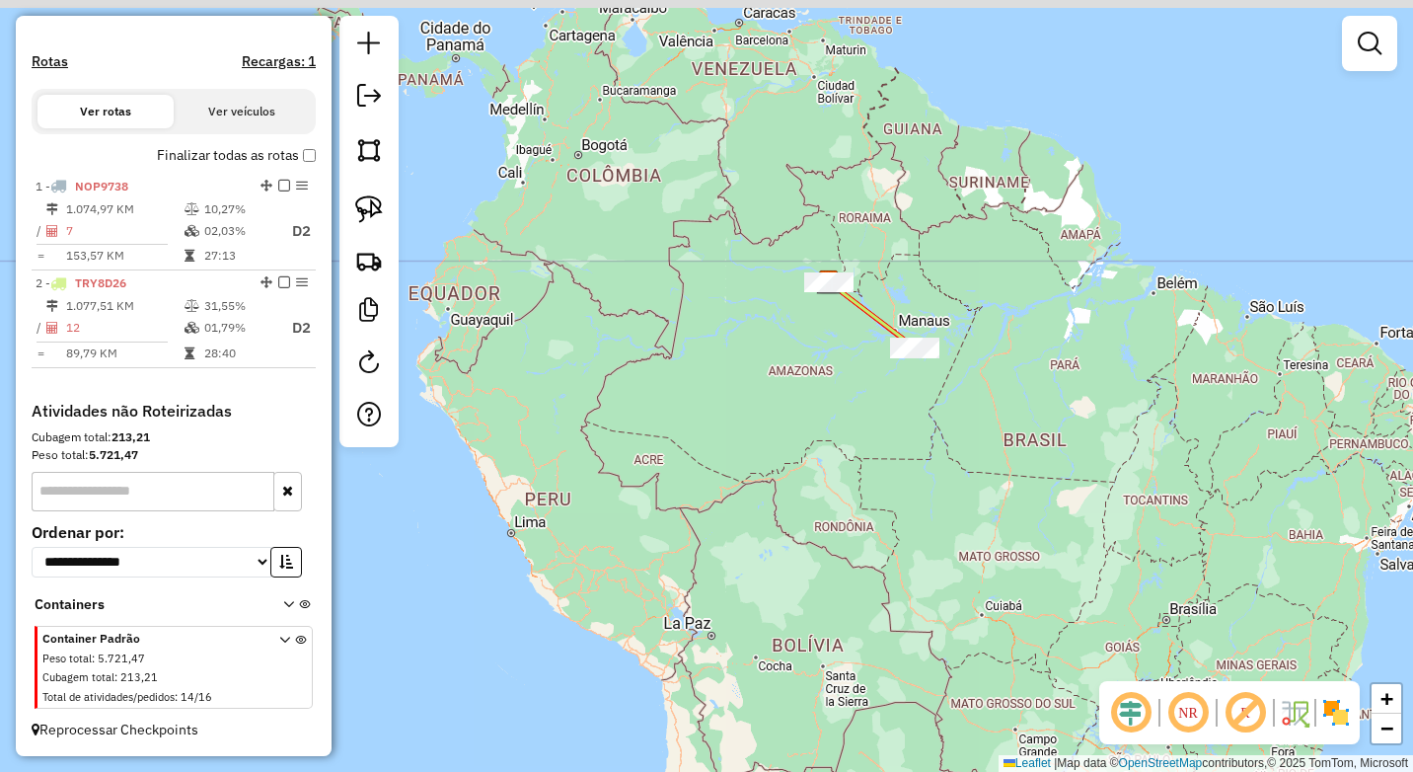
drag, startPoint x: 720, startPoint y: 216, endPoint x: 750, endPoint y: 255, distance: 48.5
click at [750, 255] on div "Janela de atendimento Grade de atendimento Capacidade Transportadoras Veículos …" at bounding box center [706, 386] width 1413 height 772
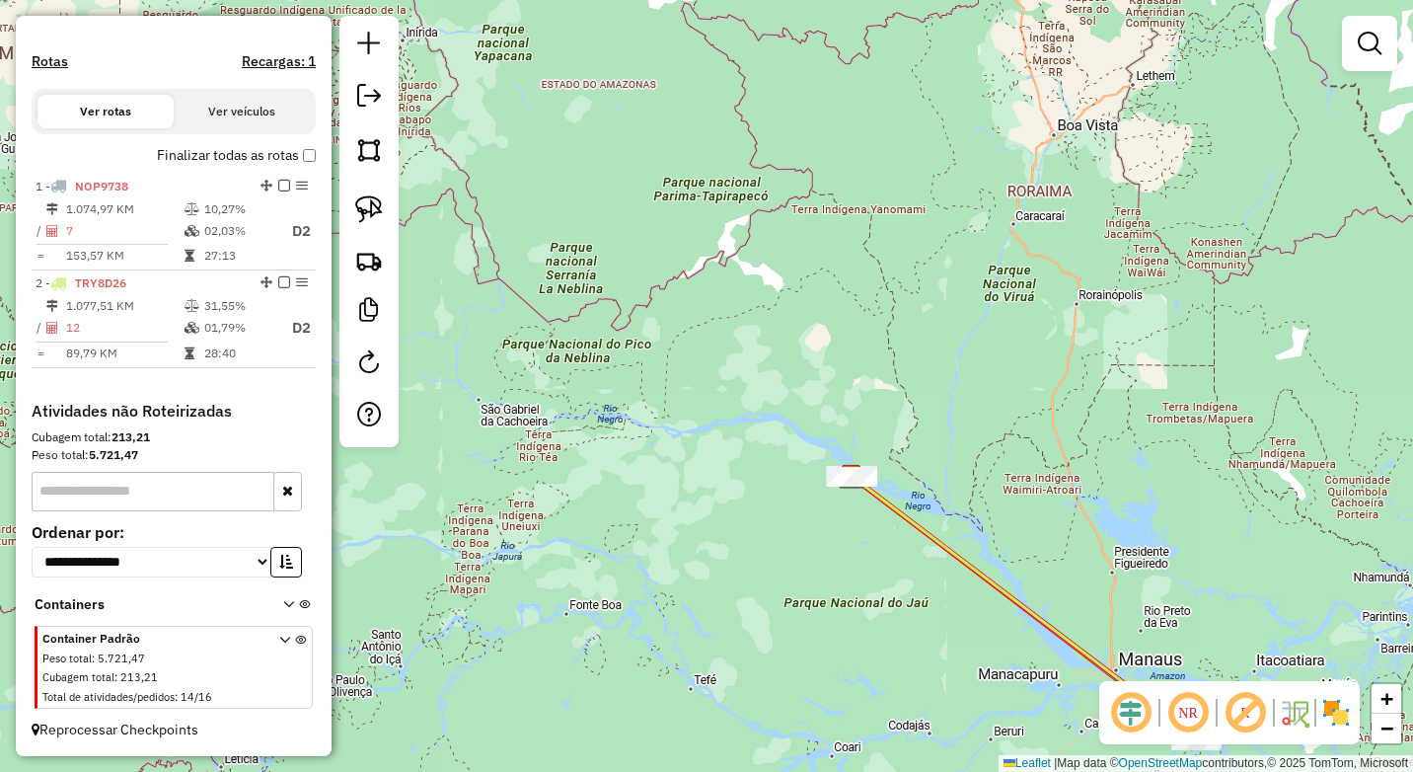
drag, startPoint x: 850, startPoint y: 339, endPoint x: 775, endPoint y: 321, distance: 77.3
click at [777, 318] on div "Janela de atendimento Grade de atendimento Capacidade Transportadoras Veículos …" at bounding box center [706, 386] width 1413 height 772
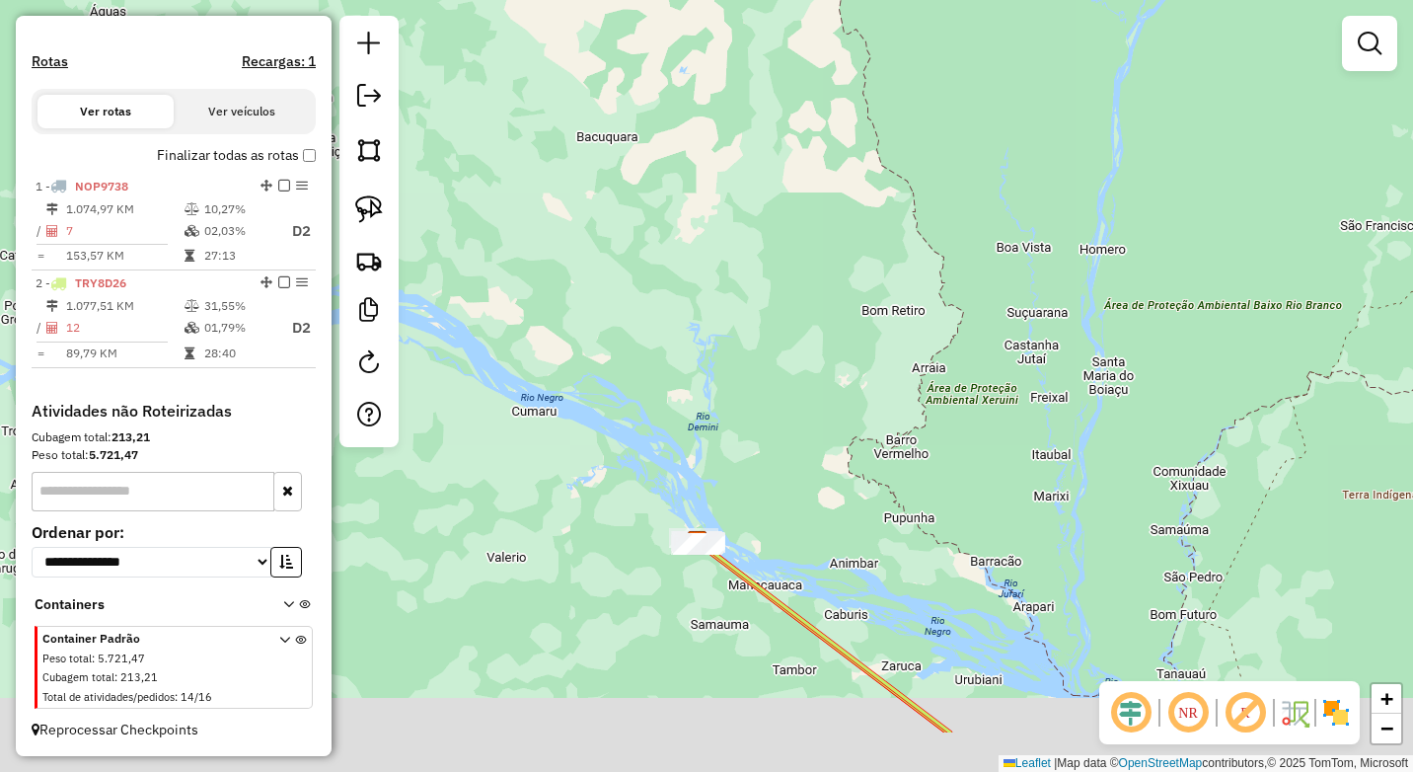
drag, startPoint x: 770, startPoint y: 476, endPoint x: 829, endPoint y: 350, distance: 138.6
click at [829, 350] on div "Janela de atendimento Grade de atendimento Capacidade Transportadoras Veículos …" at bounding box center [706, 386] width 1413 height 772
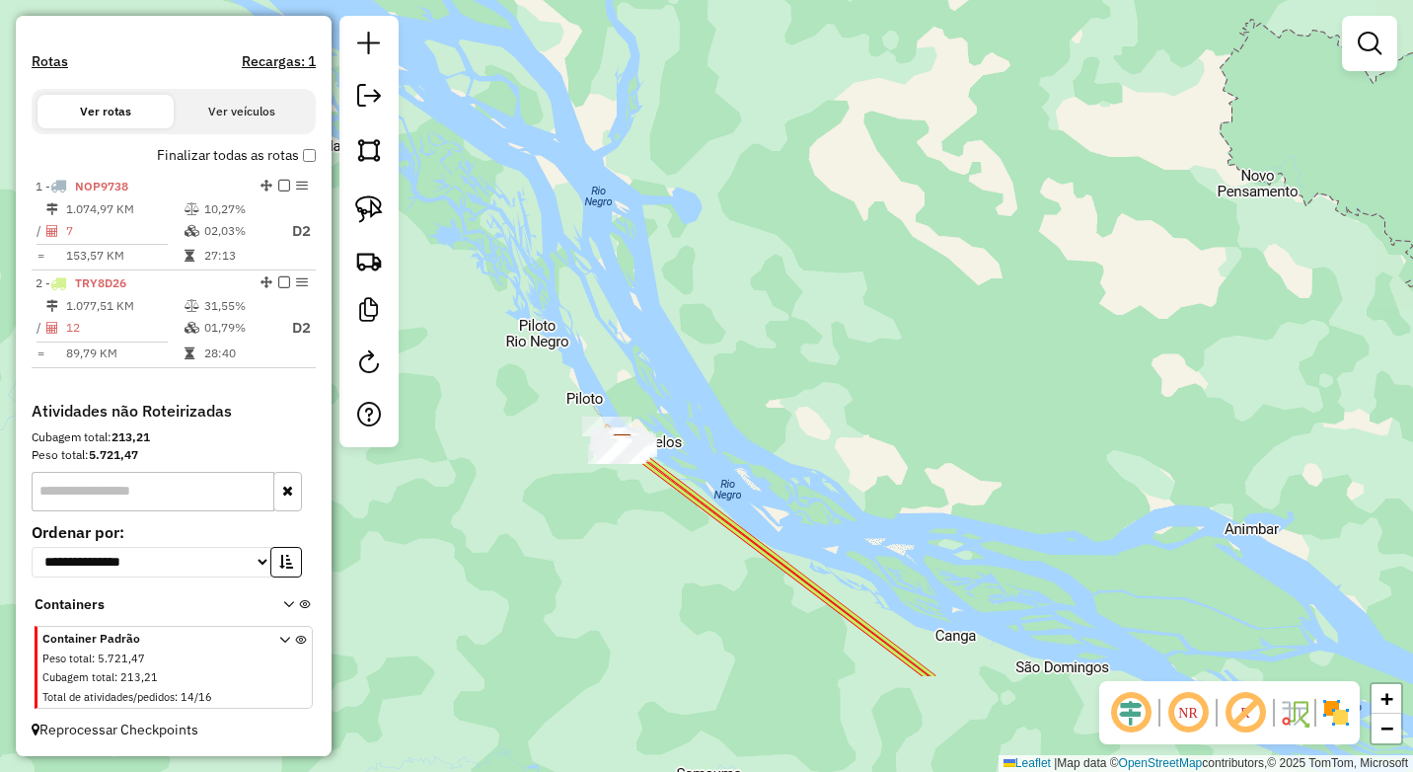
drag, startPoint x: 823, startPoint y: 428, endPoint x: 820, endPoint y: 327, distance: 101.7
click at [910, 283] on div "Janela de atendimento Grade de atendimento Capacidade Transportadoras Veículos …" at bounding box center [706, 386] width 1413 height 772
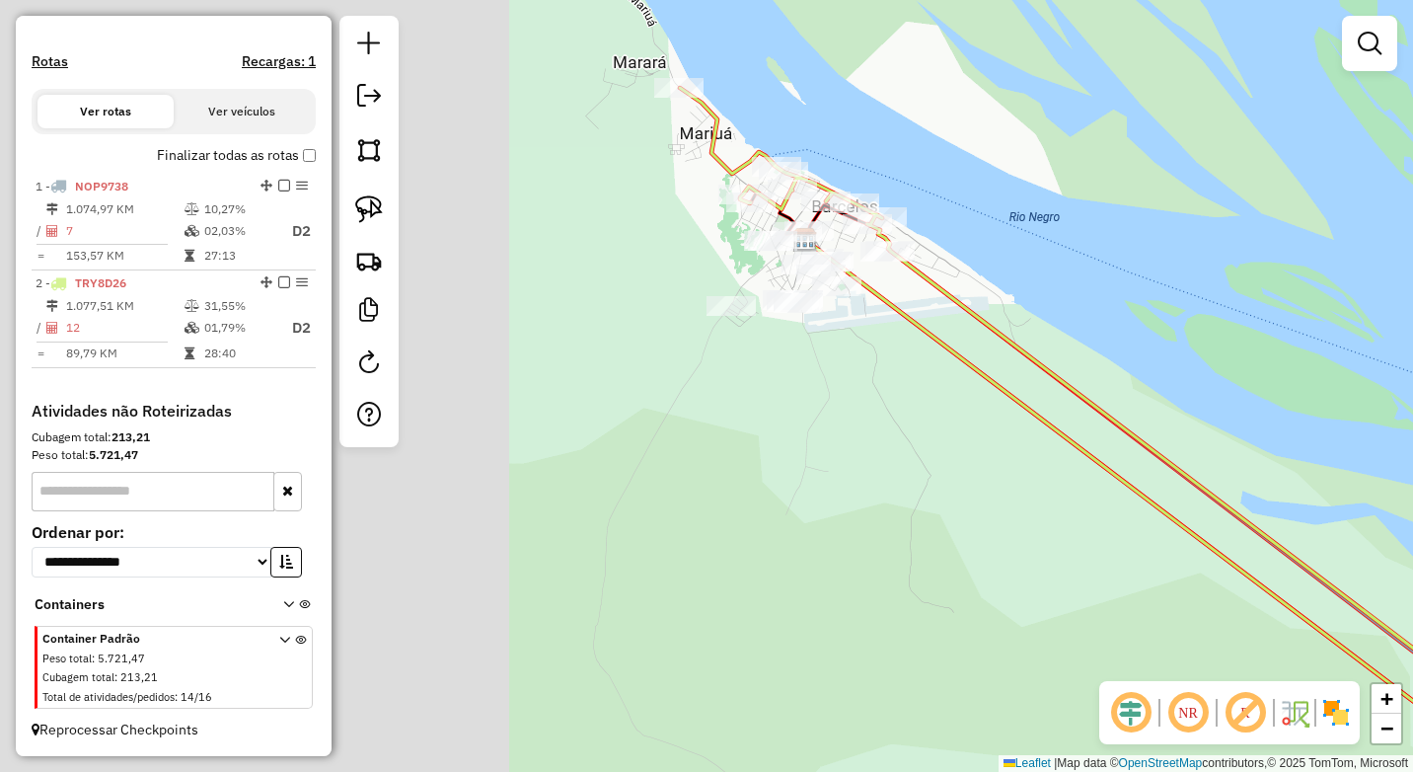
drag, startPoint x: 684, startPoint y: 301, endPoint x: 1317, endPoint y: 330, distance: 634.1
click at [1316, 330] on div "Janela de atendimento Grade de atendimento Capacidade Transportadoras Veículos …" at bounding box center [706, 386] width 1413 height 772
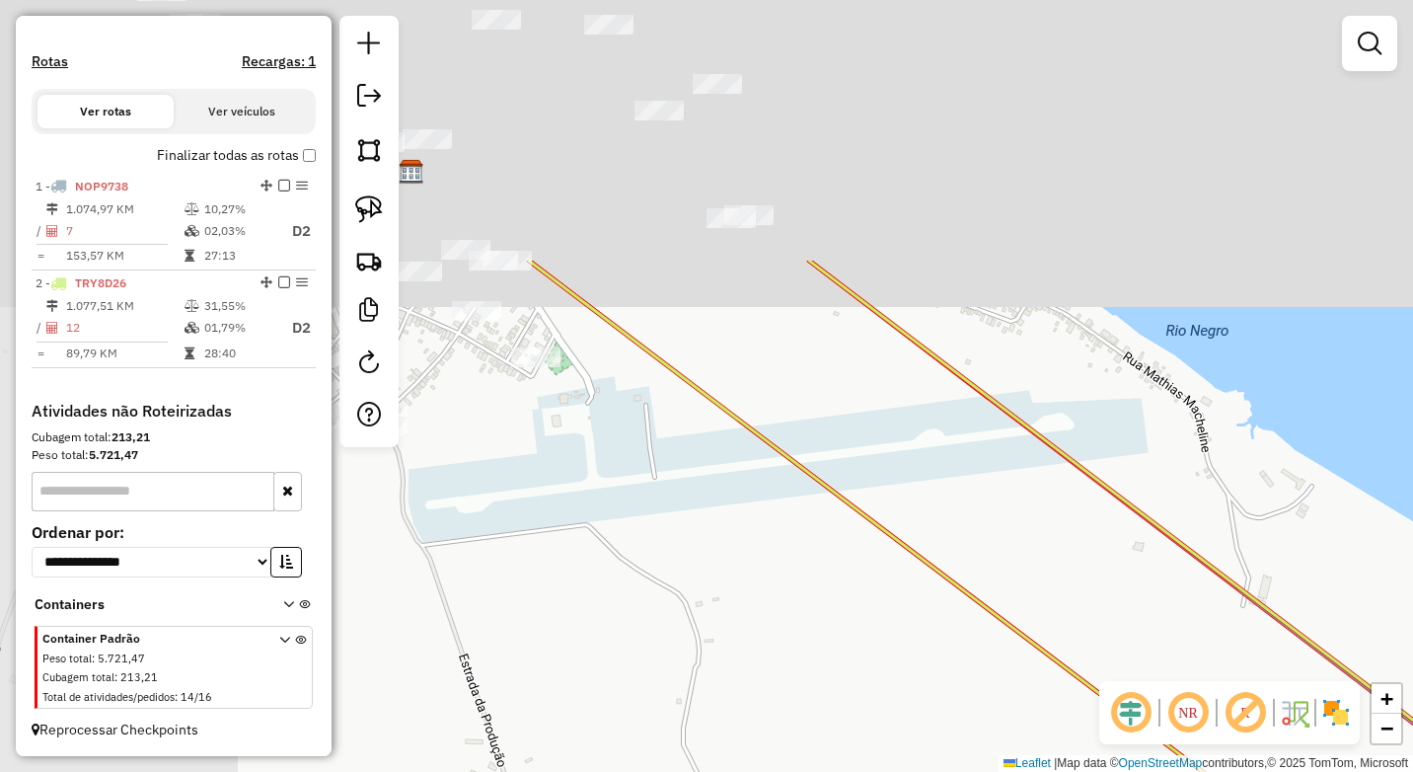
drag, startPoint x: 995, startPoint y: 510, endPoint x: 900, endPoint y: 461, distance: 106.8
click at [1058, 611] on div "Janela de atendimento Grade de atendimento Capacidade Transportadoras Veículos …" at bounding box center [706, 386] width 1413 height 772
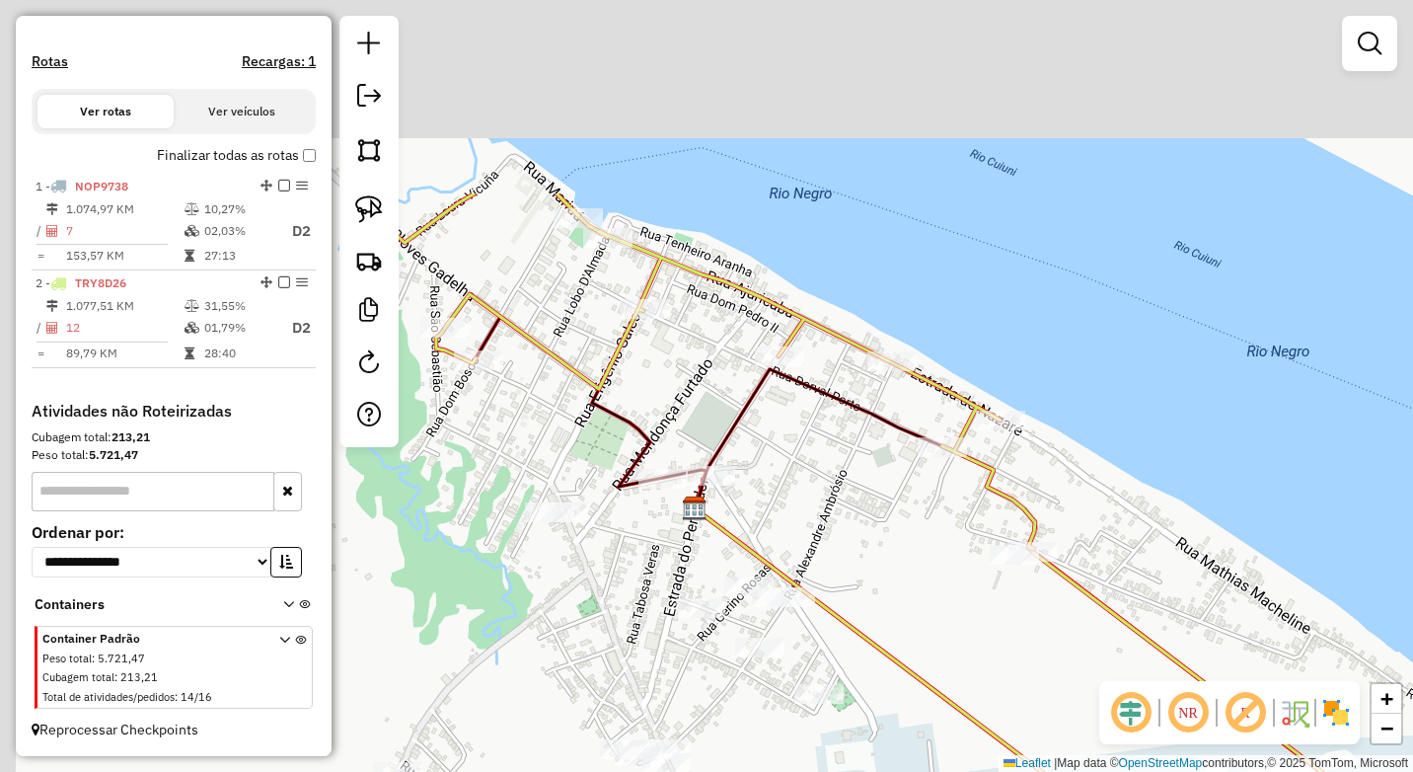
drag, startPoint x: 835, startPoint y: 533, endPoint x: 869, endPoint y: 552, distance: 39.3
click at [874, 560] on div "Janela de atendimento Grade de atendimento Capacidade Transportadoras Veículos …" at bounding box center [706, 386] width 1413 height 772
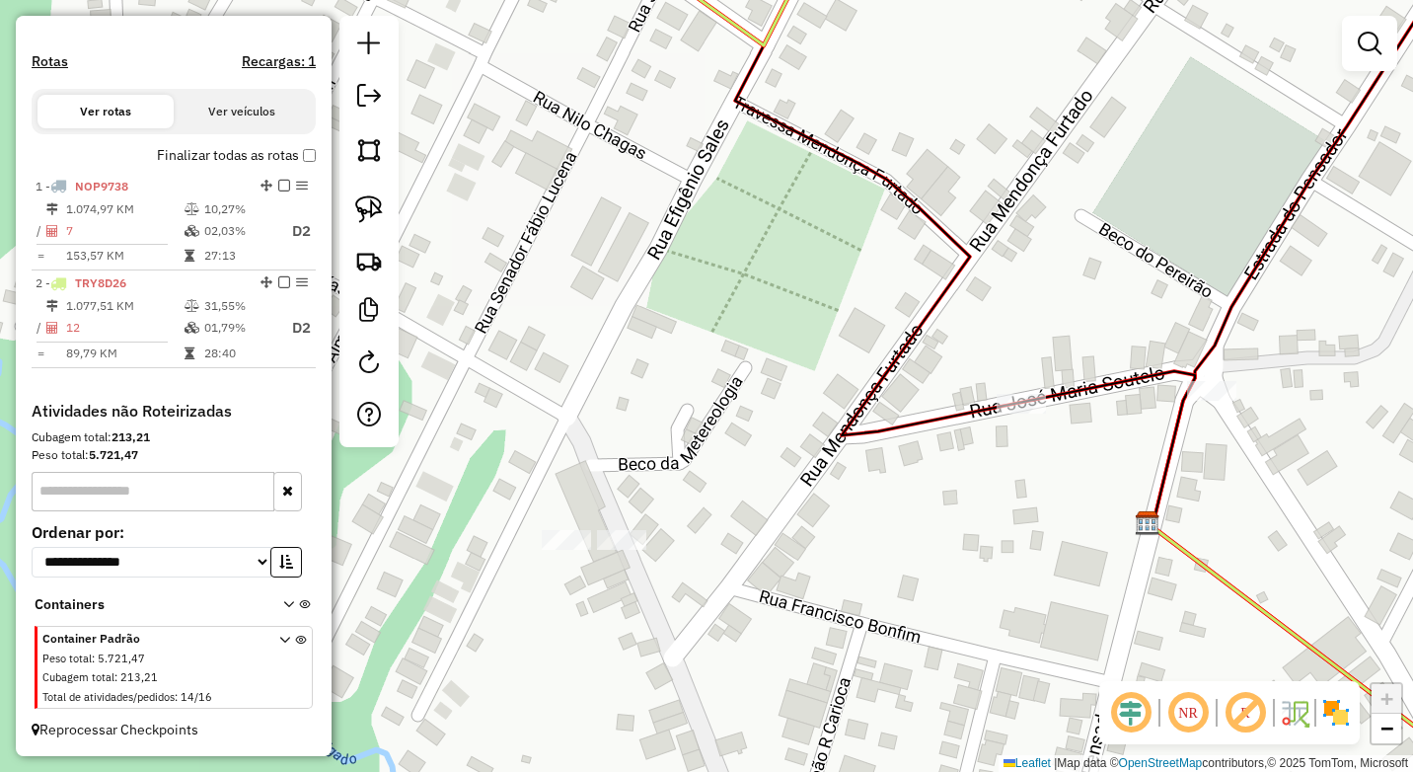
drag, startPoint x: 364, startPoint y: 210, endPoint x: 445, endPoint y: 319, distance: 135.4
click at [366, 213] on img at bounding box center [369, 209] width 28 height 28
drag, startPoint x: 589, startPoint y: 499, endPoint x: 528, endPoint y: 522, distance: 65.2
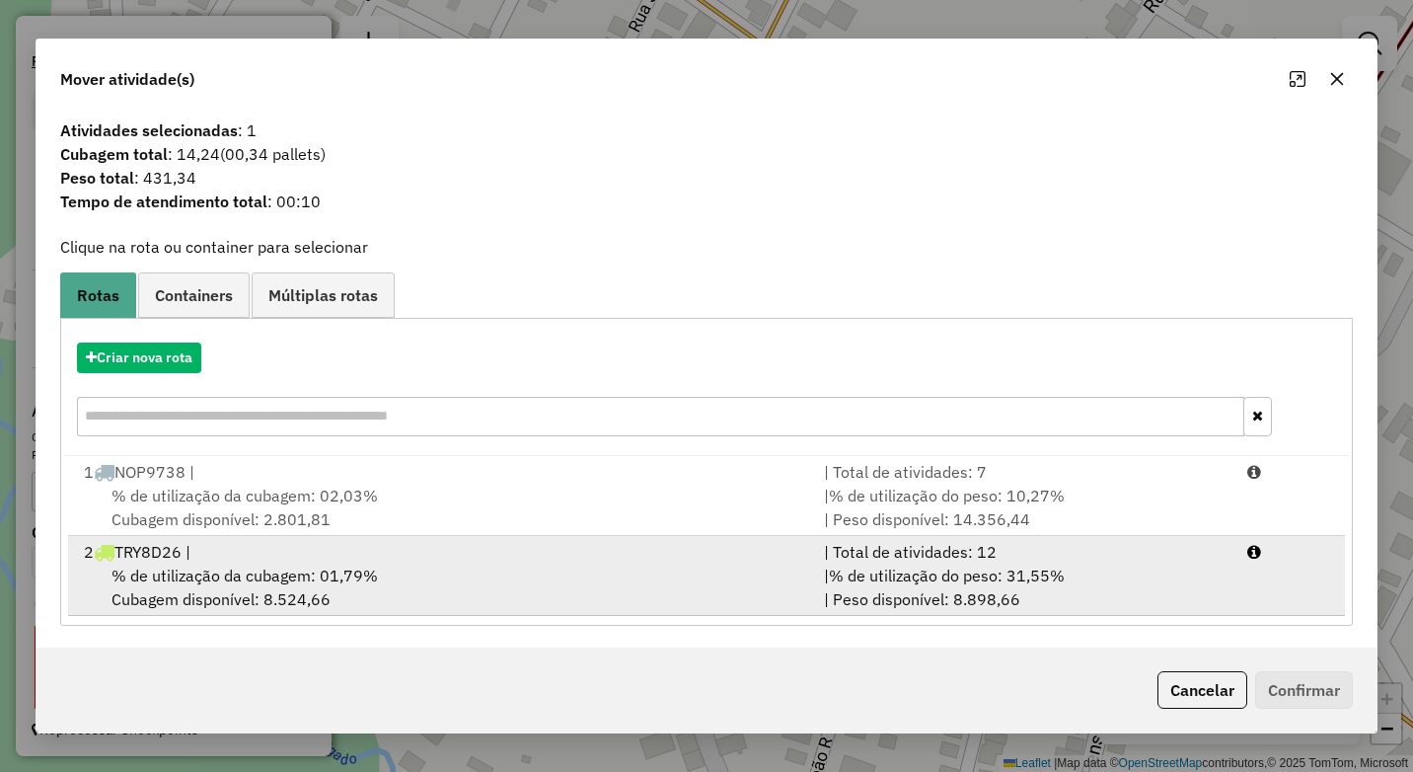
drag, startPoint x: 376, startPoint y: 575, endPoint x: 427, endPoint y: 578, distance: 51.4
click at [377, 575] on div "% de utilização da cubagem: 01,79% Cubagem disponível: 8.524,66" at bounding box center [442, 586] width 740 height 47
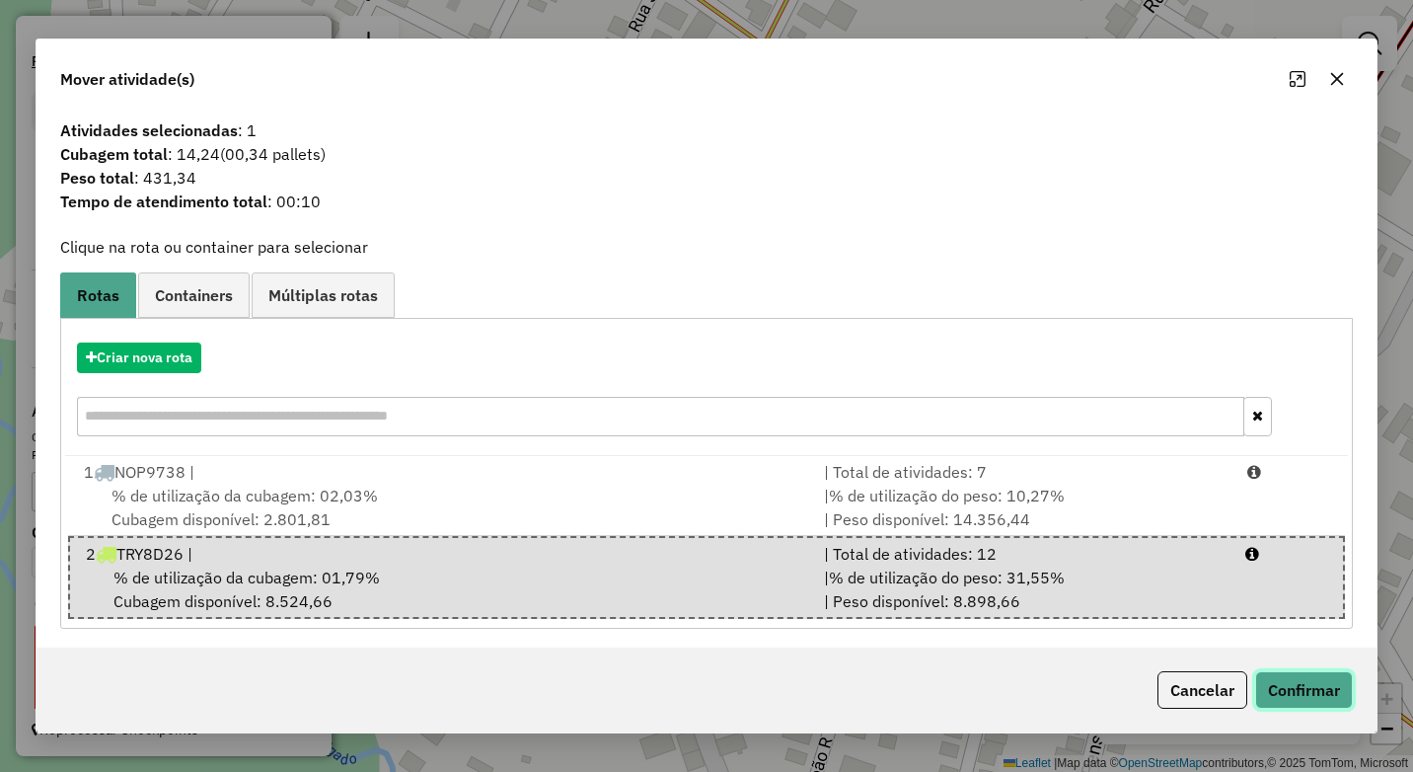
click at [1292, 689] on button "Confirmar" at bounding box center [1304, 689] width 98 height 37
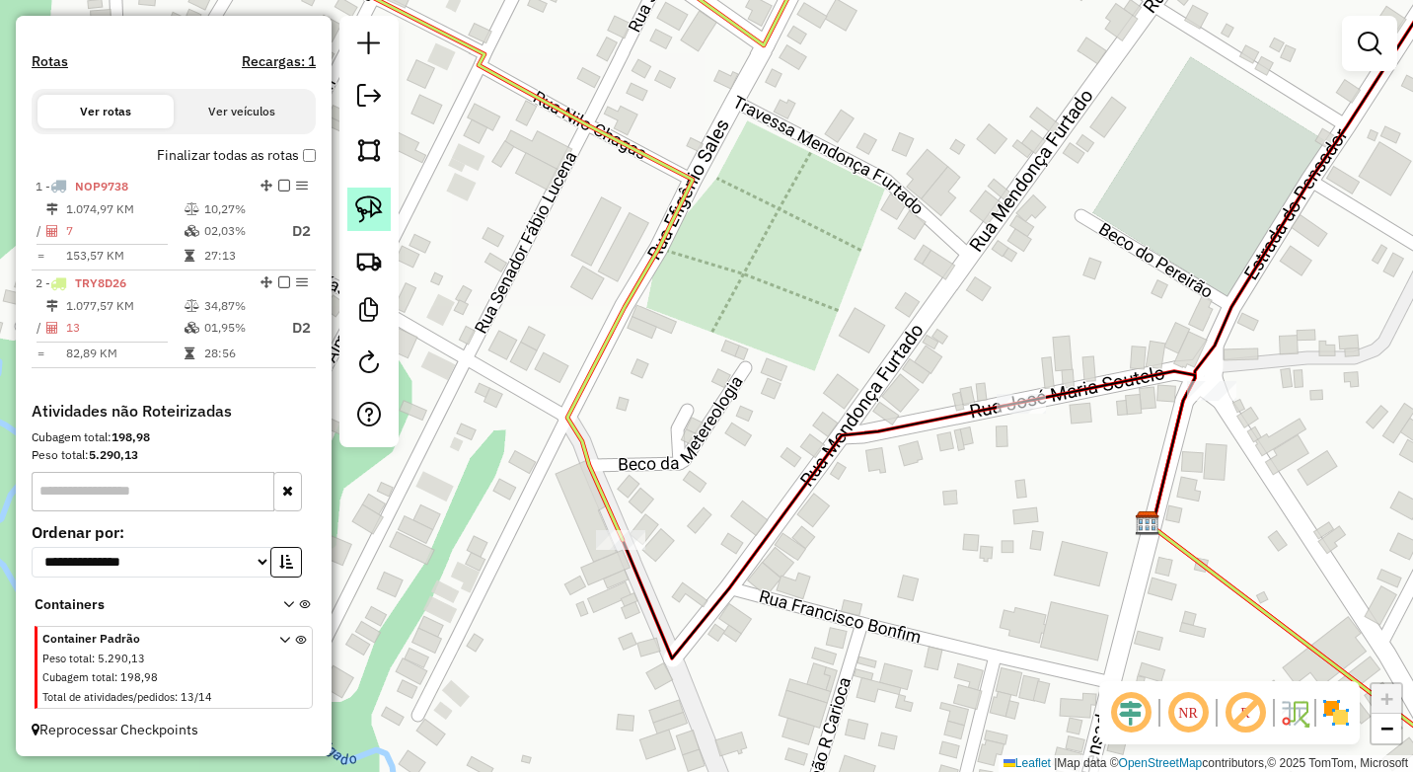
click at [377, 193] on link at bounding box center [368, 208] width 43 height 43
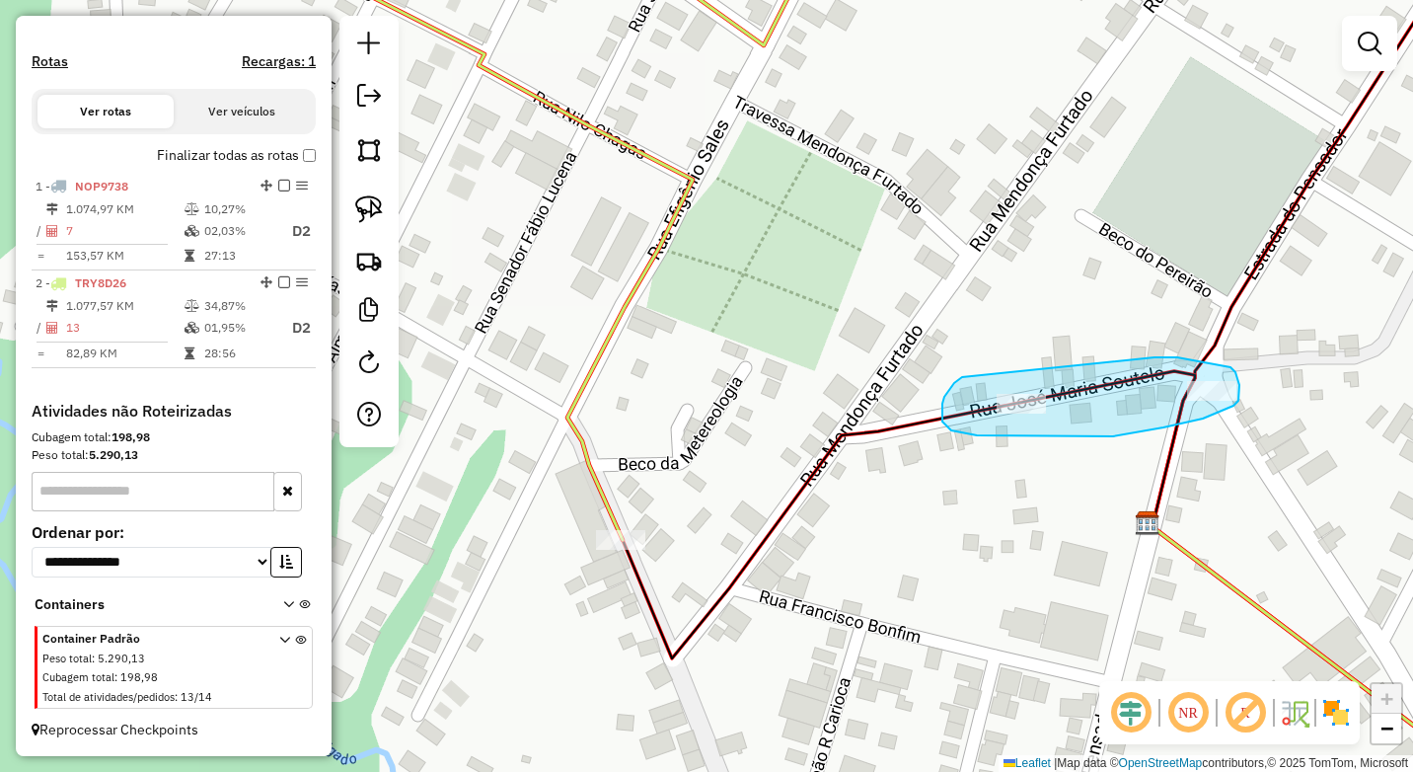
drag, startPoint x: 1154, startPoint y: 357, endPoint x: 962, endPoint y: 377, distance: 193.4
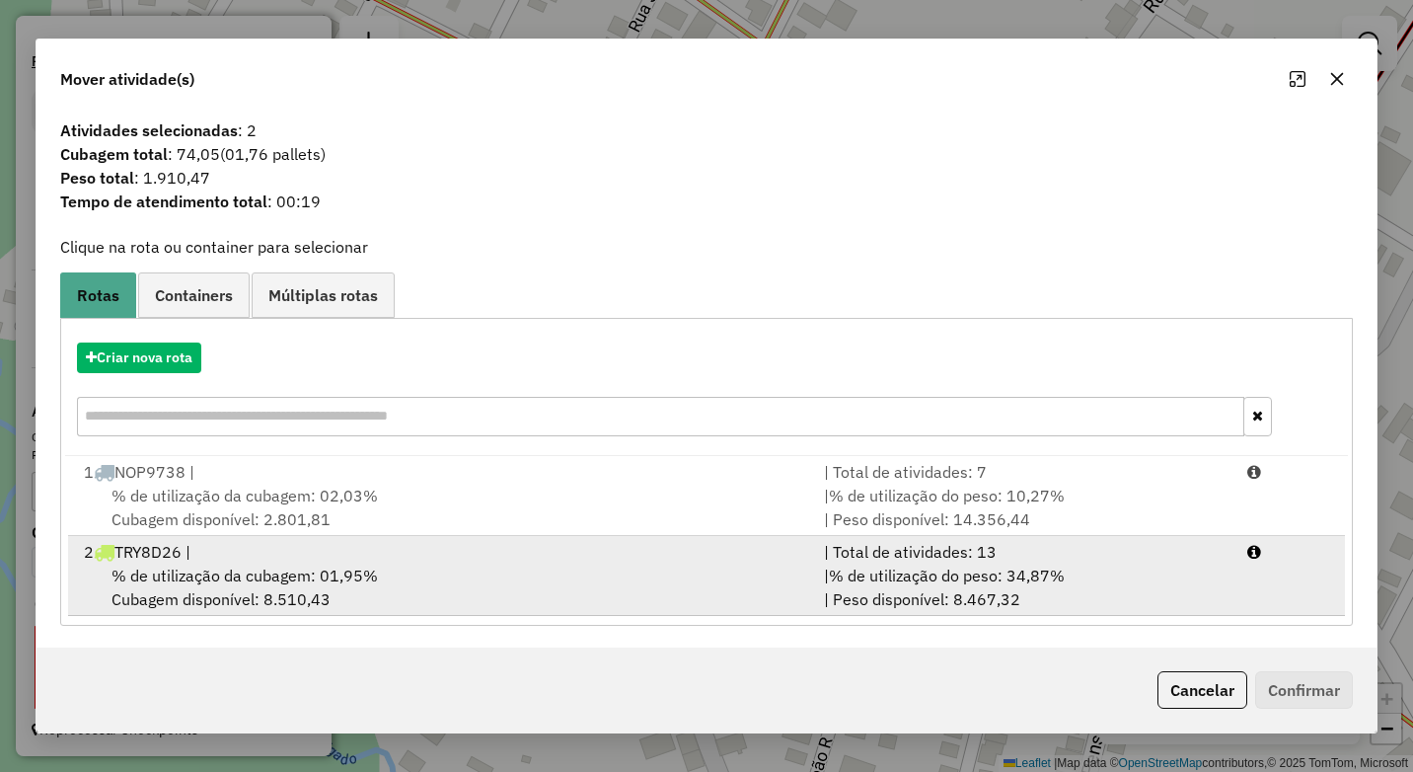
click at [389, 555] on div "2 TRY8D26 |" at bounding box center [442, 552] width 740 height 24
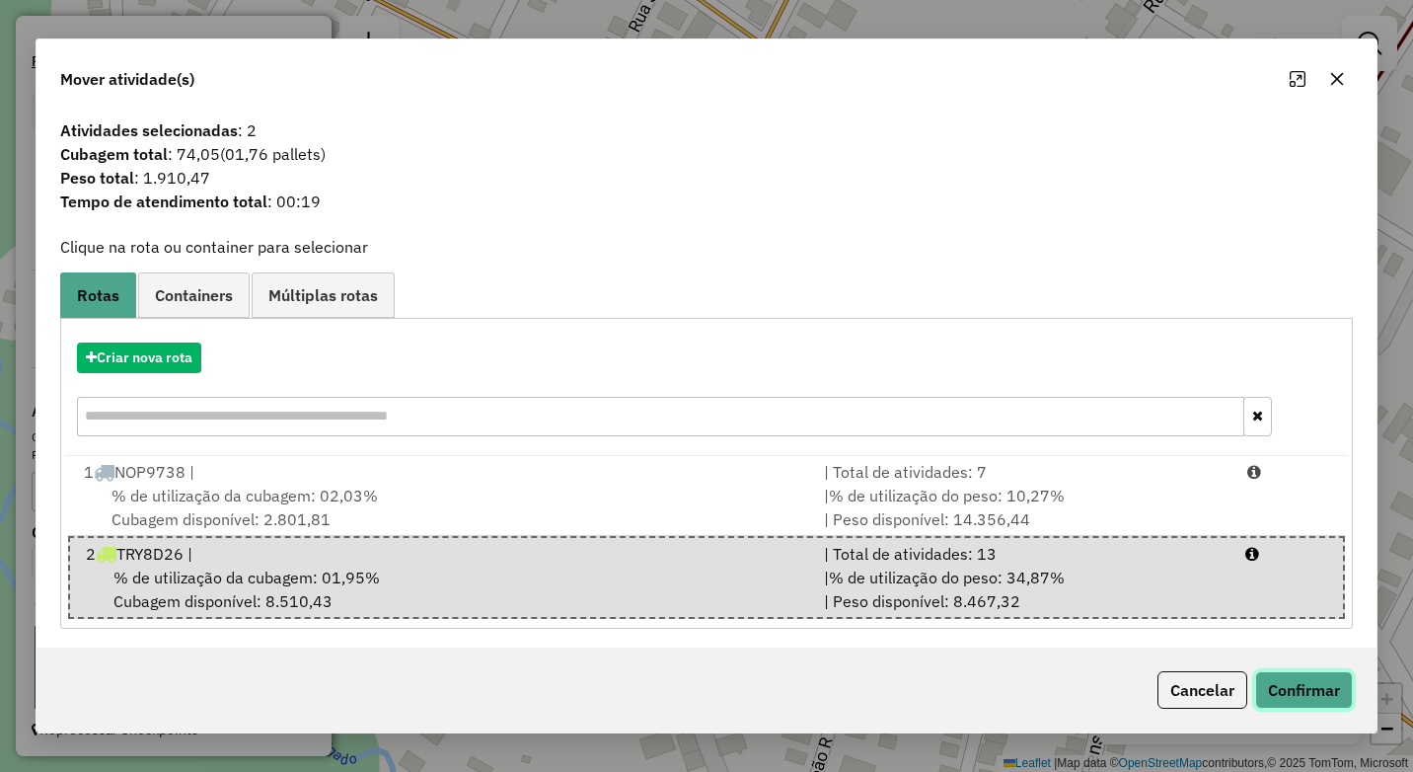
click at [1323, 680] on button "Confirmar" at bounding box center [1304, 689] width 98 height 37
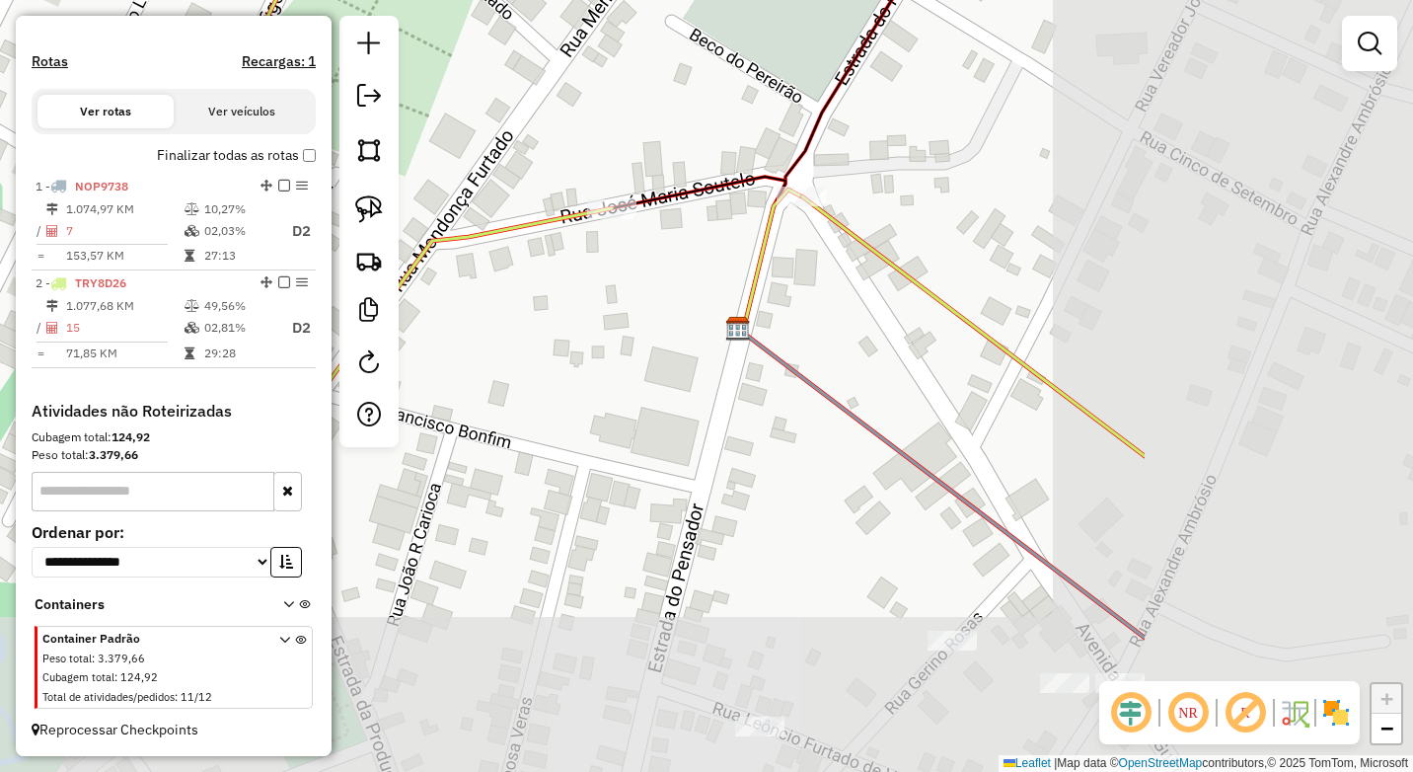
drag, startPoint x: 1201, startPoint y: 607, endPoint x: 783, endPoint y: 403, distance: 464.7
click at [783, 403] on div "Janela de atendimento Grade de atendimento Capacidade Transportadoras Veículos …" at bounding box center [706, 386] width 1413 height 772
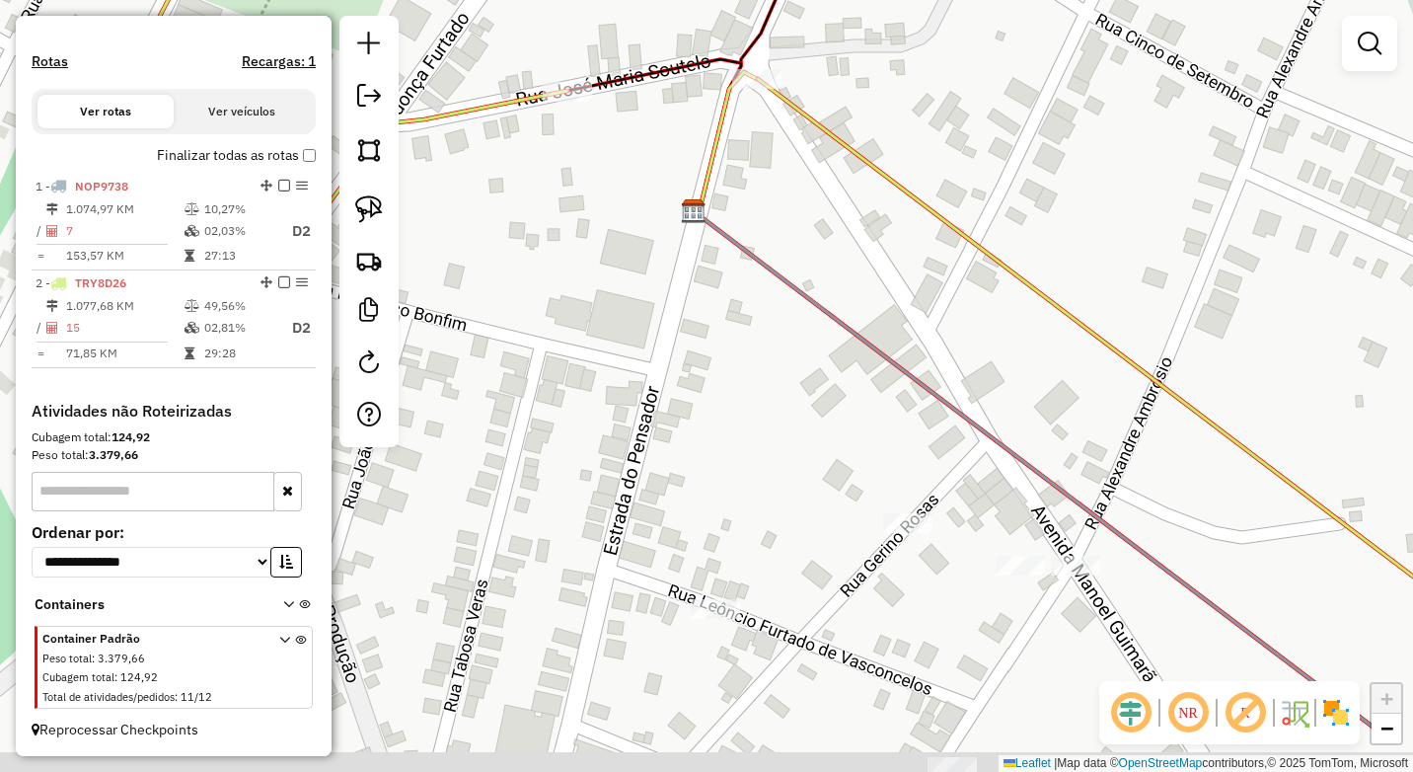
drag, startPoint x: 1053, startPoint y: 646, endPoint x: 959, endPoint y: 422, distance: 242.8
click at [959, 422] on div "Janela de atendimento Grade de atendimento Capacidade Transportadoras Veículos …" at bounding box center [706, 386] width 1413 height 772
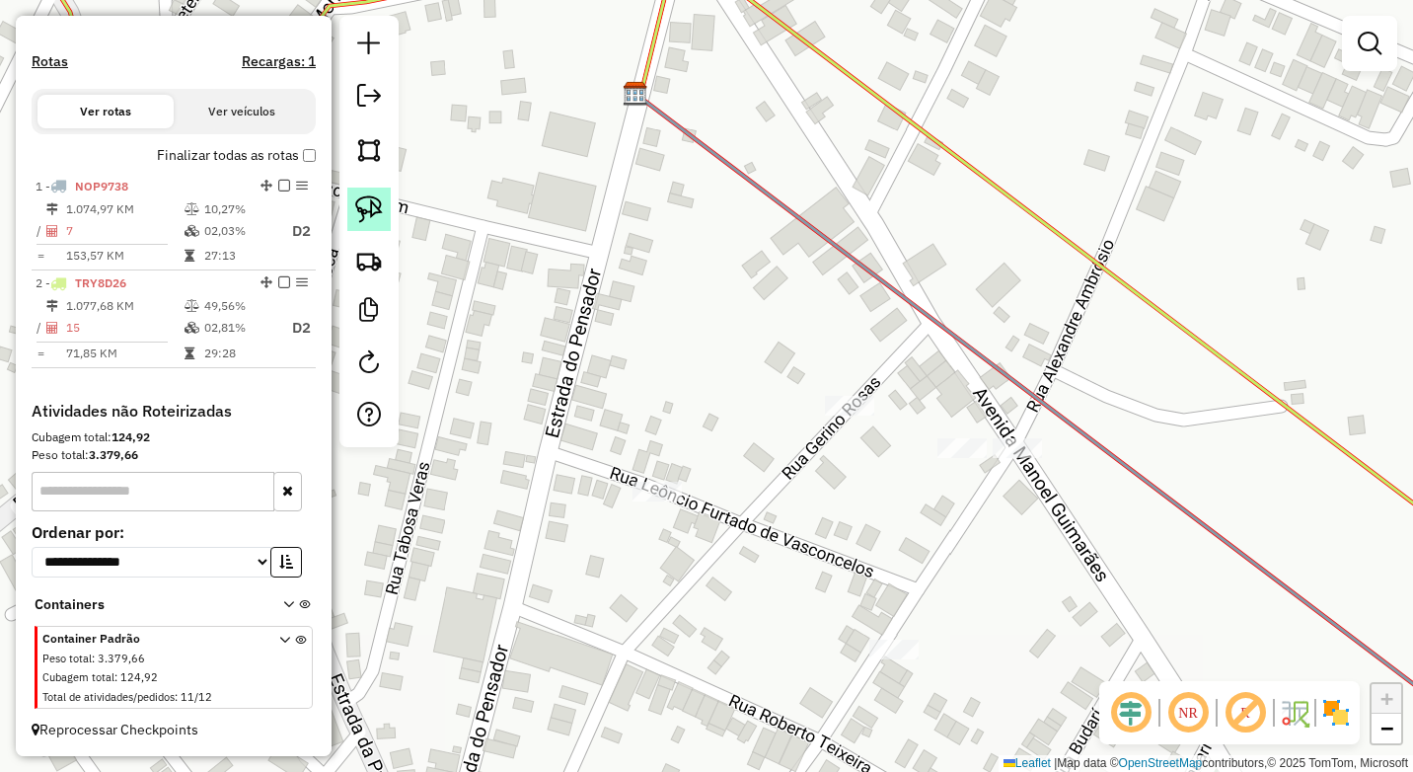
click at [369, 203] on img at bounding box center [369, 209] width 28 height 28
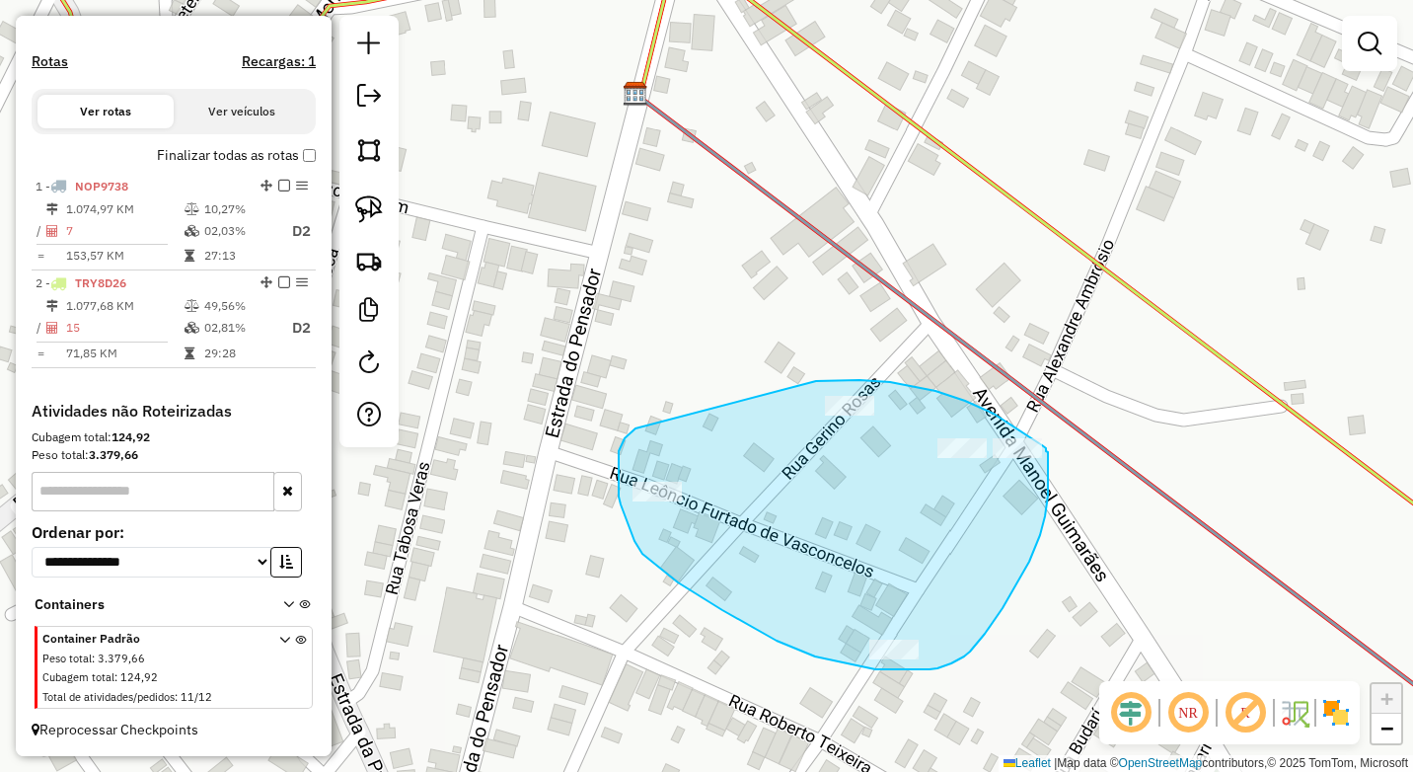
drag, startPoint x: 816, startPoint y: 381, endPoint x: 636, endPoint y: 428, distance: 185.7
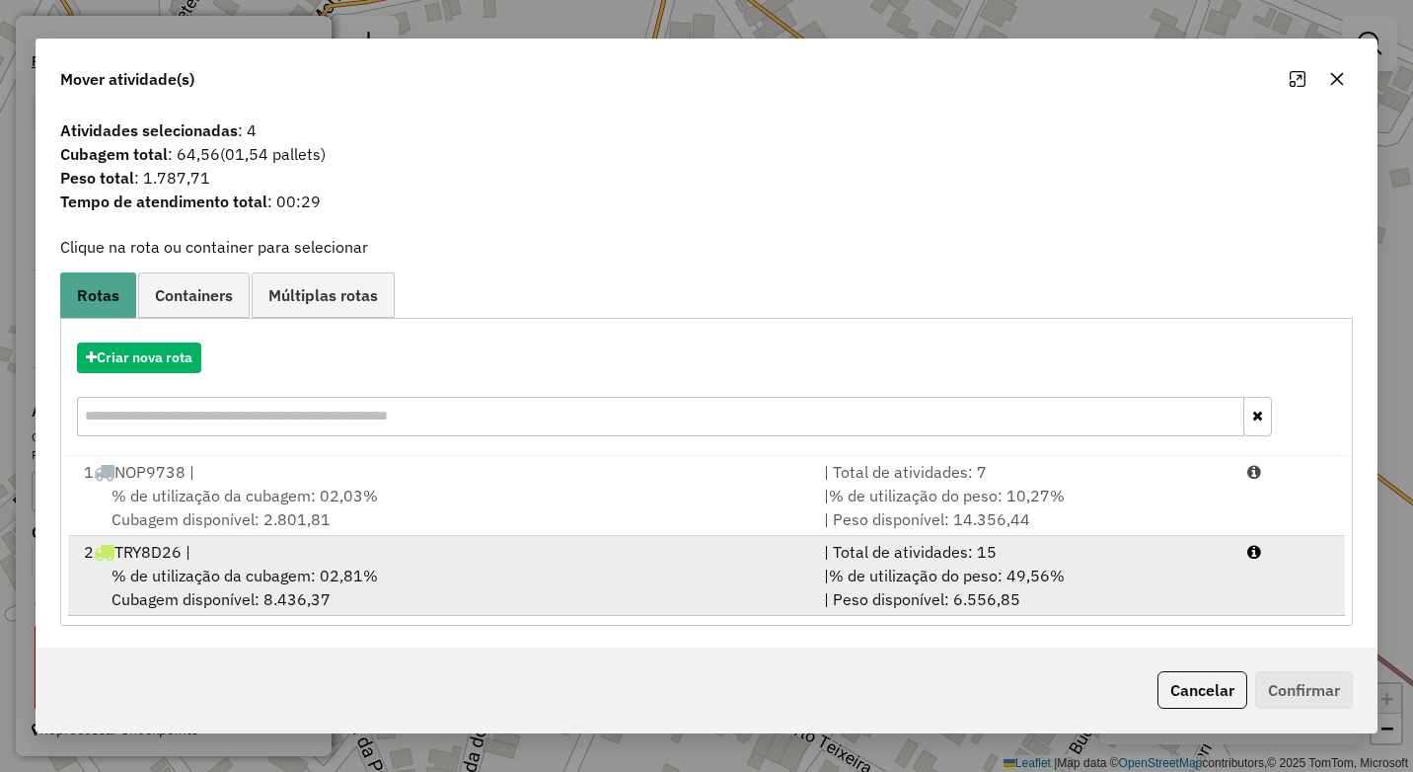
click at [472, 552] on div "2 TRY8D26 |" at bounding box center [442, 552] width 740 height 24
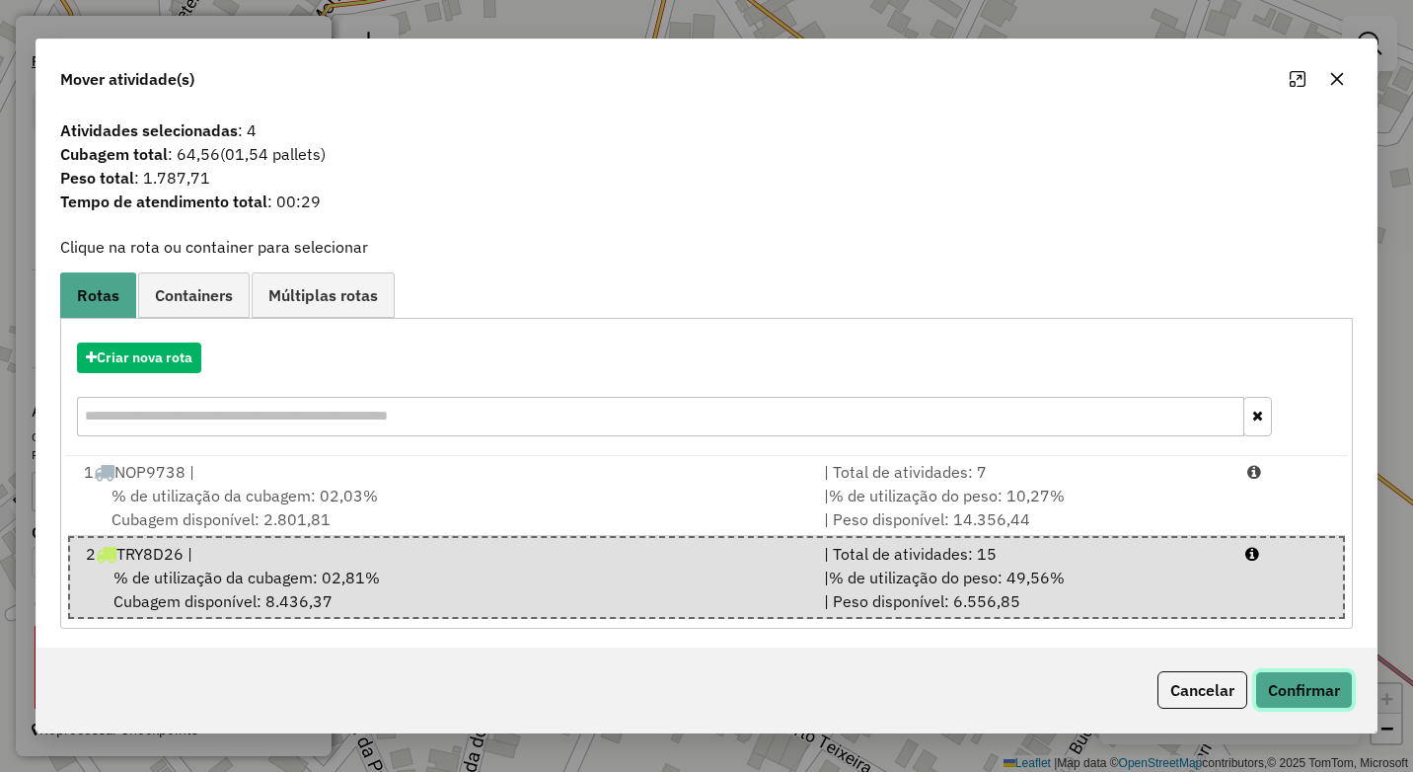
click at [1319, 676] on button "Confirmar" at bounding box center [1304, 689] width 98 height 37
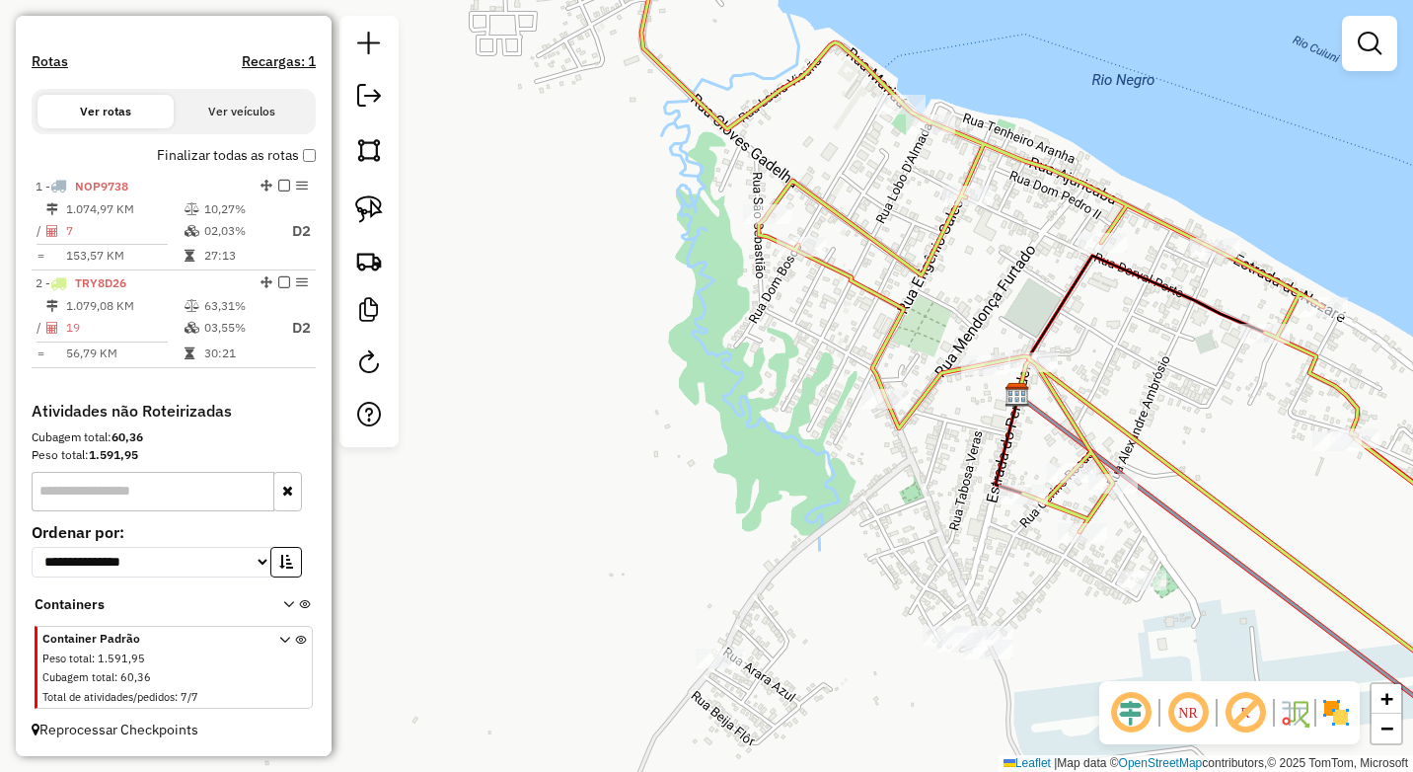
drag, startPoint x: 1111, startPoint y: 563, endPoint x: 1127, endPoint y: 355, distance: 208.8
click at [1127, 356] on div "Janela de atendimento Grade de atendimento Capacidade Transportadoras Veículos …" at bounding box center [706, 386] width 1413 height 772
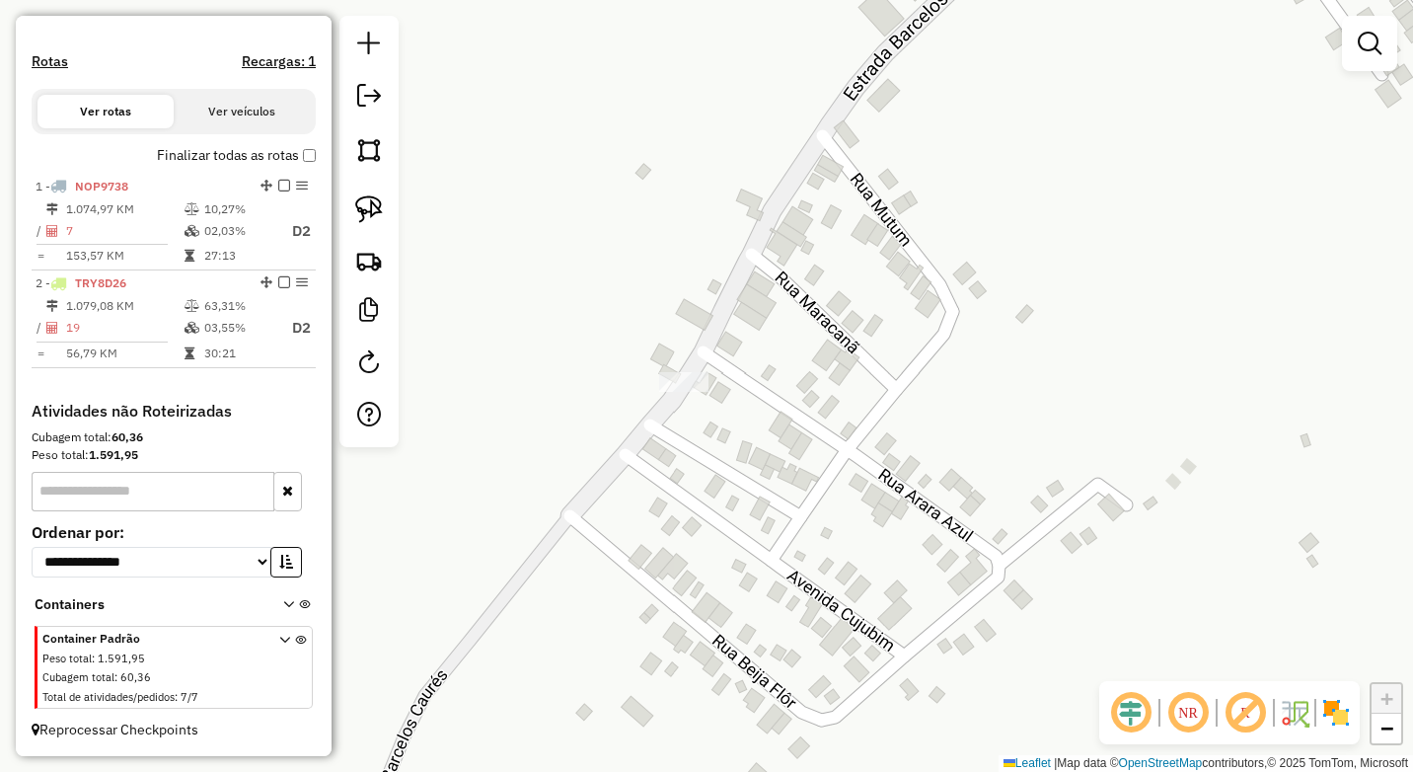
drag, startPoint x: 375, startPoint y: 212, endPoint x: 406, endPoint y: 232, distance: 36.4
click at [375, 212] on img at bounding box center [369, 209] width 28 height 28
drag, startPoint x: 672, startPoint y: 359, endPoint x: 654, endPoint y: 370, distance: 20.8
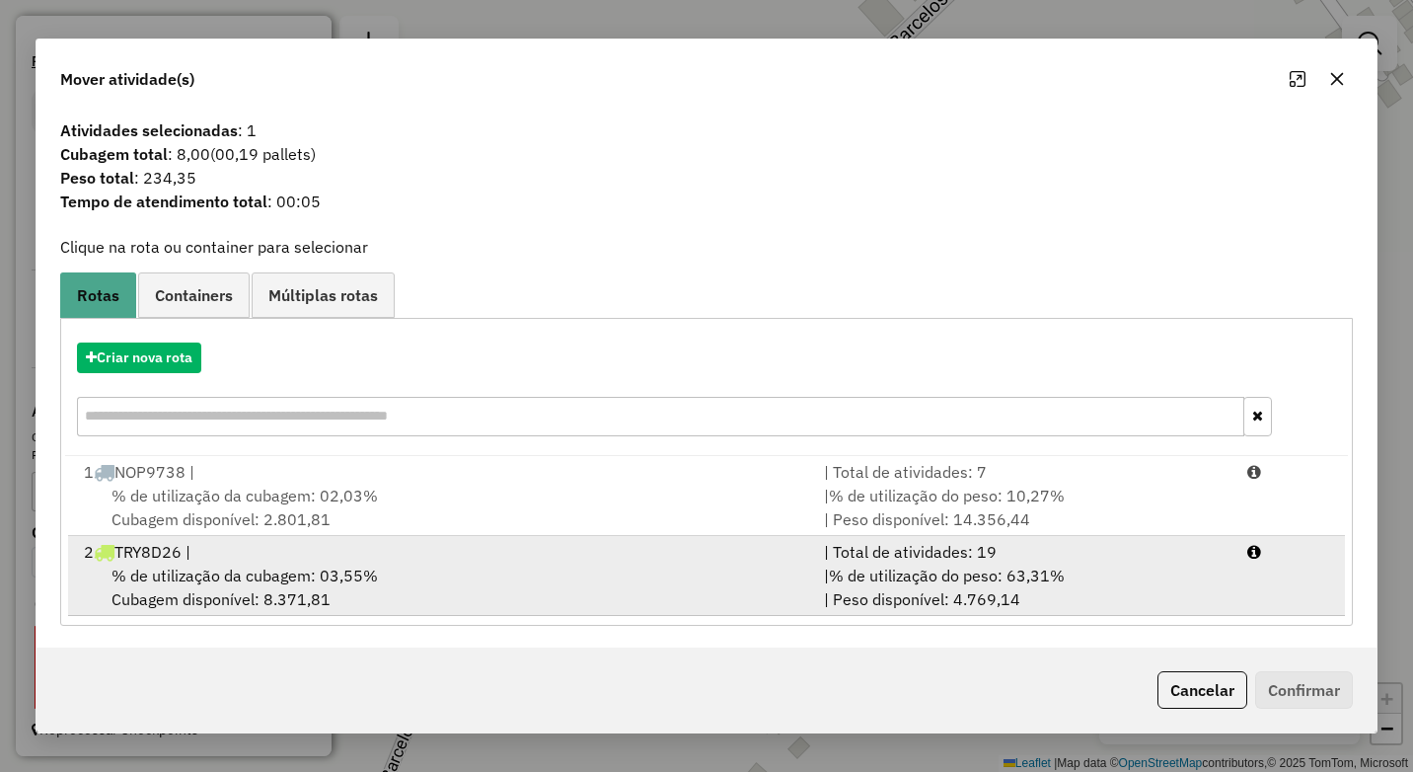
click at [391, 559] on div "2 TRY8D26 |" at bounding box center [442, 552] width 740 height 24
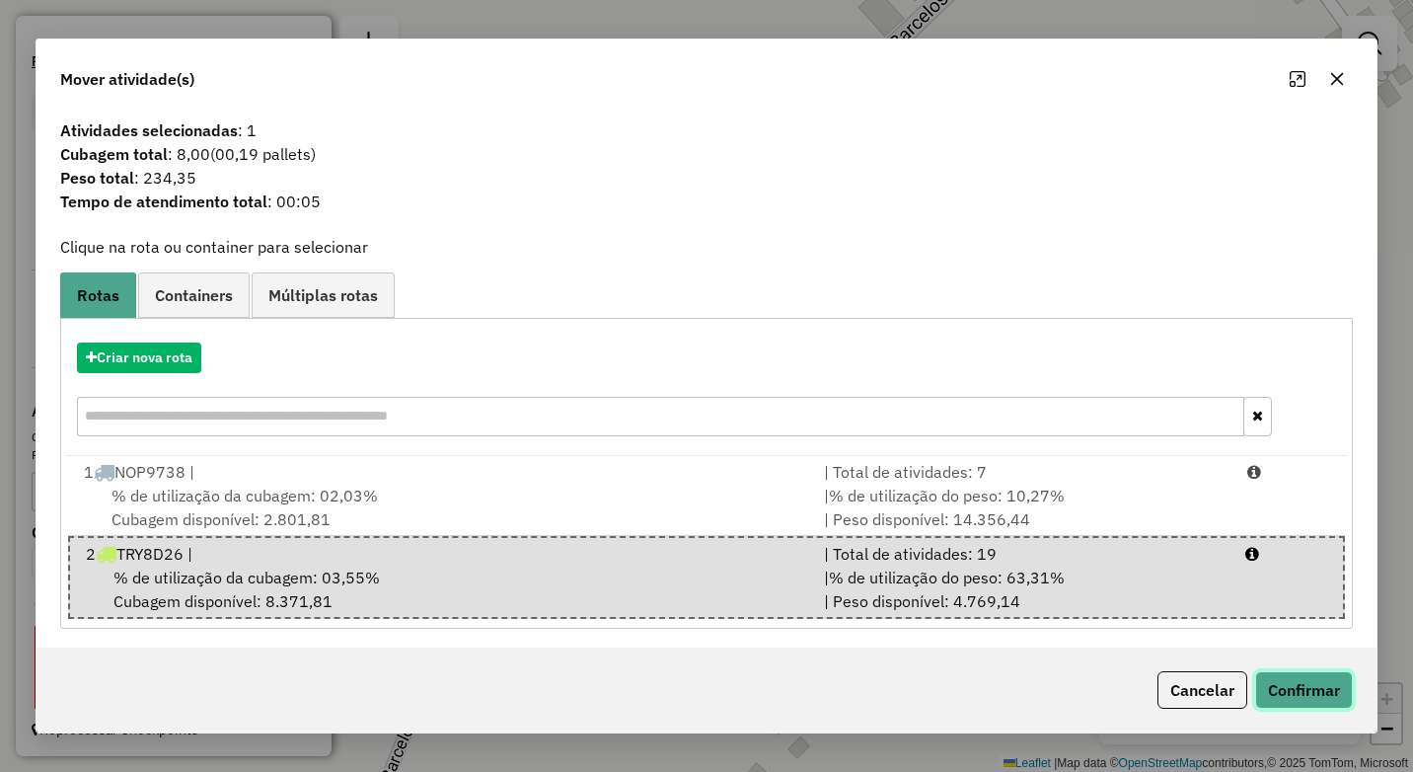
click at [1326, 691] on button "Confirmar" at bounding box center [1304, 689] width 98 height 37
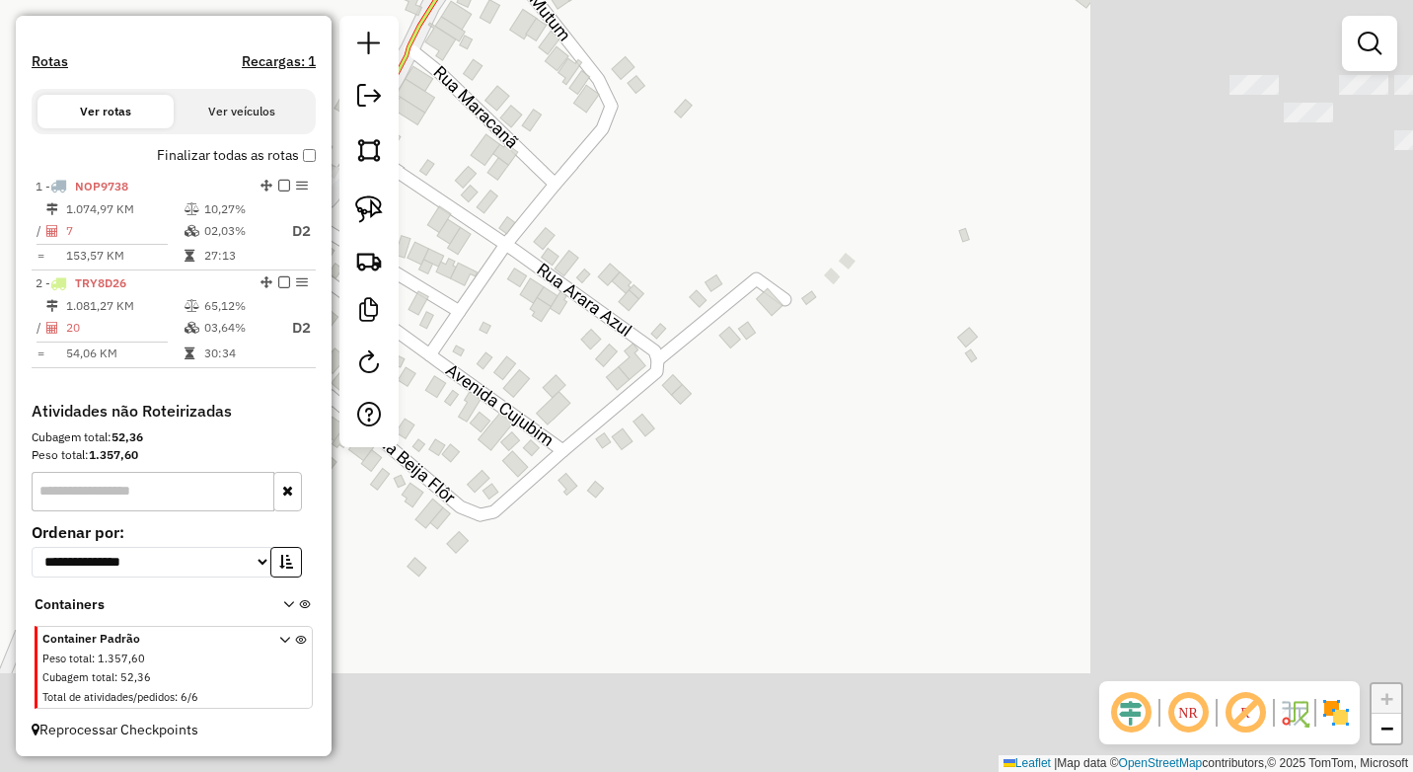
drag, startPoint x: 957, startPoint y: 373, endPoint x: 848, endPoint y: 314, distance: 124.5
click at [848, 314] on div "Janela de atendimento Grade de atendimento Capacidade Transportadoras Veículos …" at bounding box center [706, 386] width 1413 height 772
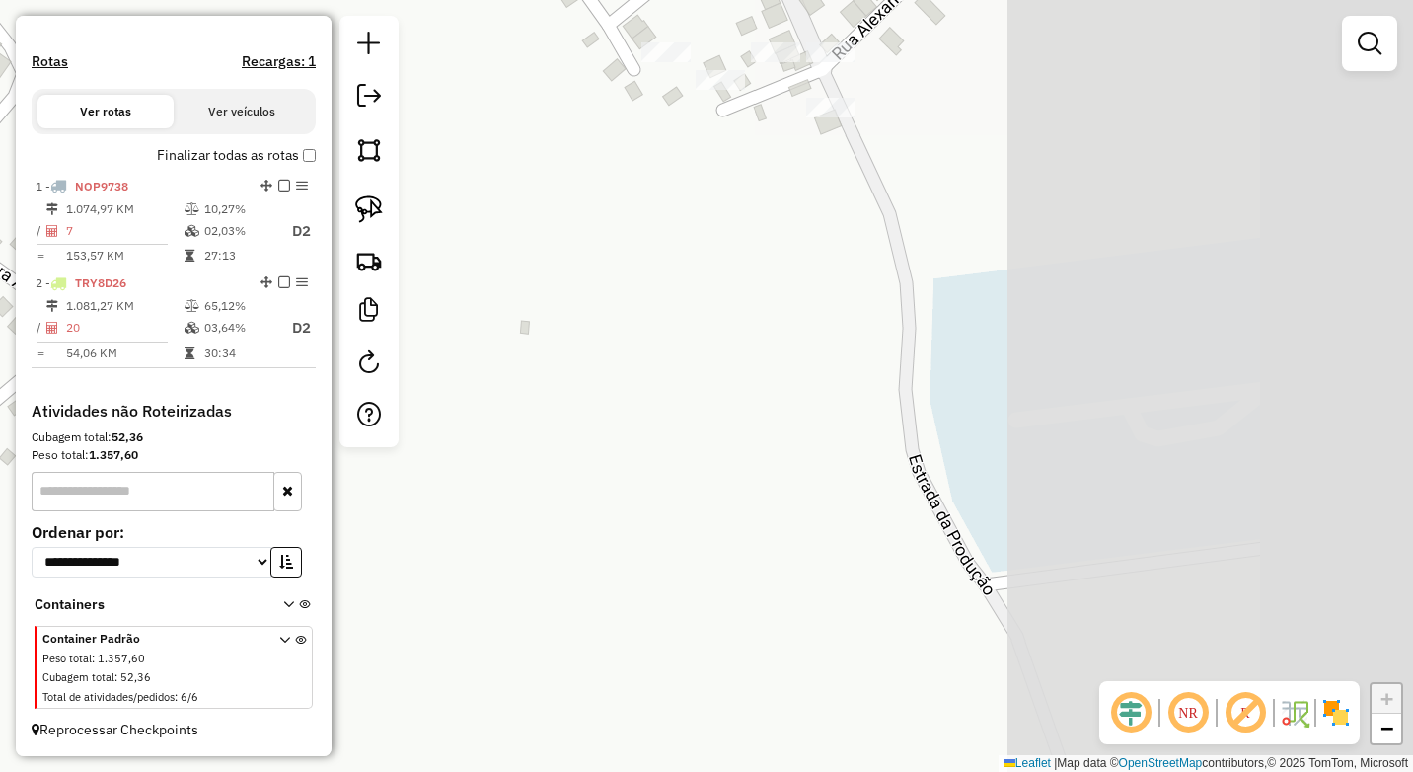
drag, startPoint x: 1073, startPoint y: 480, endPoint x: 719, endPoint y: 464, distance: 354.6
click at [717, 473] on div "Janela de atendimento Grade de atendimento Capacidade Transportadoras Veículos …" at bounding box center [706, 386] width 1413 height 772
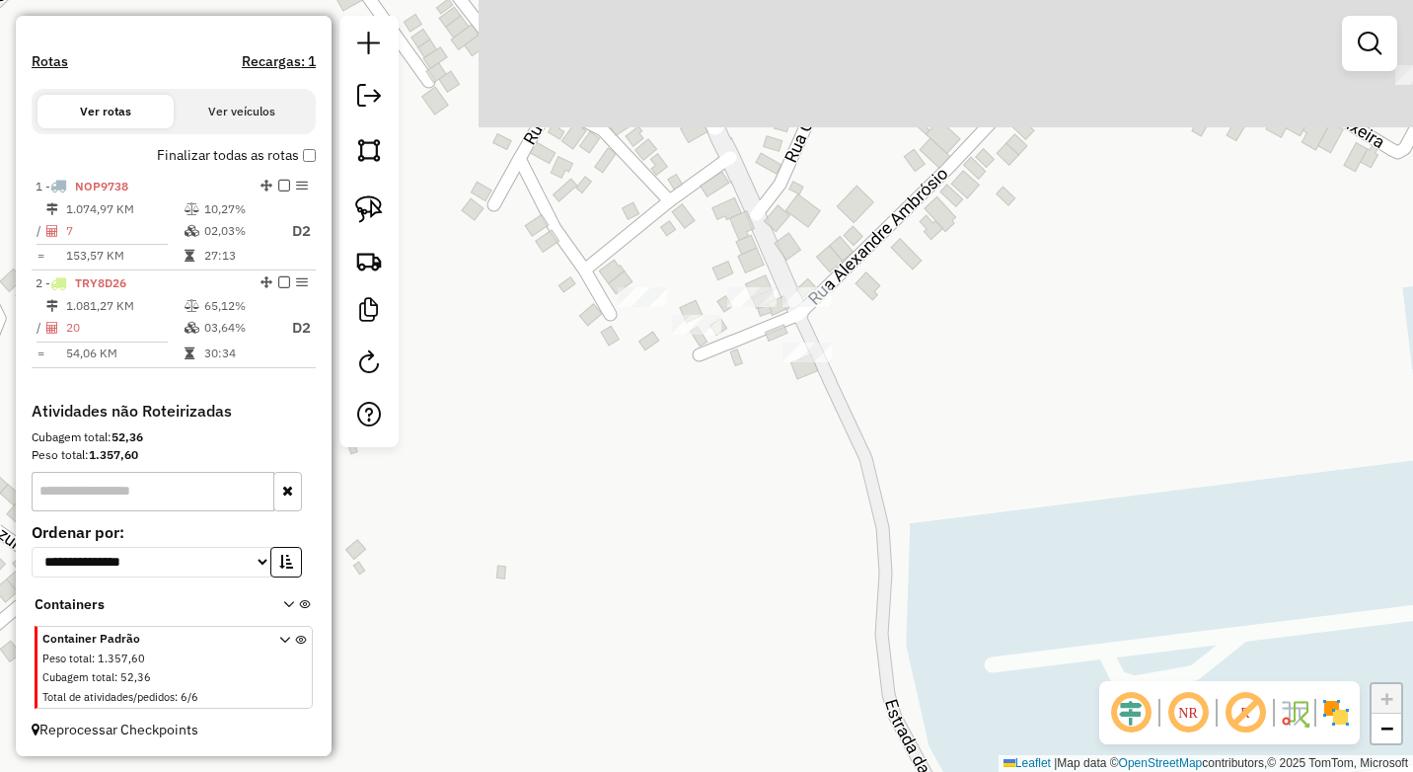
drag, startPoint x: 818, startPoint y: 331, endPoint x: 834, endPoint y: 531, distance: 200.9
click at [835, 594] on div "Janela de atendimento Grade de atendimento Capacidade Transportadoras Veículos …" at bounding box center [706, 386] width 1413 height 772
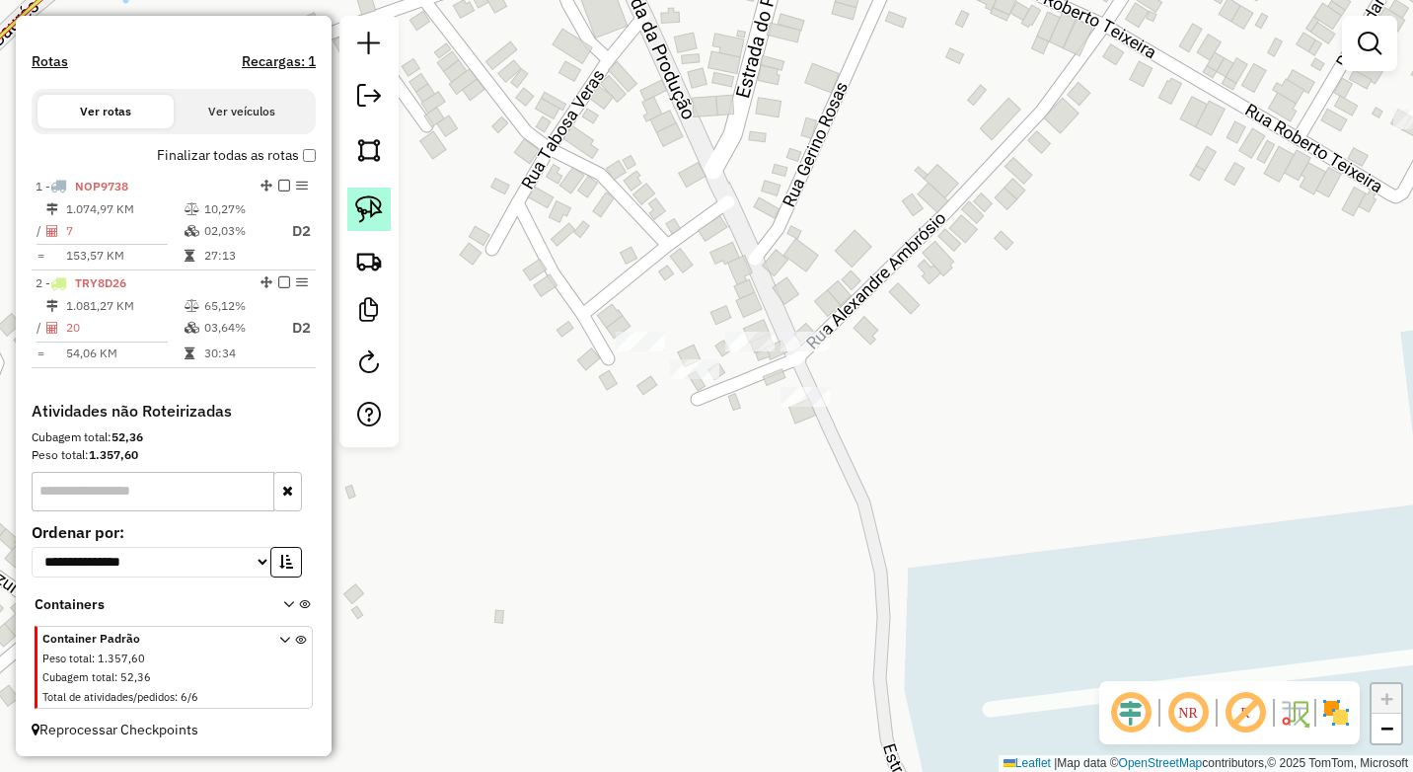
click at [371, 206] on img at bounding box center [369, 209] width 28 height 28
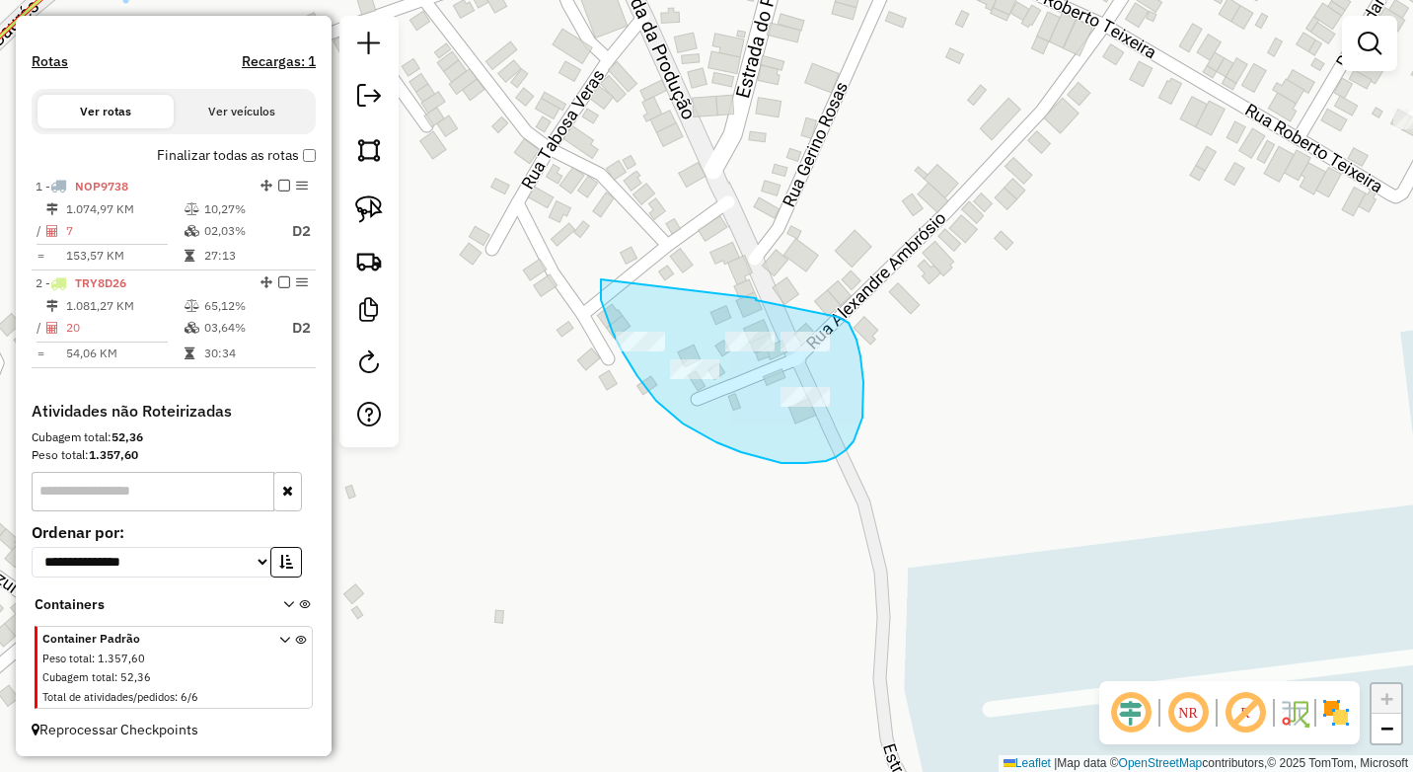
drag, startPoint x: 756, startPoint y: 298, endPoint x: 601, endPoint y: 279, distance: 156.0
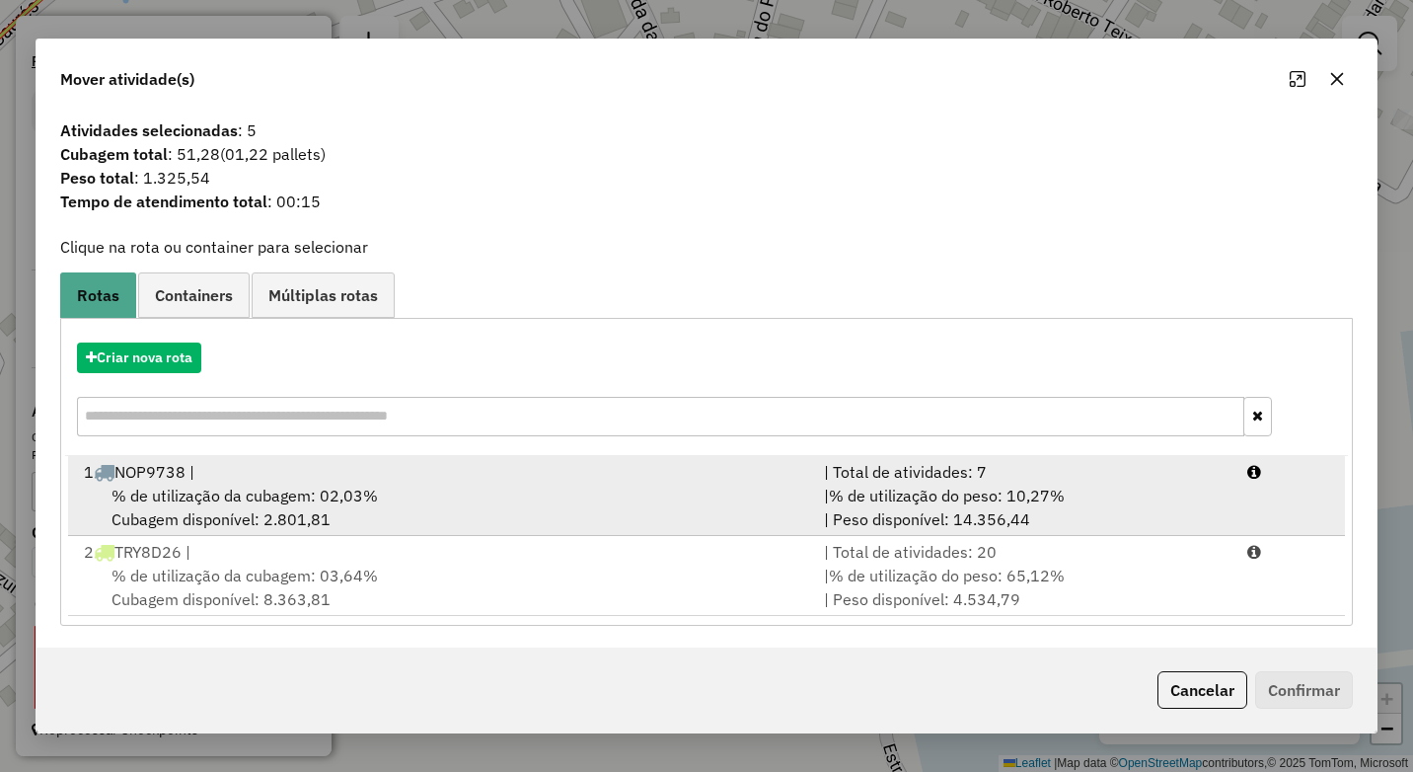
click at [599, 485] on div "% de utilização da cubagem: 02,03% Cubagem disponível: 2.801,81" at bounding box center [442, 506] width 740 height 47
click at [602, 483] on div "1 NOP9738 |" at bounding box center [443, 474] width 738 height 24
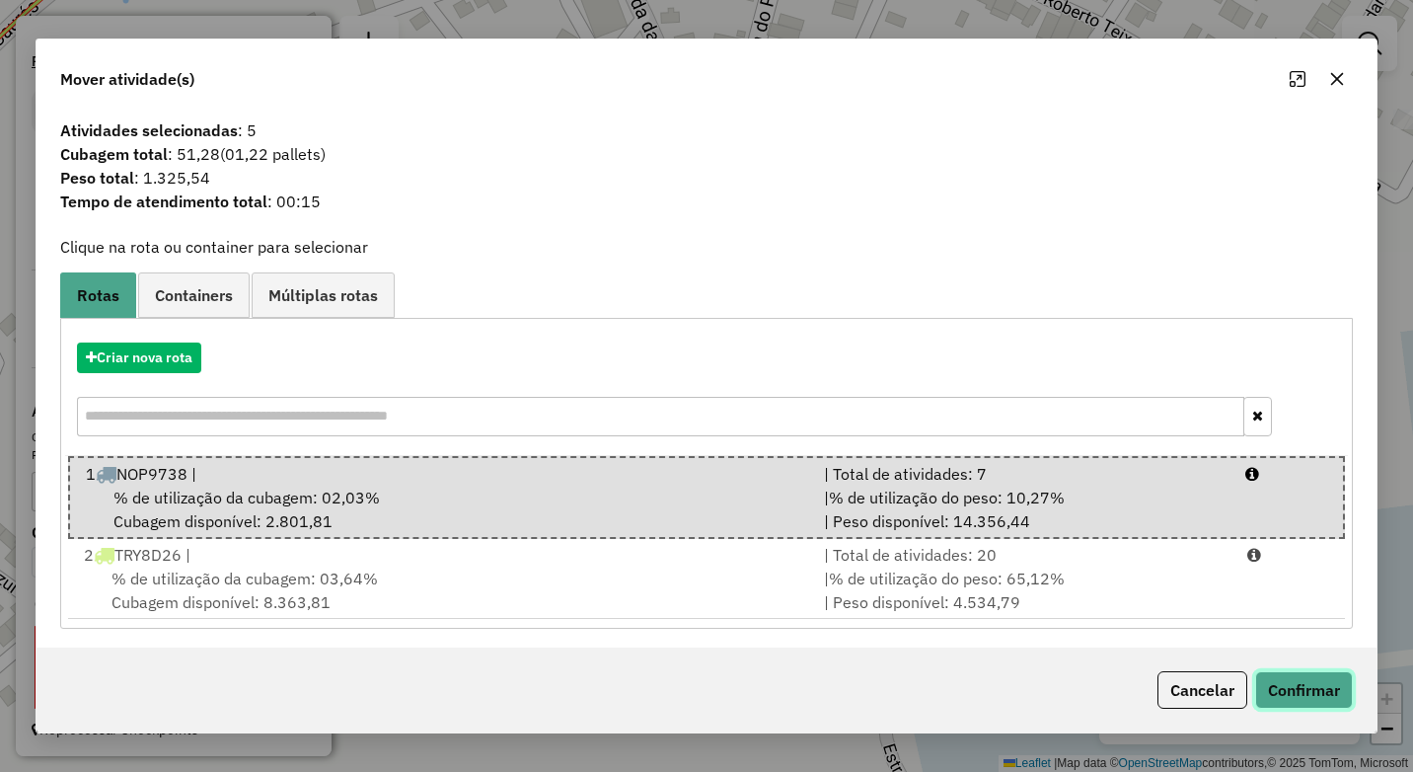
click at [1303, 687] on button "Confirmar" at bounding box center [1304, 689] width 98 height 37
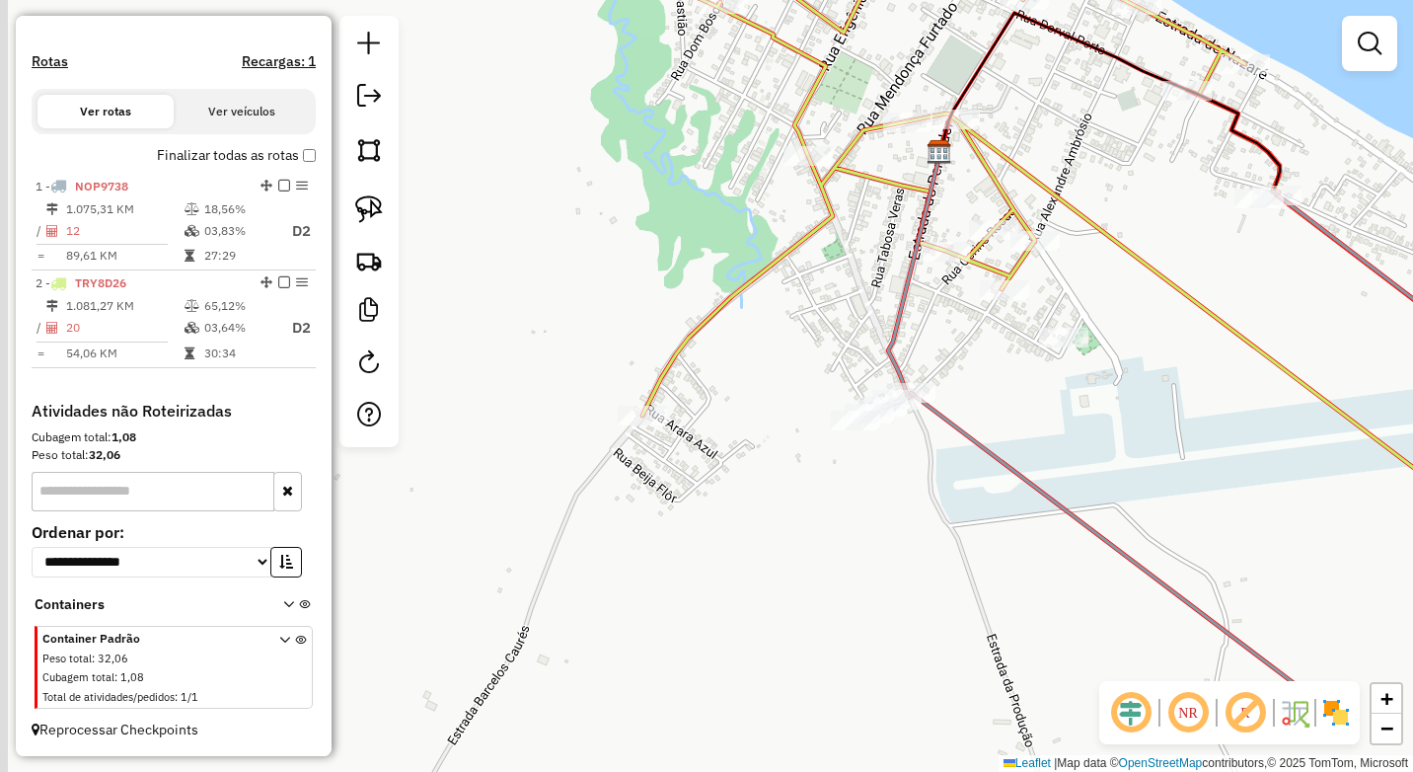
drag, startPoint x: 1177, startPoint y: 540, endPoint x: 1189, endPoint y: 371, distance: 169.1
click at [1189, 371] on div "Janela de atendimento Grade de atendimento Capacidade Transportadoras Veículos …" at bounding box center [706, 386] width 1413 height 772
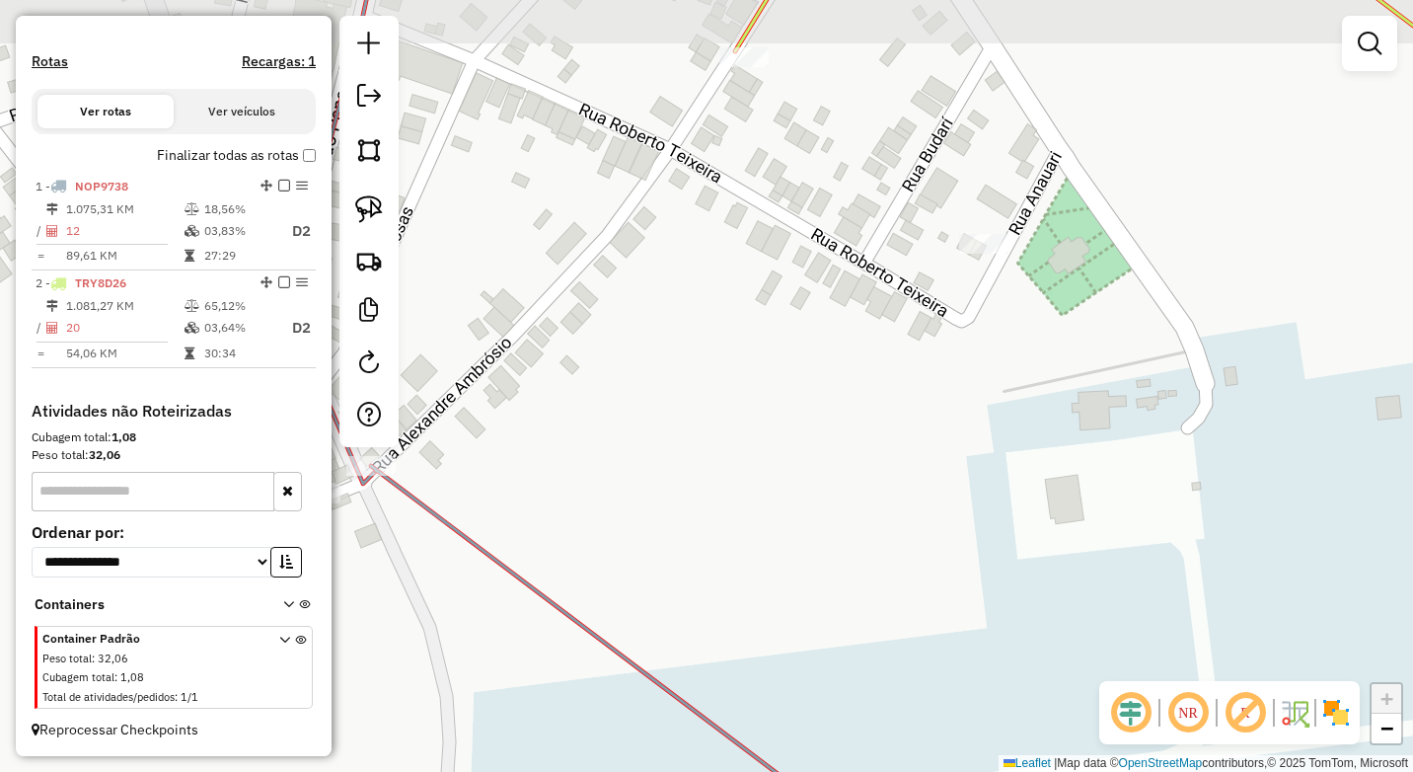
drag, startPoint x: 1001, startPoint y: 307, endPoint x: 980, endPoint y: 276, distance: 37.5
click at [980, 315] on div "Janela de atendimento Grade de atendimento Capacidade Transportadoras Veículos …" at bounding box center [706, 386] width 1413 height 772
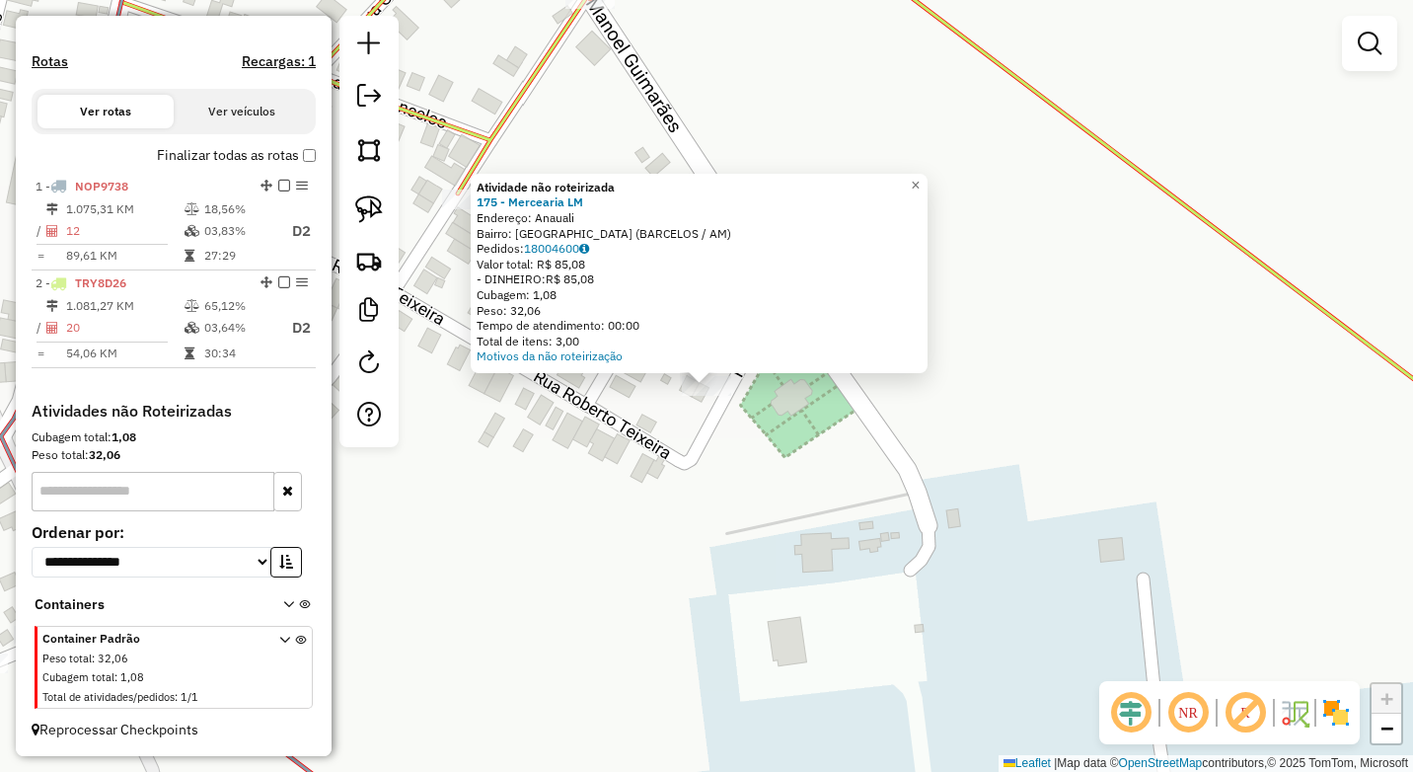
drag, startPoint x: 681, startPoint y: 454, endPoint x: 697, endPoint y: 395, distance: 61.3
click at [683, 453] on div "Atividade não roteirizada 175 - Mercearia LM Endereço: Anauali Bairro: [GEOGRAP…" at bounding box center [706, 386] width 1413 height 772
click at [363, 220] on img at bounding box center [369, 209] width 28 height 28
click at [920, 179] on span "×" at bounding box center [915, 185] width 9 height 17
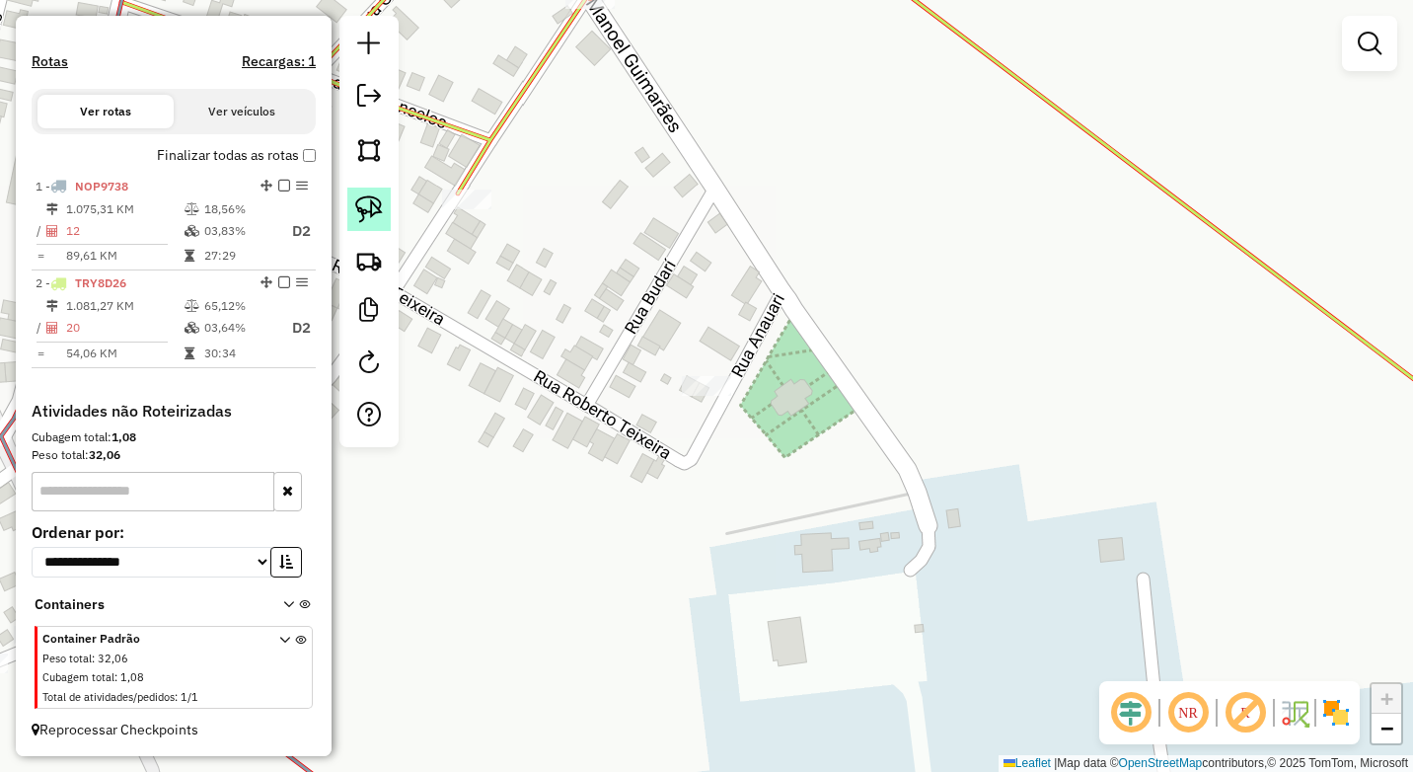
click at [378, 205] on img at bounding box center [369, 209] width 28 height 28
drag, startPoint x: 702, startPoint y: 363, endPoint x: 647, endPoint y: 388, distance: 59.6
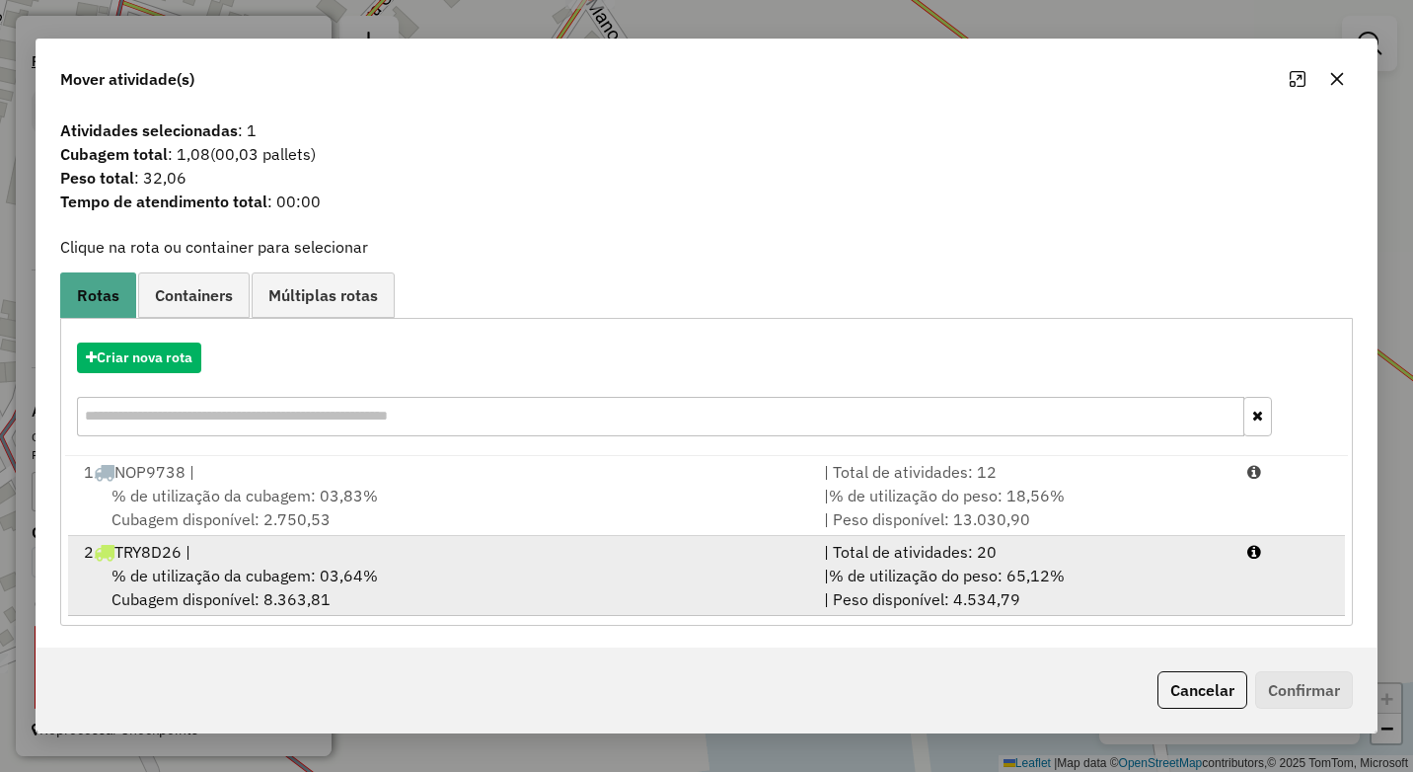
drag, startPoint x: 411, startPoint y: 566, endPoint x: 434, endPoint y: 560, distance: 23.5
click at [415, 565] on div "% de utilização da cubagem: 03,64% Cubagem disponível: 8.363,81" at bounding box center [442, 586] width 740 height 47
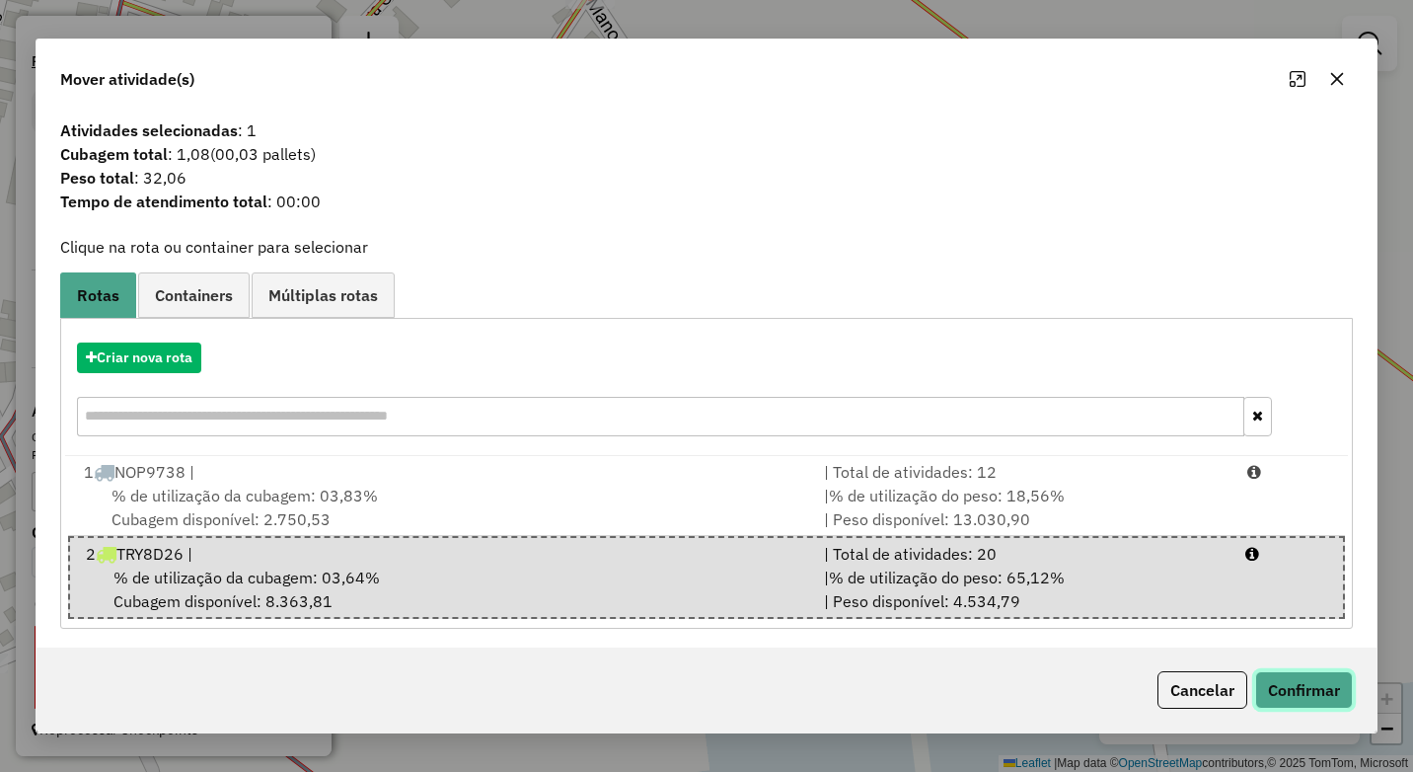
click at [1277, 683] on button "Confirmar" at bounding box center [1304, 689] width 98 height 37
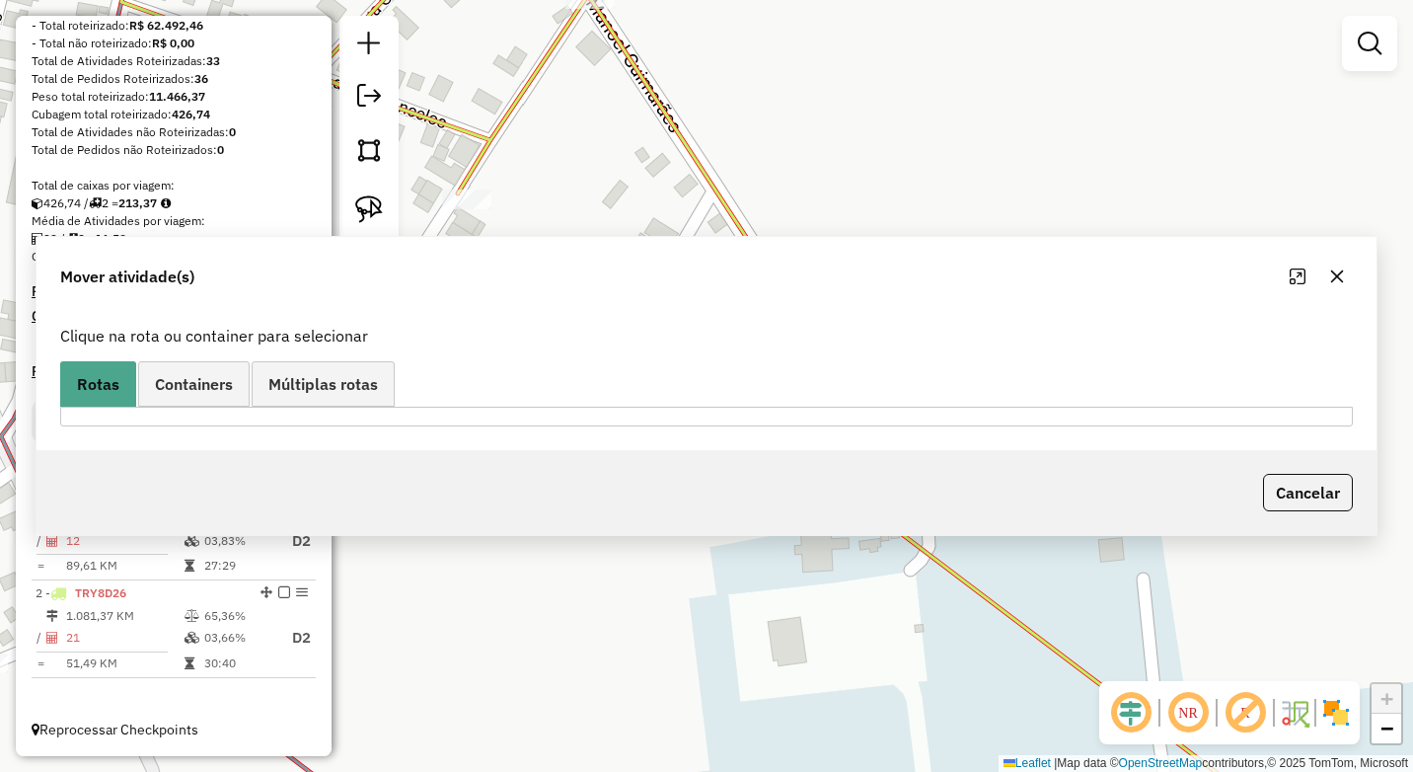
scroll to position [272, 0]
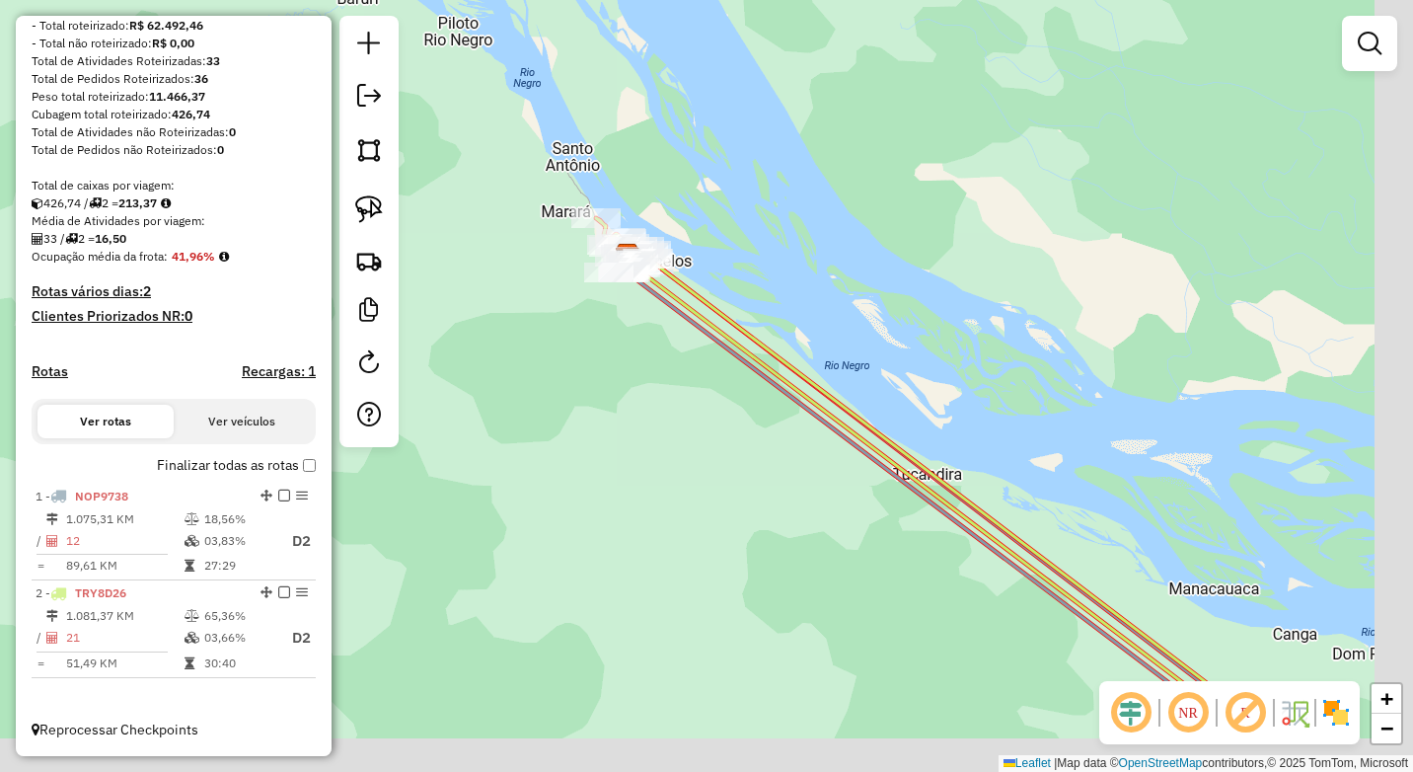
drag, startPoint x: 942, startPoint y: 481, endPoint x: 674, endPoint y: 317, distance: 314.9
click at [659, 280] on icon at bounding box center [907, 455] width 623 height 474
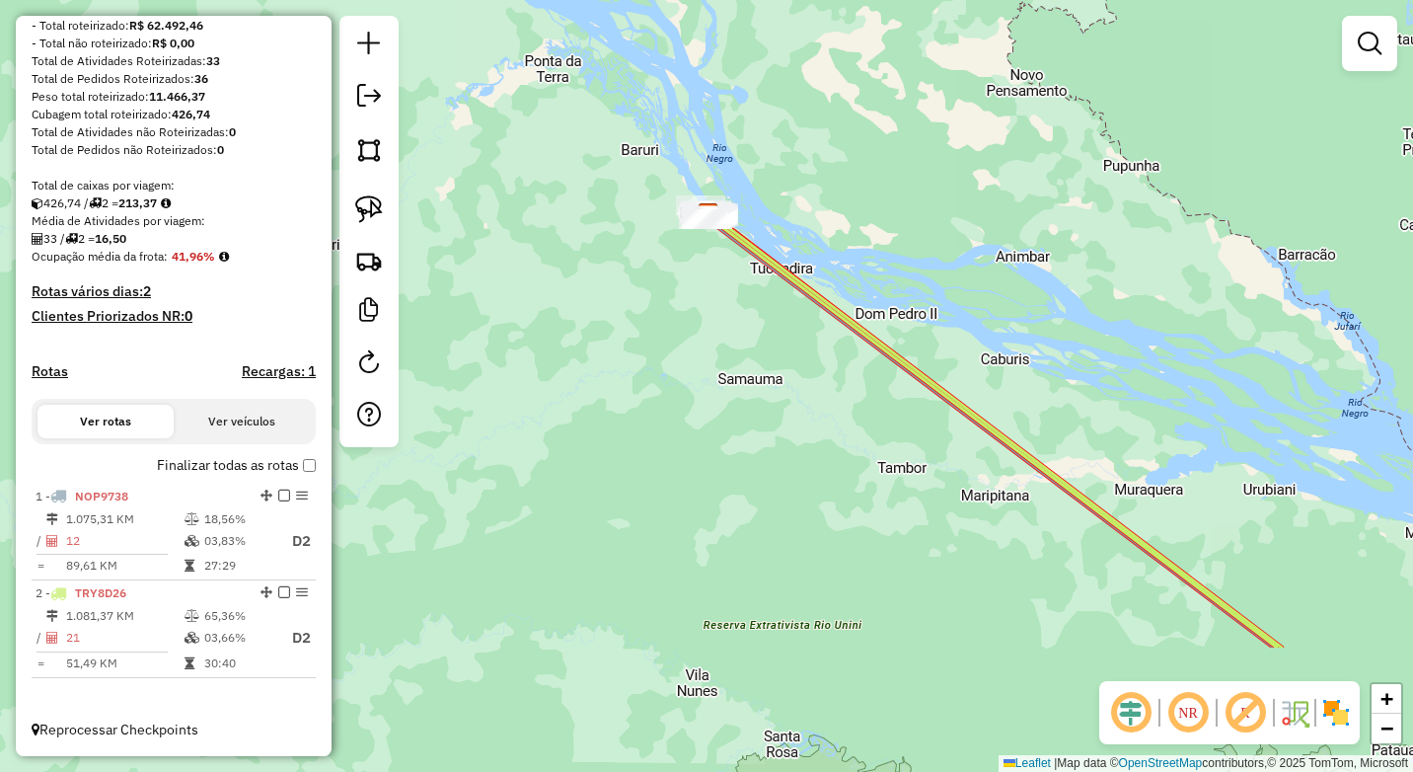
drag, startPoint x: 1012, startPoint y: 561, endPoint x: 892, endPoint y: 273, distance: 312.2
click at [836, 173] on div "Janela de atendimento Grade de atendimento Capacidade Transportadoras Veículos …" at bounding box center [706, 386] width 1413 height 772
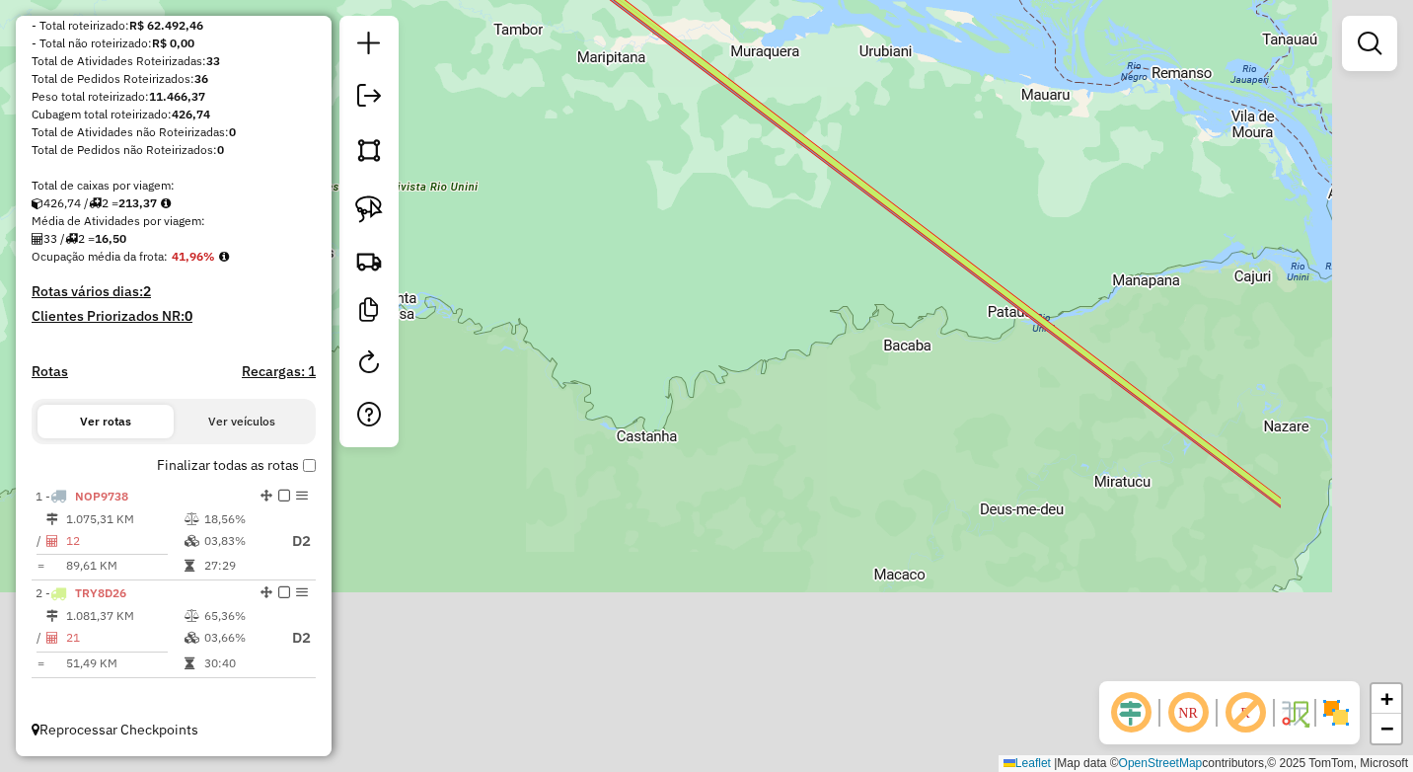
drag, startPoint x: 815, startPoint y: 162, endPoint x: 796, endPoint y: 155, distance: 20.0
click at [778, 138] on icon at bounding box center [799, 135] width 964 height 736
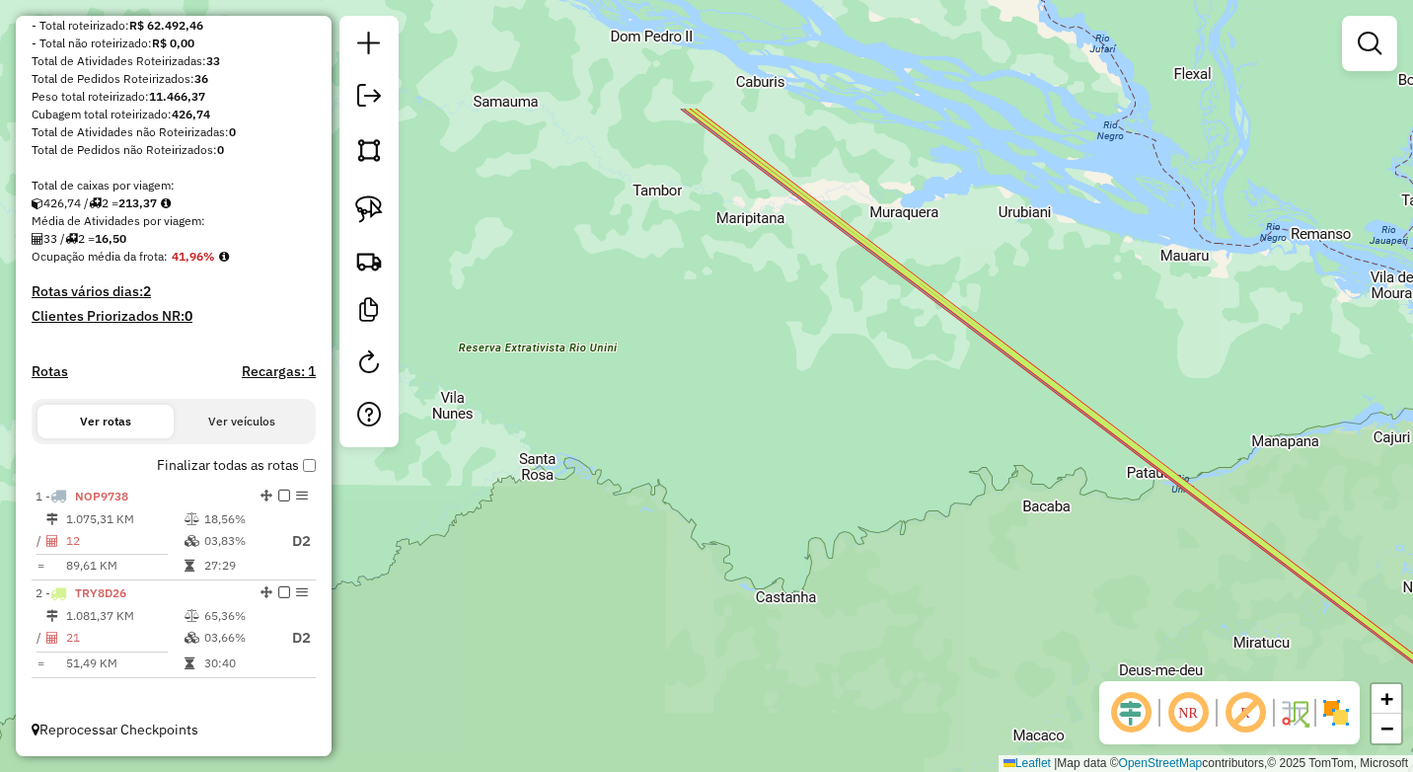
drag, startPoint x: 965, startPoint y: 444, endPoint x: 762, endPoint y: 303, distance: 247.4
click at [959, 428] on div "Janela de atendimento Grade de atendimento Capacidade Transportadoras Veículos …" at bounding box center [706, 386] width 1413 height 772
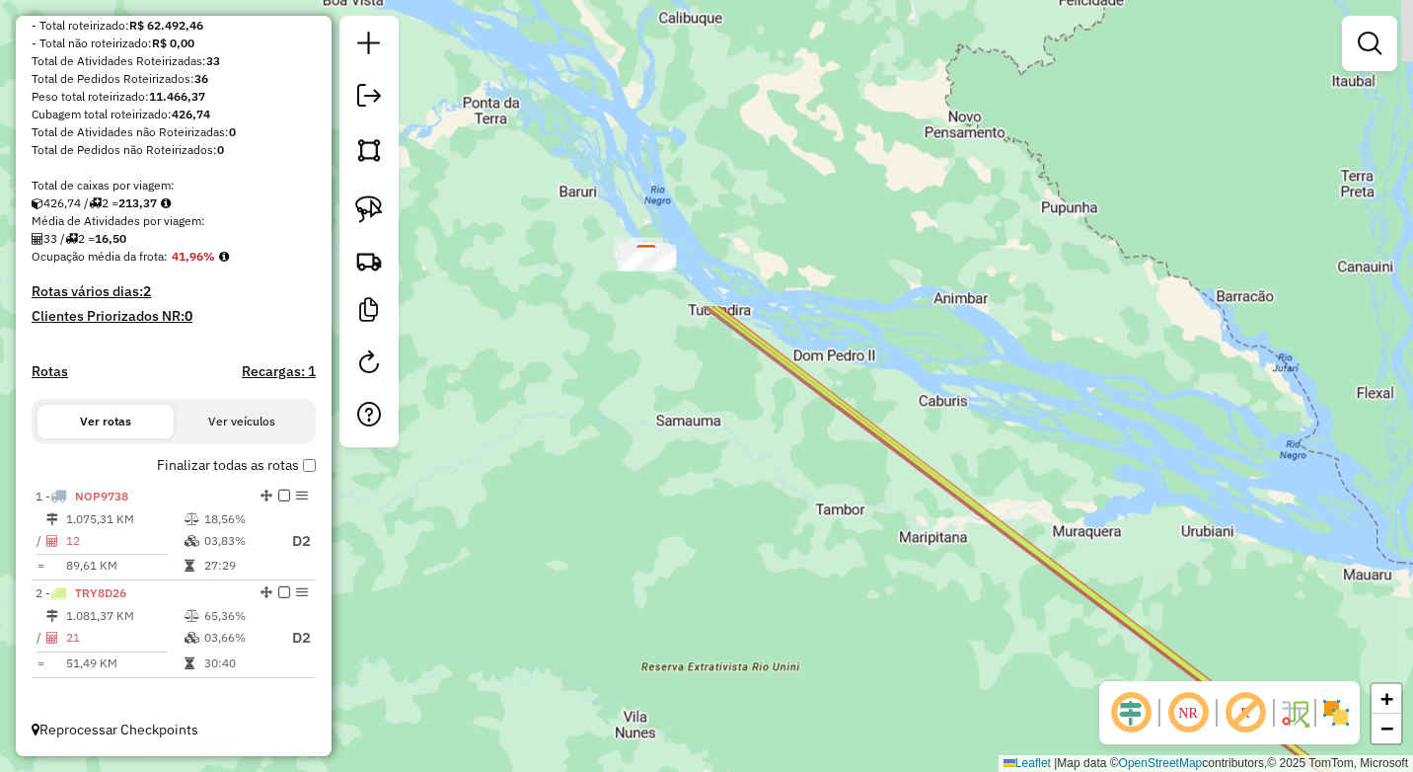
drag, startPoint x: 526, startPoint y: 196, endPoint x: 598, endPoint y: 337, distance: 158.4
click at [730, 550] on div "Janela de atendimento Grade de atendimento Capacidade Transportadoras Veículos …" at bounding box center [706, 386] width 1413 height 772
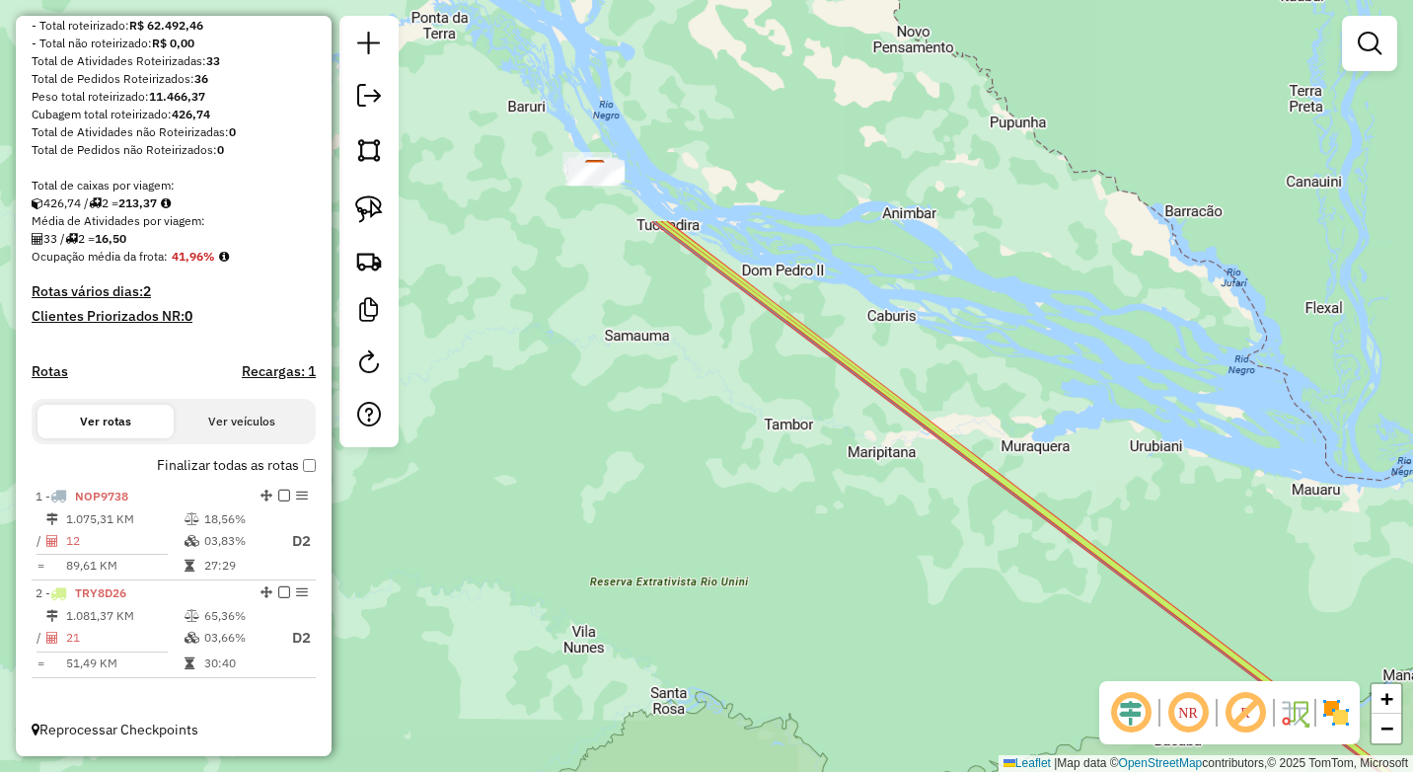
drag, startPoint x: 699, startPoint y: 546, endPoint x: 667, endPoint y: 463, distance: 88.7
click at [690, 521] on div "Janela de atendimento Grade de atendimento Capacidade Transportadoras Veículos …" at bounding box center [706, 386] width 1413 height 772
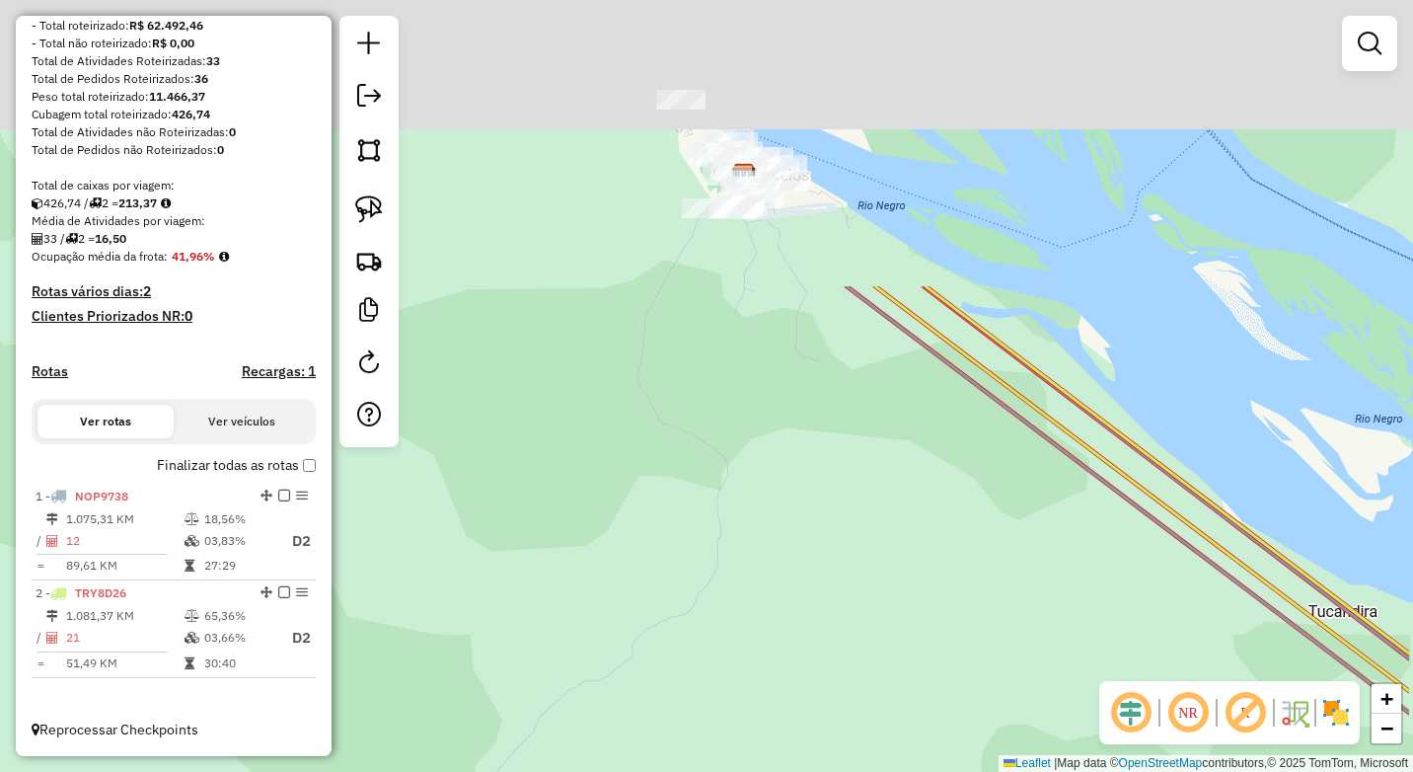
drag, startPoint x: 801, startPoint y: 268, endPoint x: 652, endPoint y: 528, distance: 299.2
click at [653, 531] on div "Janela de atendimento Grade de atendimento Capacidade Transportadoras Veículos …" at bounding box center [706, 386] width 1413 height 772
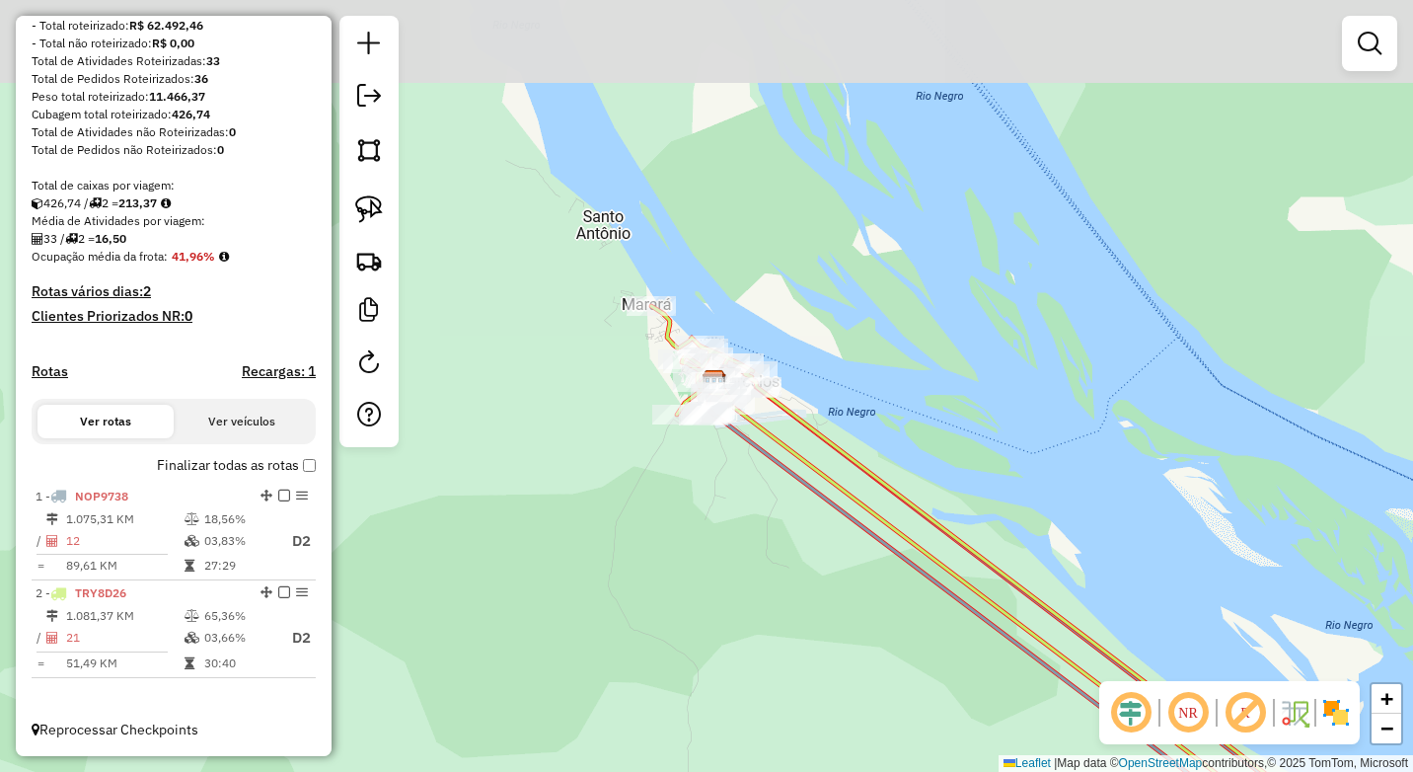
drag, startPoint x: 745, startPoint y: 468, endPoint x: 731, endPoint y: 576, distance: 109.4
click at [742, 586] on div "Janela de atendimento Grade de atendimento Capacidade Transportadoras Veículos …" at bounding box center [706, 386] width 1413 height 772
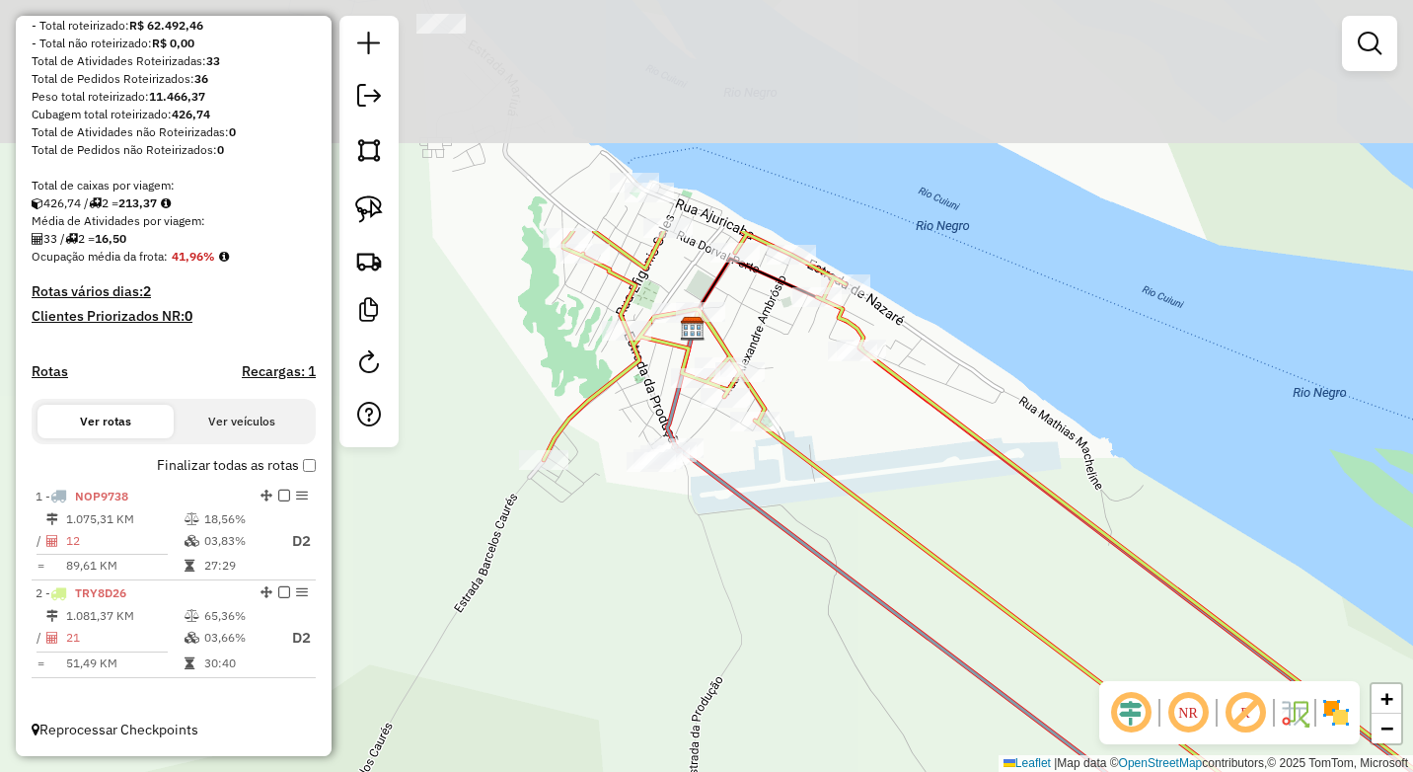
drag, startPoint x: 695, startPoint y: 372, endPoint x: 741, endPoint y: 617, distance: 249.0
click at [744, 630] on div "Janela de atendimento Grade de atendimento Capacidade Transportadoras Veículos …" at bounding box center [706, 386] width 1413 height 772
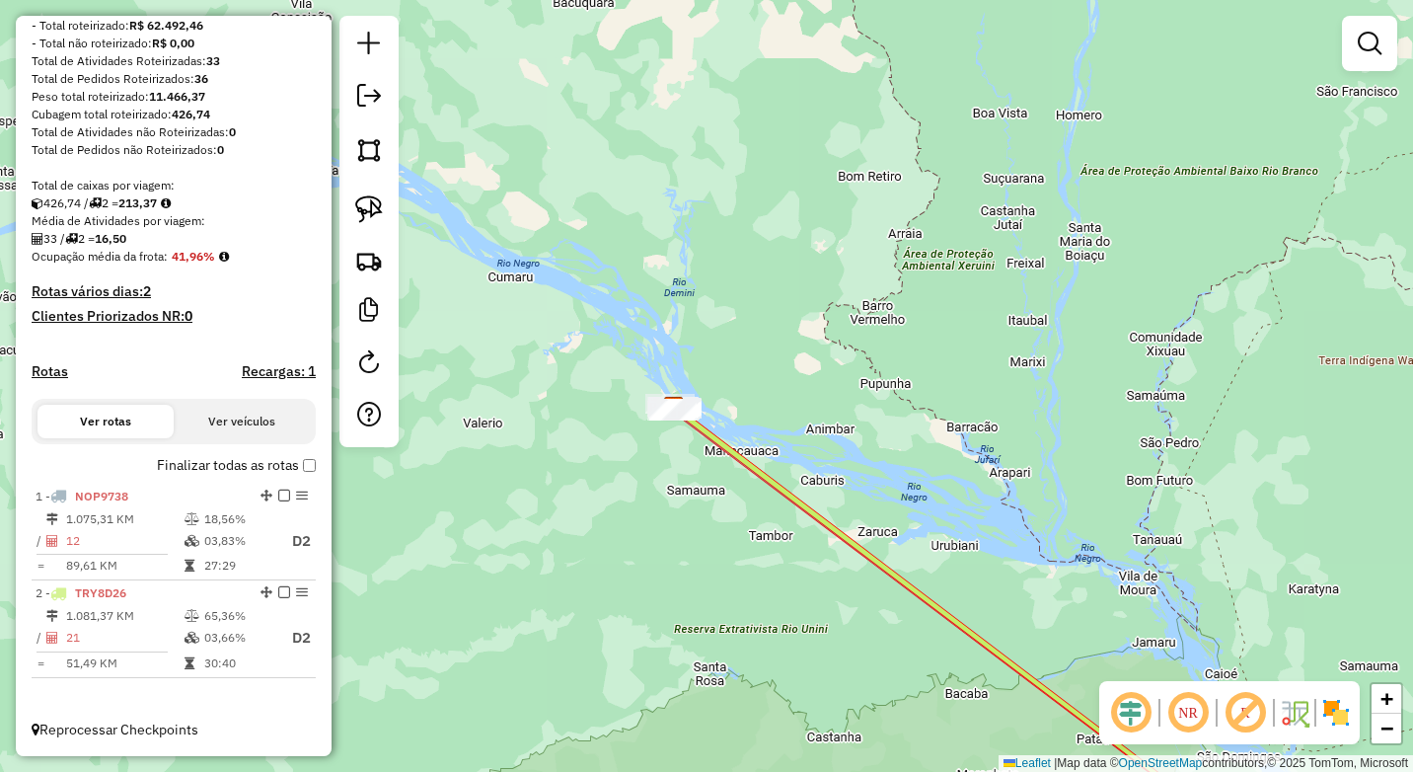
click at [766, 404] on div "Janela de atendimento Grade de atendimento Capacidade Transportadoras Veículos …" at bounding box center [706, 386] width 1413 height 772
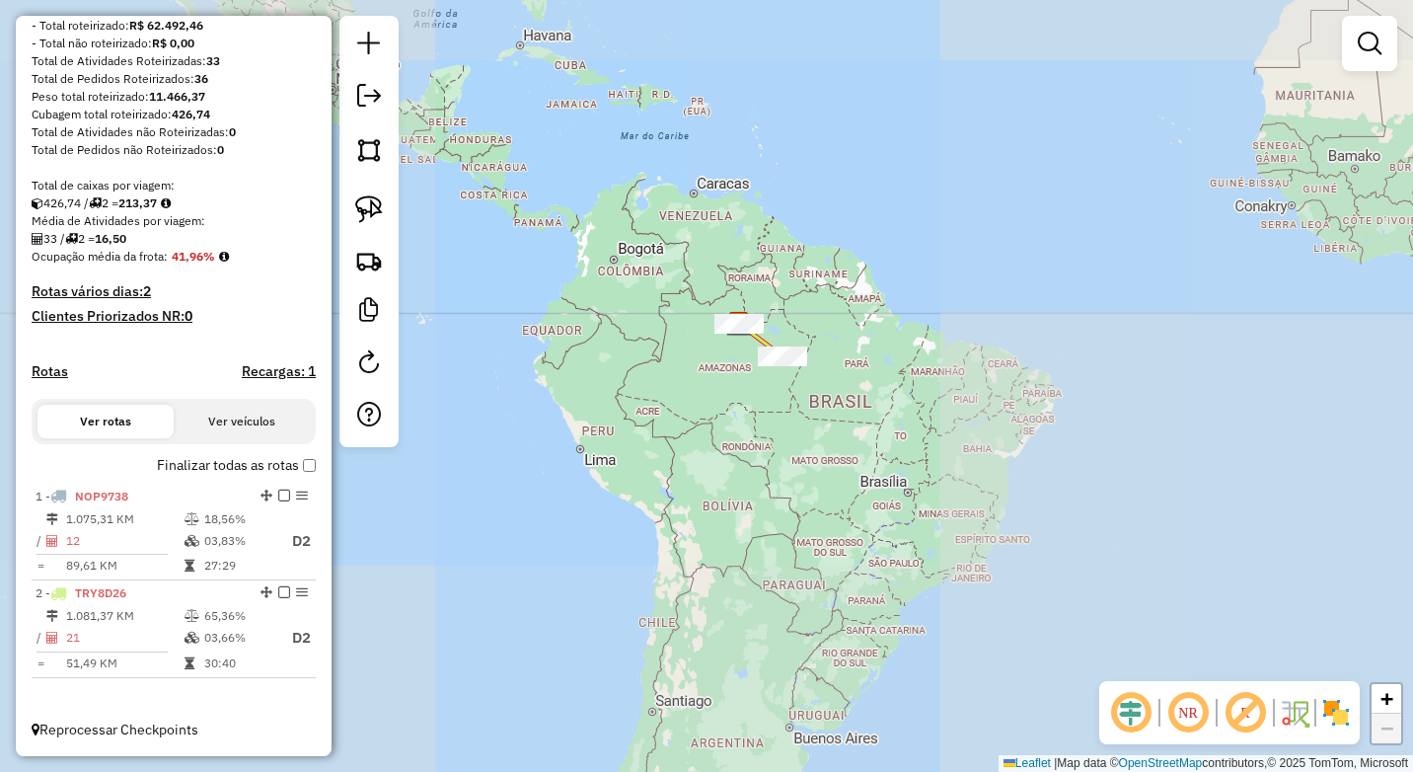
drag, startPoint x: 801, startPoint y: 550, endPoint x: 777, endPoint y: 530, distance: 31.6
click at [777, 530] on div "Janela de atendimento Grade de atendimento Capacidade Transportadoras Veículos …" at bounding box center [706, 386] width 1413 height 772
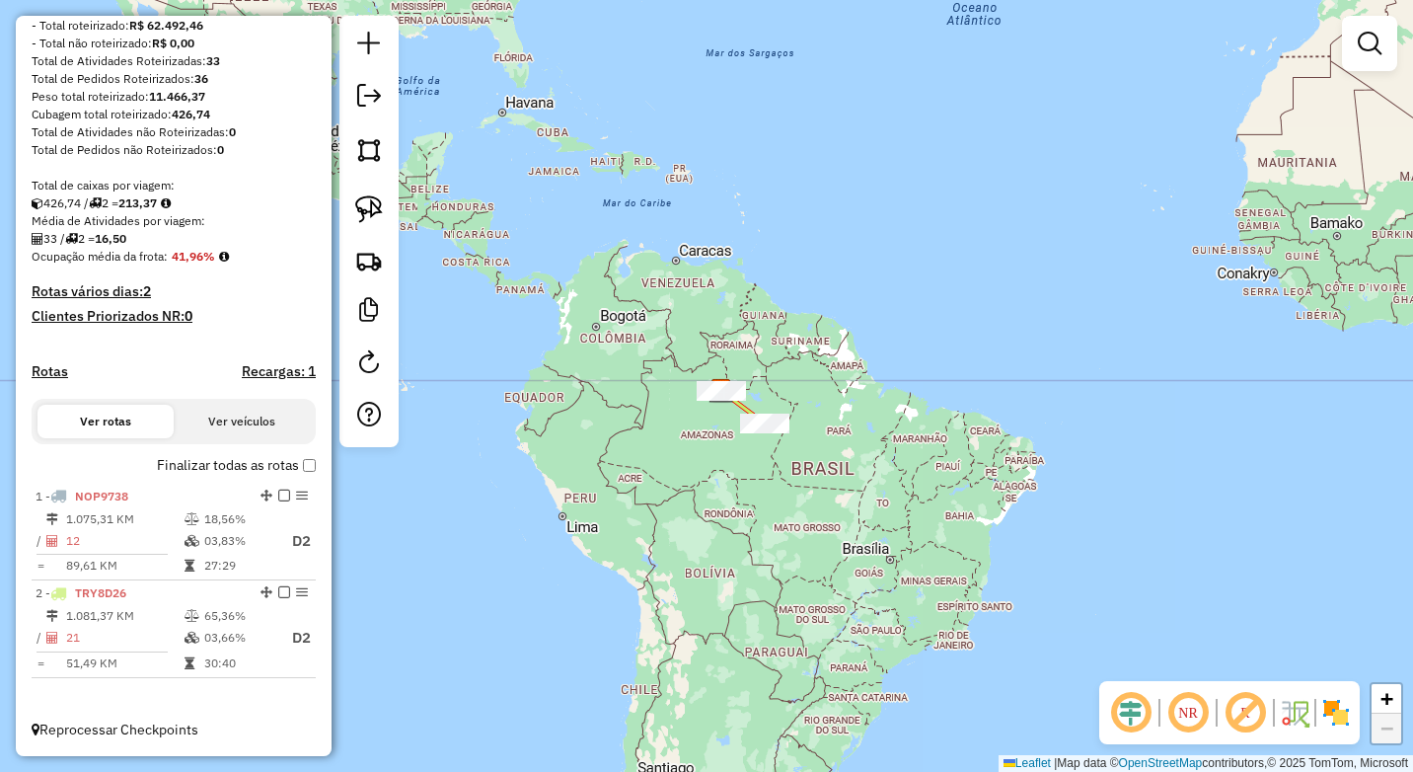
click at [736, 546] on div "Janela de atendimento Grade de atendimento Capacidade Transportadoras Veículos …" at bounding box center [706, 386] width 1413 height 772
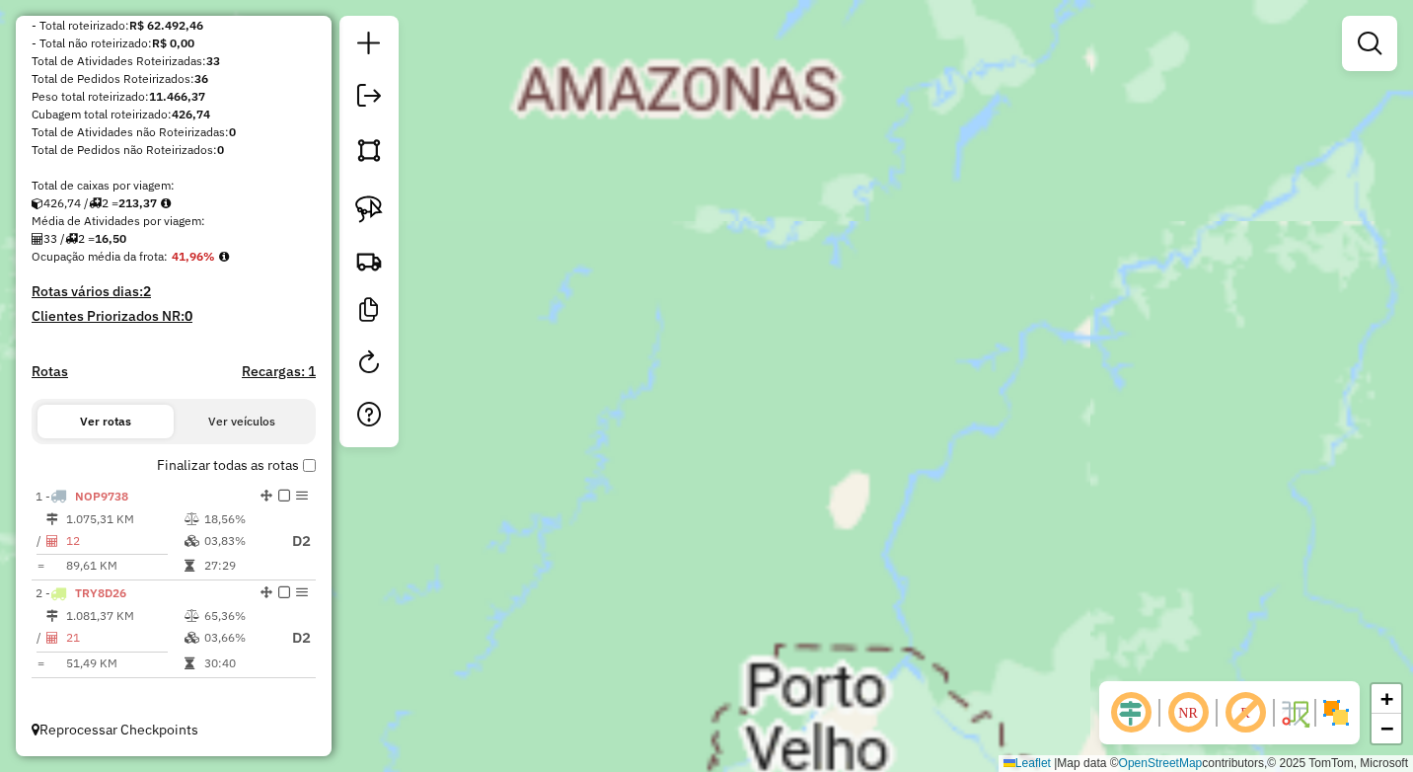
drag, startPoint x: 662, startPoint y: 733, endPoint x: 629, endPoint y: 575, distance: 161.4
click at [648, 701] on div "Janela de atendimento Grade de atendimento Capacidade Transportadoras Veículos …" at bounding box center [706, 386] width 1413 height 772
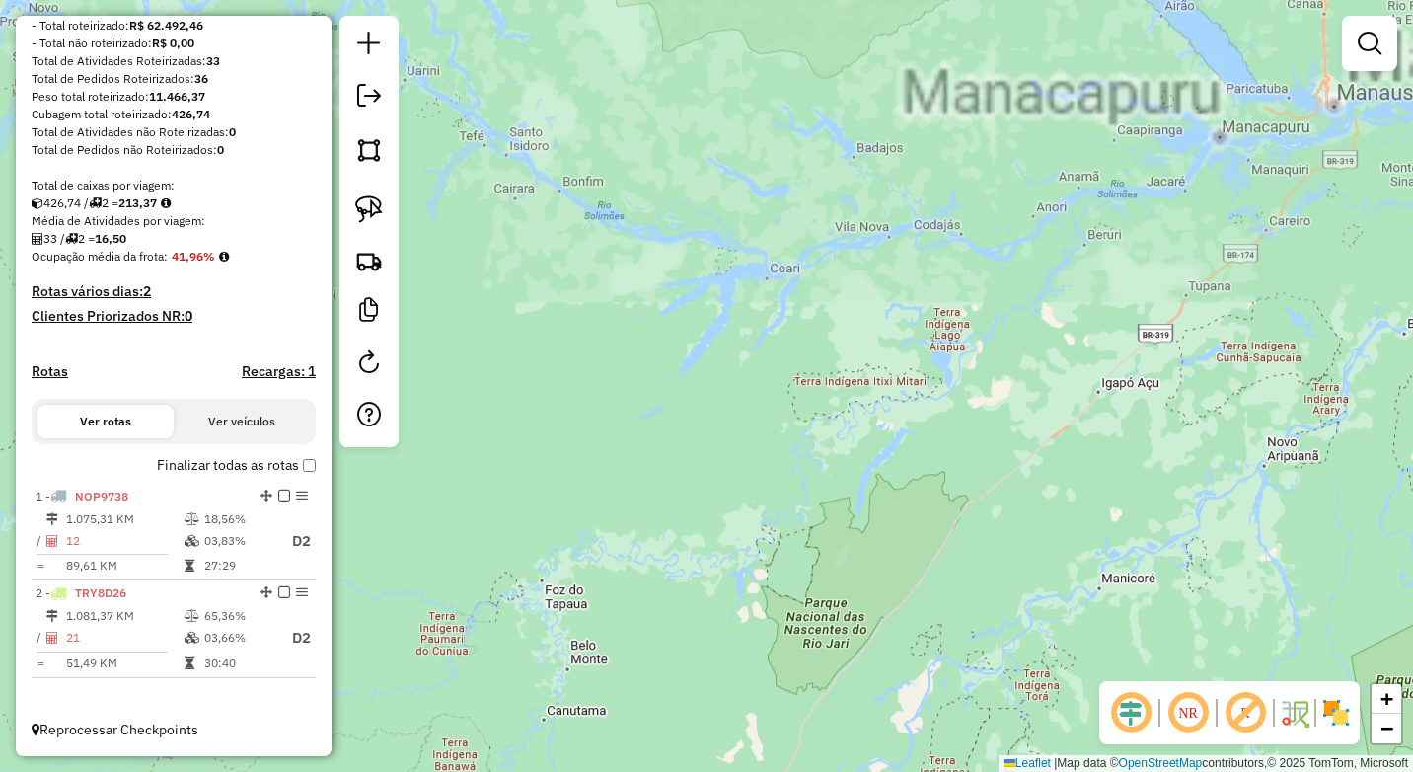
drag, startPoint x: 681, startPoint y: 814, endPoint x: 677, endPoint y: 803, distance: 11.5
click at [677, 771] on html "Aguarde... Pop-up bloqueado! Seu navegador bloqueou automáticamente a abertura …" at bounding box center [706, 386] width 1413 height 772
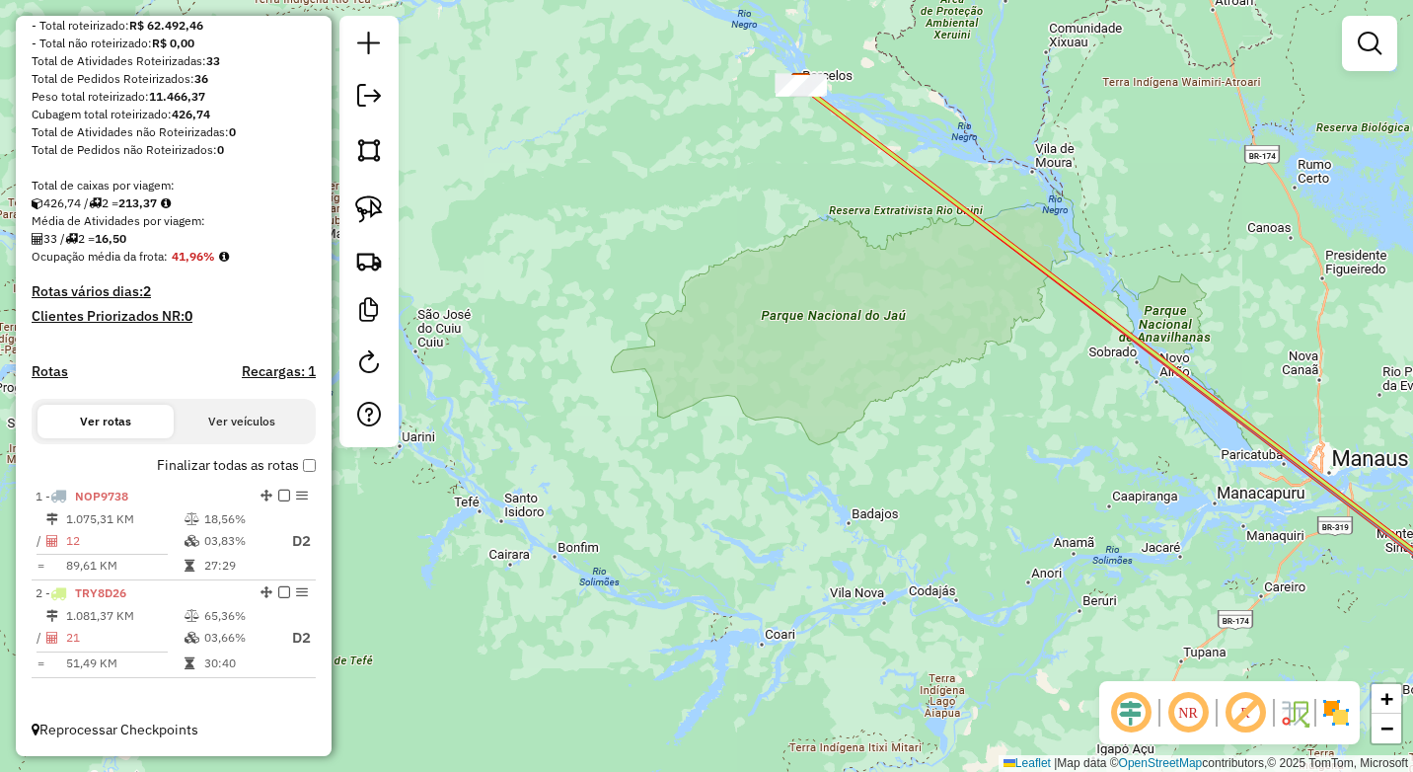
drag, startPoint x: 655, startPoint y: 806, endPoint x: 711, endPoint y: 670, distance: 147.3
click at [654, 771] on html "Aguarde... Pop-up bloqueado! Seu navegador bloqueou automáticamente a abertura …" at bounding box center [706, 386] width 1413 height 772
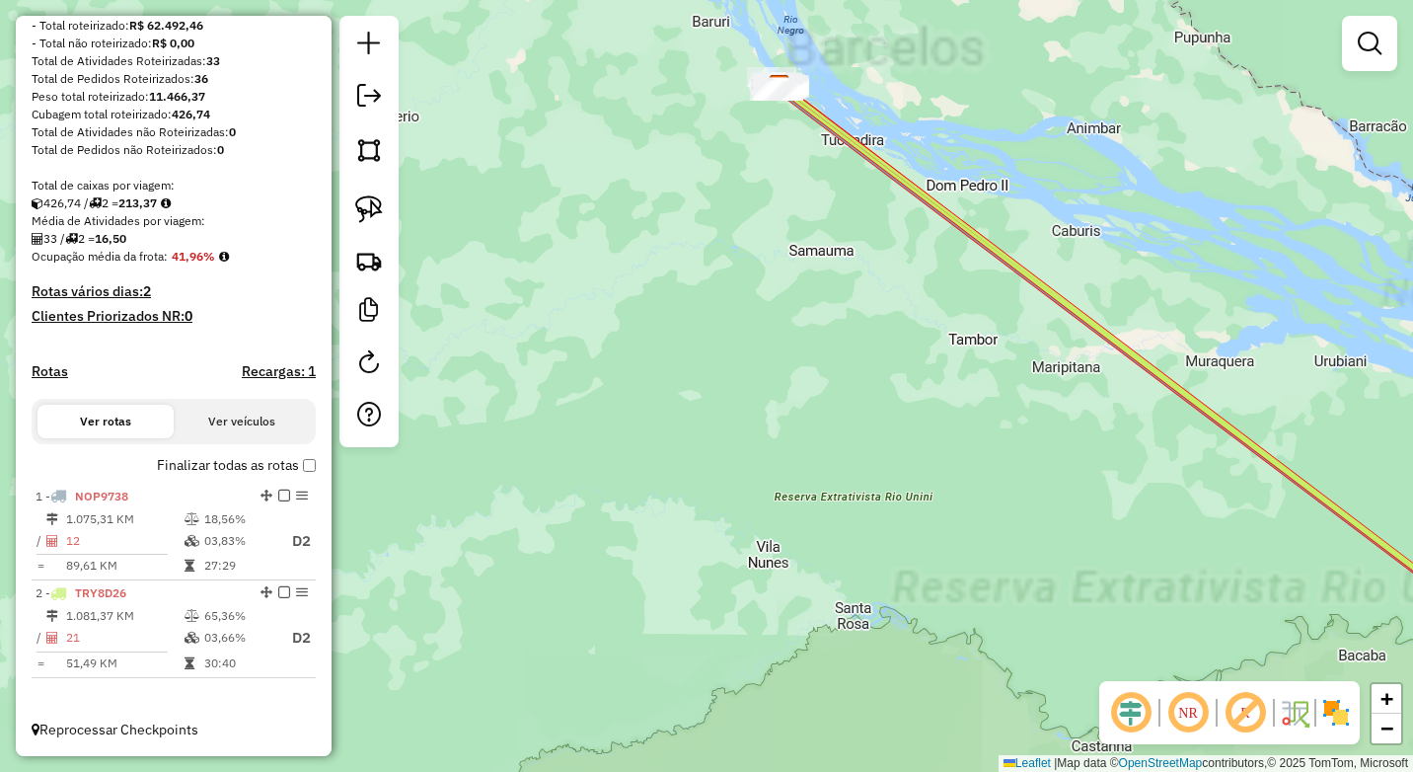
drag, startPoint x: 768, startPoint y: 485, endPoint x: 684, endPoint y: 659, distance: 192.8
click at [685, 675] on div "Janela de atendimento Grade de atendimento Capacidade Transportadoras Veículos …" at bounding box center [706, 386] width 1413 height 772
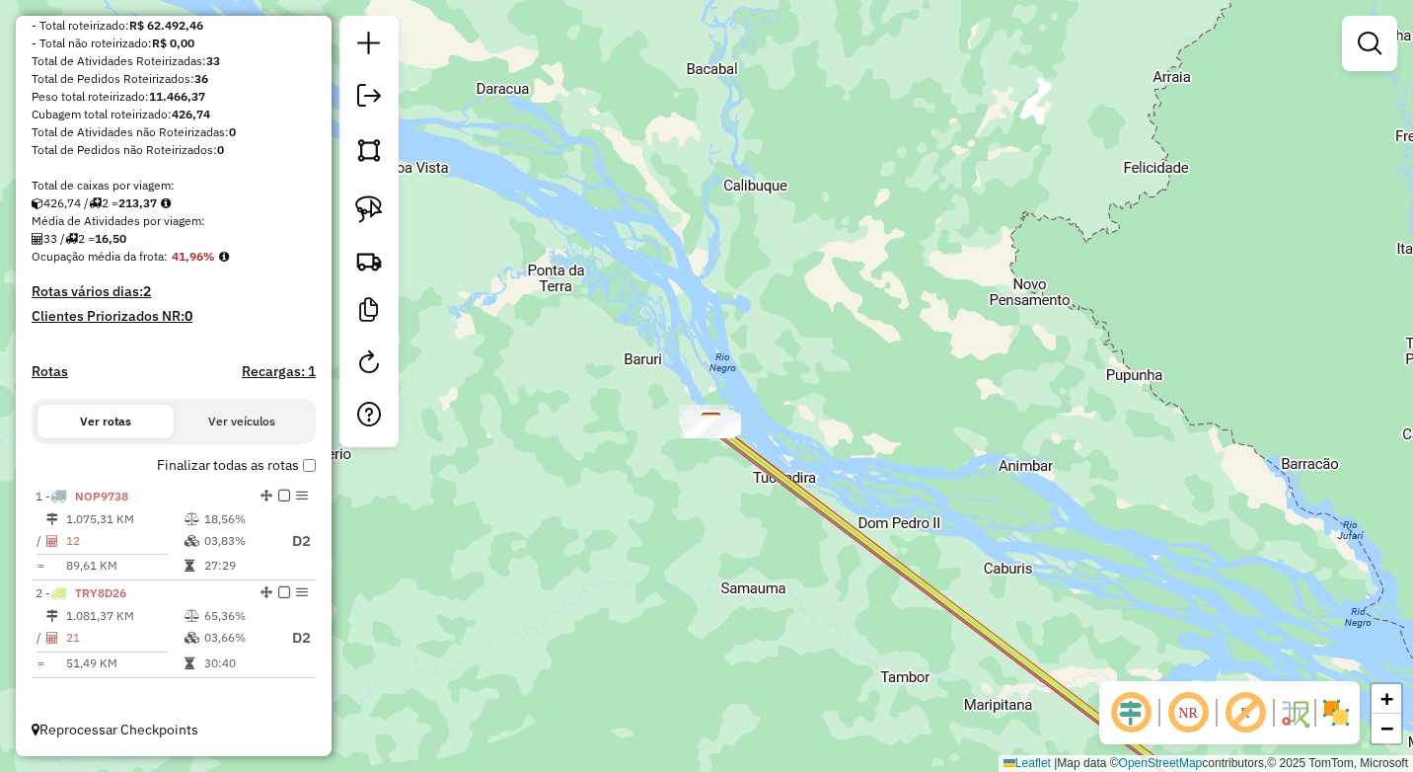
drag, startPoint x: 724, startPoint y: 438, endPoint x: 723, endPoint y: 466, distance: 27.6
click at [724, 467] on div "Janela de atendimento Grade de atendimento Capacidade Transportadoras Veículos …" at bounding box center [706, 386] width 1413 height 772
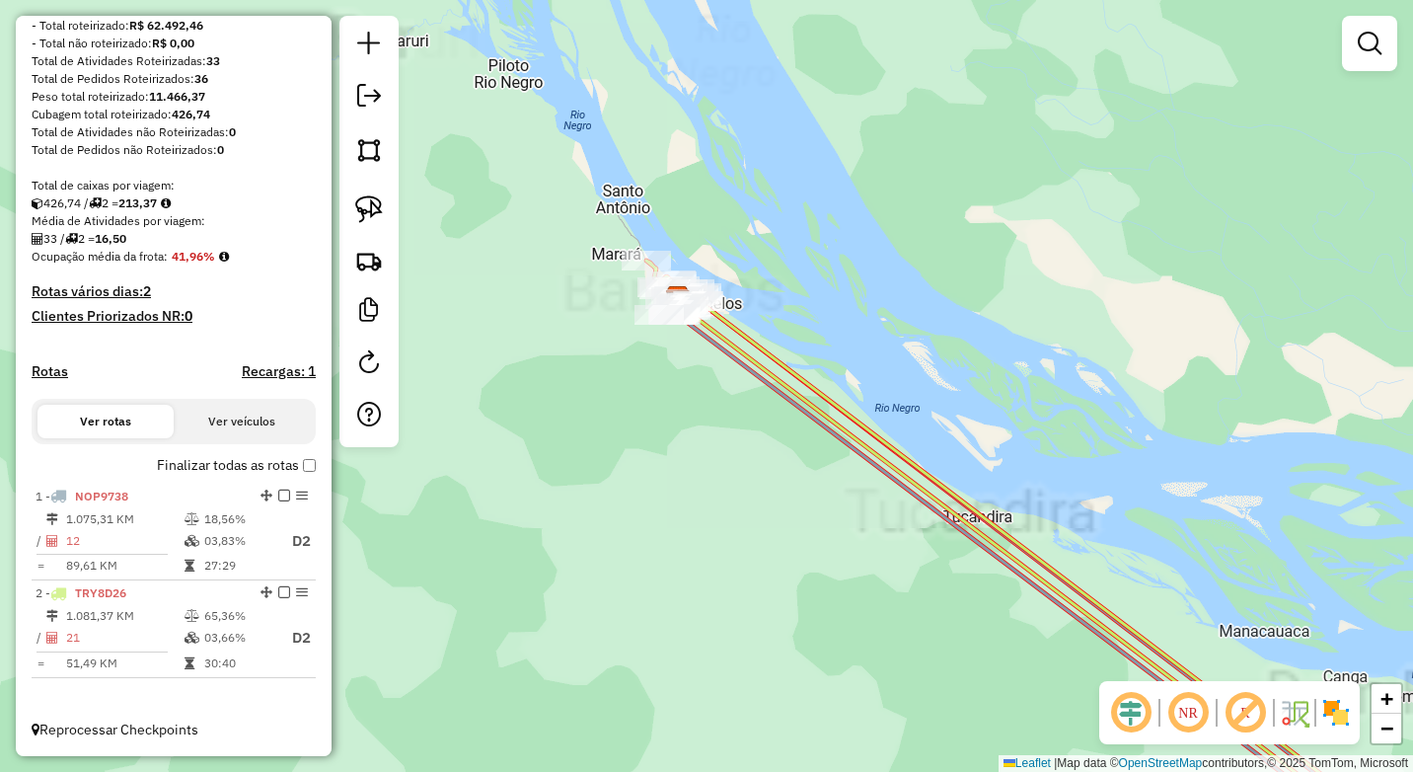
click at [680, 484] on div "Janela de atendimento Grade de atendimento Capacidade Transportadoras Veículos …" at bounding box center [706, 386] width 1413 height 772
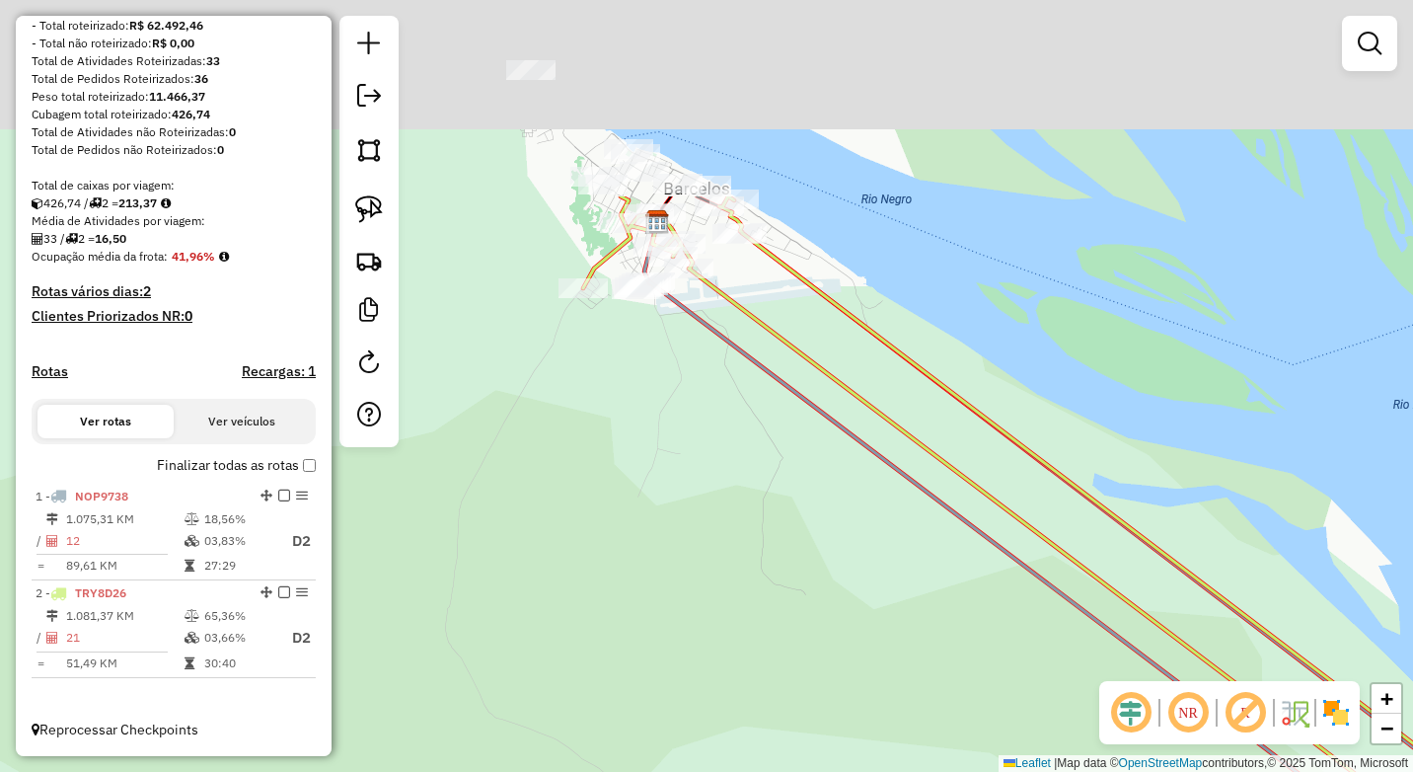
drag, startPoint x: 661, startPoint y: 488, endPoint x: 697, endPoint y: 682, distance: 196.6
click at [700, 689] on div "Janela de atendimento Grade de atendimento Capacidade Transportadoras Veículos …" at bounding box center [706, 386] width 1413 height 772
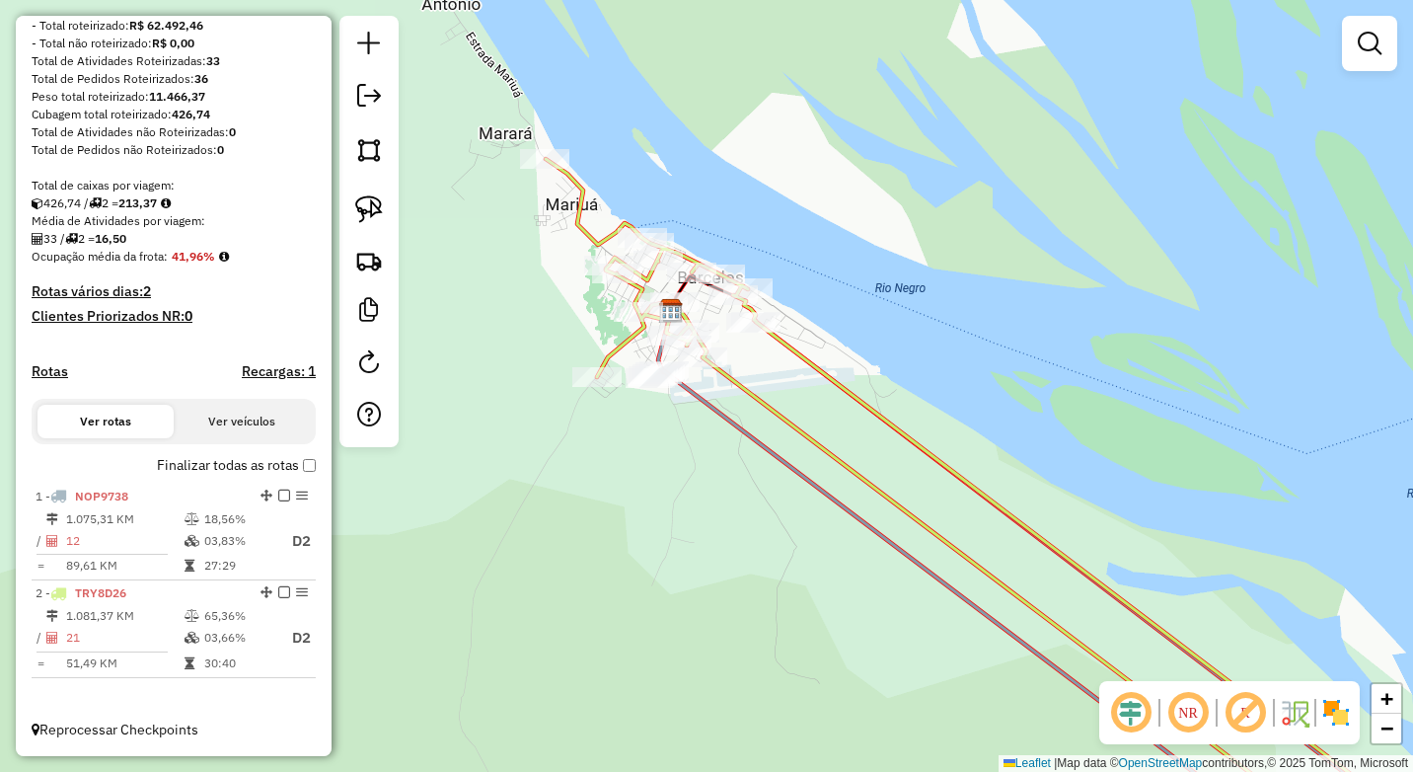
drag, startPoint x: 639, startPoint y: 547, endPoint x: 641, endPoint y: 558, distance: 12.0
click at [641, 558] on div "Janela de atendimento Grade de atendimento Capacidade Transportadoras Veículos …" at bounding box center [706, 386] width 1413 height 772
click at [365, 92] on em at bounding box center [369, 96] width 24 height 24
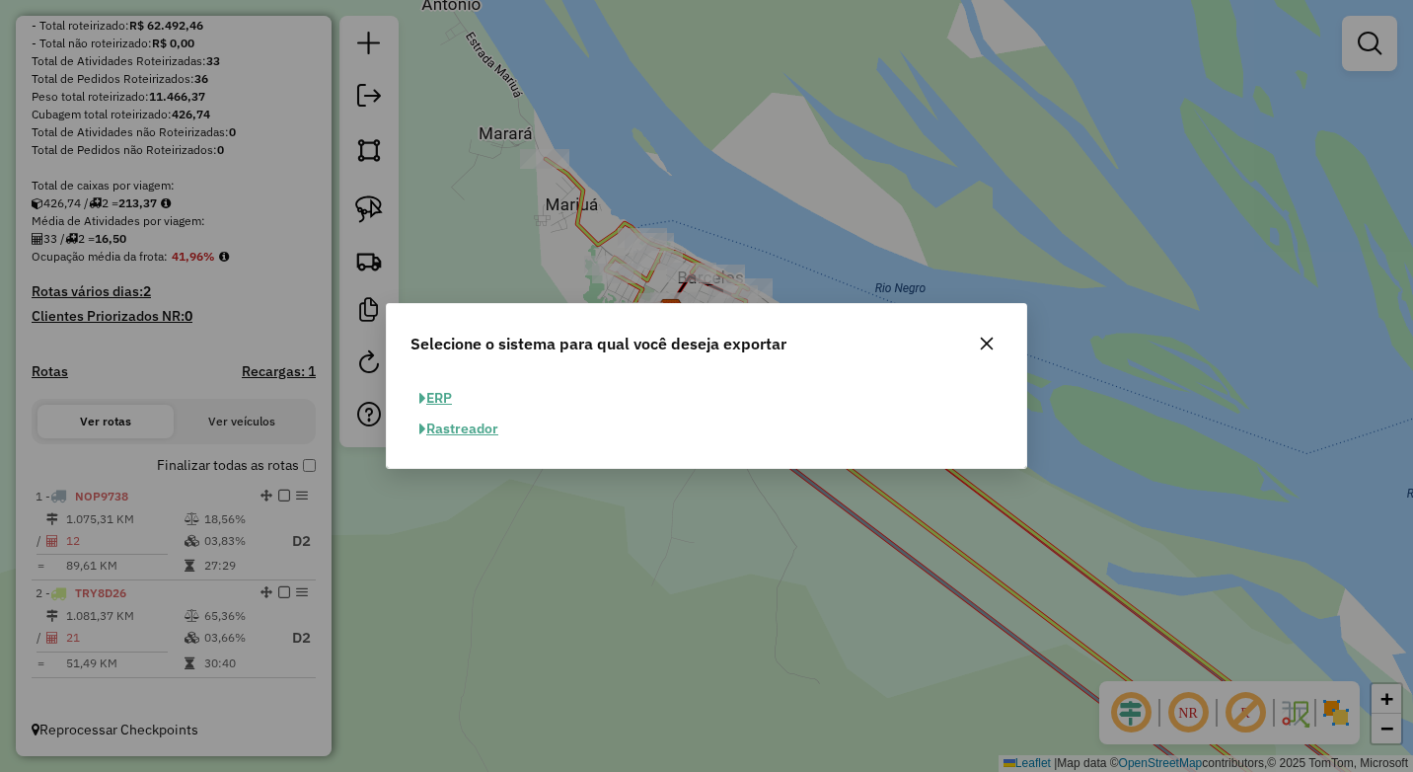
click at [440, 400] on button "ERP" at bounding box center [435, 398] width 50 height 31
select select "**"
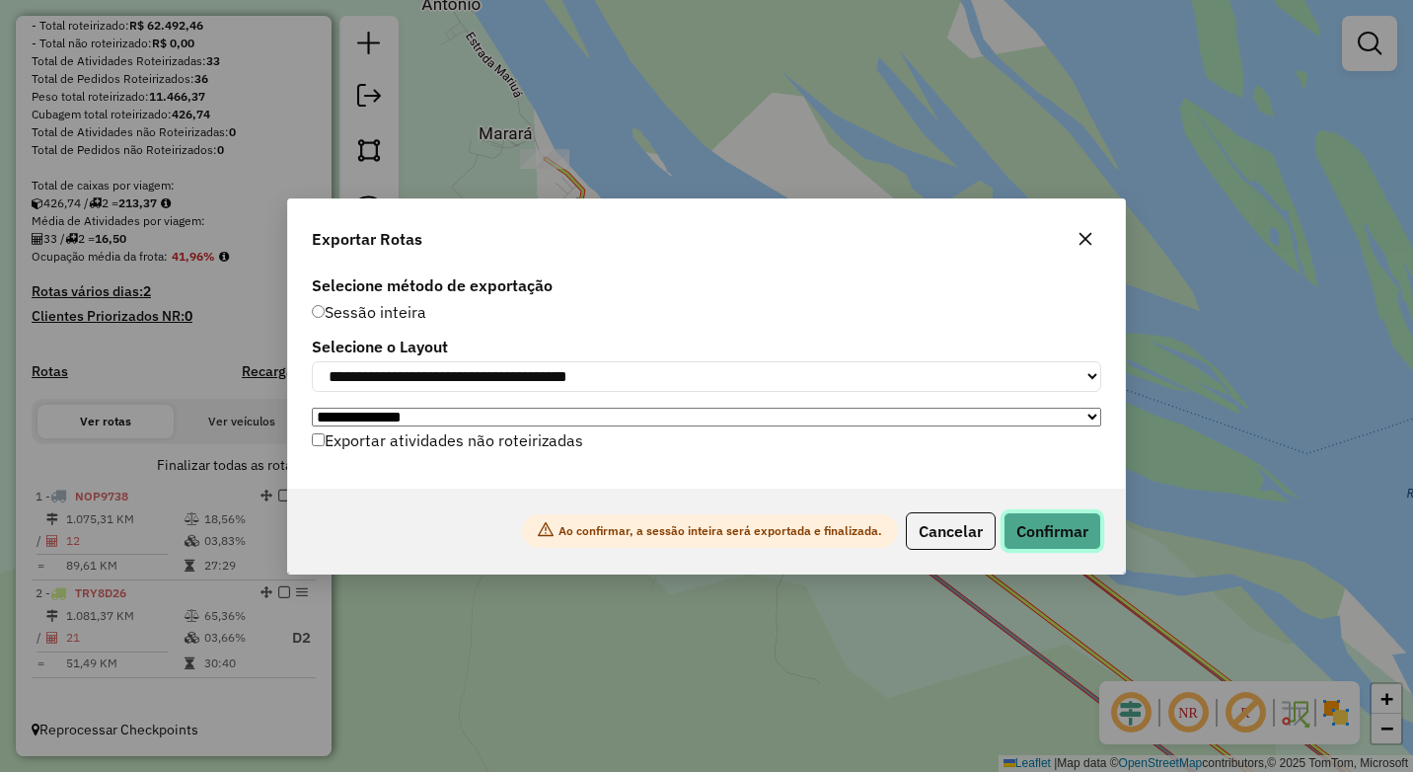
click at [1056, 530] on button "Confirmar" at bounding box center [1052, 530] width 98 height 37
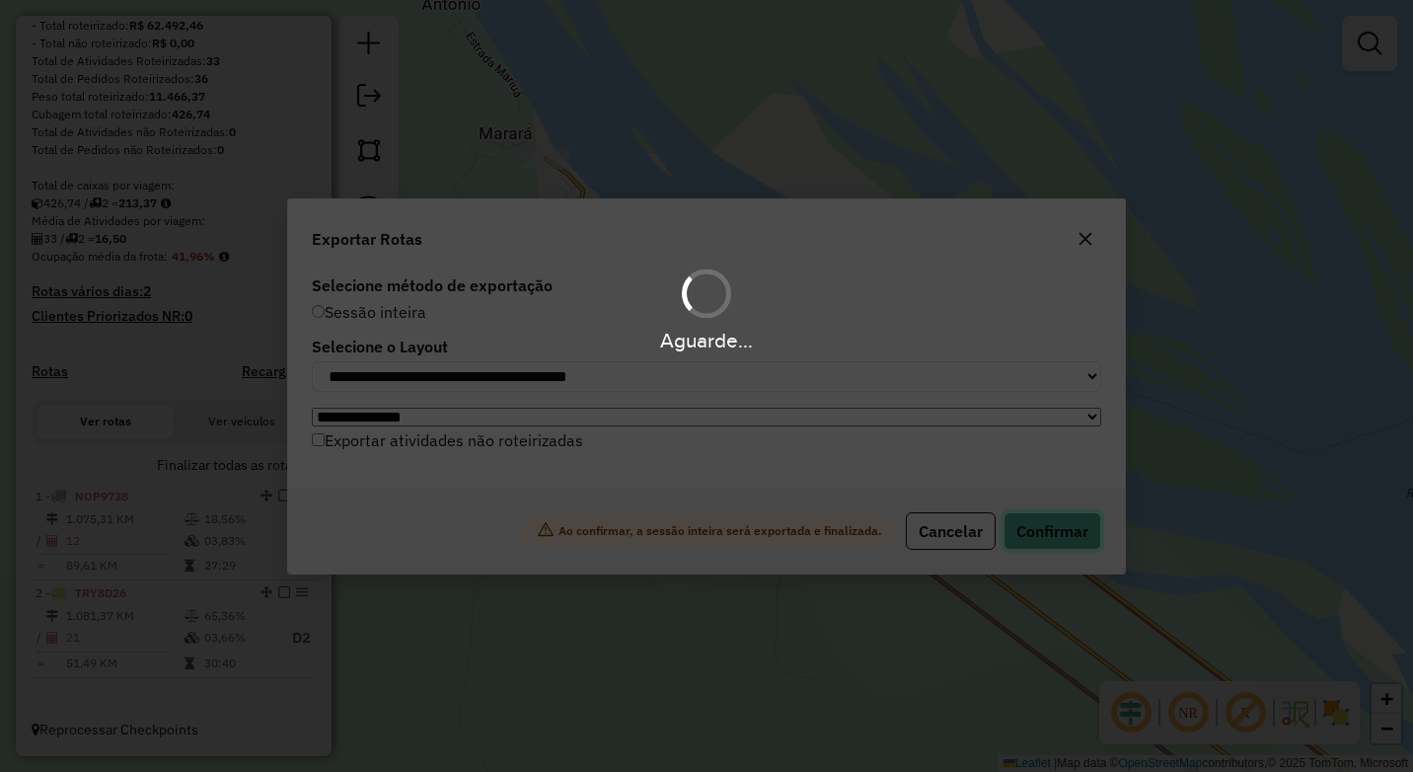
scroll to position [242, 0]
